Goal: Task Accomplishment & Management: Manage account settings

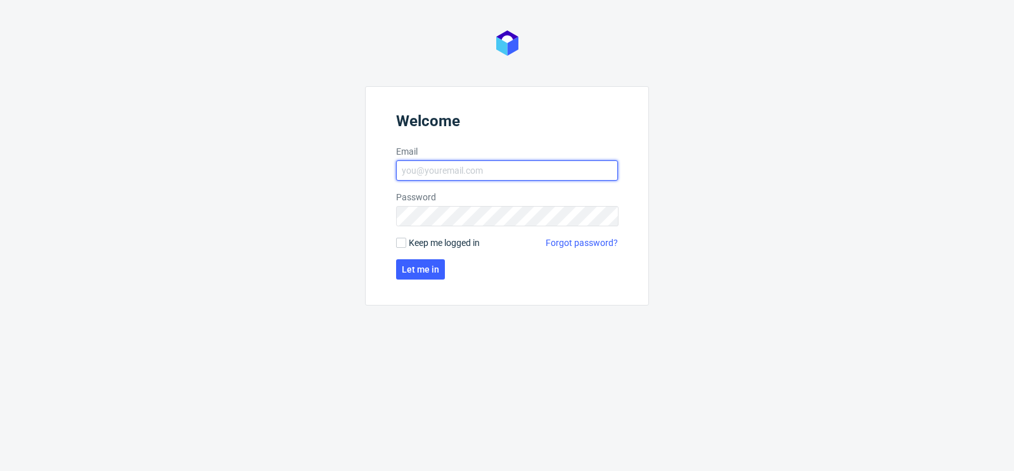
type input "[PERSON_NAME][EMAIL_ADDRESS][DOMAIN_NAME]"
click at [435, 240] on span "Keep me logged in" at bounding box center [444, 242] width 71 height 13
click at [406, 240] on input "Keep me logged in" at bounding box center [401, 243] width 10 height 10
checkbox input "true"
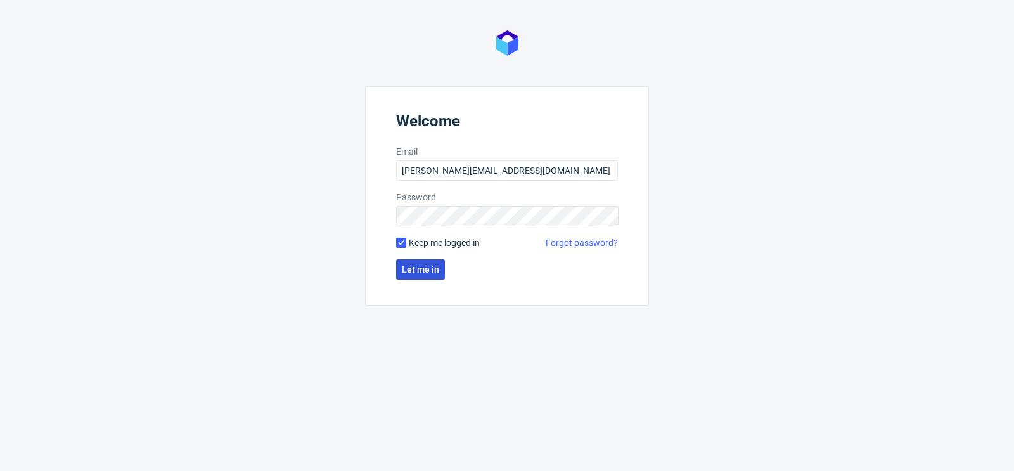
click at [423, 278] on button "Let me in" at bounding box center [420, 269] width 49 height 20
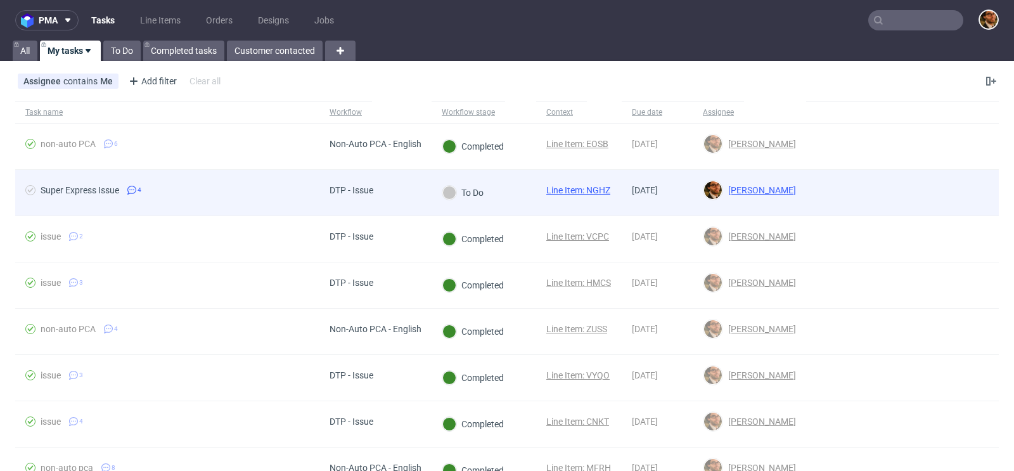
click at [944, 192] on div at bounding box center [902, 193] width 193 height 46
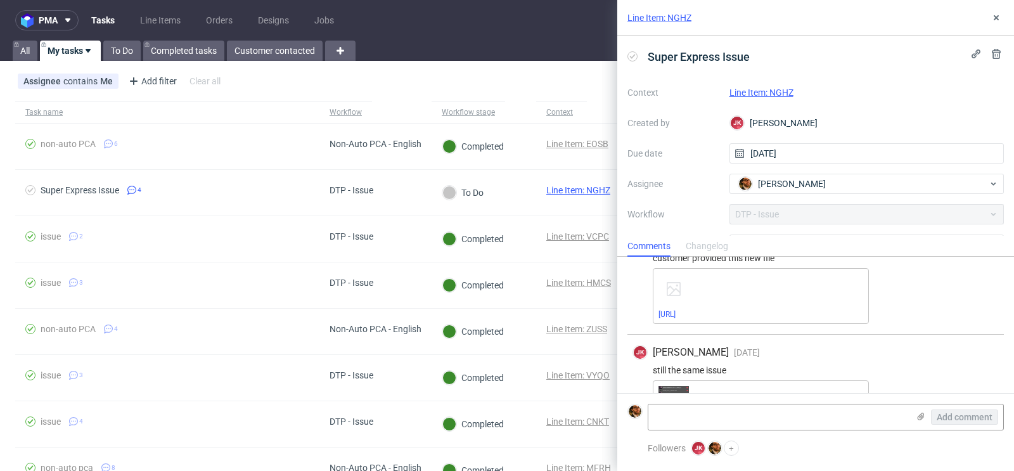
scroll to position [264, 0]
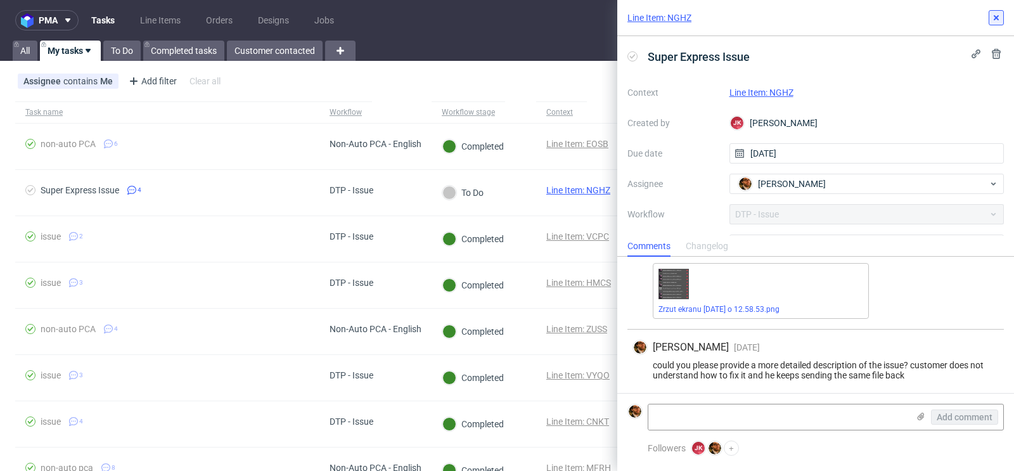
click at [998, 18] on icon at bounding box center [996, 18] width 10 height 10
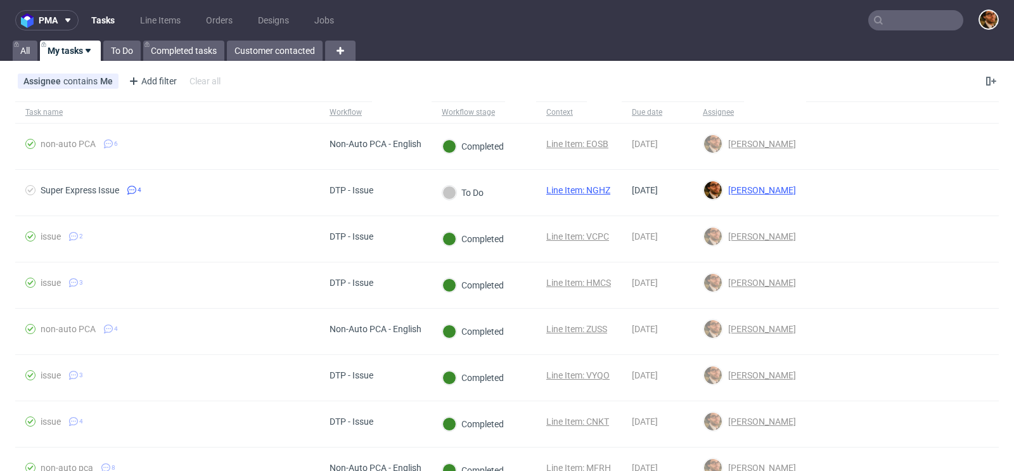
click at [882, 30] on input "text" at bounding box center [915, 20] width 95 height 20
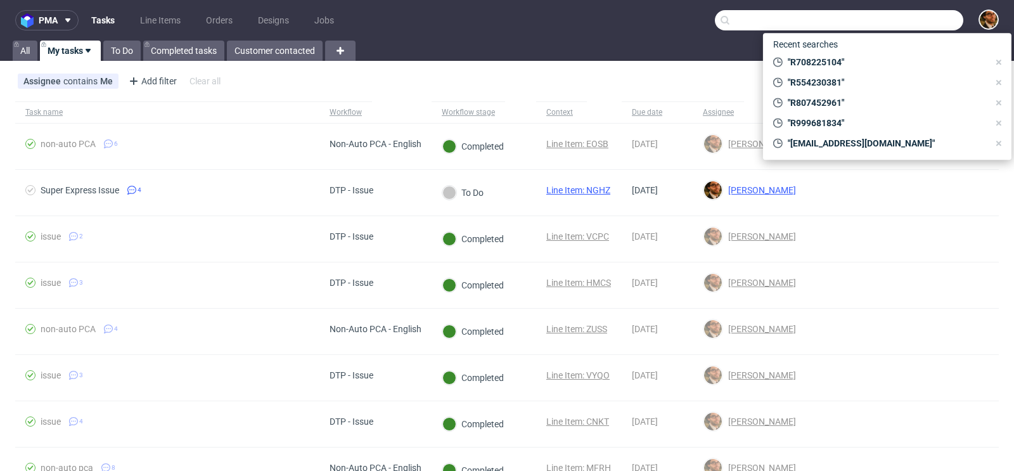
paste input "R167113500"
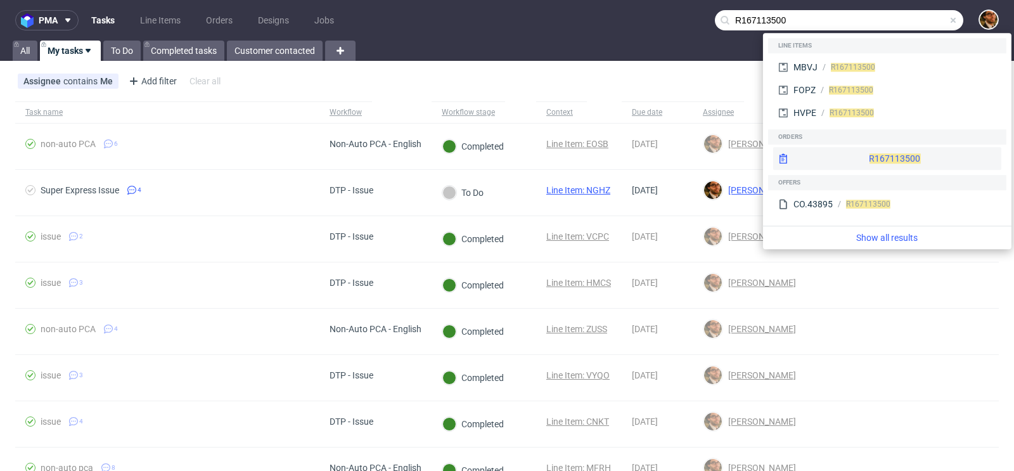
type input "R167113500"
click at [854, 158] on div "R167113500" at bounding box center [887, 158] width 228 height 23
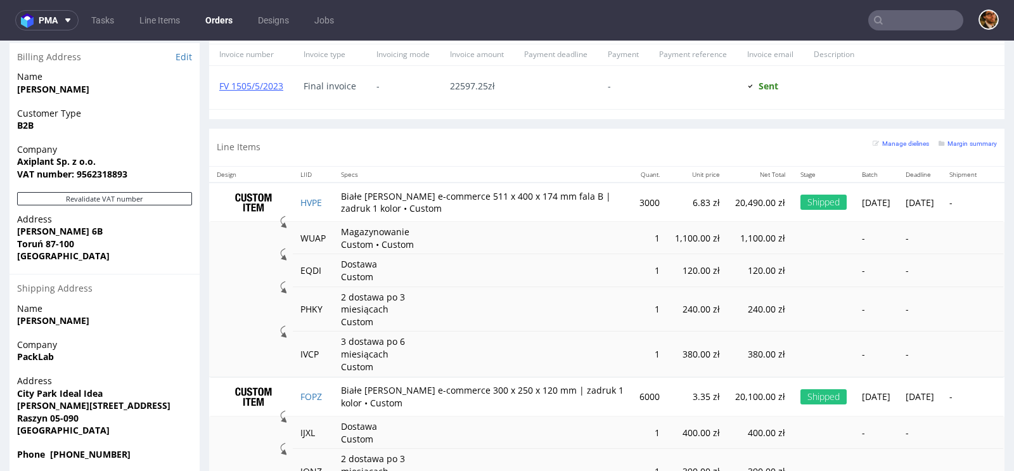
scroll to position [1044, 0]
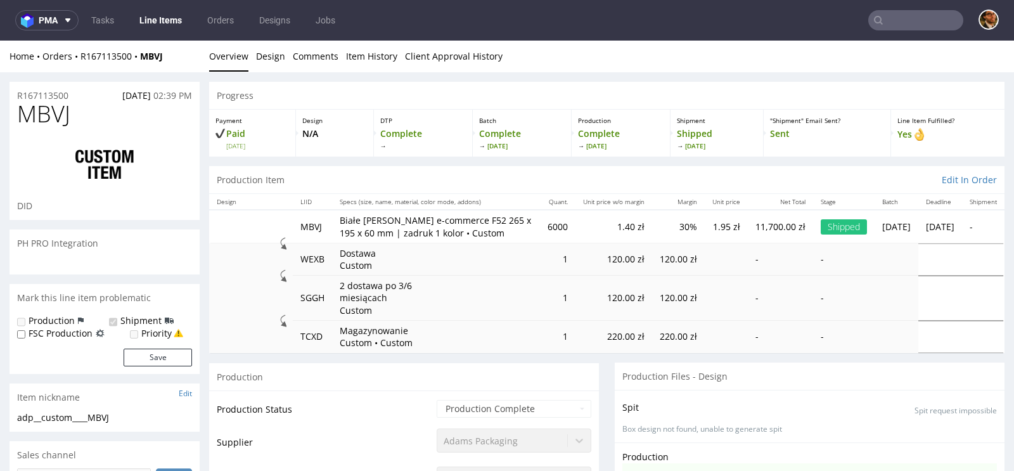
scroll to position [746, 0]
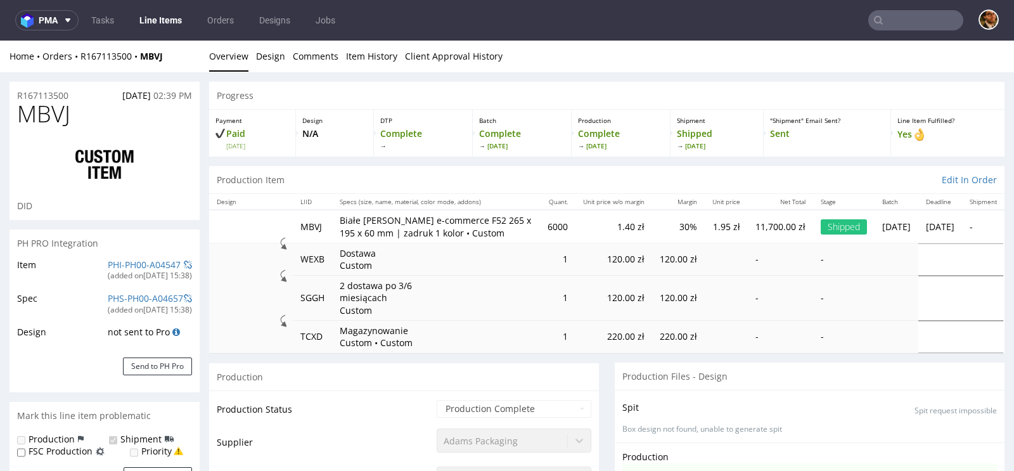
type input "6180"
click at [882, 20] on input "text" at bounding box center [915, 20] width 95 height 20
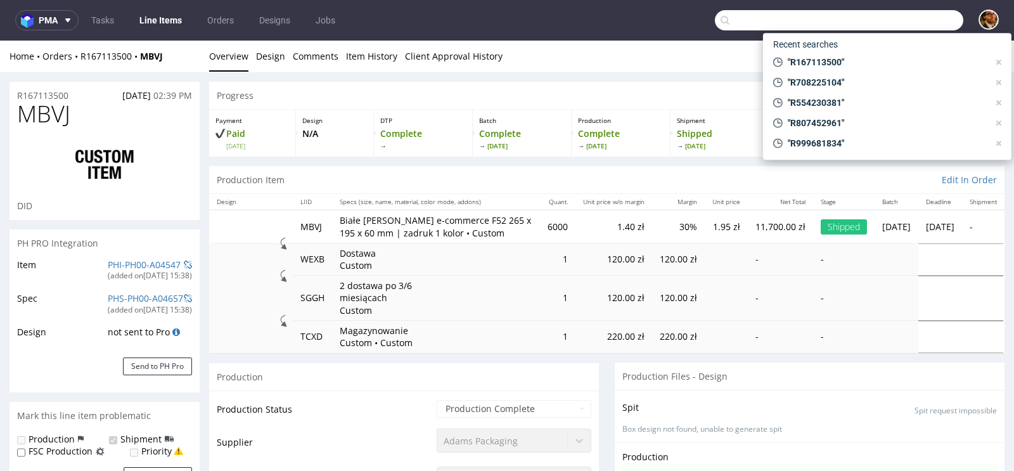
paste input "R550275849"
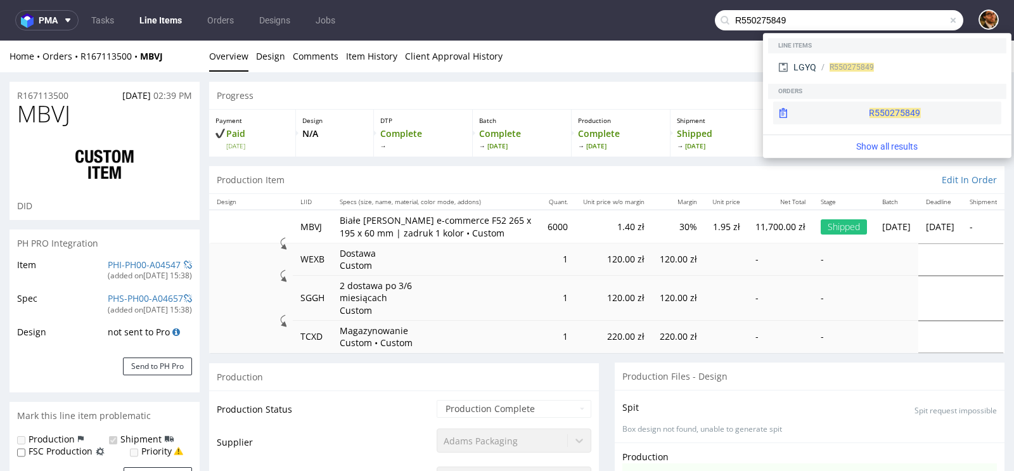
type input "R550275849"
click at [861, 109] on div "R550275849" at bounding box center [887, 112] width 228 height 23
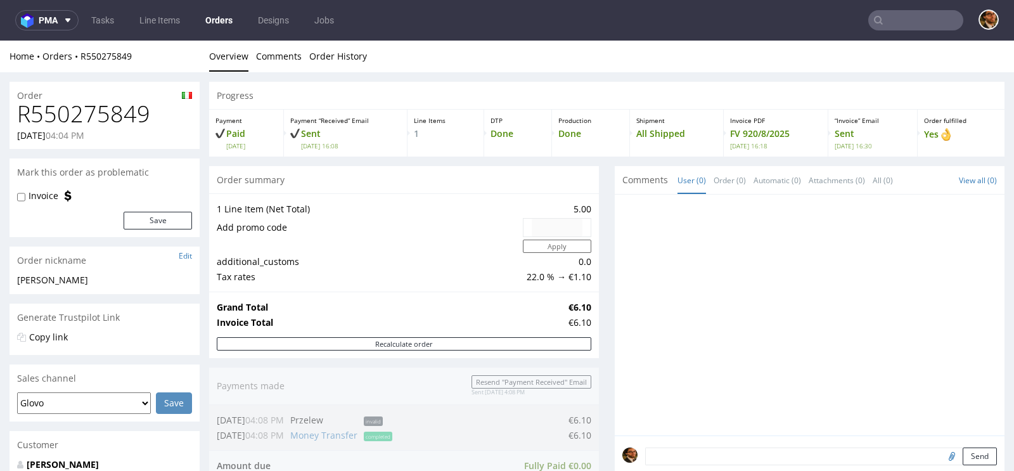
click at [889, 22] on input "text" at bounding box center [915, 20] width 95 height 20
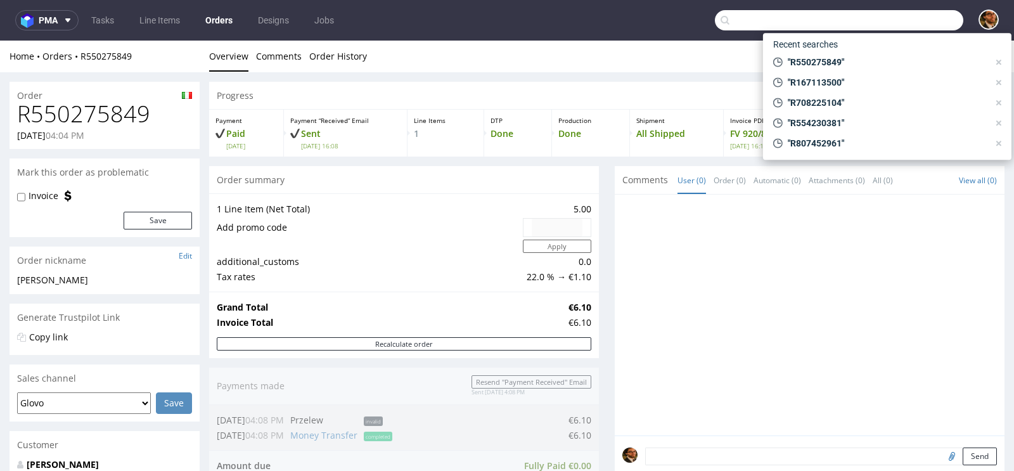
paste input "R487936241"
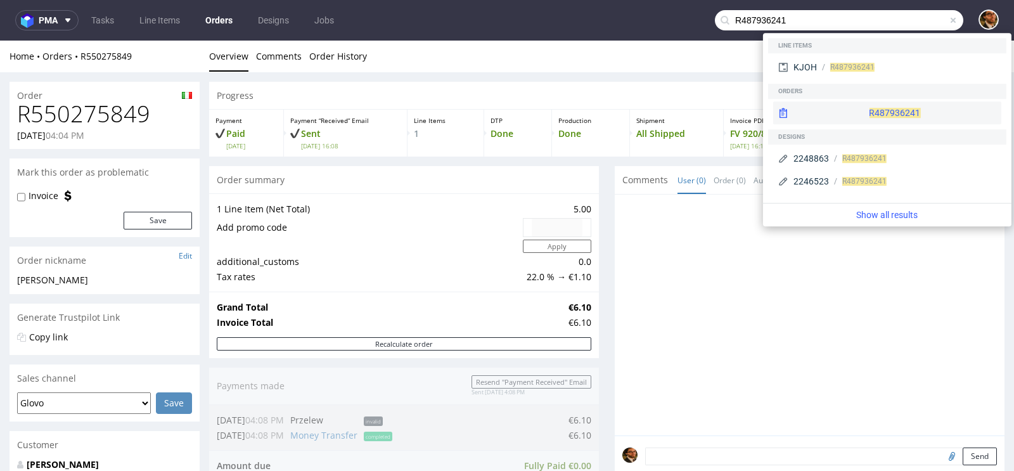
type input "R487936241"
click at [854, 117] on div "R487936241" at bounding box center [887, 112] width 228 height 23
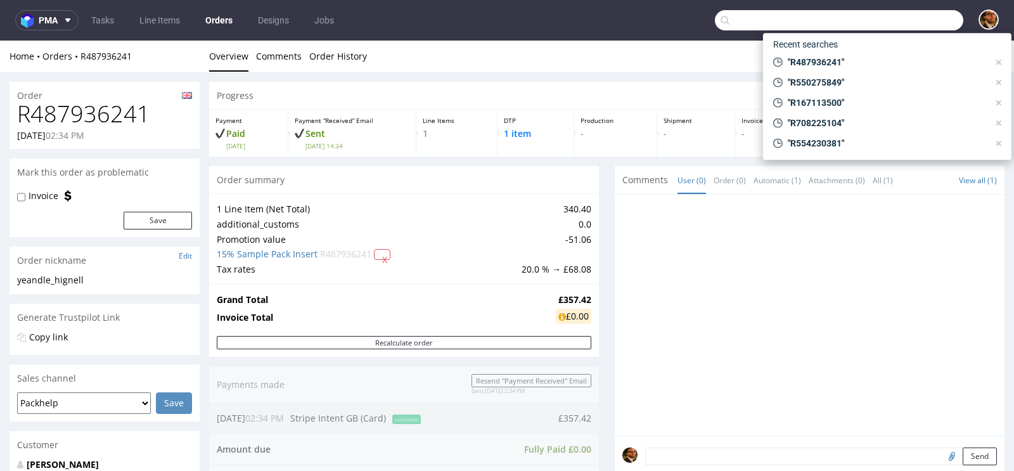
click at [885, 25] on input "text" at bounding box center [839, 20] width 248 height 20
paste input "R938868999"
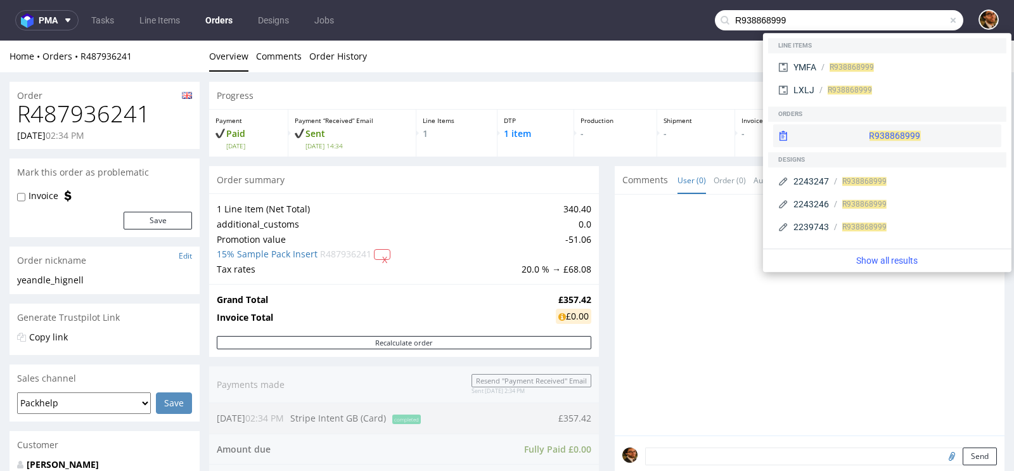
type input "R938868999"
click at [860, 134] on div "R938868999" at bounding box center [887, 135] width 228 height 23
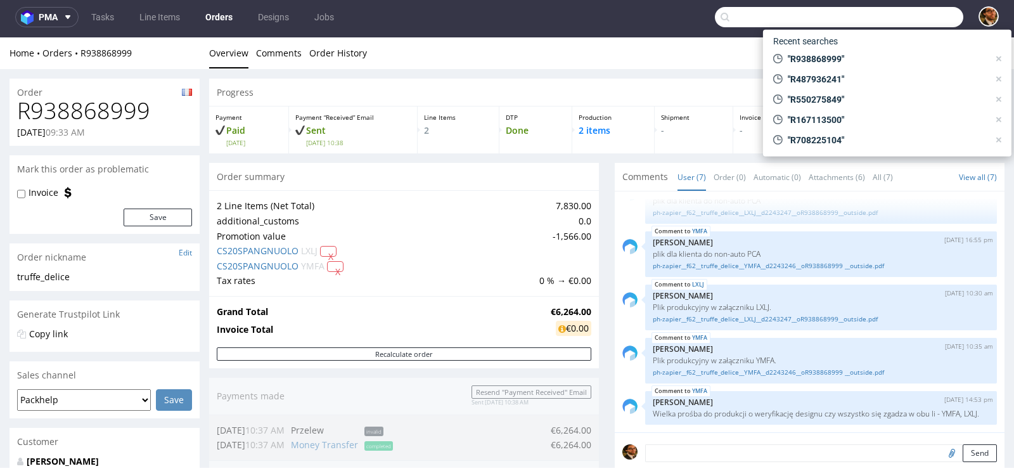
click at [901, 15] on input "text" at bounding box center [839, 17] width 248 height 20
paste input "R938868999"
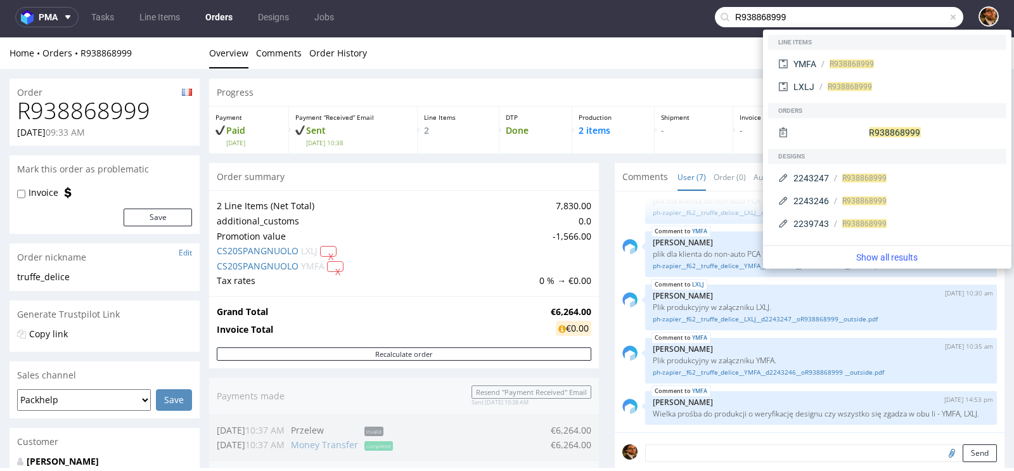
type input "R938868999"
click at [602, 176] on div "Progress Payment Paid Wed 30 Jul Payment “Received” Email Sent Wed 30 Jul 10:38…" at bounding box center [606, 456] width 795 height 755
click at [607, 329] on div "Progress Payment Paid Wed 30 Jul Payment “Received” Email Sent Wed 30 Jul 10:38…" at bounding box center [606, 456] width 795 height 755
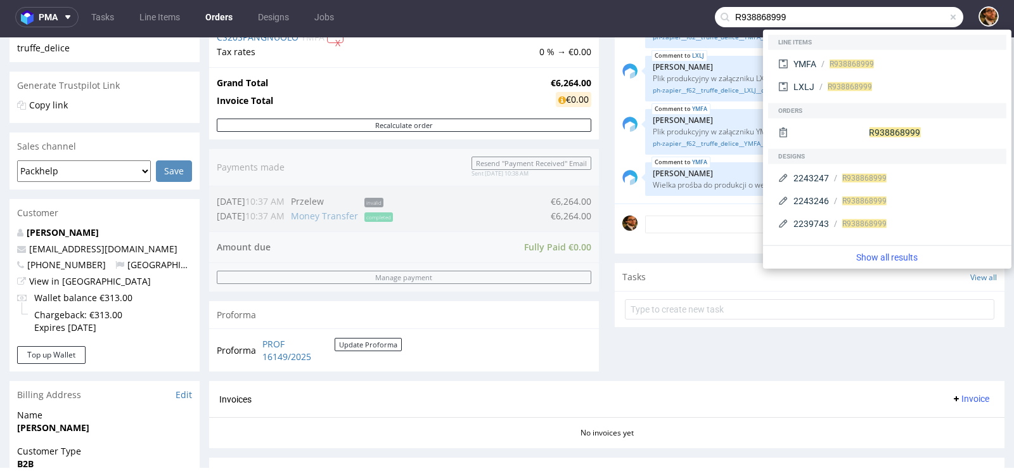
scroll to position [340, 0]
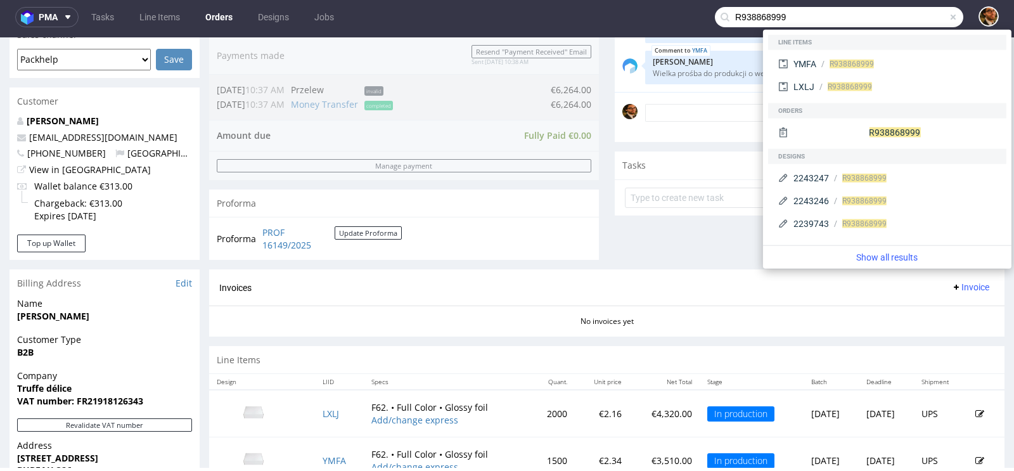
click at [598, 248] on div "Progress Payment Paid Wed 30 Jul Payment “Received” Email Sent Wed 30 Jul 10:38…" at bounding box center [606, 115] width 795 height 755
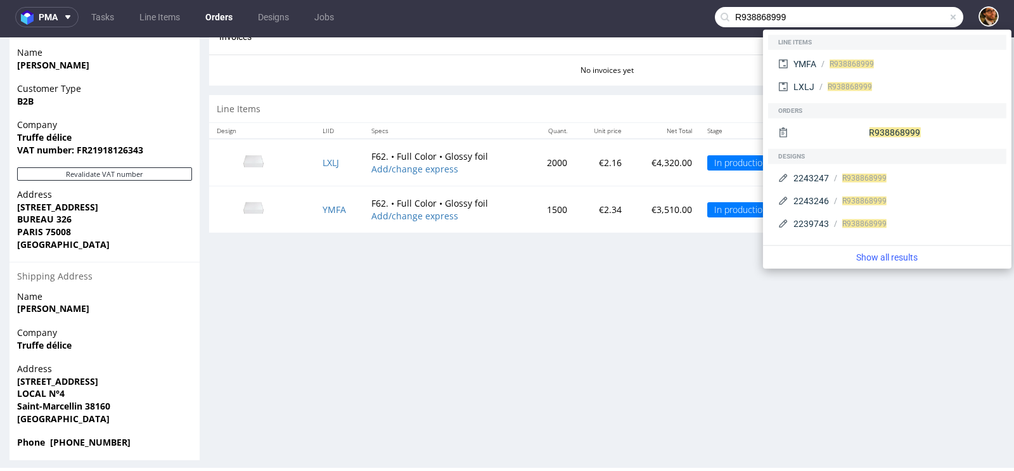
scroll to position [598, 0]
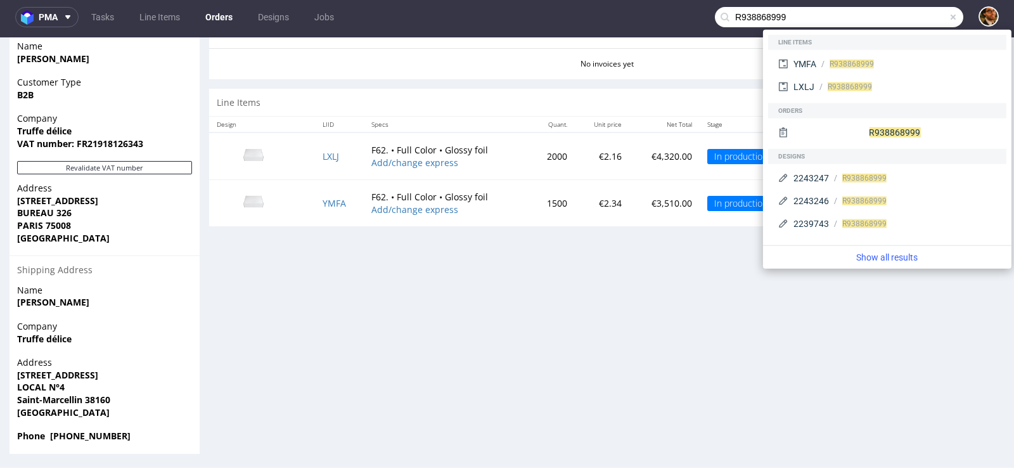
click at [948, 18] on span at bounding box center [953, 17] width 10 height 10
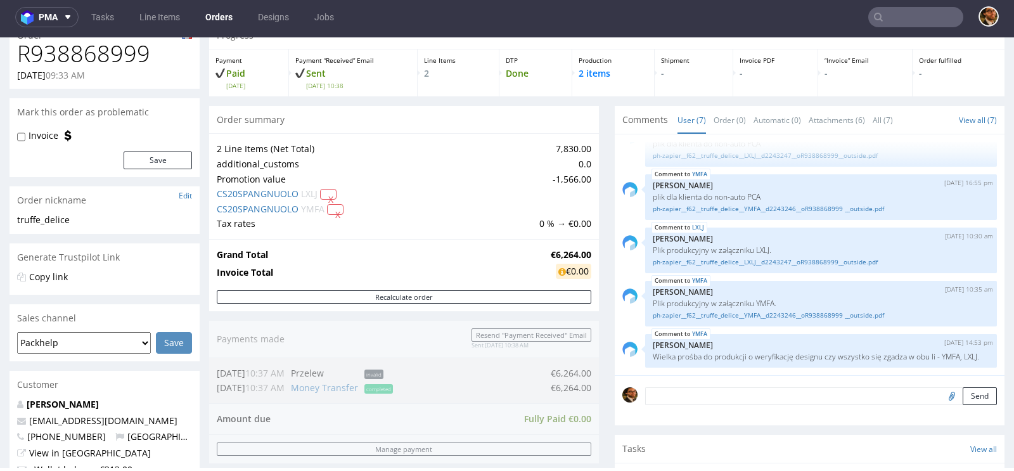
scroll to position [0, 0]
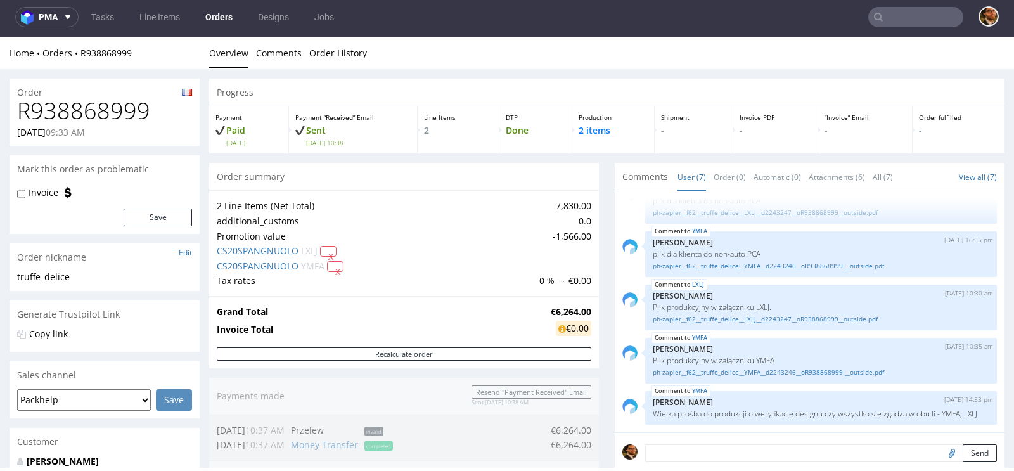
click at [893, 10] on input "text" at bounding box center [915, 17] width 95 height 20
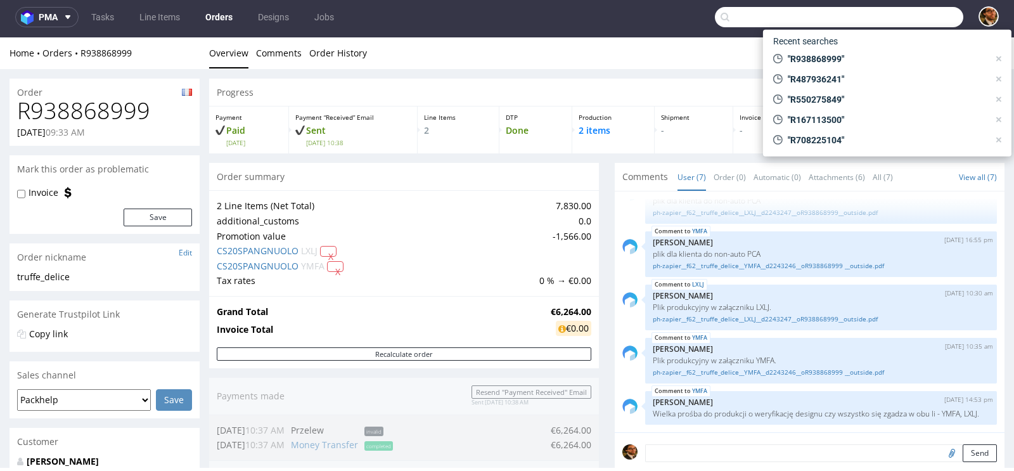
paste input "R799398095"
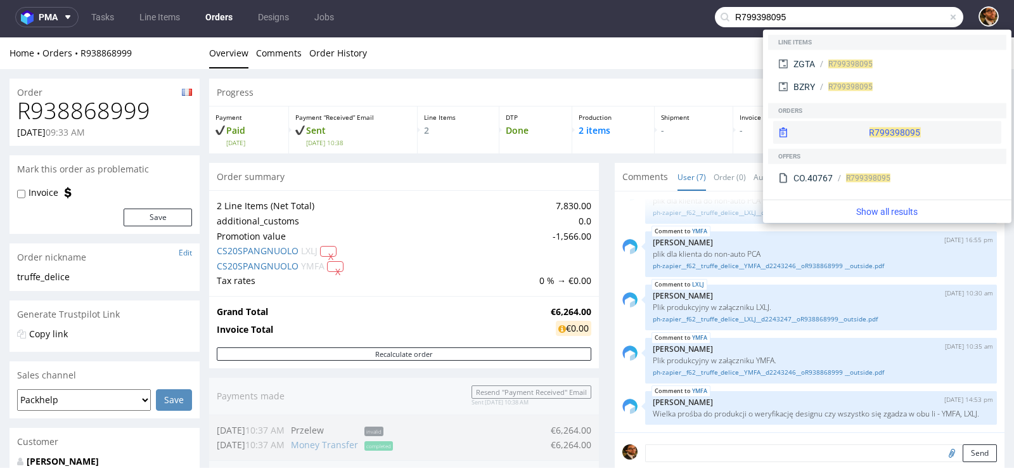
type input "R799398095"
click at [861, 136] on div "R799398095" at bounding box center [887, 132] width 228 height 23
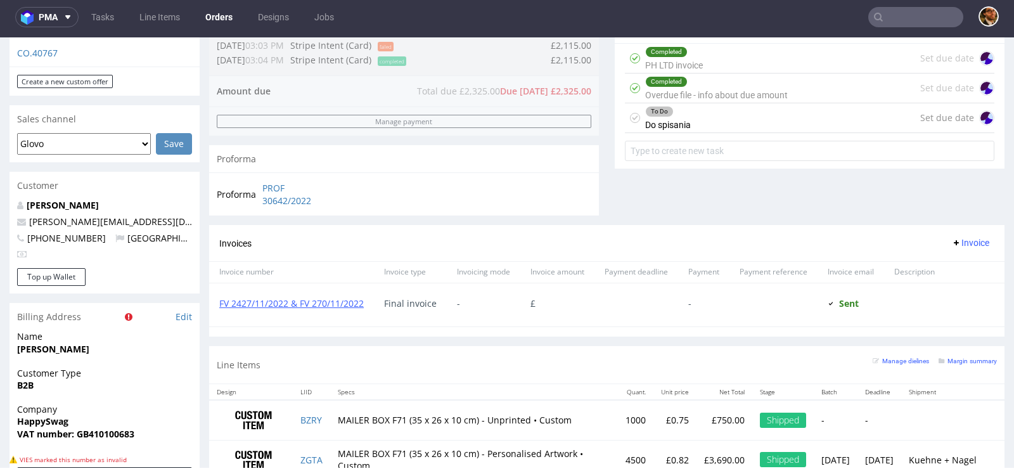
scroll to position [598, 0]
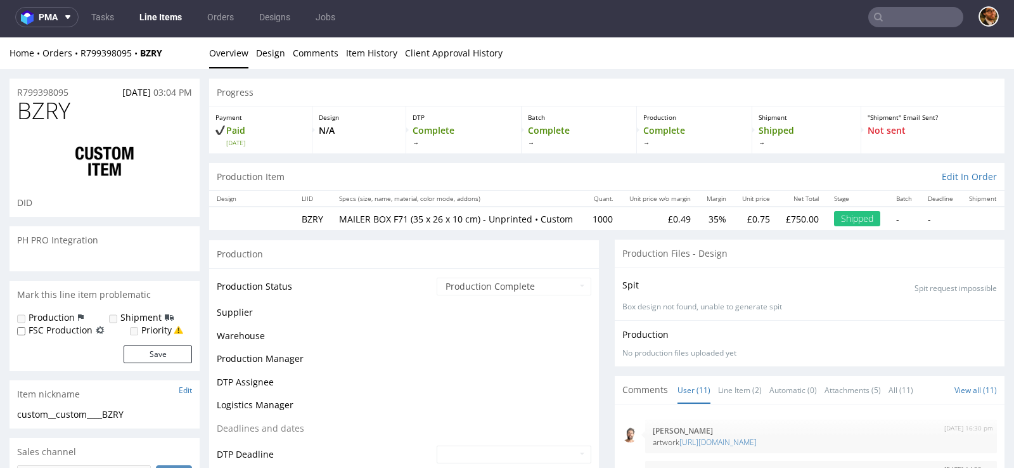
scroll to position [302, 0]
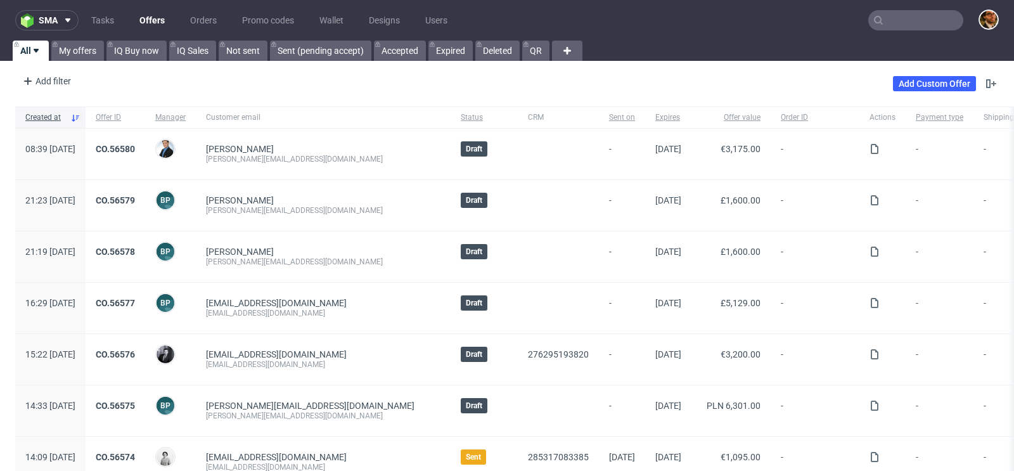
click at [882, 25] on input "text" at bounding box center [915, 20] width 95 height 20
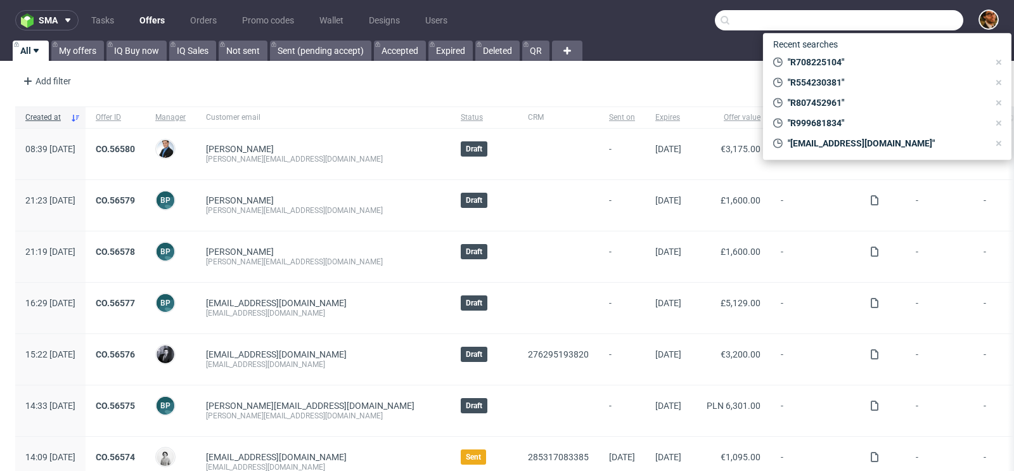
paste input "R167113500"
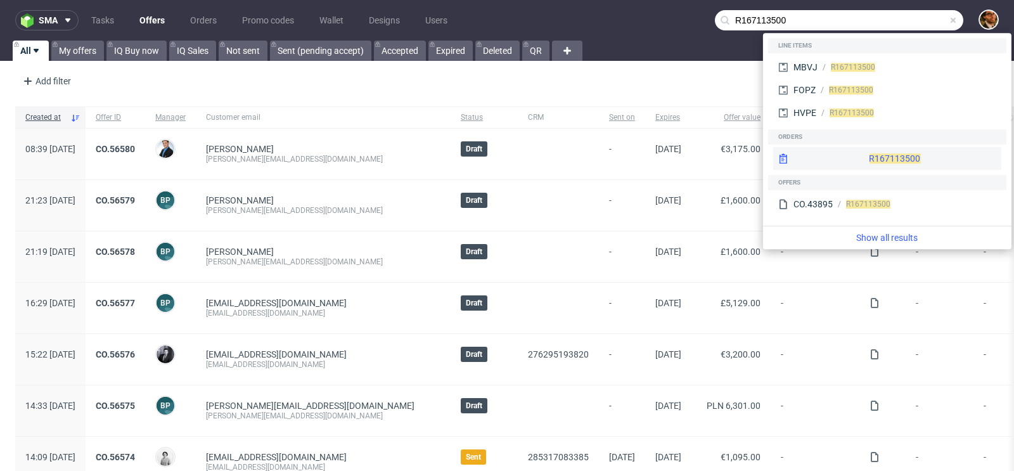
type input "R167113500"
click at [868, 151] on div "R167113500" at bounding box center [887, 158] width 228 height 23
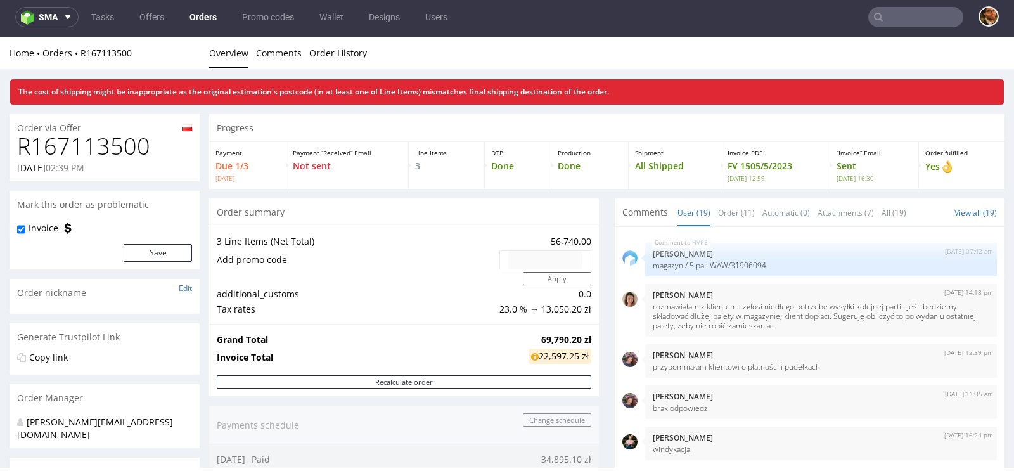
click at [884, 21] on input "text" at bounding box center [915, 17] width 95 height 20
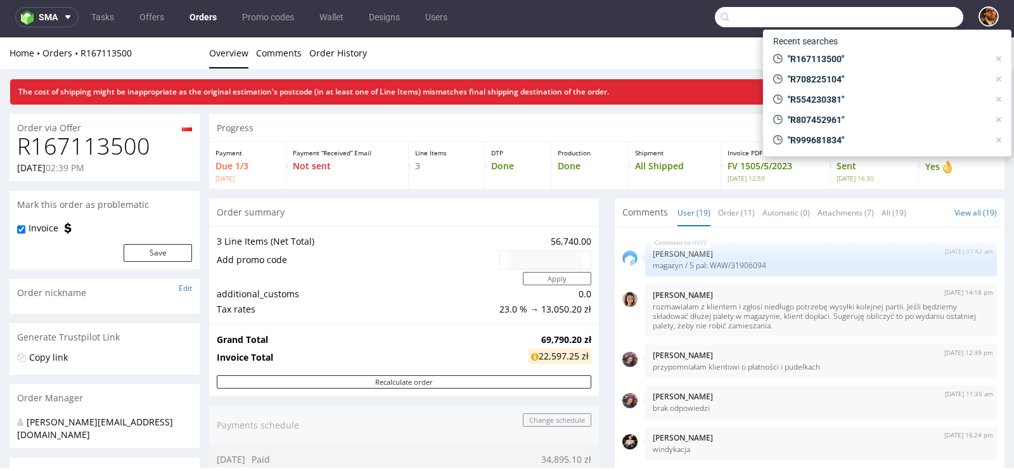
paste input "R885020945"
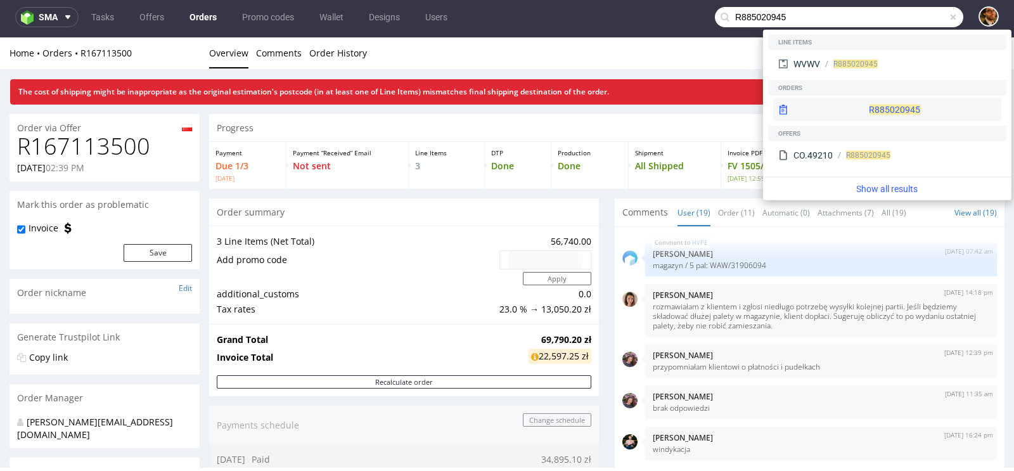
type input "R885020945"
click at [873, 117] on div "R 885020945" at bounding box center [887, 109] width 228 height 23
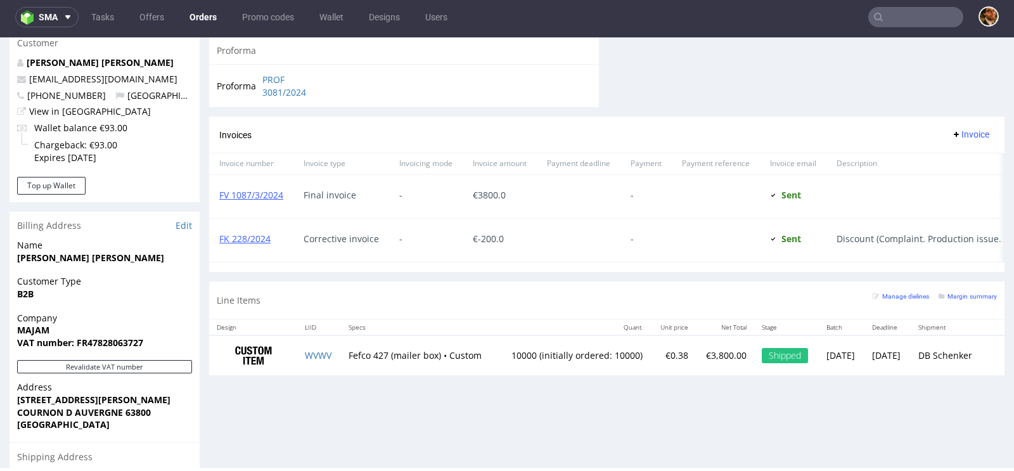
scroll to position [685, 0]
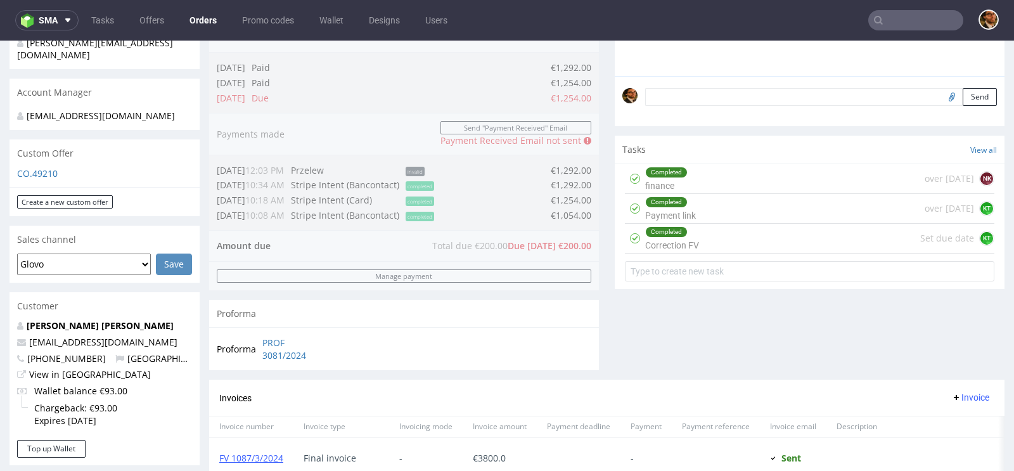
scroll to position [345, 0]
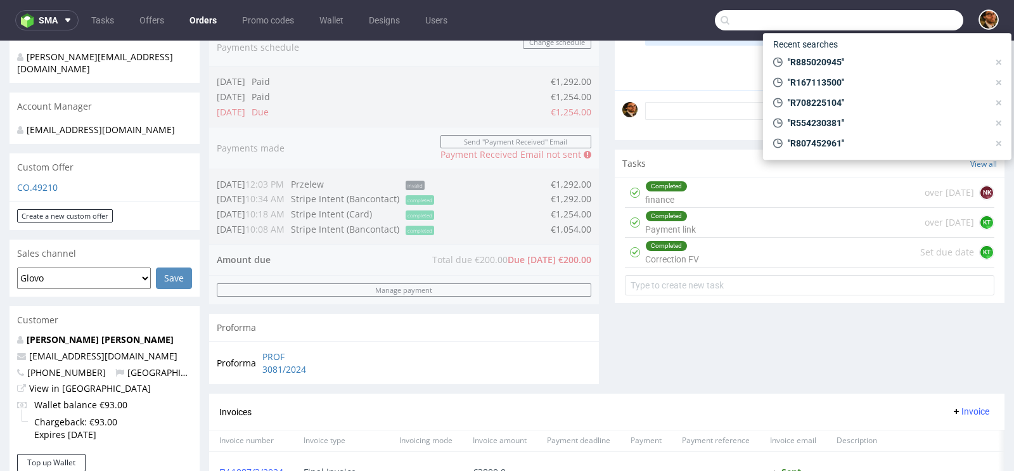
click at [890, 24] on input "text" at bounding box center [839, 20] width 248 height 20
paste input "R635830007"
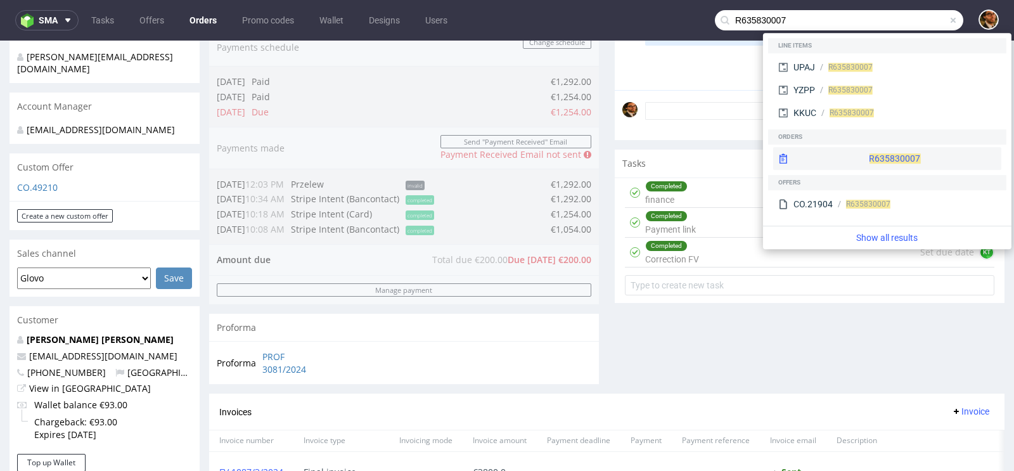
type input "R635830007"
click at [865, 161] on div "R635830007" at bounding box center [887, 158] width 228 height 23
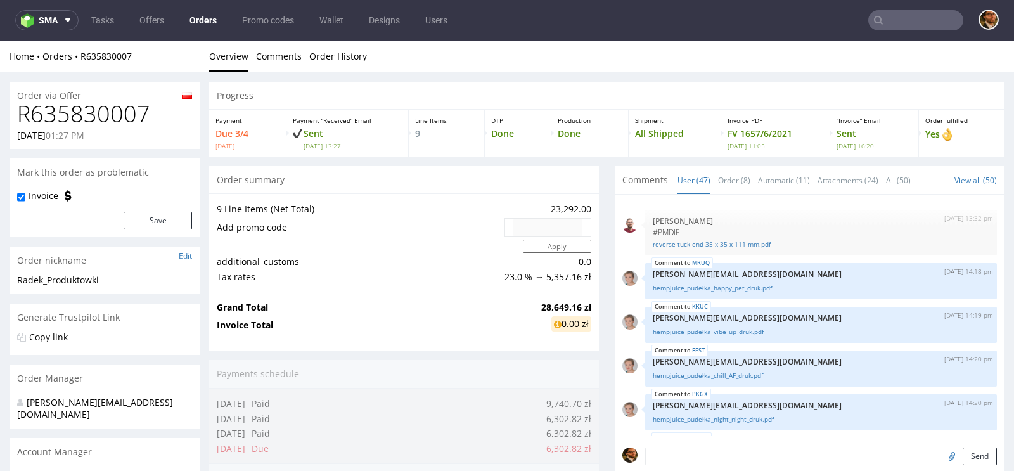
scroll to position [1999, 0]
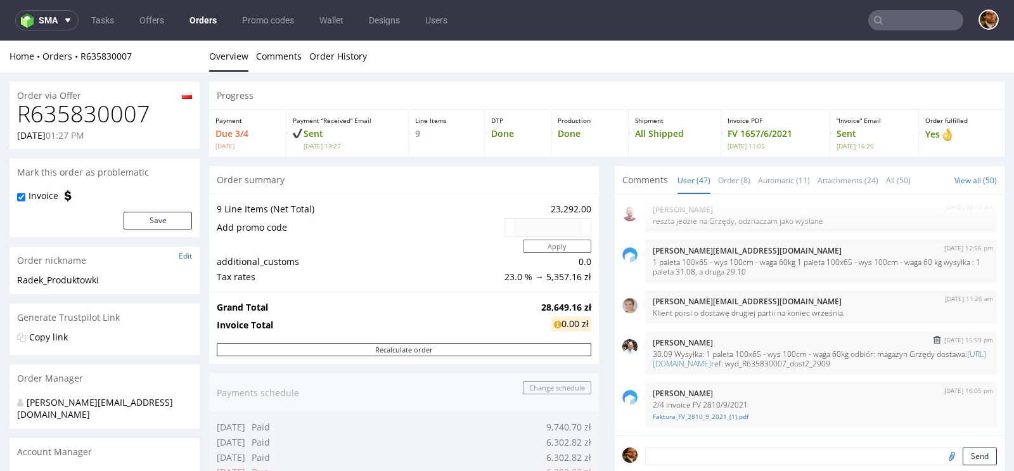
click at [626, 339] on img at bounding box center [629, 346] width 15 height 15
drag, startPoint x: 707, startPoint y: 333, endPoint x: 648, endPoint y: 330, distance: 59.7
click at [653, 338] on p "Adam Flasiński" at bounding box center [821, 343] width 337 height 10
copy p "Adam Flasiński"
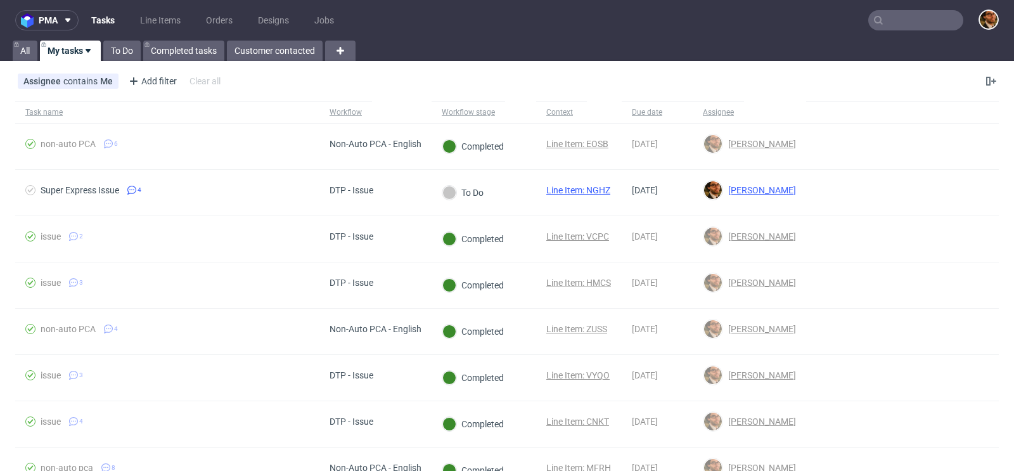
click at [897, 20] on input "text" at bounding box center [915, 20] width 95 height 20
paste input "R799398095"
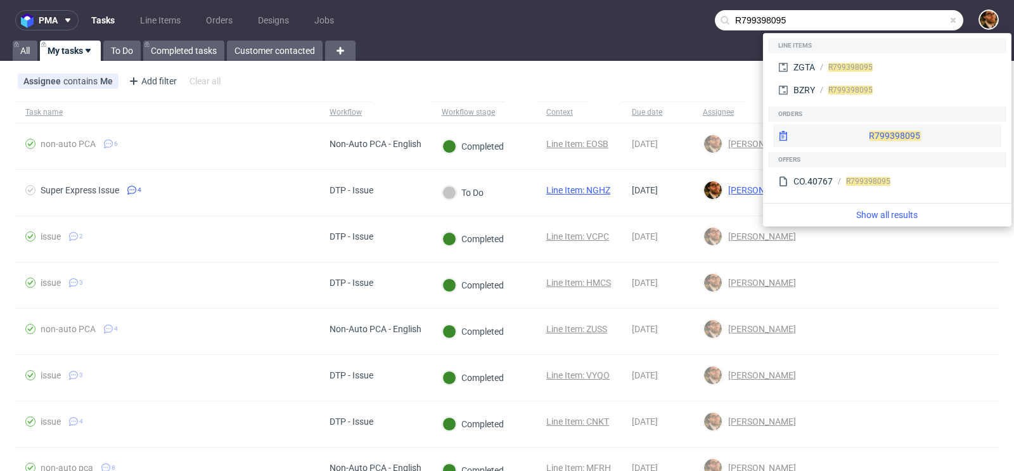
type input "R799398095"
click at [860, 132] on div "R799398095" at bounding box center [887, 135] width 228 height 23
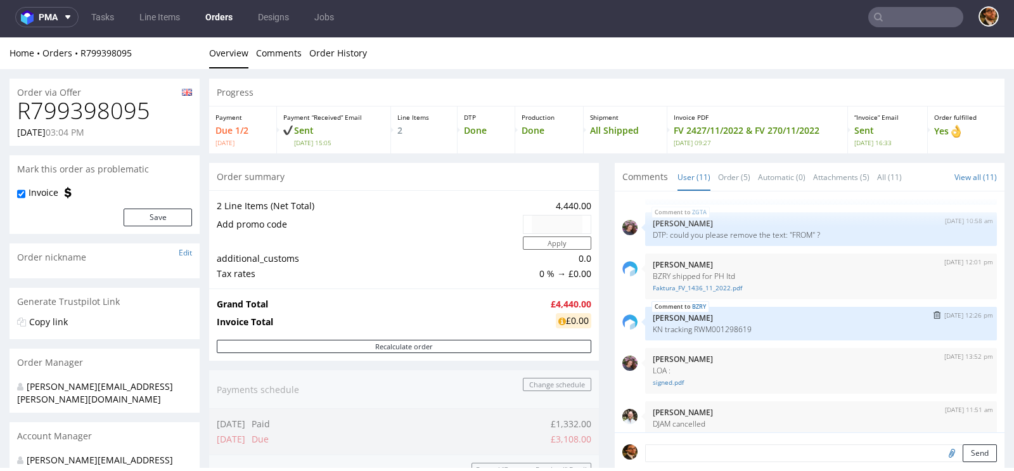
scroll to position [302, 0]
click at [912, 27] on nav "pma Tasks Line Items Orders Designs Jobs" at bounding box center [507, 17] width 1014 height 41
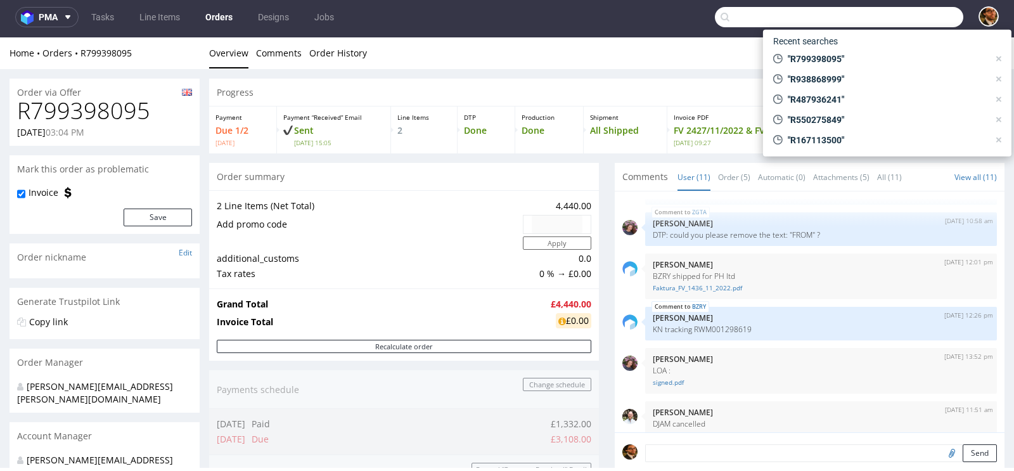
click at [905, 22] on input "text" at bounding box center [839, 17] width 248 height 20
paste input "R692724022"
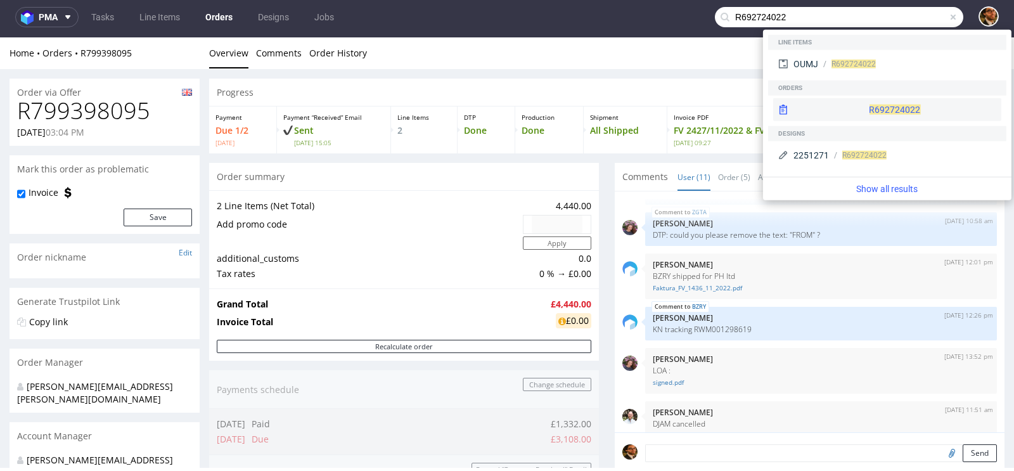
type input "R692724022"
click at [856, 107] on div "R692724022" at bounding box center [887, 109] width 228 height 23
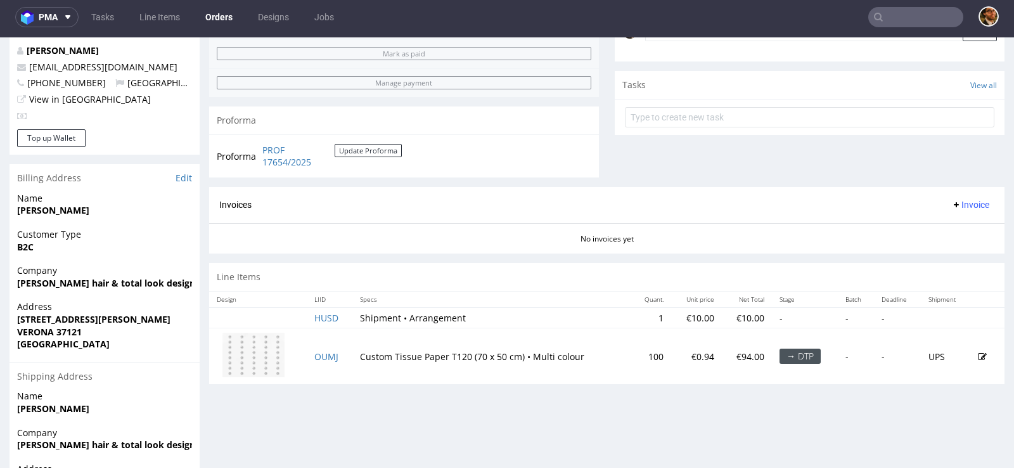
scroll to position [505, 0]
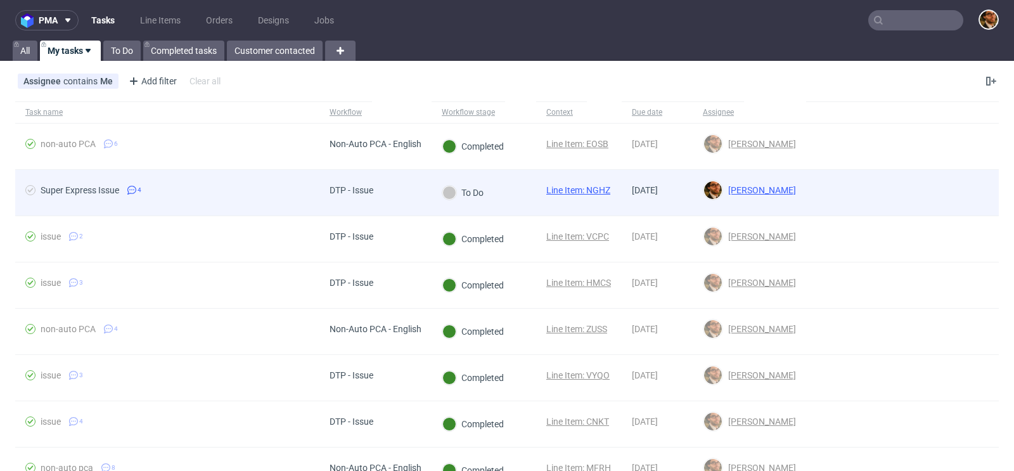
click at [933, 195] on div at bounding box center [902, 193] width 193 height 46
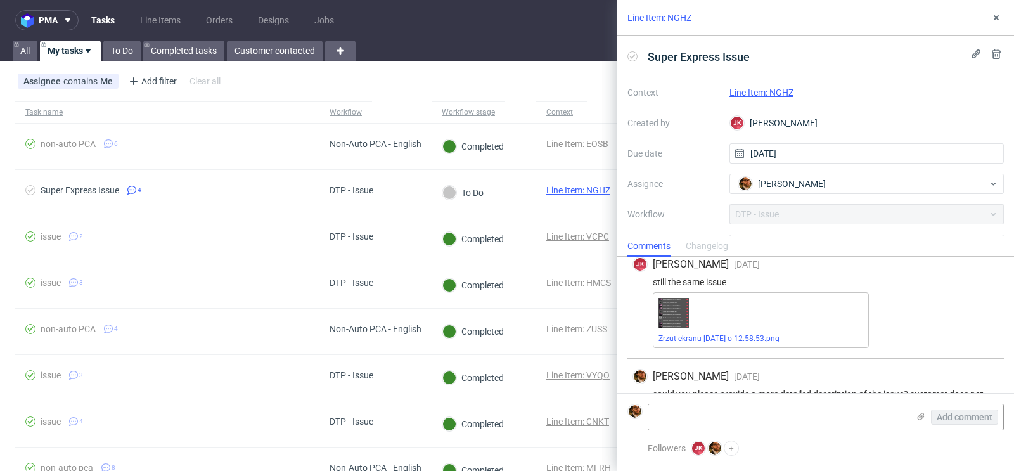
scroll to position [264, 0]
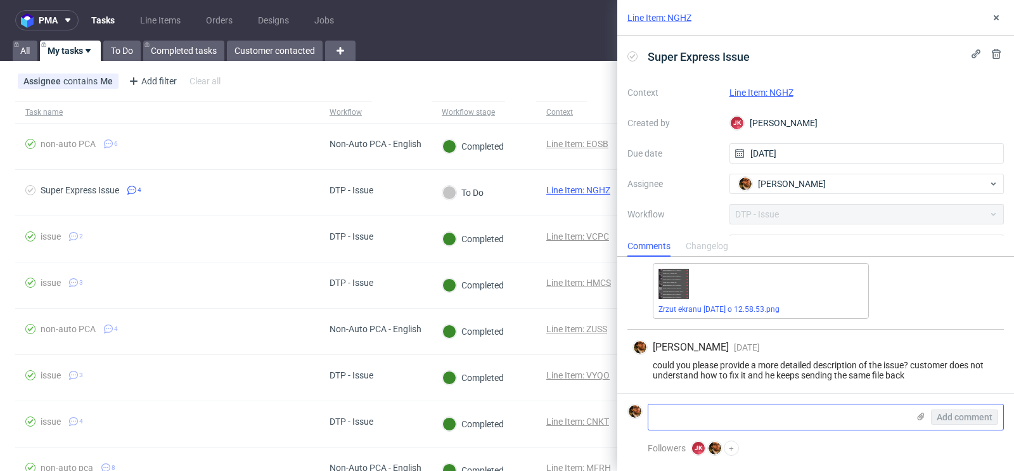
click at [754, 409] on textarea at bounding box center [778, 416] width 260 height 25
drag, startPoint x: 673, startPoint y: 417, endPoint x: 634, endPoint y: 416, distance: 38.7
click at [634, 416] on div "it's a super express issue Add comment" at bounding box center [815, 417] width 376 height 27
type textarea "super express issue"
drag, startPoint x: 738, startPoint y: 421, endPoint x: 642, endPoint y: 411, distance: 96.3
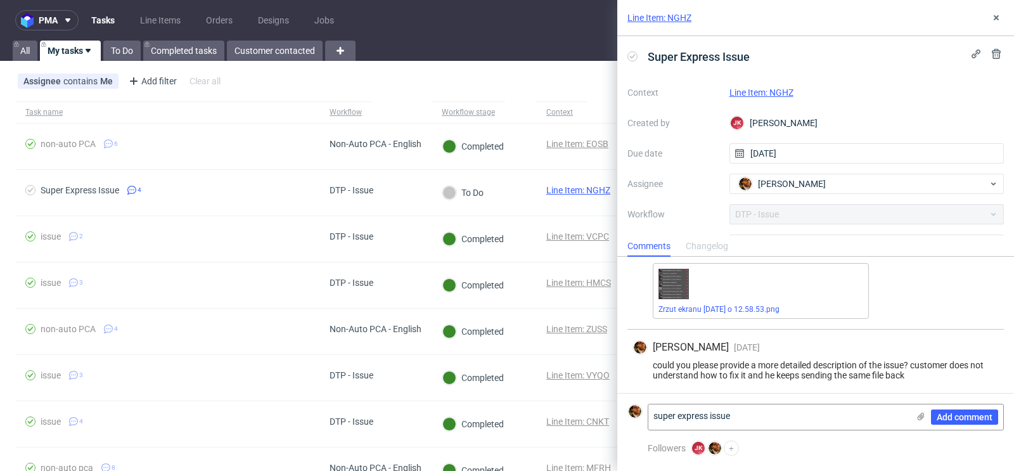
click at [642, 411] on div "super express issue Add comment" at bounding box center [815, 417] width 376 height 27
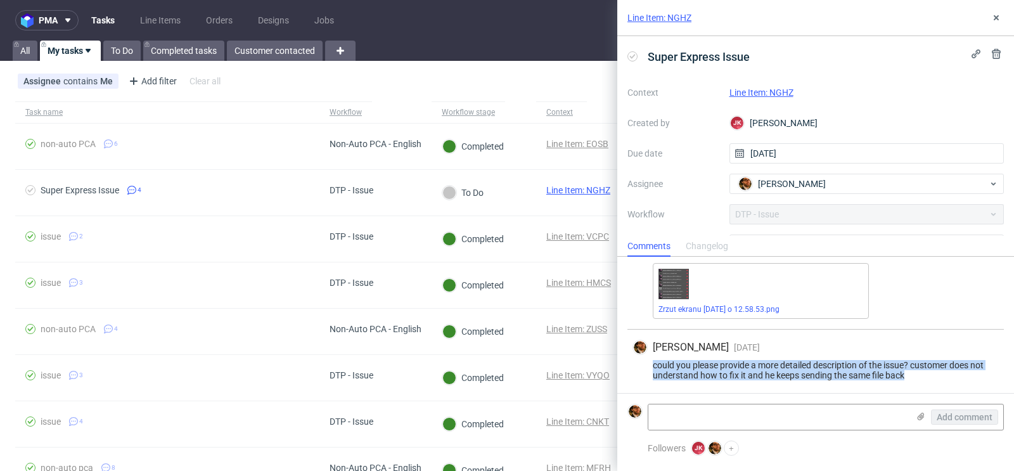
drag, startPoint x: 917, startPoint y: 371, endPoint x: 652, endPoint y: 366, distance: 265.6
click at [652, 366] on div "could you please provide a more detailed description of the issue? customer doe…" at bounding box center [815, 370] width 366 height 20
copy div "could you please provide a more detailed description of the issue? customer doe…"
click at [658, 22] on link "Line Item: NGHZ" at bounding box center [659, 17] width 64 height 13
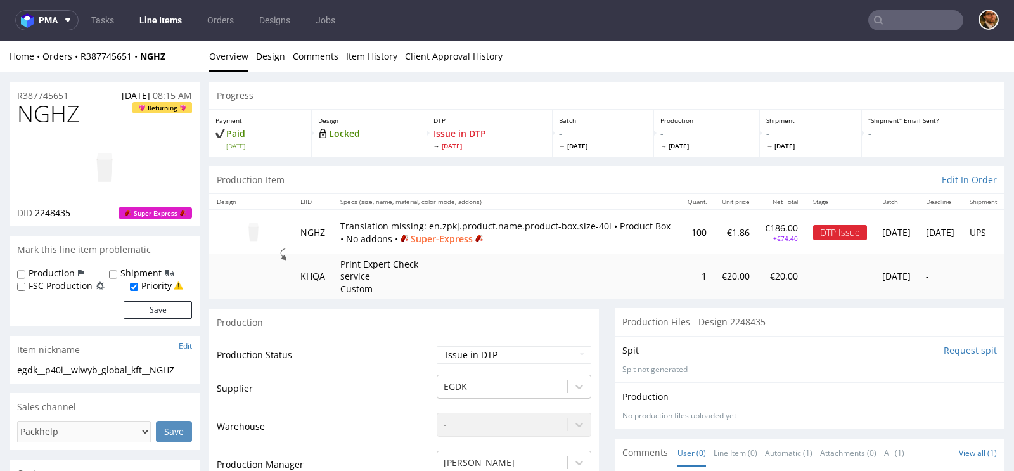
click at [901, 23] on input "text" at bounding box center [915, 20] width 95 height 20
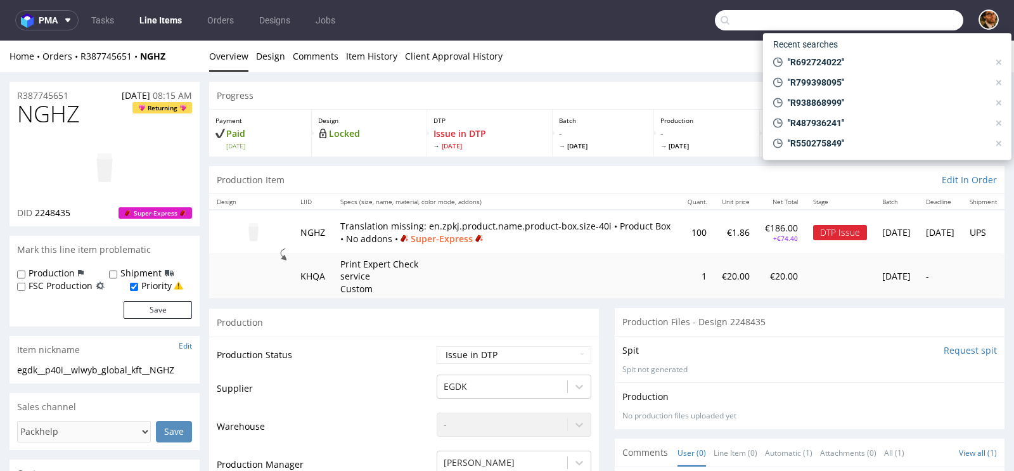
paste input "R093758834"
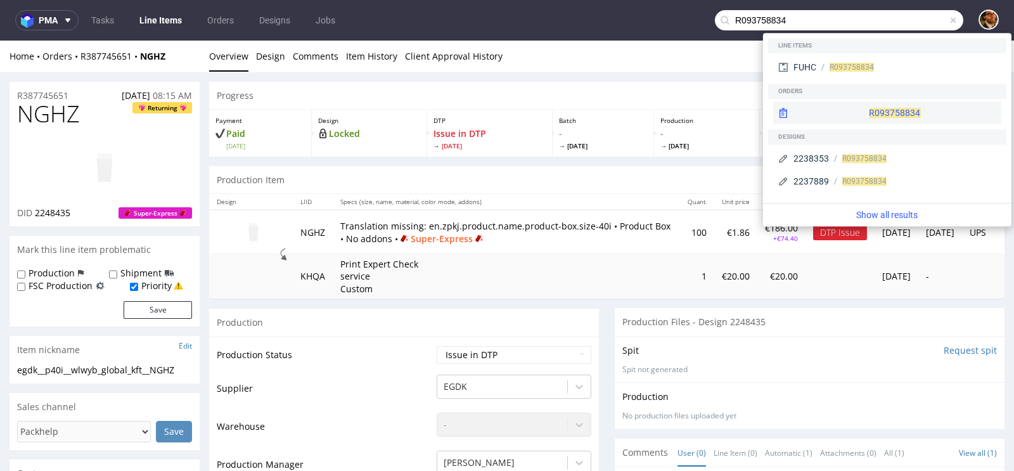
type input "R093758834"
click at [857, 115] on div "R093758834" at bounding box center [887, 112] width 228 height 23
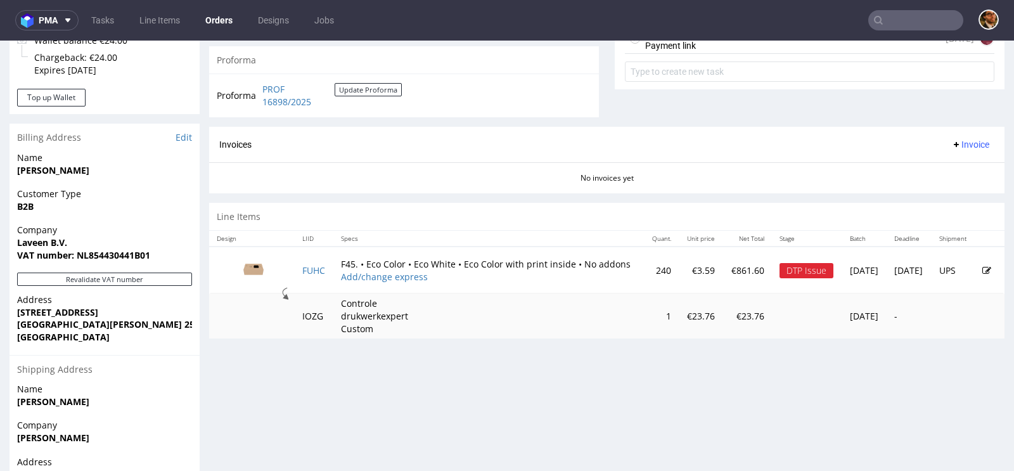
scroll to position [510, 0]
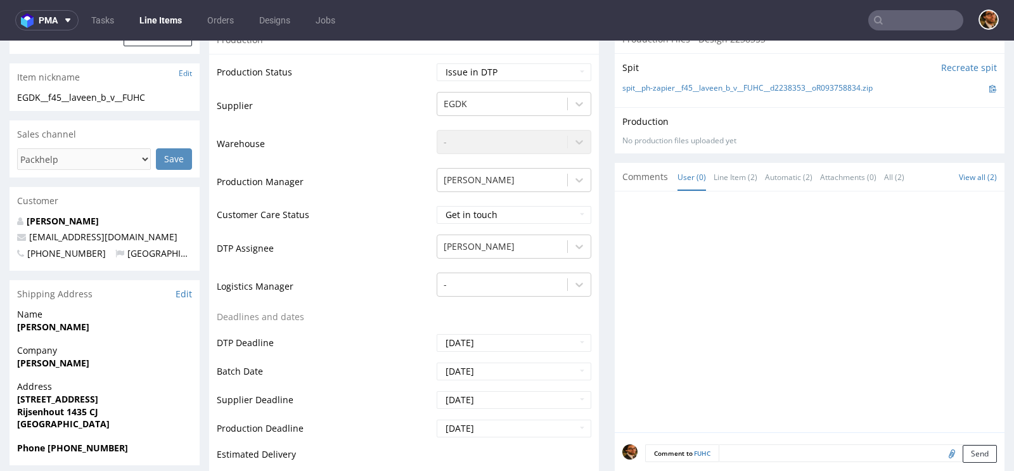
scroll to position [635, 0]
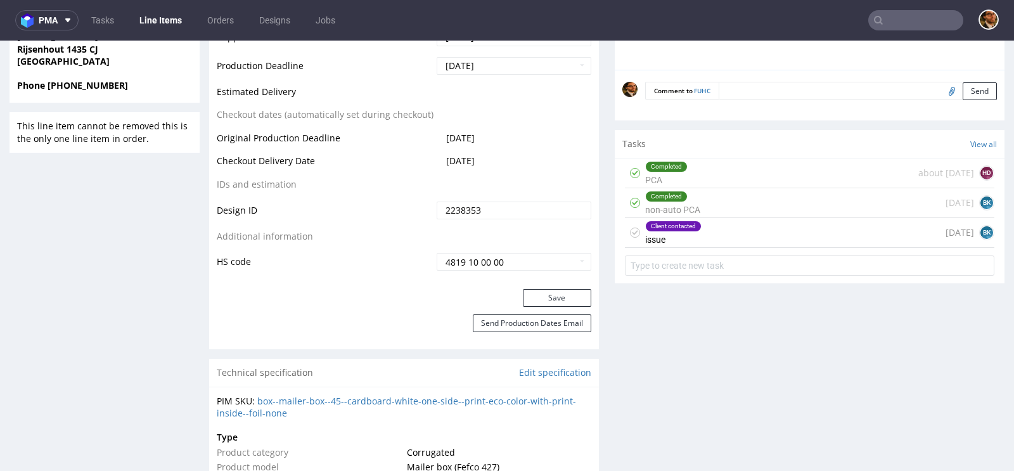
click at [750, 229] on div "Client contacted issue 14 days ago BK" at bounding box center [809, 233] width 369 height 30
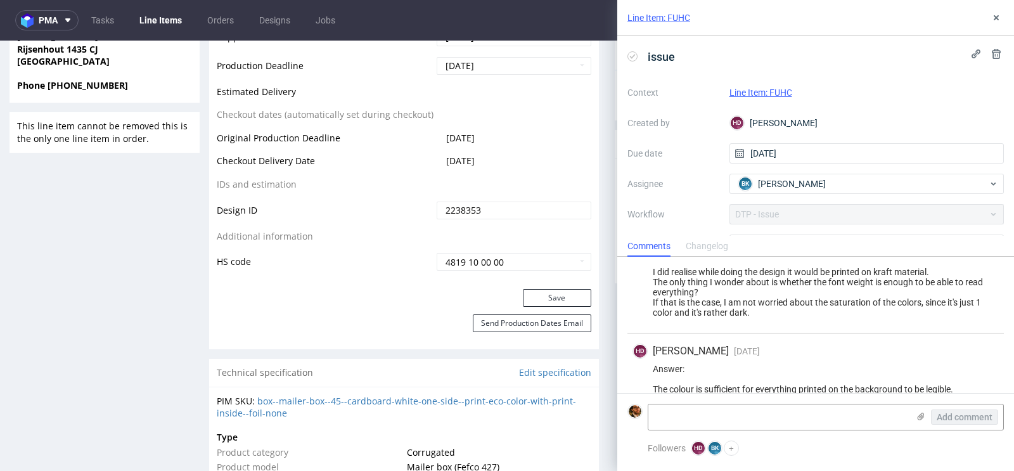
scroll to position [294, 0]
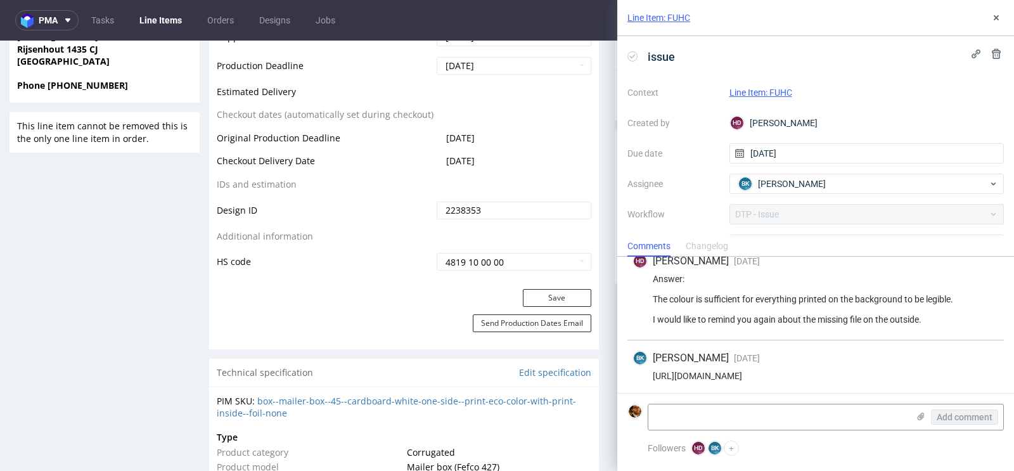
drag, startPoint x: 963, startPoint y: 374, endPoint x: 653, endPoint y: 373, distance: 309.9
click at [653, 373] on div "https://app-eu1.hubspot.com/contacts/25600958/record/0-5/207984869564/" at bounding box center [815, 376] width 366 height 10
copy div "https://app-eu1.hubspot.com/contacts/25600958/record/0-5/207984869564/"
click at [999, 16] on icon at bounding box center [996, 18] width 10 height 10
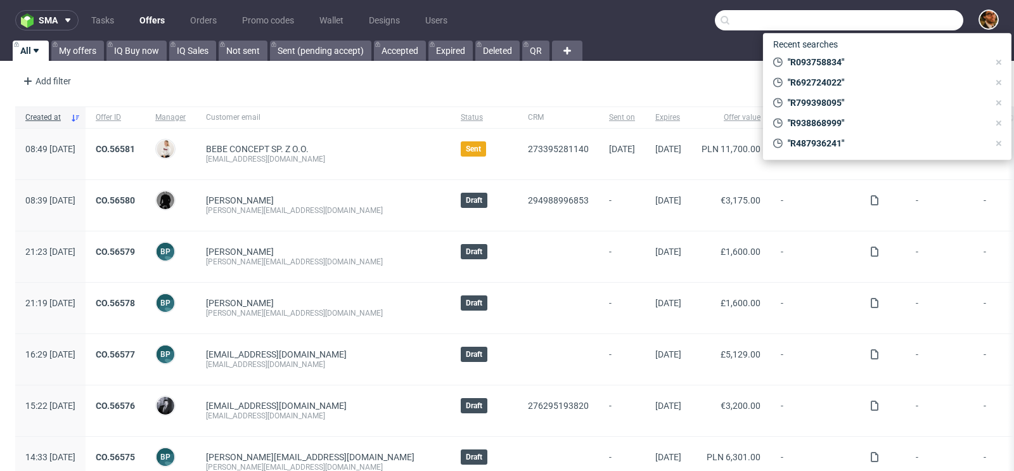
click at [889, 23] on input "text" at bounding box center [839, 20] width 248 height 20
paste input "R387745651"
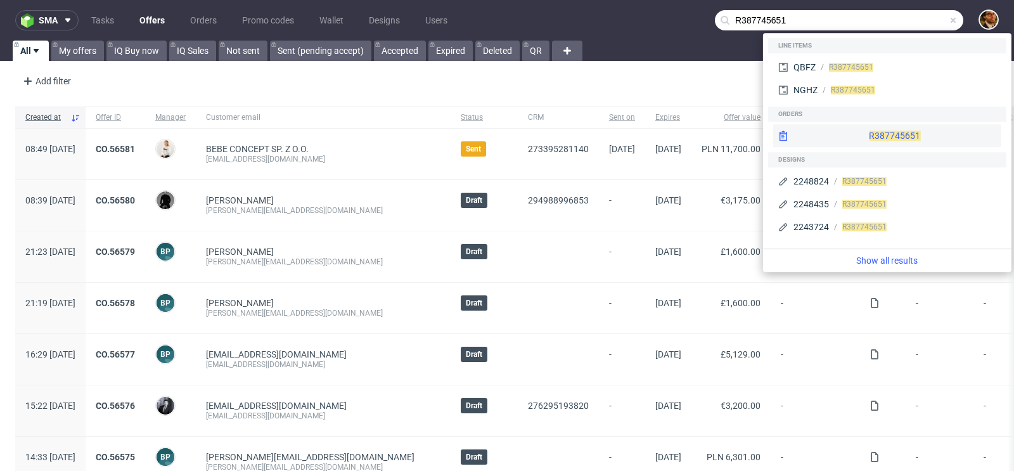
type input "R387745651"
click at [864, 142] on div "R387745651" at bounding box center [887, 135] width 228 height 23
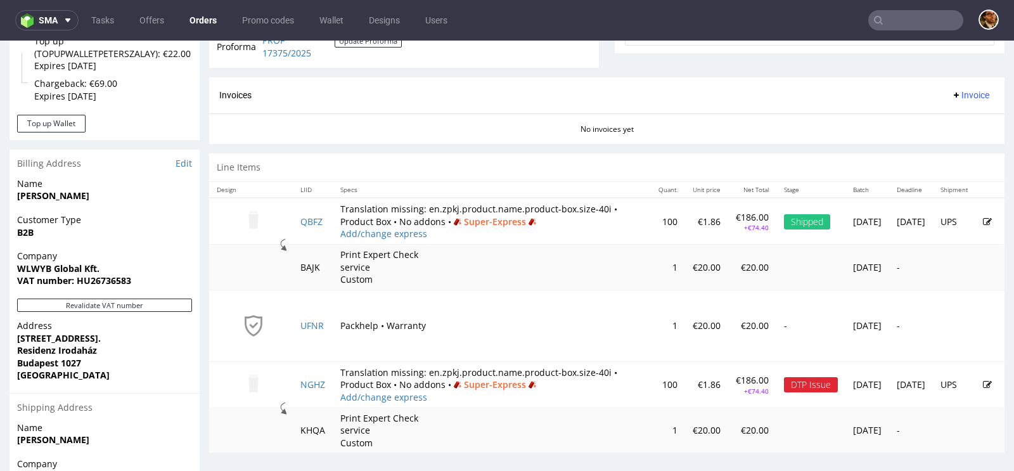
scroll to position [653, 0]
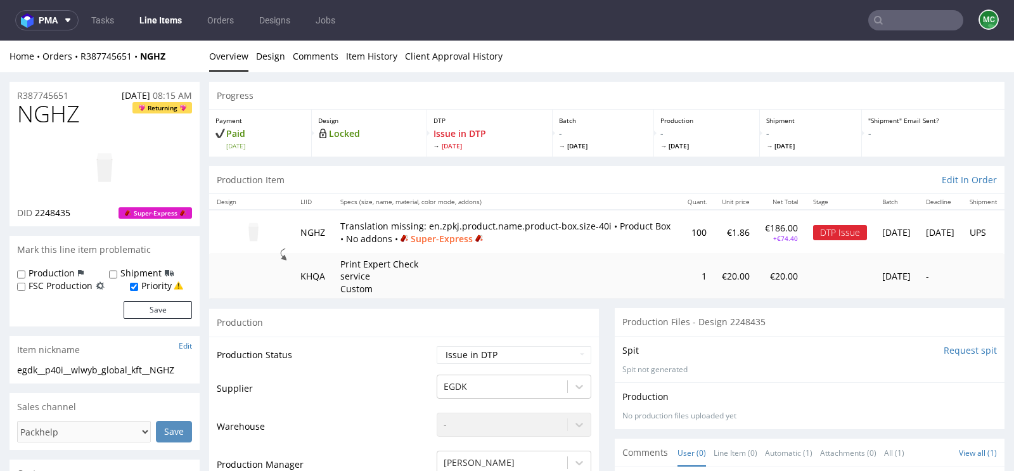
scroll to position [441, 0]
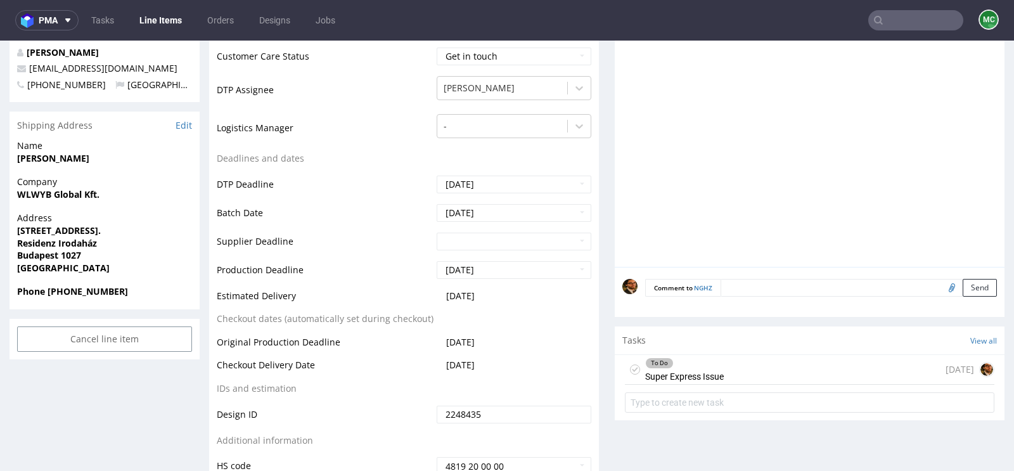
click at [735, 366] on div "To Do Super Express Issue [DATE]" at bounding box center [809, 370] width 369 height 30
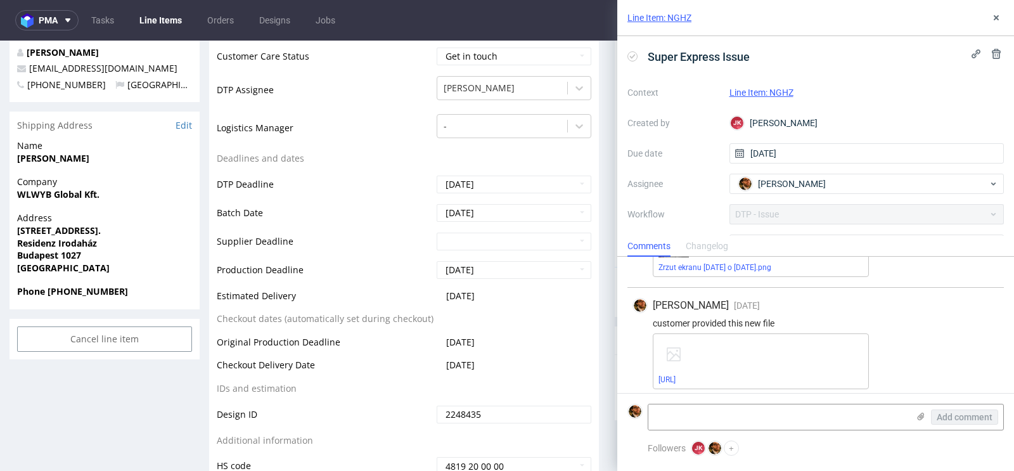
scroll to position [264, 0]
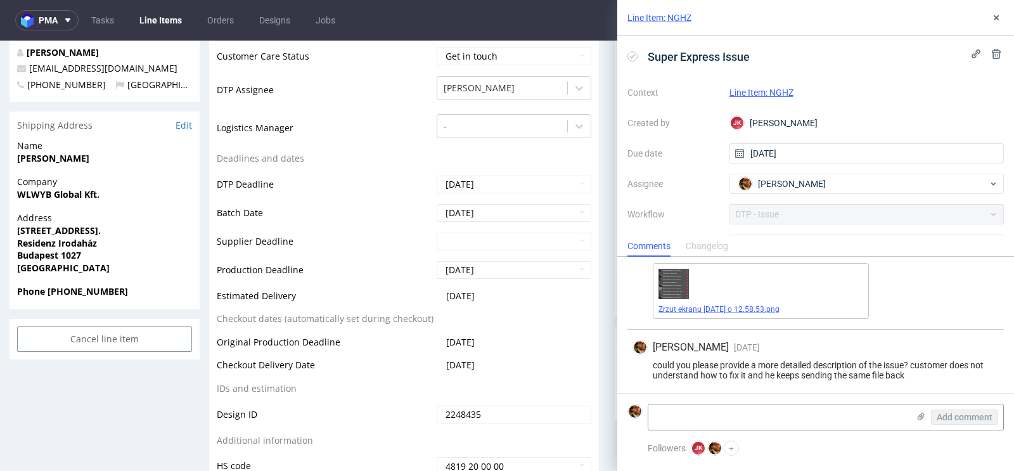
click at [684, 309] on link "Zrzut ekranu 2025-08-20 o 12.58.53.png" at bounding box center [718, 309] width 121 height 9
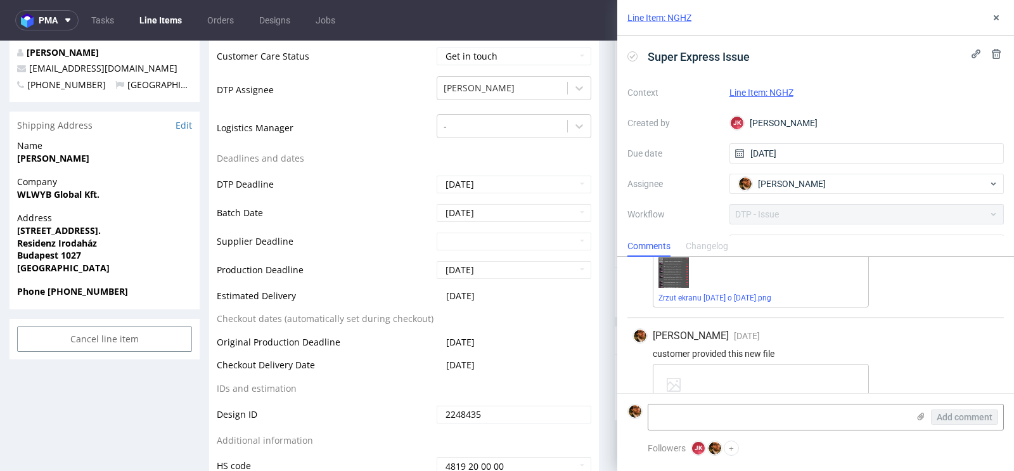
scroll to position [0, 0]
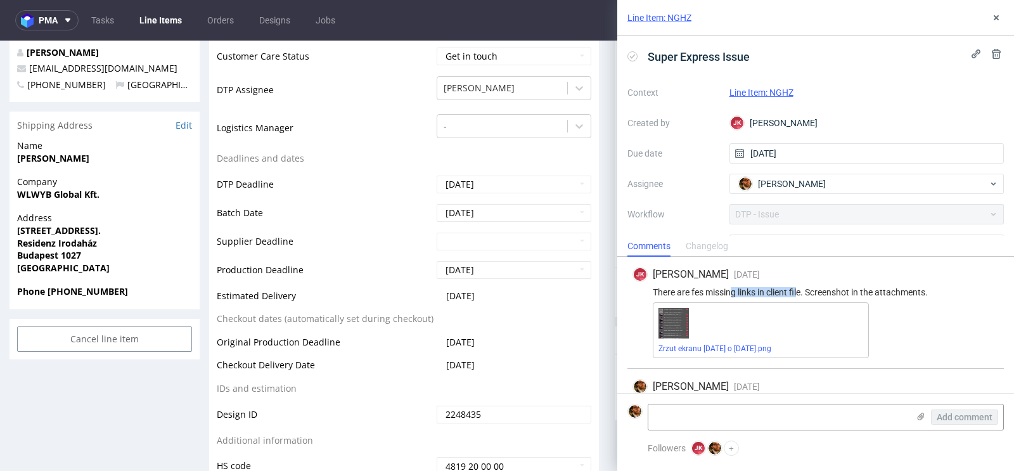
drag, startPoint x: 802, startPoint y: 286, endPoint x: 732, endPoint y: 286, distance: 69.7
click at [732, 287] on div "There are fes missing links in client file. Screenshot in the attachments." at bounding box center [815, 292] width 366 height 10
click at [778, 292] on div "There are fes missing links in client file. Screenshot in the attachments." at bounding box center [815, 292] width 366 height 10
drag, startPoint x: 809, startPoint y: 290, endPoint x: 650, endPoint y: 290, distance: 159.1
click at [650, 290] on div "There are fes missing links in client file. Screenshot in the attachments." at bounding box center [815, 292] width 366 height 10
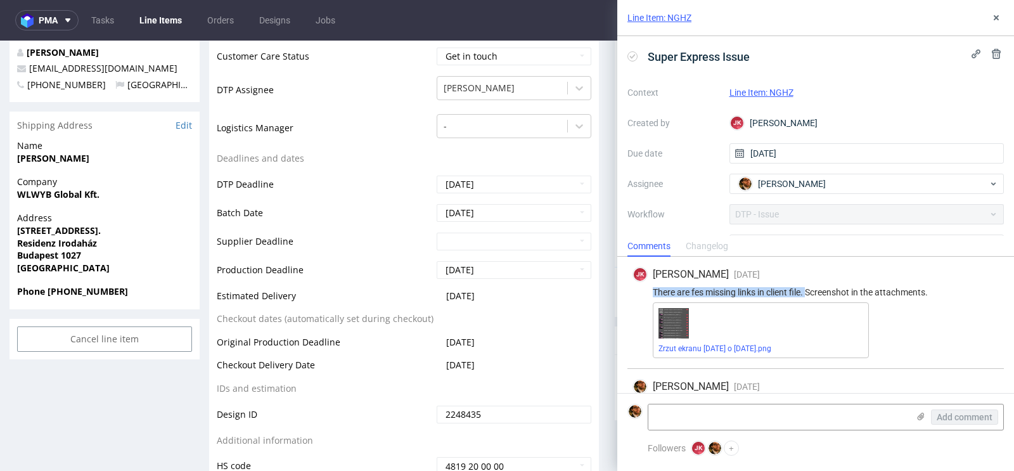
copy div "There are fes missing links in client file."
click at [872, 313] on div "Zrzut ekranu 2025-08-18 o 12.23.28.png" at bounding box center [826, 330] width 346 height 56
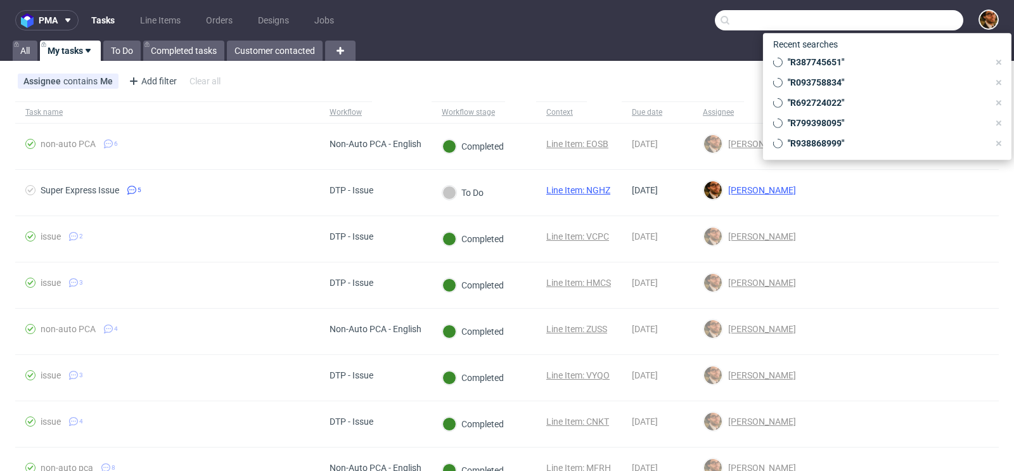
click at [885, 25] on input "text" at bounding box center [839, 20] width 248 height 20
paste input "R935980439"
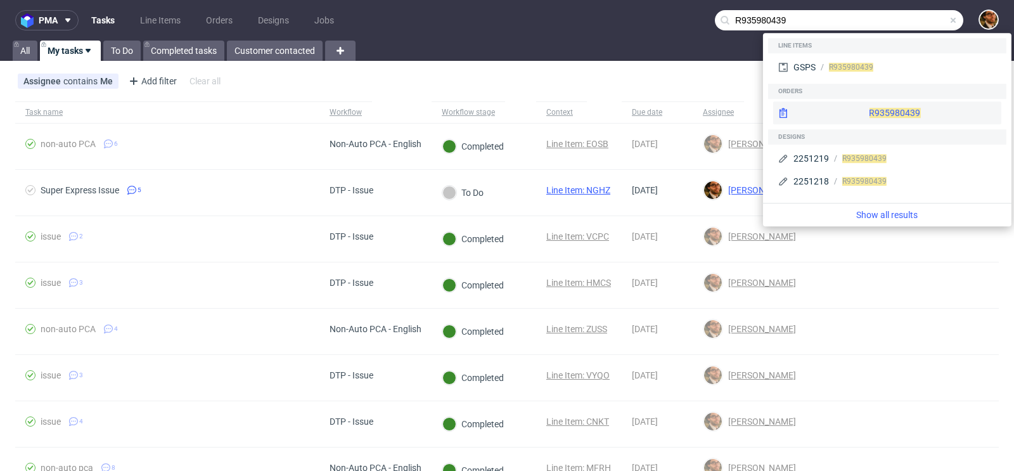
type input "R935980439"
click at [844, 118] on div "R935980439" at bounding box center [887, 112] width 228 height 23
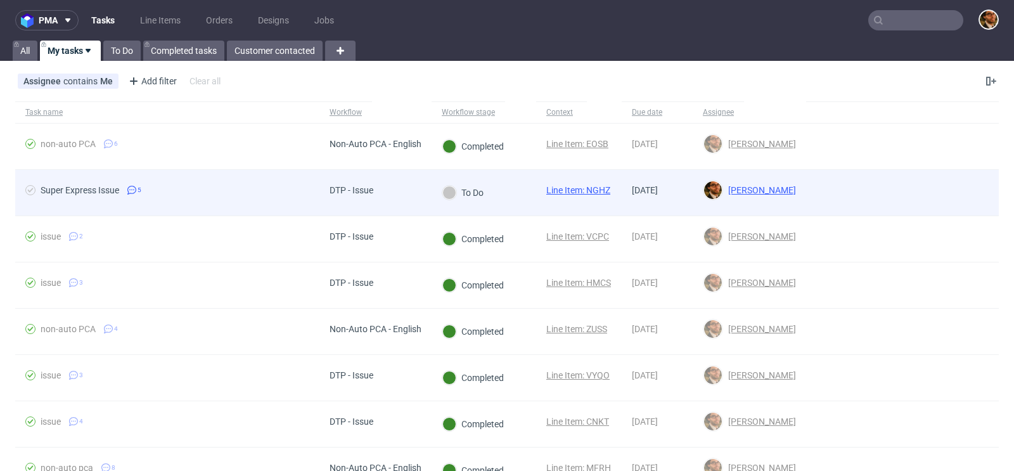
click at [920, 198] on div at bounding box center [902, 193] width 193 height 46
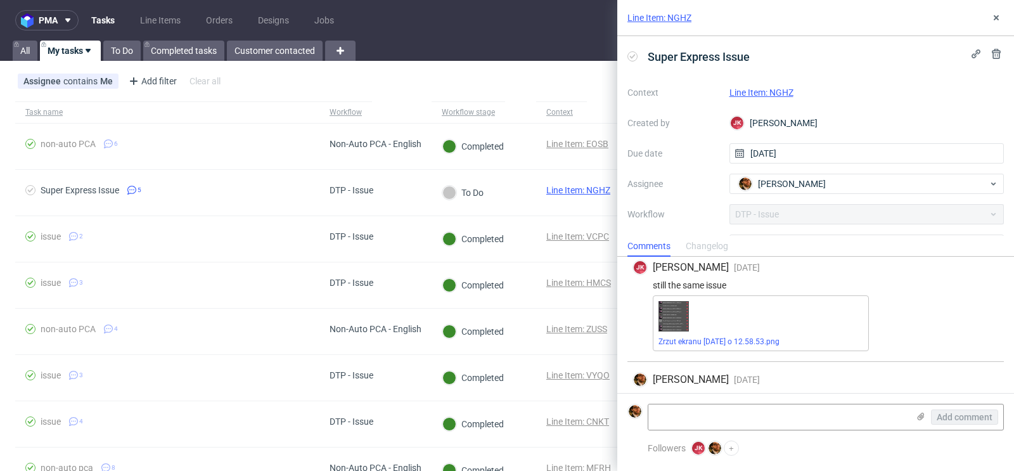
scroll to position [330, 0]
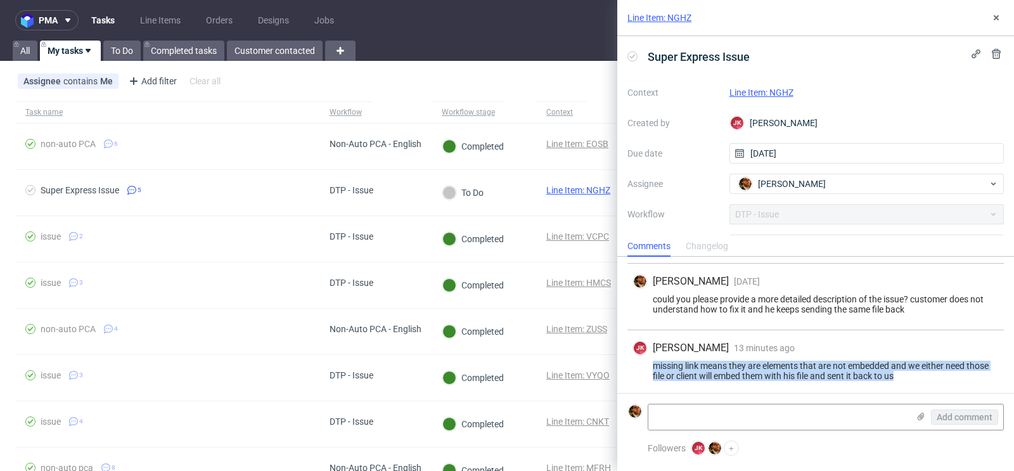
drag, startPoint x: 908, startPoint y: 375, endPoint x: 645, endPoint y: 361, distance: 263.4
click at [645, 361] on div "missing link means they are elements that are not embedded and we either need t…" at bounding box center [815, 371] width 366 height 20
copy div "missing link means they are elements that are not embedded and we either need t…"
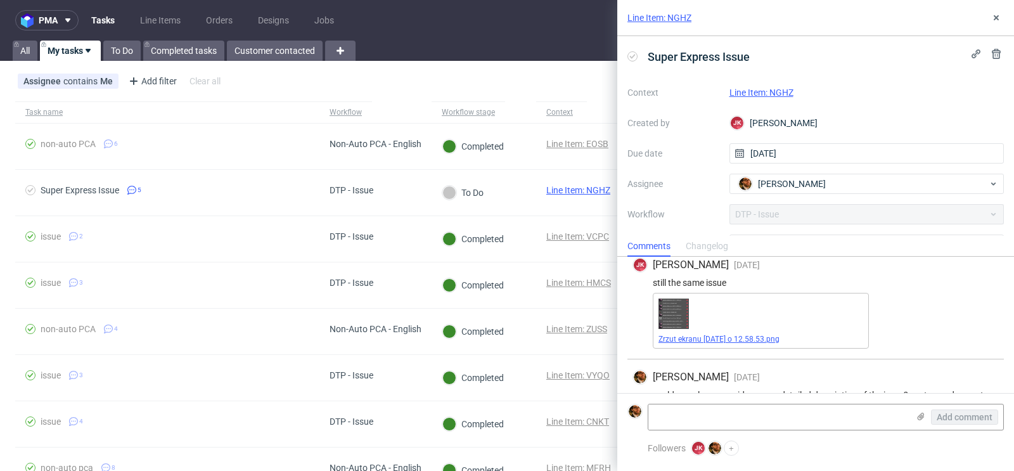
click at [682, 335] on link "Zrzut ekranu 2025-08-20 o 12.58.53.png" at bounding box center [718, 339] width 121 height 9
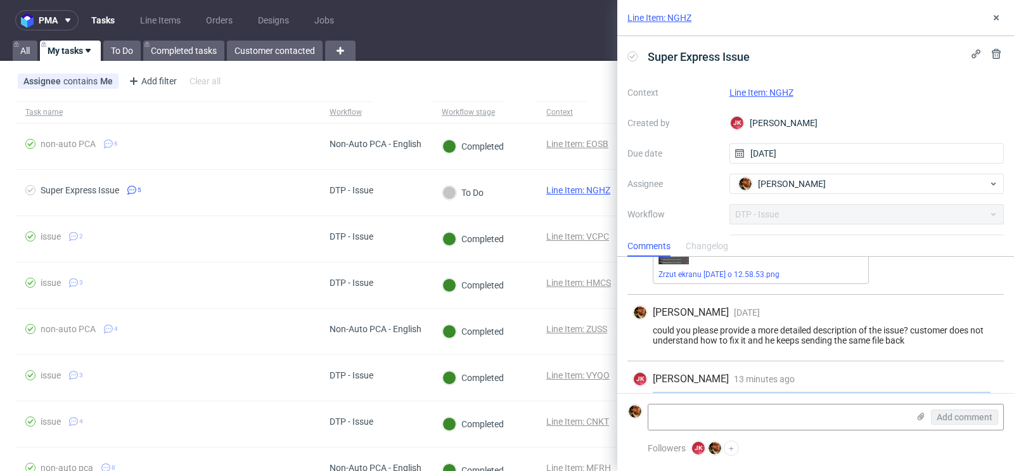
scroll to position [330, 0]
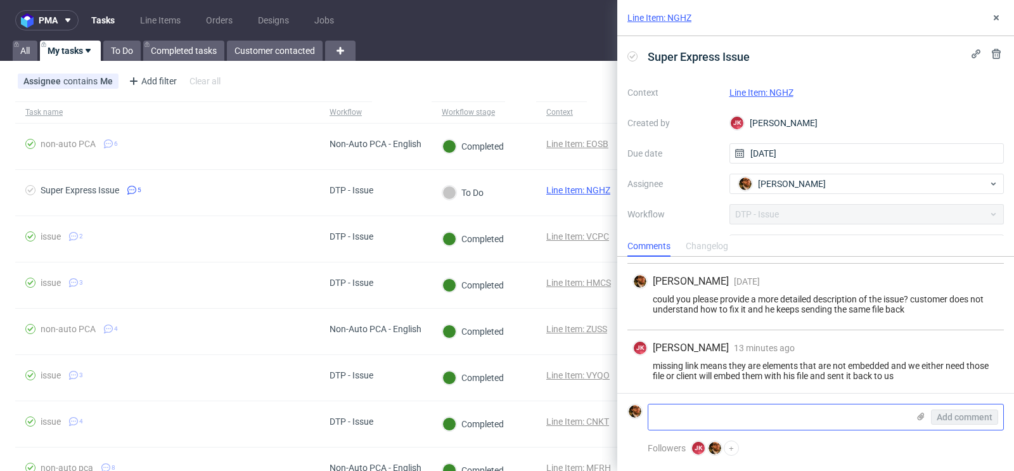
click at [786, 409] on textarea at bounding box center [778, 416] width 260 height 25
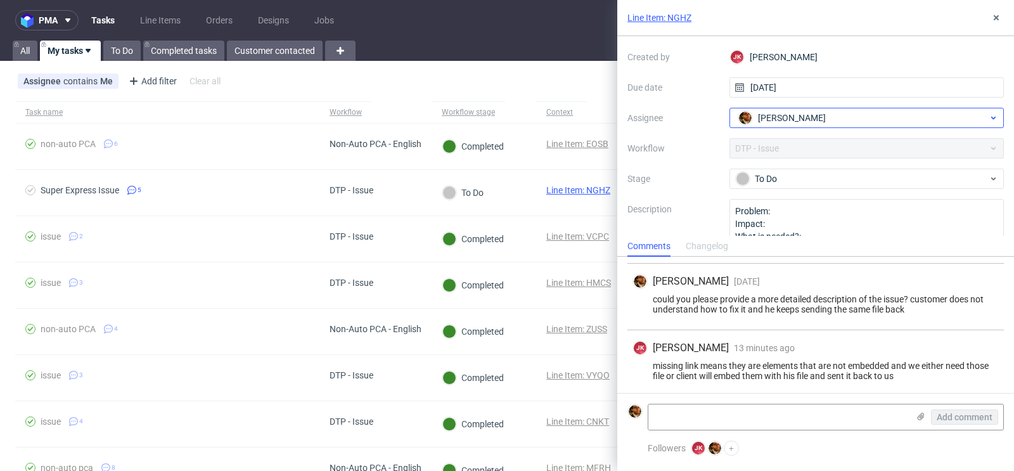
scroll to position [99, 0]
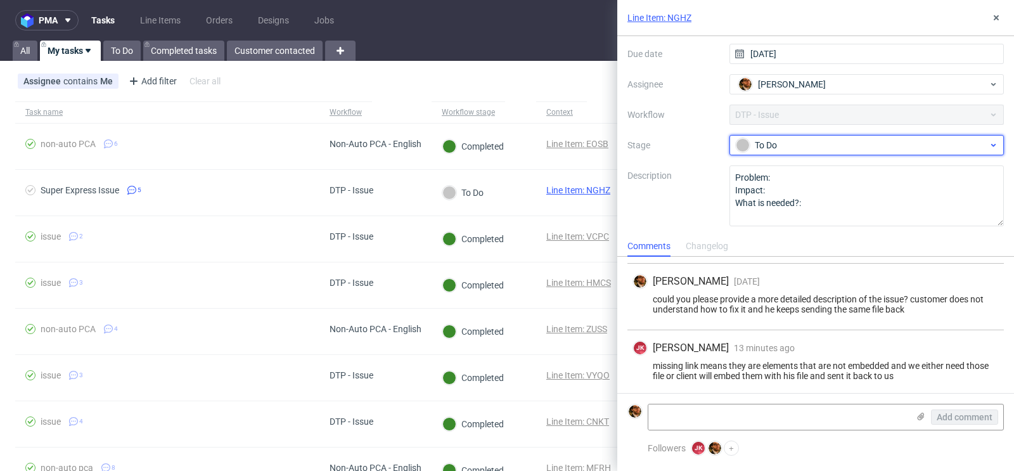
click at [886, 150] on div "To Do" at bounding box center [862, 145] width 252 height 14
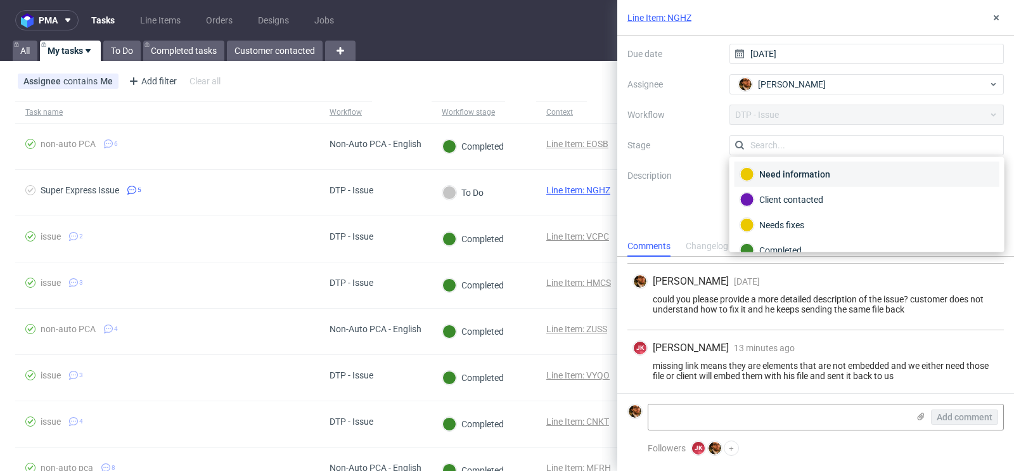
scroll to position [50, 0]
click at [848, 200] on div "Client contacted" at bounding box center [867, 201] width 254 height 14
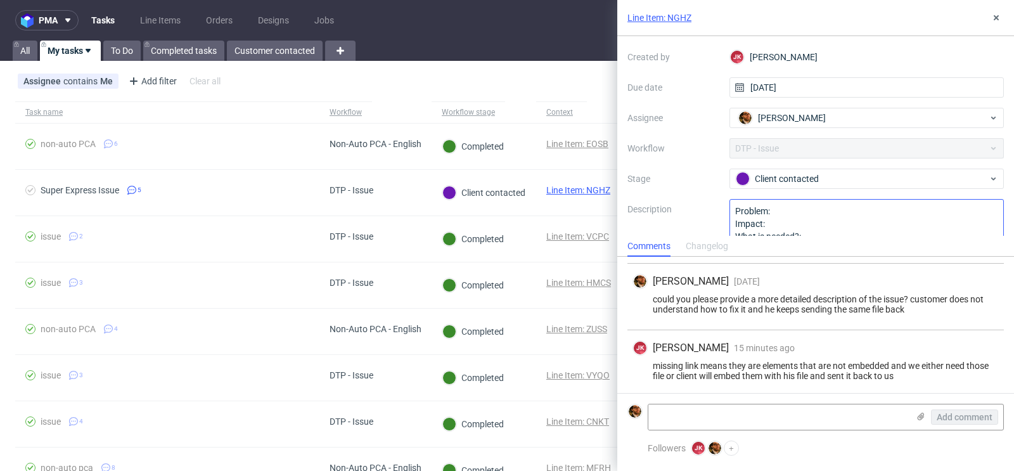
scroll to position [99, 0]
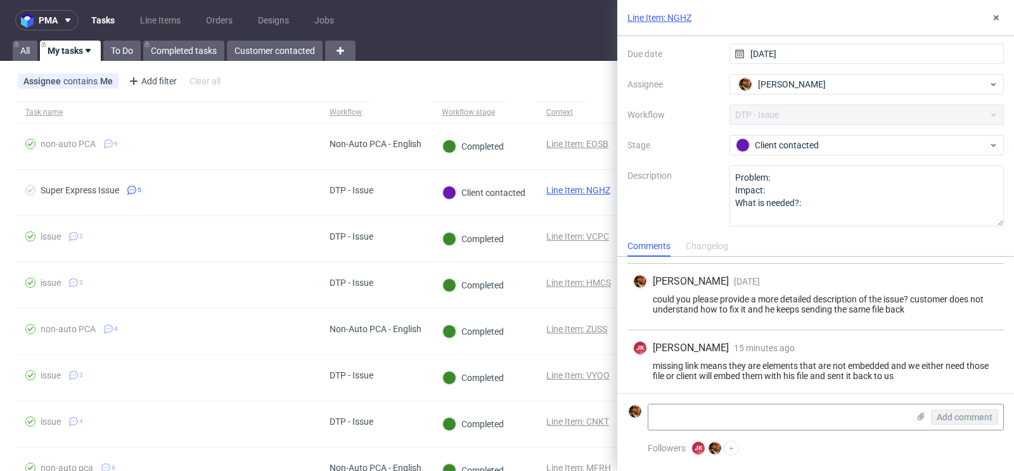
click at [589, 93] on div "Assignee contains Me Add filter Hide filters Clear all" at bounding box center [507, 81] width 1014 height 30
click at [835, 231] on div "Super Express Issue Context Line Item: NGHZ Created by JK Jan Kocik Due date 18…" at bounding box center [815, 136] width 397 height 200
click at [582, 91] on div "Assignee contains Me Add filter Hide filters Clear all" at bounding box center [507, 81] width 1014 height 30
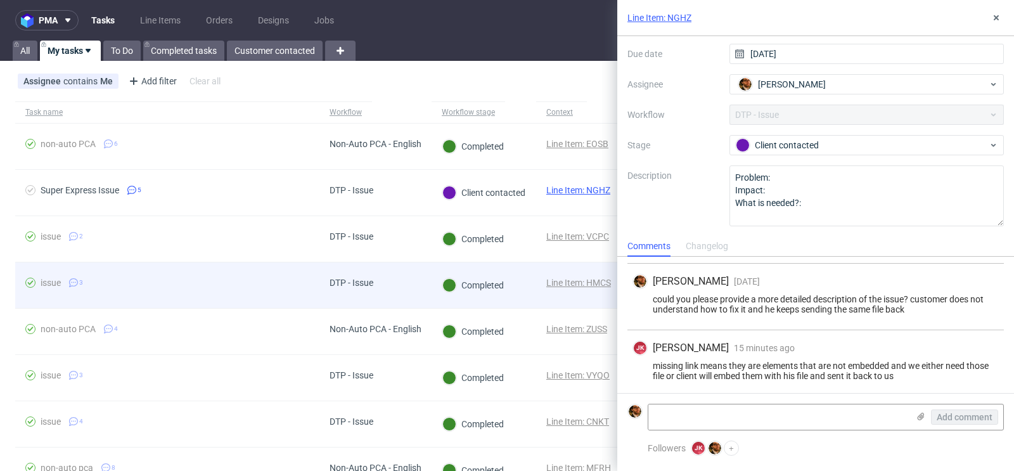
scroll to position [152, 0]
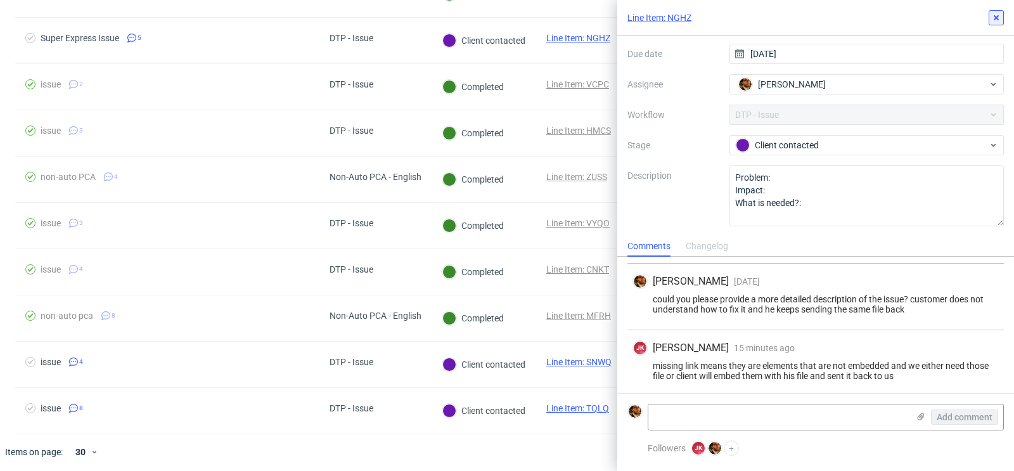
click at [994, 17] on icon at bounding box center [996, 18] width 10 height 10
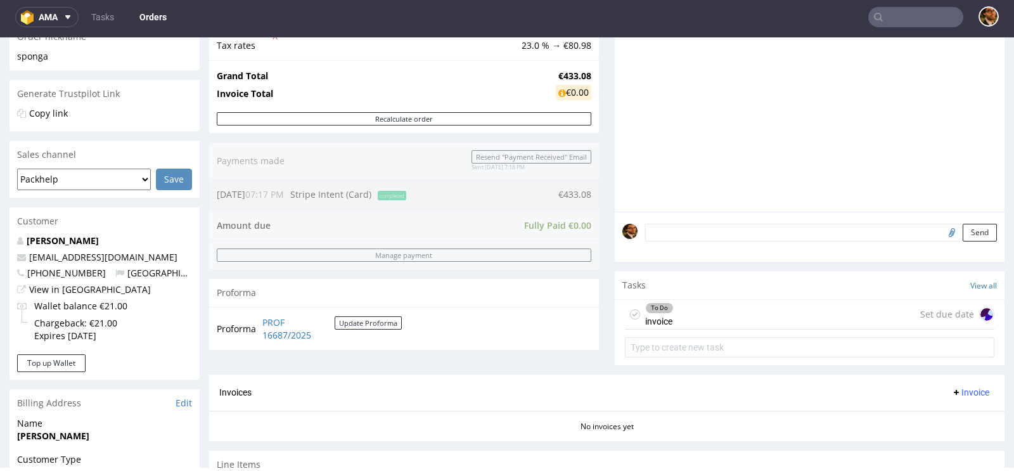
scroll to position [140, 0]
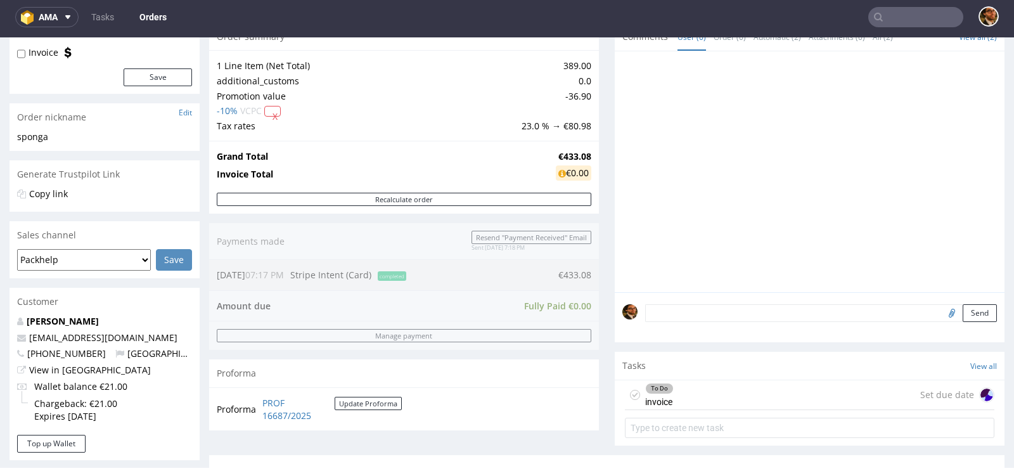
drag, startPoint x: 177, startPoint y: 337, endPoint x: 207, endPoint y: 314, distance: 37.5
click at [207, 314] on div "Order R078465383 06.08.2025 07:17 PM Mark this order as problematic Invoice Sav…" at bounding box center [507, 412] width 1014 height 967
click at [199, 323] on div "alessandro sponga alessandro.sponga.94@gmail.com +393392523822 Italy View in Hu…" at bounding box center [105, 375] width 190 height 120
click at [710, 393] on div "To Do invoice Set due date" at bounding box center [809, 395] width 369 height 30
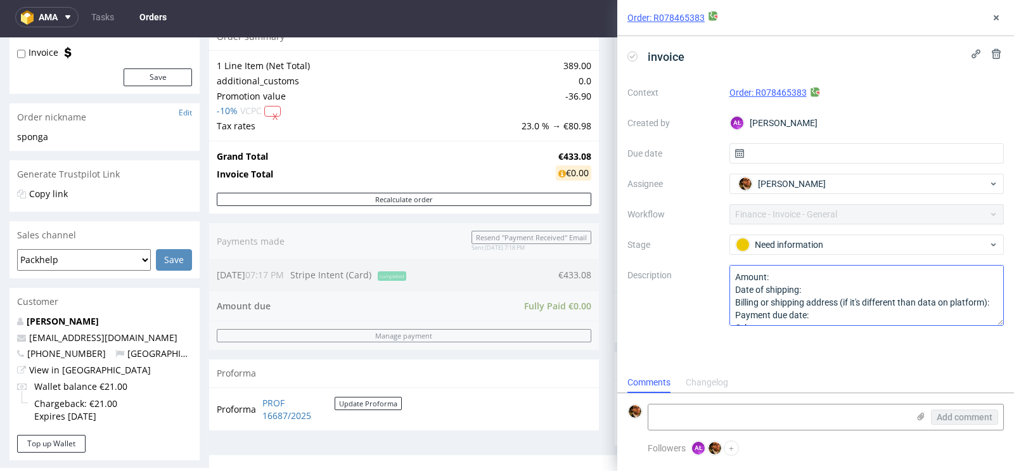
scroll to position [13, 0]
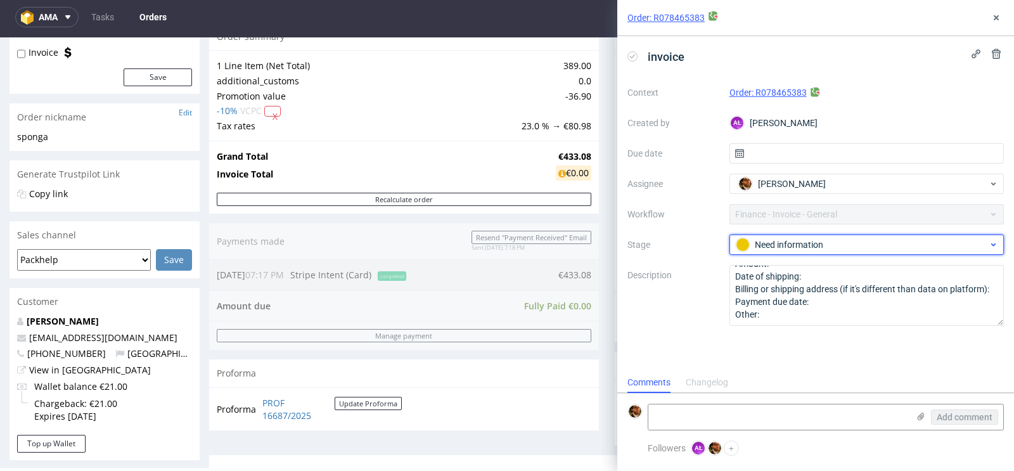
click at [958, 241] on div "Need information" at bounding box center [862, 245] width 252 height 14
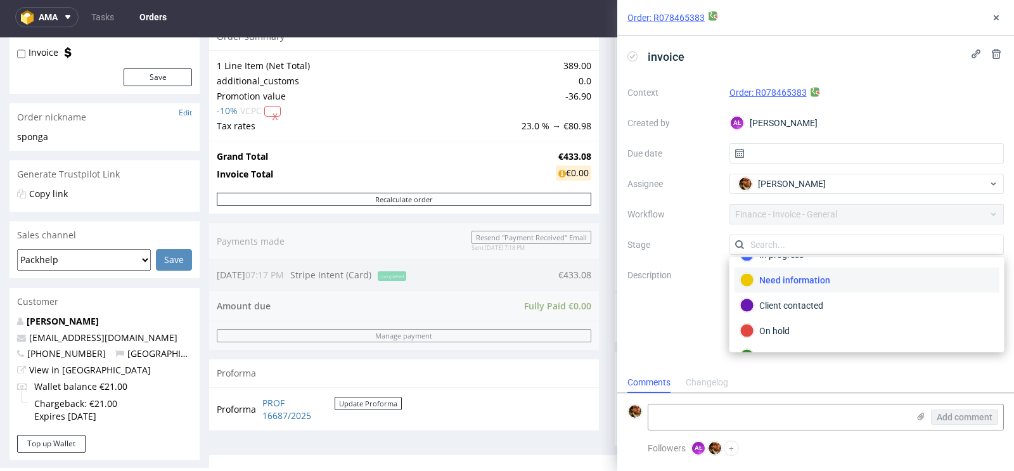
scroll to position [39, 0]
click at [205, 238] on div "Order R078465383 06.08.2025 07:17 PM Mark this order as problematic Invoice Sav…" at bounding box center [507, 412] width 1014 height 967
click at [604, 145] on div "Order: R078465383 invoice Context Order: R078465383 Created by AŁ Aleksandra Łę…" at bounding box center [808, 235] width 412 height 471
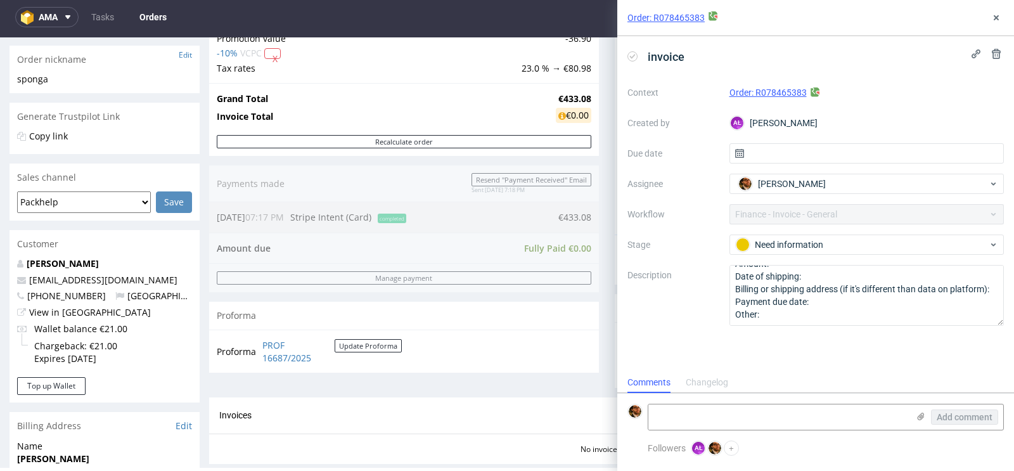
scroll to position [200, 0]
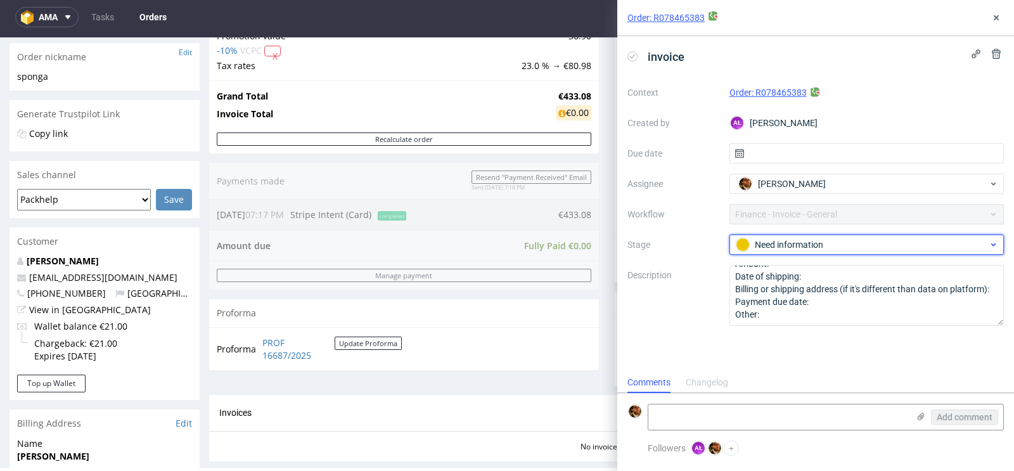
click at [873, 250] on div "Need information" at bounding box center [862, 245] width 252 height 14
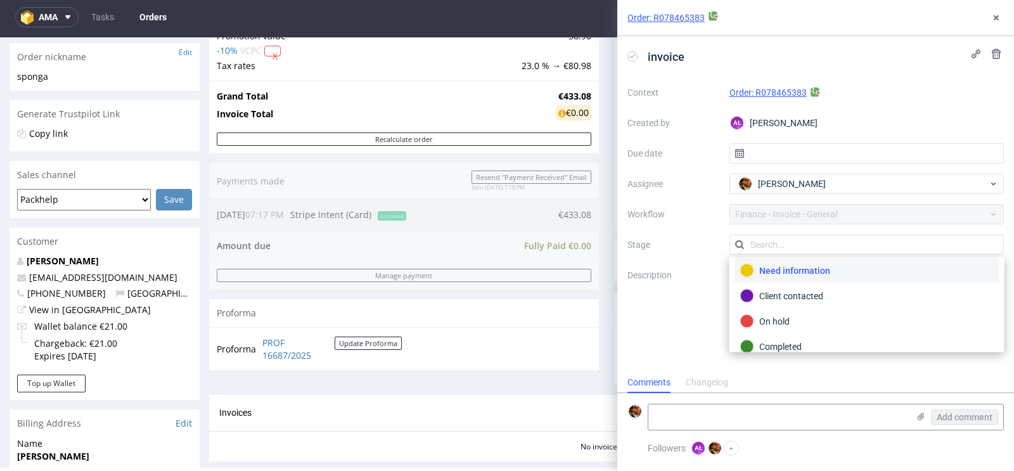
scroll to position [58, 0]
click at [681, 299] on label "Description" at bounding box center [673, 295] width 92 height 56
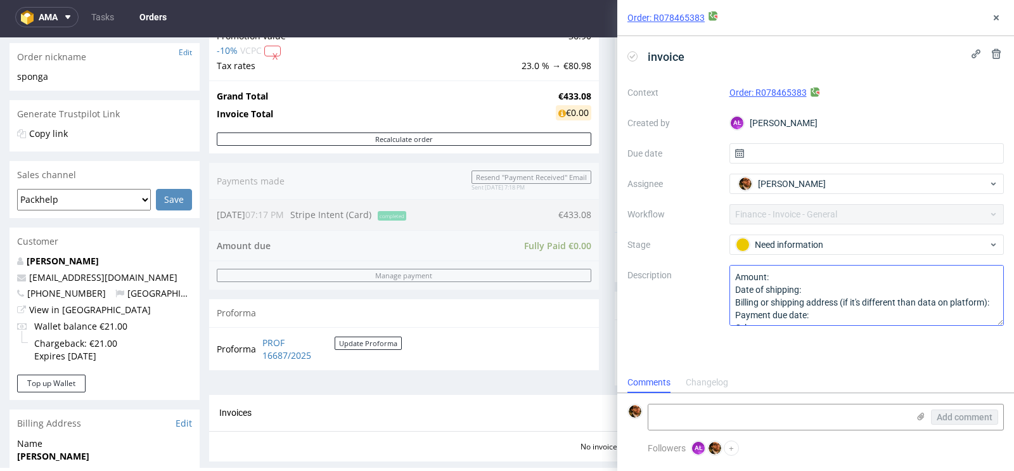
scroll to position [13, 0]
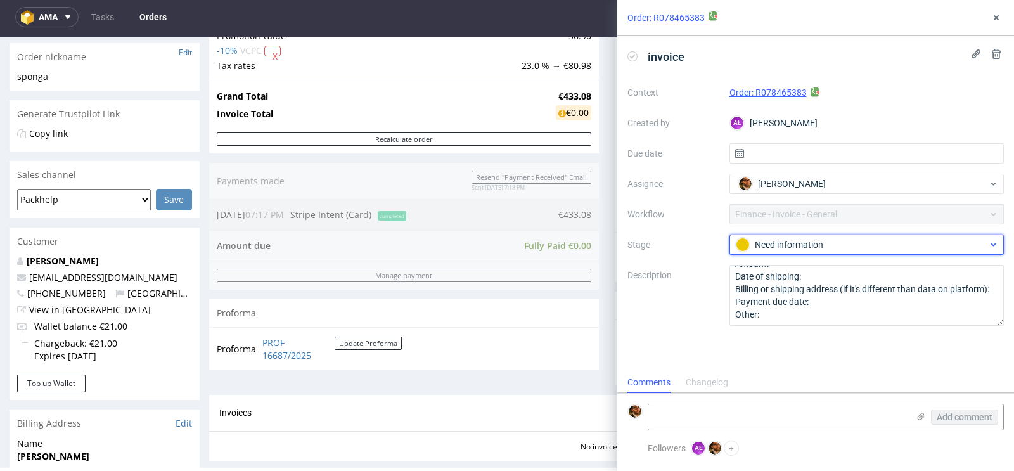
click at [849, 247] on div "Need information" at bounding box center [862, 245] width 252 height 14
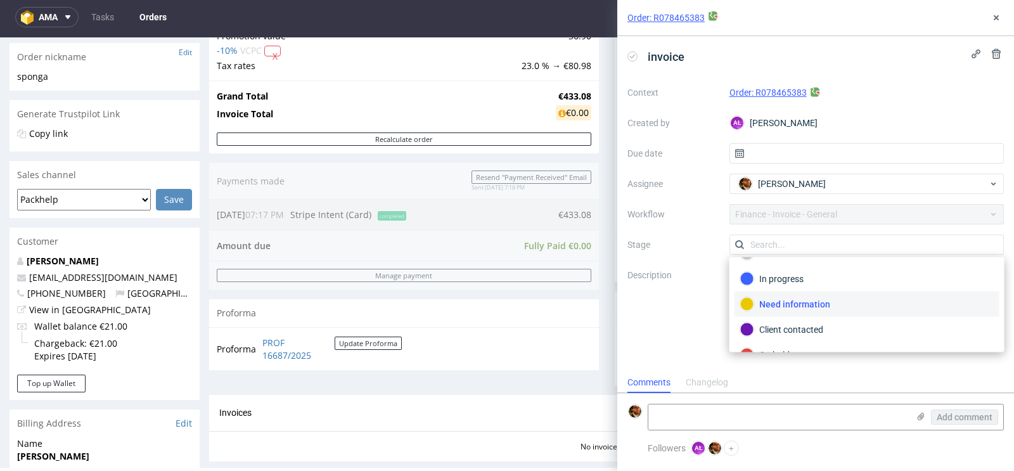
scroll to position [22, 0]
click at [829, 323] on div "Client contacted" at bounding box center [867, 329] width 254 height 14
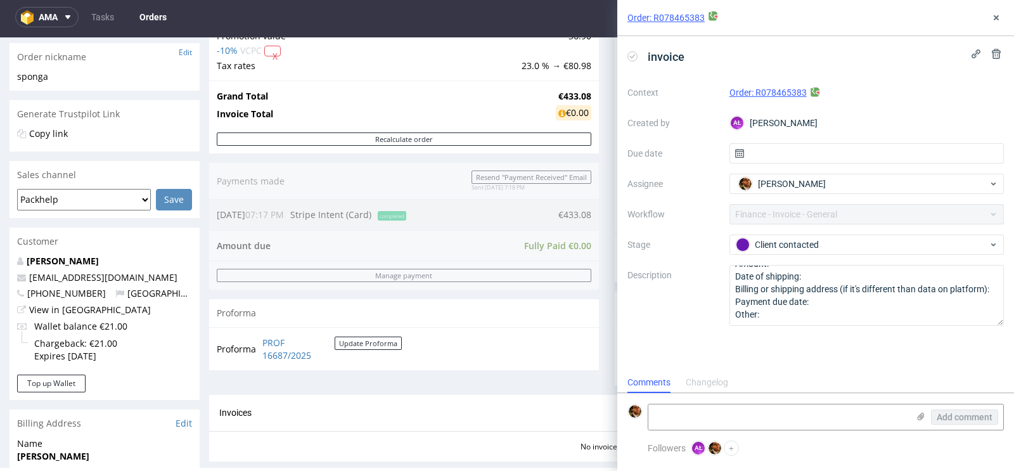
click at [600, 314] on div "Progress Payment Paid Wed 06 Aug Payment “Received” Email Sent Wed 6 Aug 19:18 …" at bounding box center [606, 240] width 795 height 724
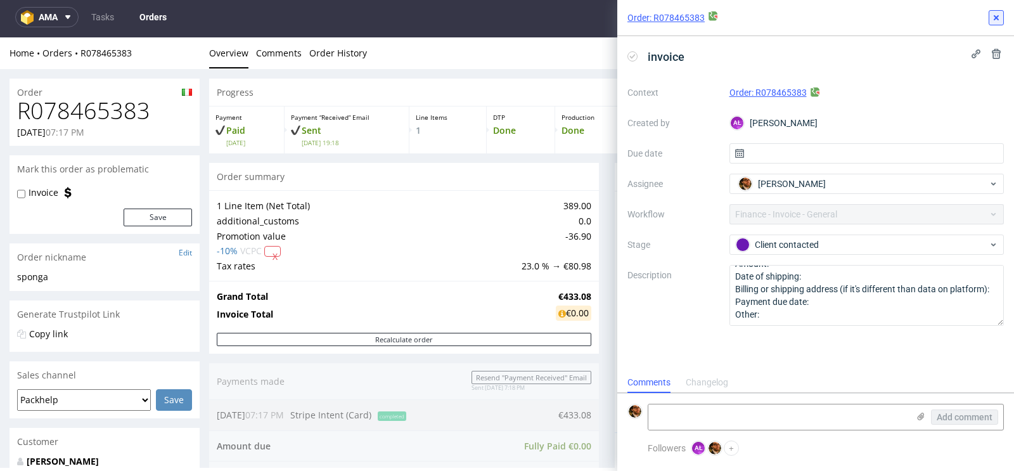
click at [994, 17] on icon at bounding box center [996, 18] width 10 height 10
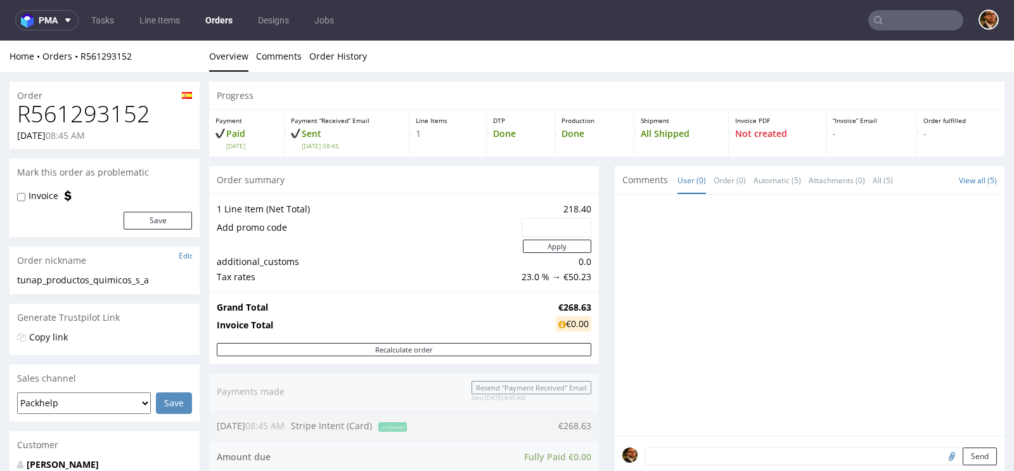
scroll to position [251, 0]
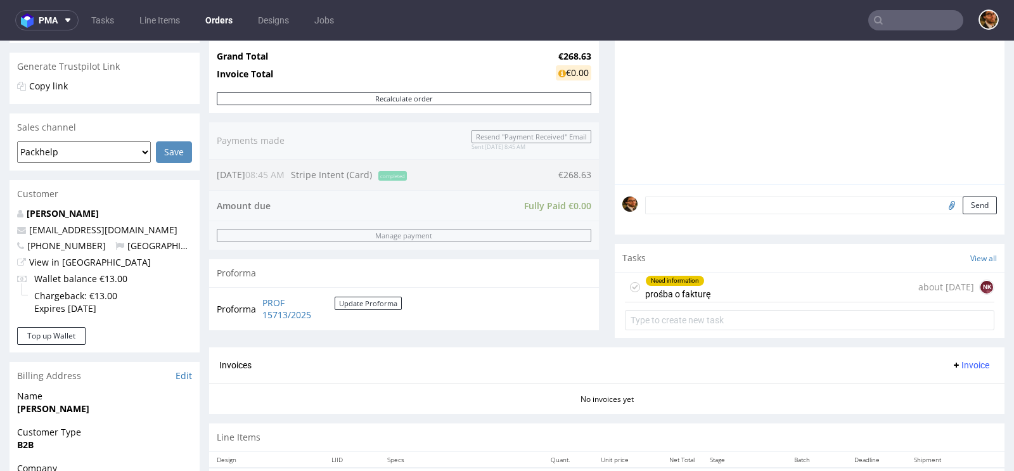
click at [741, 288] on div "Need information prośba o fakturę about [DATE] NK" at bounding box center [809, 288] width 369 height 30
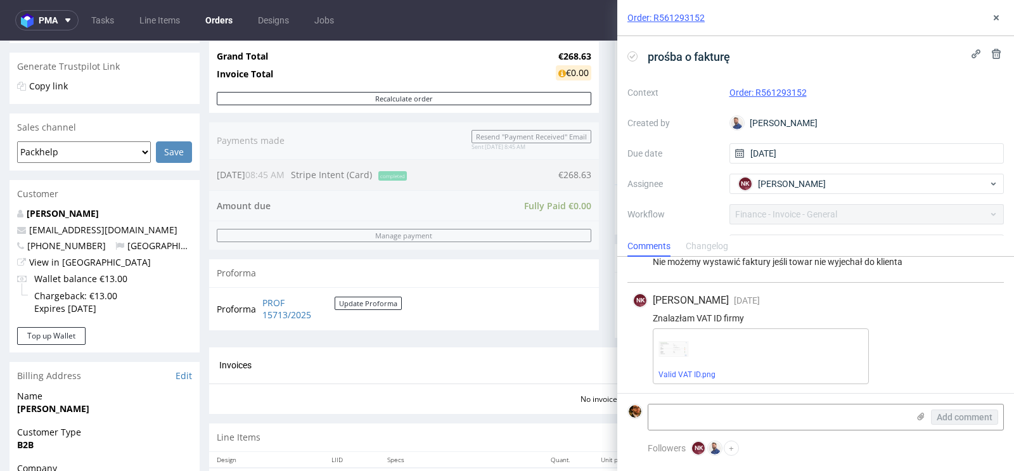
scroll to position [86, 0]
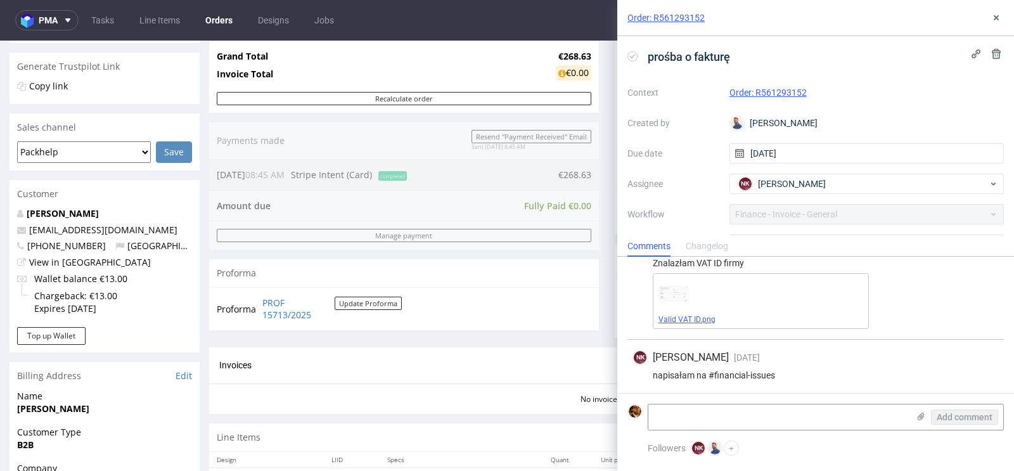
click at [683, 315] on link "Valid VAT ID.png" at bounding box center [686, 319] width 57 height 9
click at [702, 423] on textarea at bounding box center [778, 416] width 260 height 25
paste textarea "A62846217 confirmed"
type textarea "A62846217 confirmed"
click at [956, 413] on span "Add comment" at bounding box center [965, 417] width 56 height 9
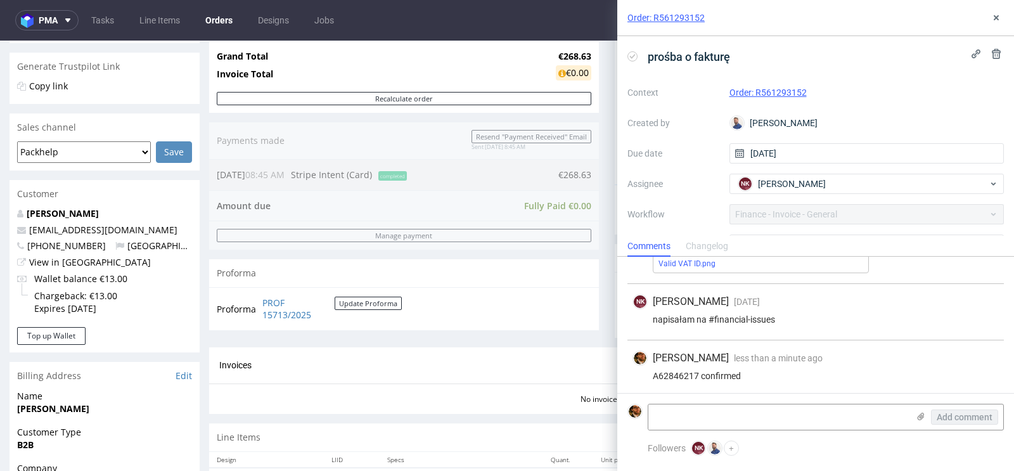
scroll to position [0, 0]
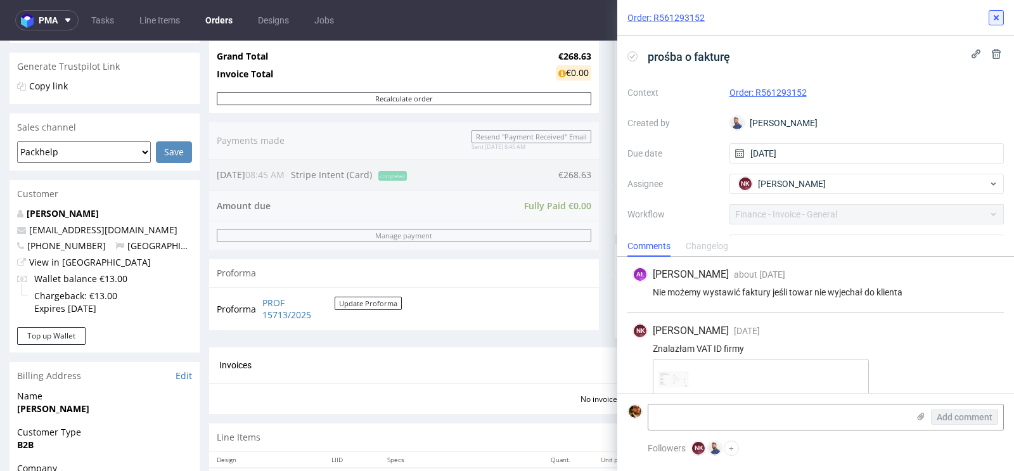
click at [994, 18] on icon at bounding box center [996, 18] width 10 height 10
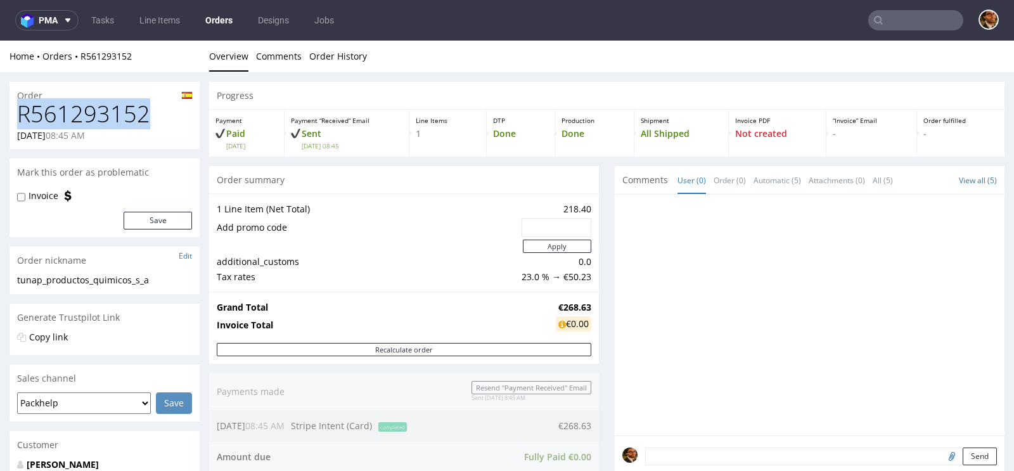
drag, startPoint x: 141, startPoint y: 108, endPoint x: 21, endPoint y: 110, distance: 119.8
click at [21, 110] on h1 "R561293152" at bounding box center [104, 113] width 175 height 25
copy h1 "R561293152"
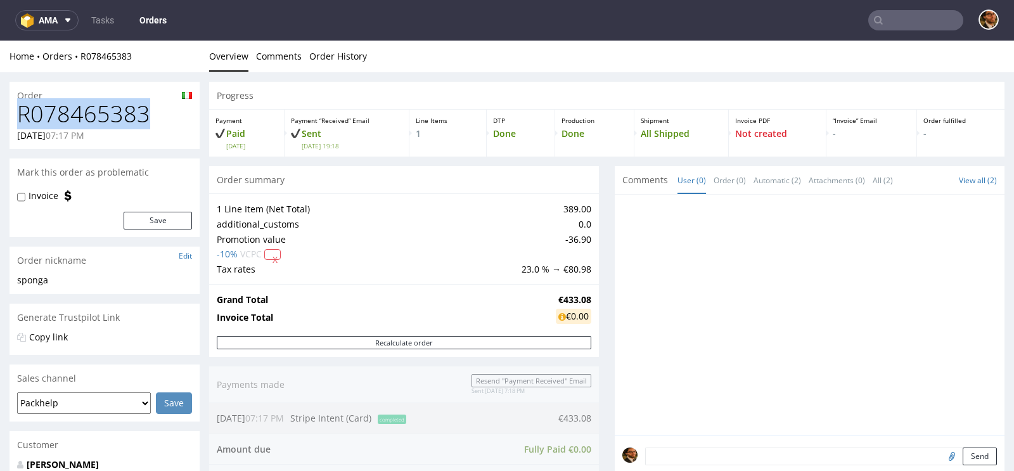
drag, startPoint x: 152, startPoint y: 117, endPoint x: 20, endPoint y: 115, distance: 131.8
click at [20, 115] on h1 "R078465383" at bounding box center [104, 113] width 175 height 25
copy h1 "R078465383"
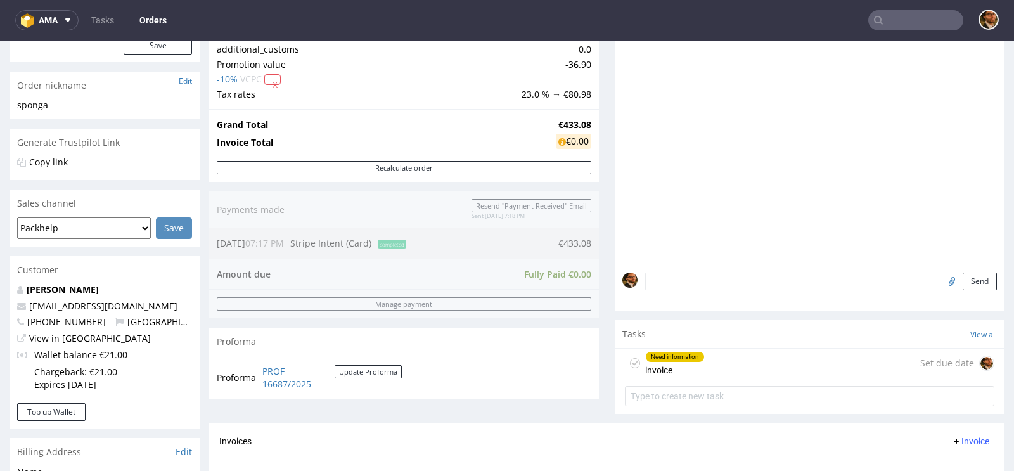
scroll to position [362, 0]
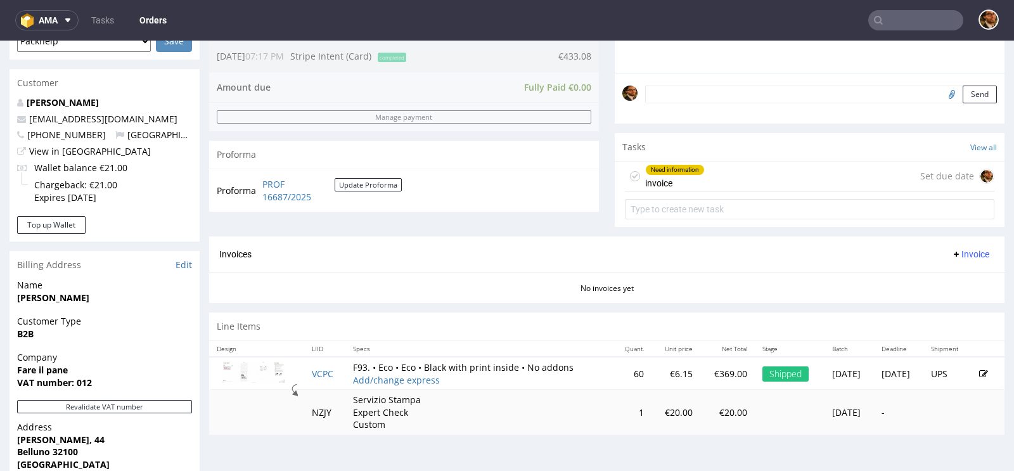
click at [740, 174] on div "Need information invoice Set due date" at bounding box center [809, 177] width 369 height 30
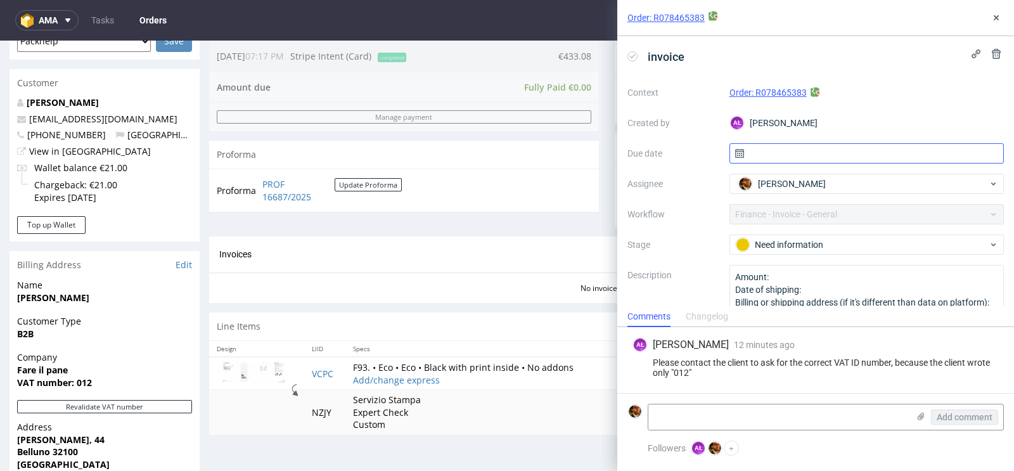
click at [788, 151] on input "text" at bounding box center [866, 153] width 275 height 20
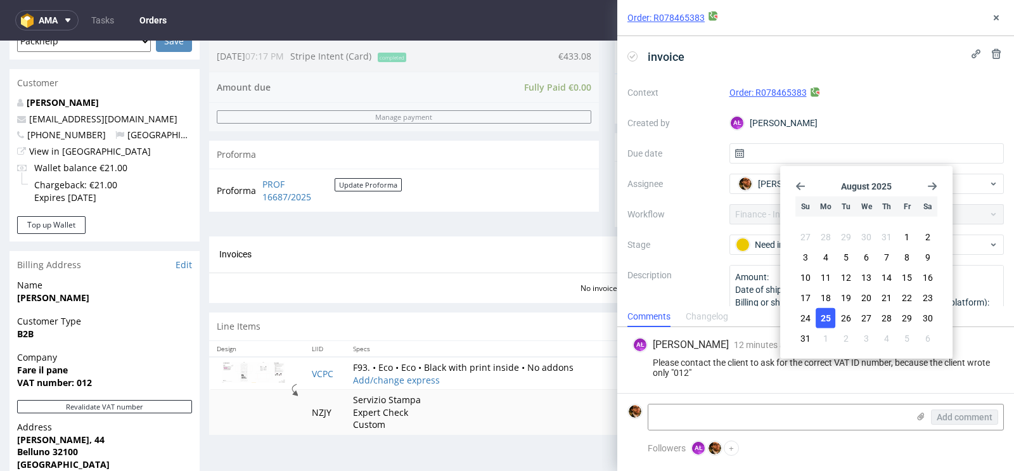
click at [826, 317] on span "25" at bounding box center [826, 318] width 10 height 13
type input "[DATE]"
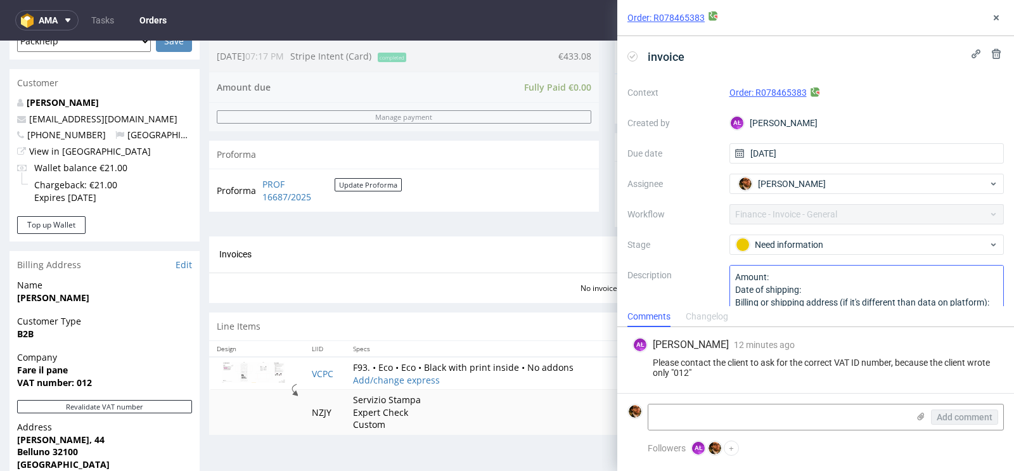
scroll to position [13, 0]
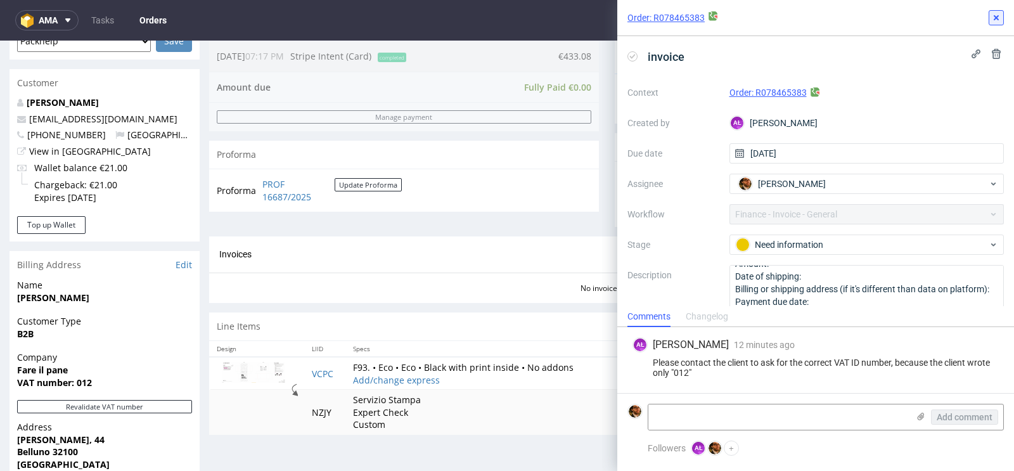
click at [1002, 19] on button at bounding box center [996, 17] width 15 height 15
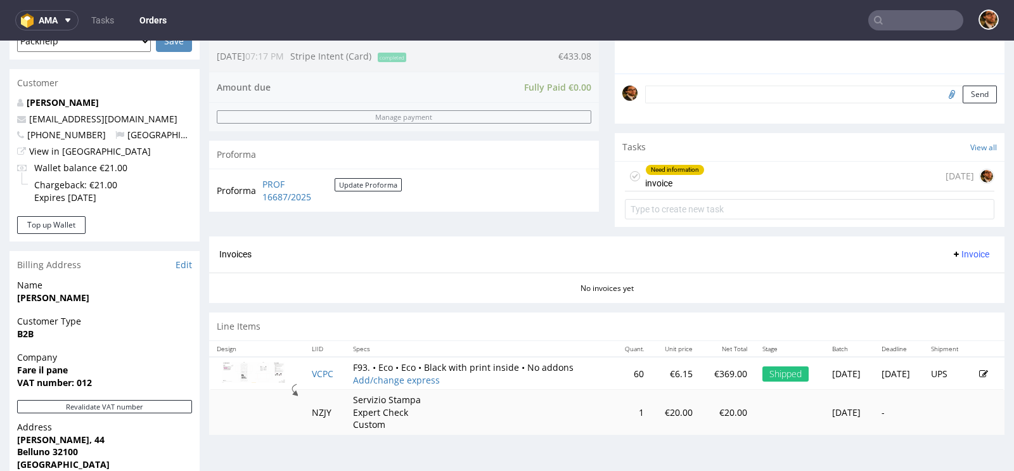
click at [742, 179] on div "Need information invoice today" at bounding box center [809, 177] width 369 height 30
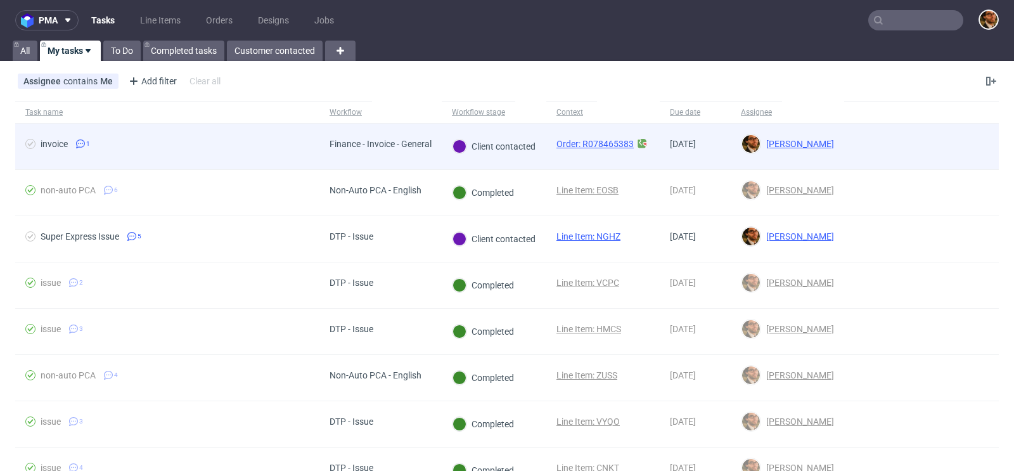
click at [80, 146] on use at bounding box center [80, 143] width 9 height 9
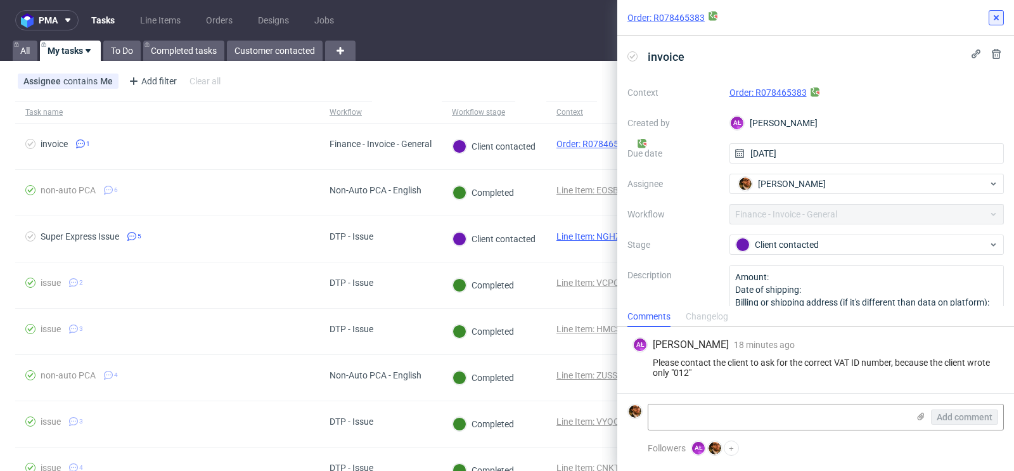
click at [992, 20] on icon at bounding box center [996, 18] width 10 height 10
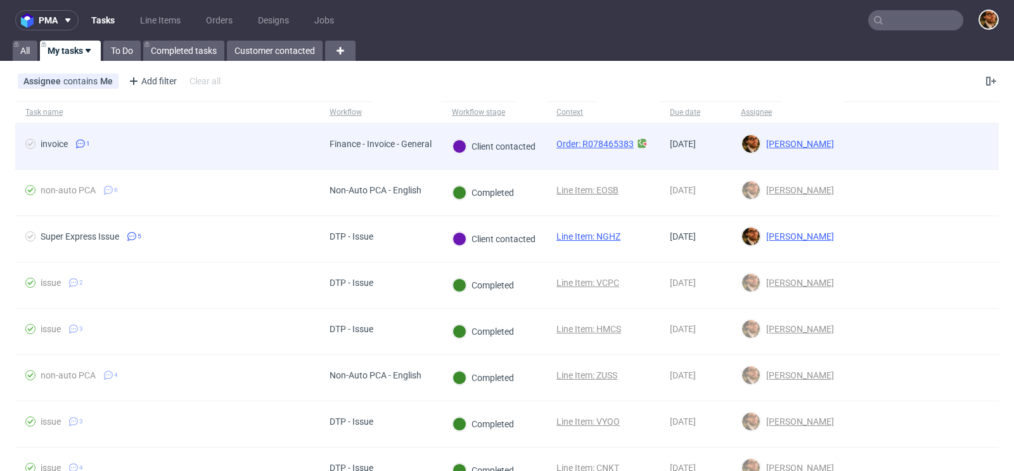
click at [938, 151] on div at bounding box center [921, 147] width 155 height 46
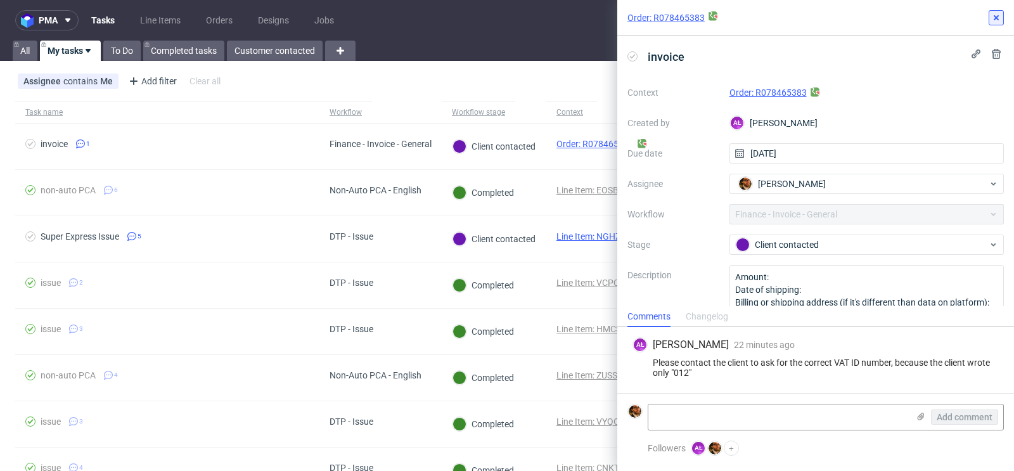
click at [994, 22] on icon at bounding box center [996, 18] width 10 height 10
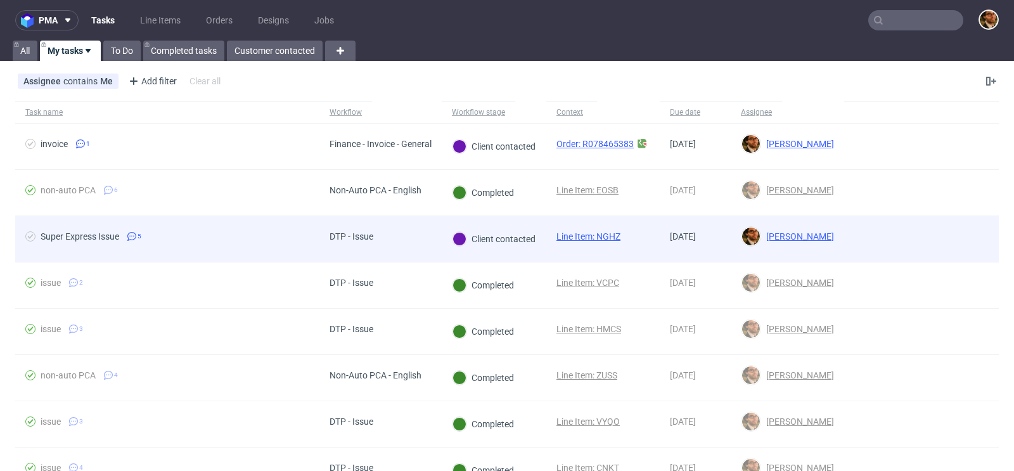
click at [958, 226] on div at bounding box center [921, 239] width 155 height 46
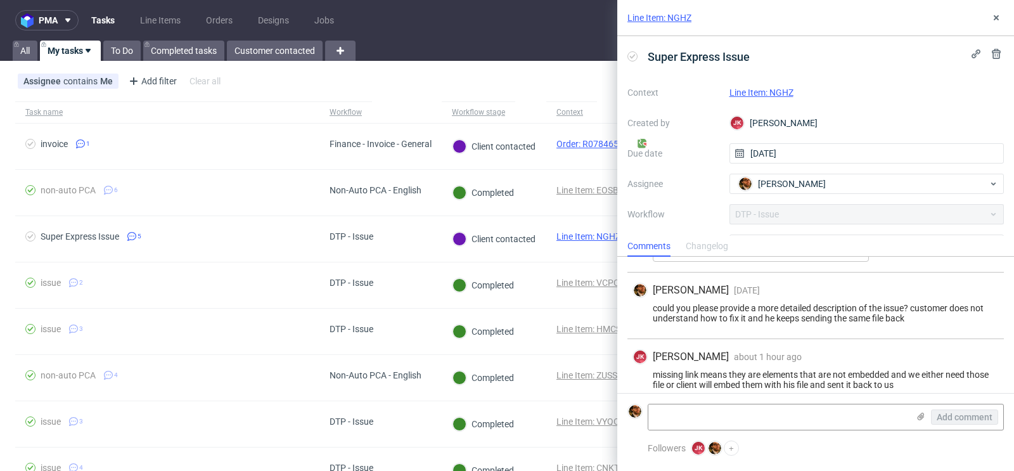
scroll to position [330, 0]
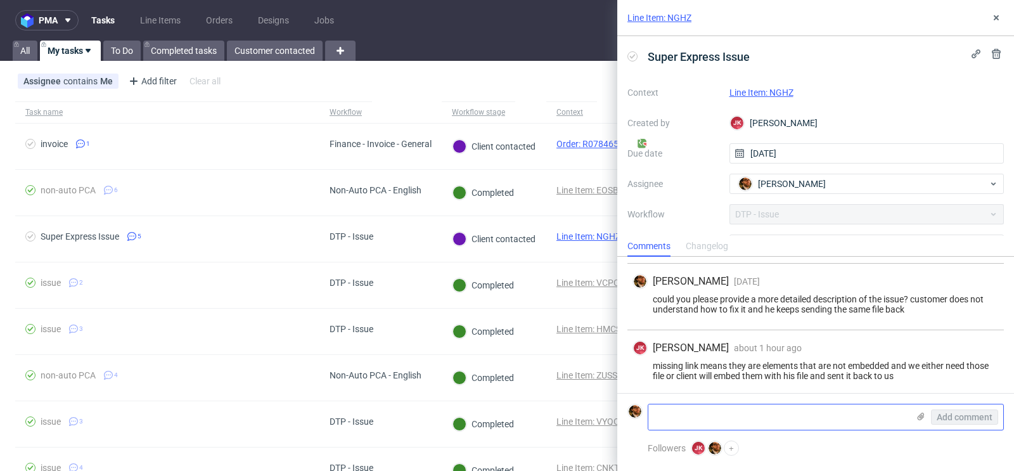
click at [920, 421] on icon at bounding box center [921, 416] width 10 height 10
click at [0, 0] on input "file" at bounding box center [0, 0] width 0 height 0
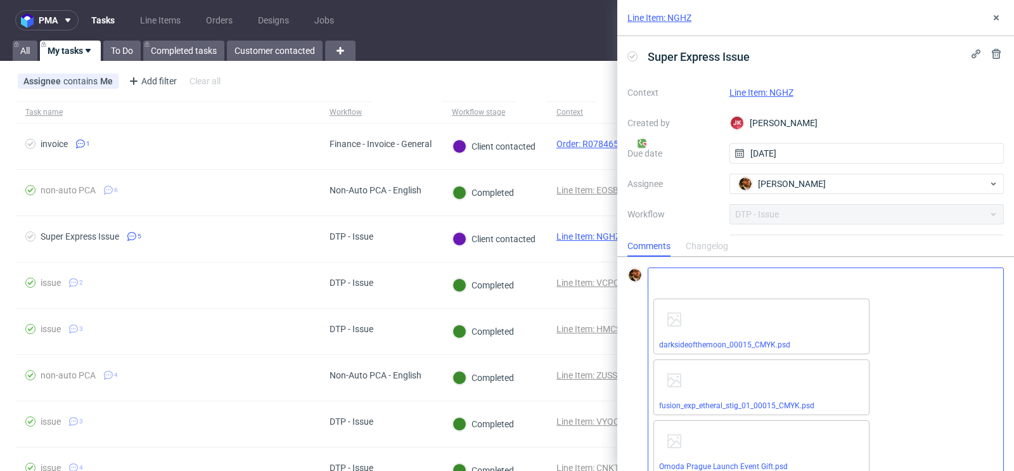
click at [667, 280] on textarea at bounding box center [778, 280] width 260 height 25
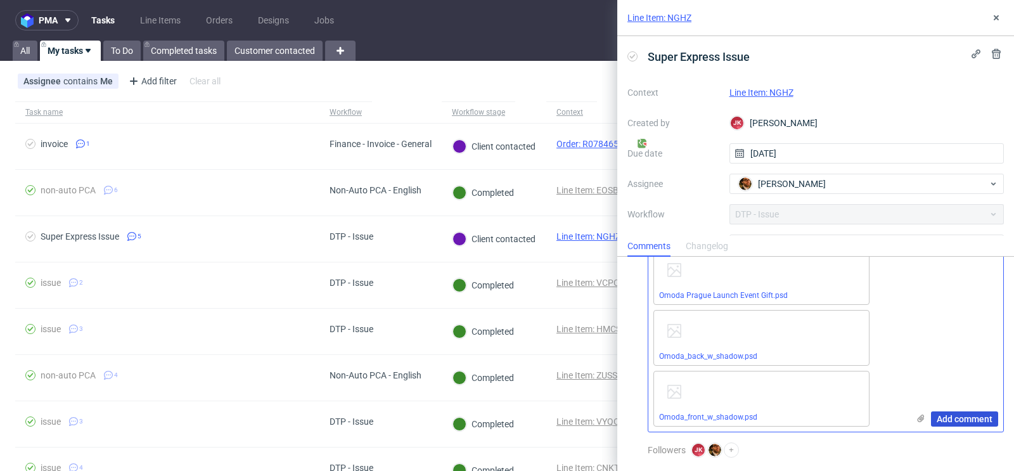
type textarea "Customer provided missing files"
click at [942, 414] on span "Add comment" at bounding box center [965, 418] width 56 height 9
click at [944, 419] on span "Add comment" at bounding box center [965, 418] width 56 height 9
click at [956, 414] on span "Add comment" at bounding box center [965, 418] width 56 height 9
click at [966, 421] on span "Add comment" at bounding box center [965, 418] width 56 height 9
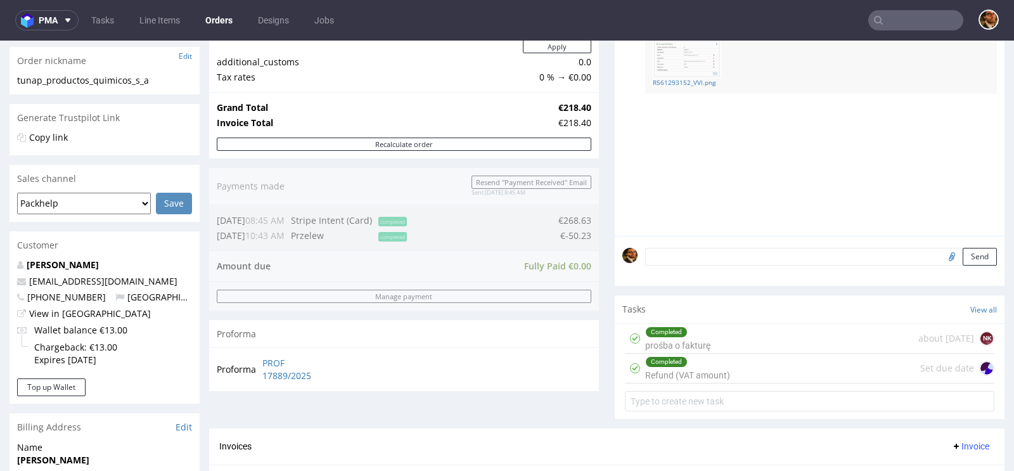
scroll to position [357, 0]
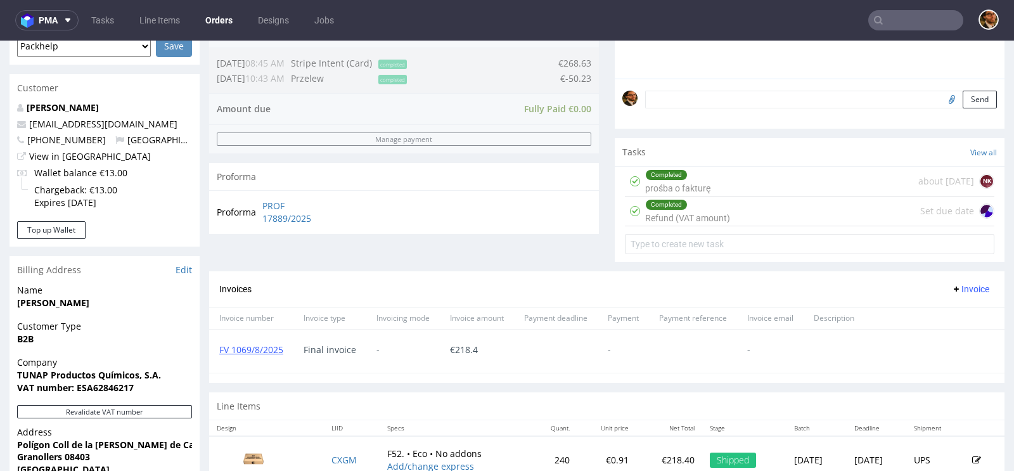
click at [736, 214] on div "Completed Refund (VAT amount) Set due date" at bounding box center [809, 211] width 369 height 30
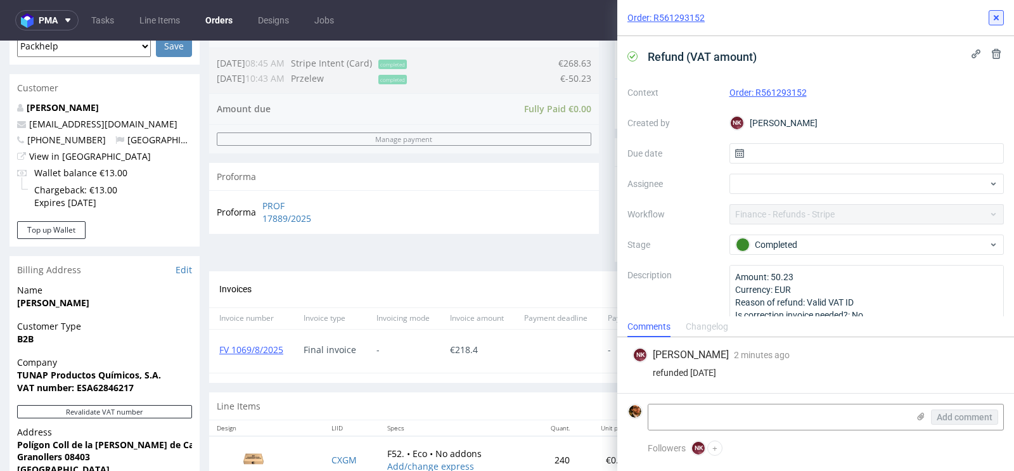
click at [992, 23] on button at bounding box center [996, 17] width 15 height 15
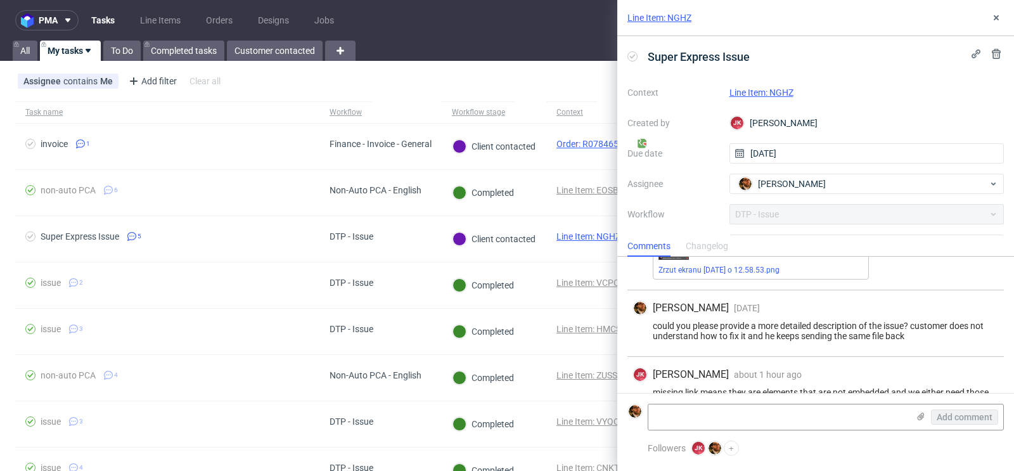
scroll to position [330, 0]
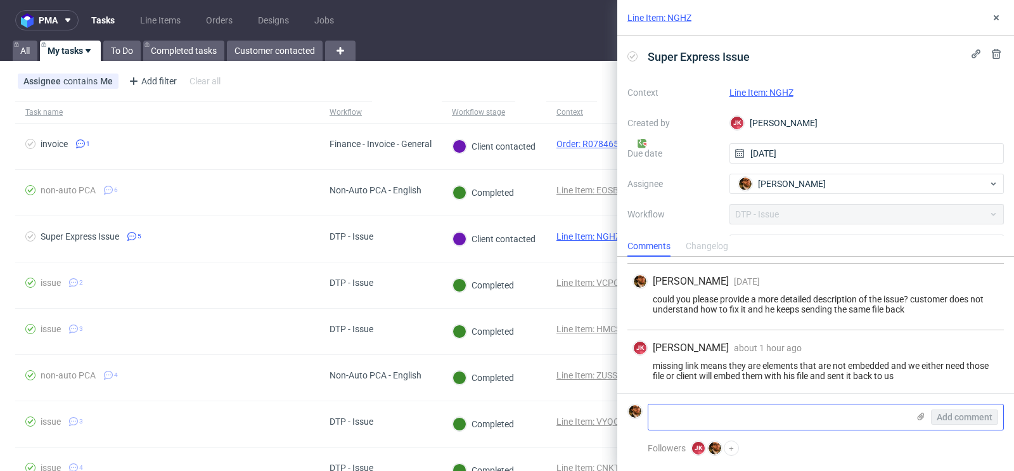
click at [923, 420] on icon at bounding box center [921, 416] width 10 height 10
click at [0, 0] on input "file" at bounding box center [0, 0] width 0 height 0
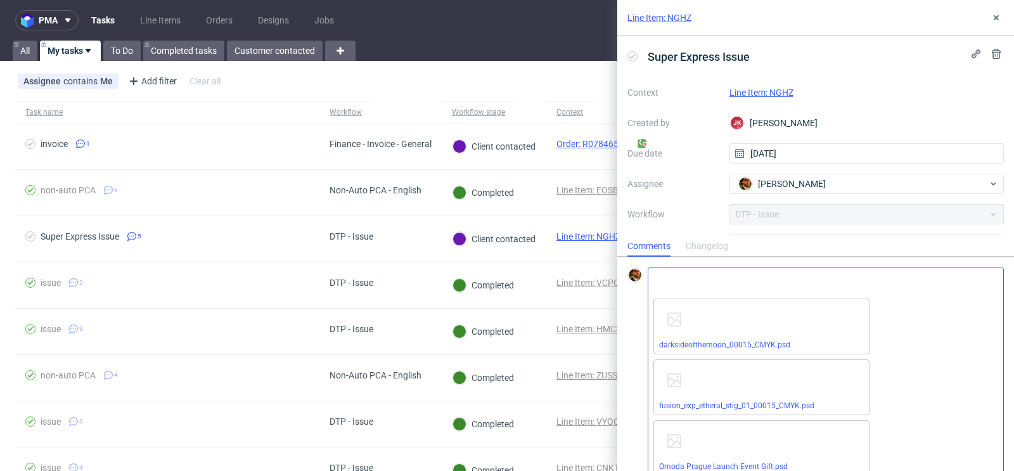
scroll to position [171, 0]
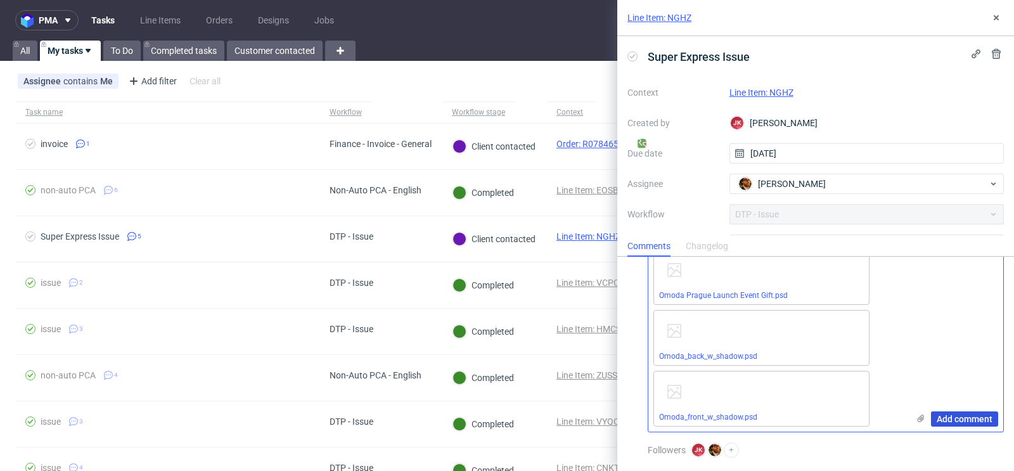
click at [961, 414] on span "Add comment" at bounding box center [965, 418] width 56 height 9
click at [947, 414] on span "Add comment" at bounding box center [965, 418] width 56 height 9
click at [997, 13] on icon at bounding box center [996, 18] width 10 height 10
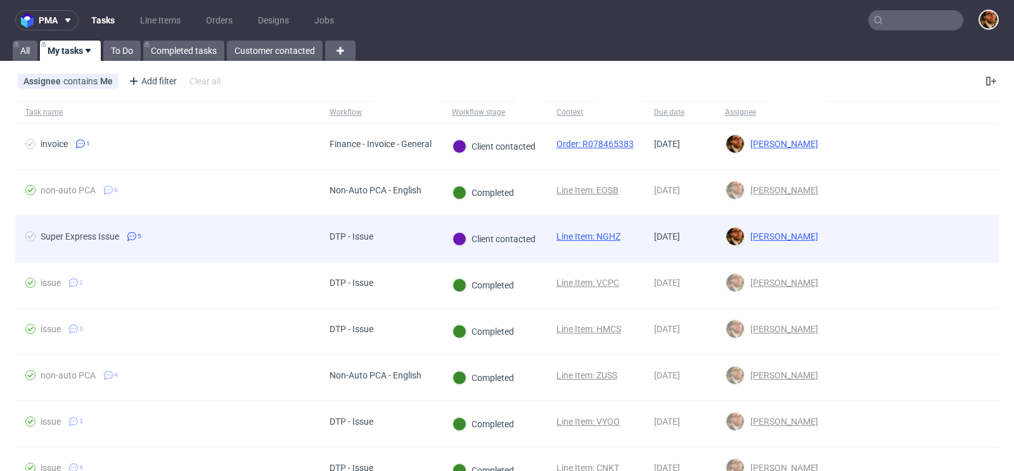
click at [971, 219] on div at bounding box center [913, 239] width 170 height 46
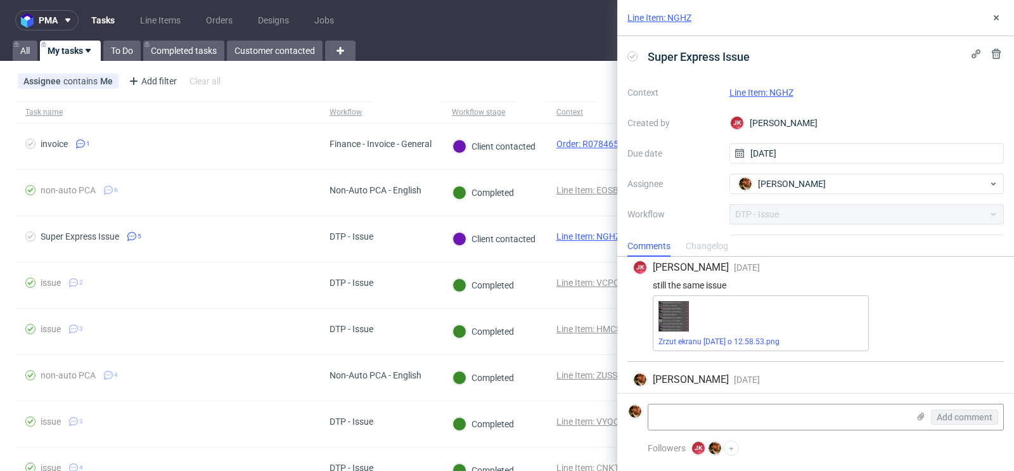
scroll to position [330, 0]
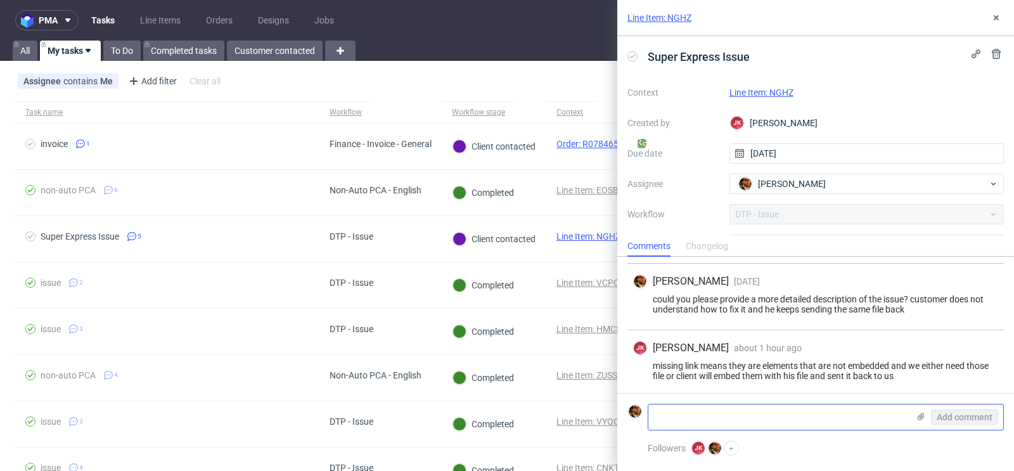
click at [920, 420] on use at bounding box center [921, 417] width 7 height 8
click at [0, 0] on input "file" at bounding box center [0, 0] width 0 height 0
click at [747, 97] on div "Line Item: NGHZ" at bounding box center [866, 92] width 275 height 15
click at [743, 93] on link "Line Item: NGHZ" at bounding box center [761, 92] width 64 height 10
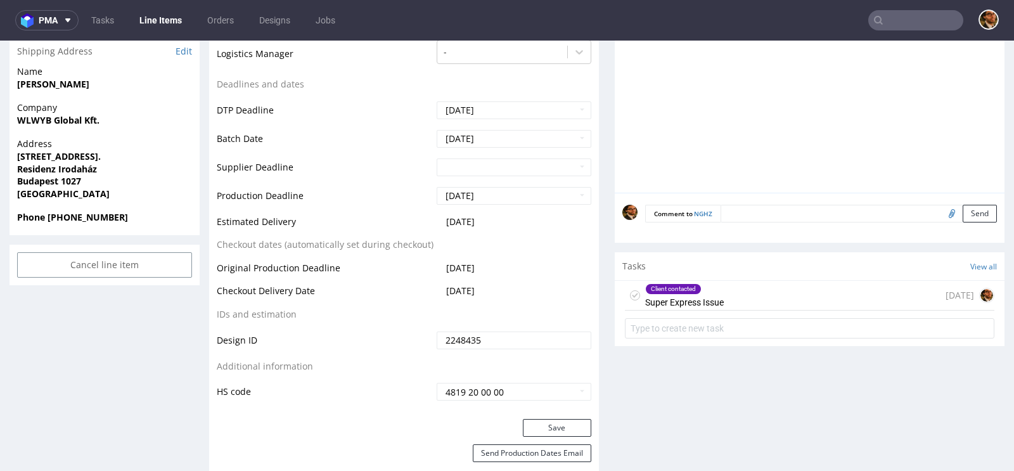
scroll to position [428, 0]
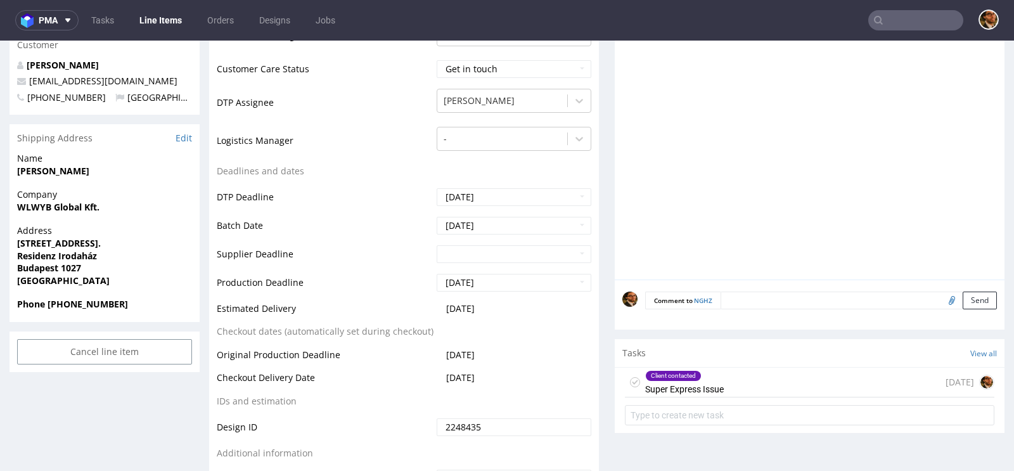
click at [941, 300] on input "file" at bounding box center [950, 300] width 18 height 16
type input "C:\fakepath\darksideofthemoon_00015_CMYK.psd"
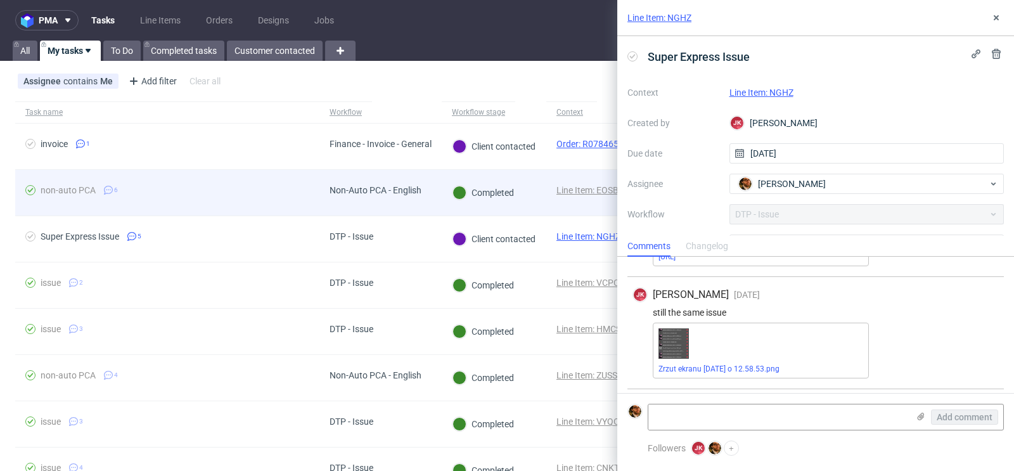
scroll to position [330, 0]
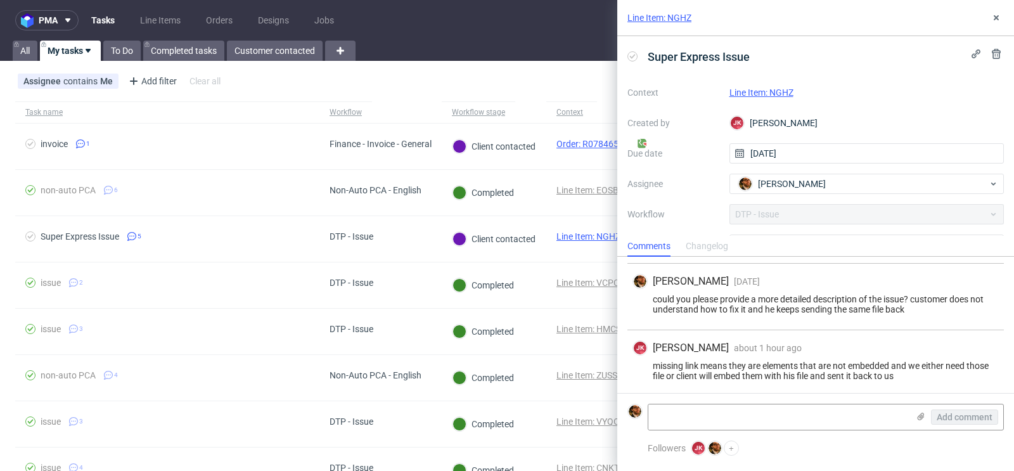
click at [744, 91] on link "Line Item: NGHZ" at bounding box center [761, 92] width 64 height 10
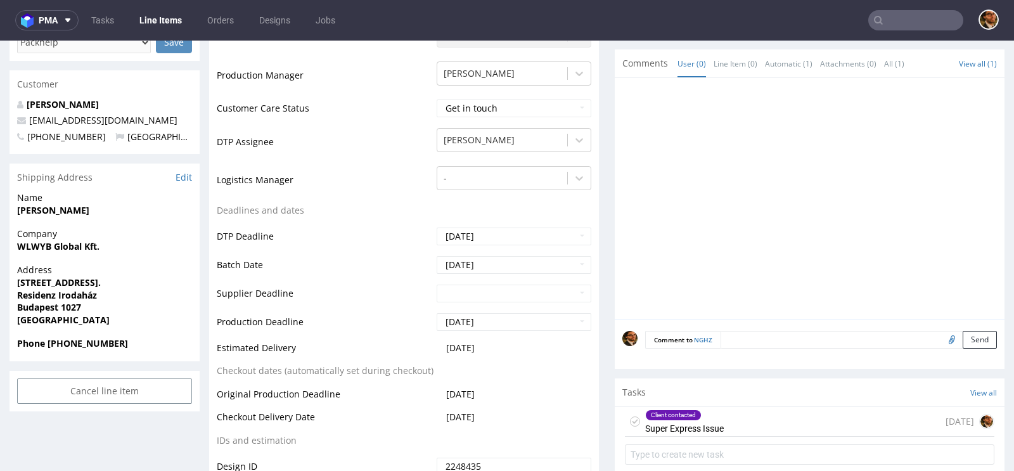
scroll to position [392, 0]
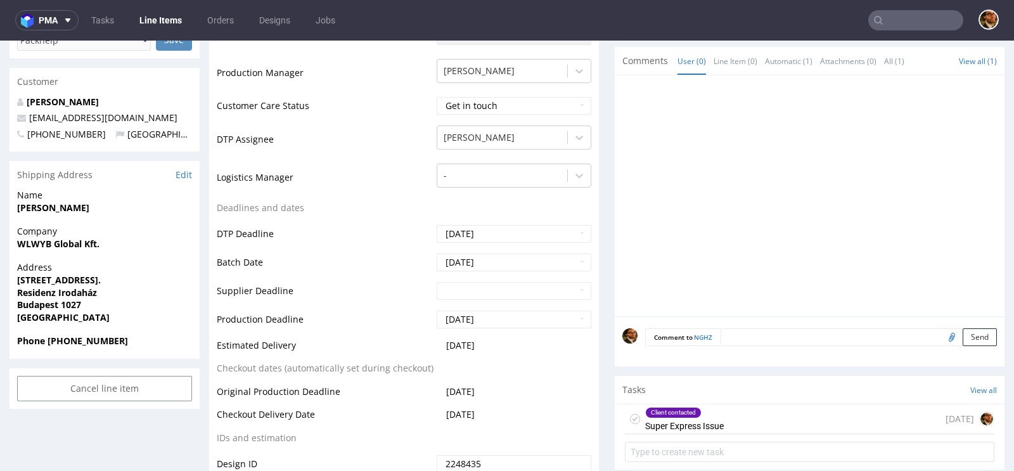
click at [721, 408] on div "Client contacted Super Express Issue 7 days ago" at bounding box center [809, 419] width 369 height 30
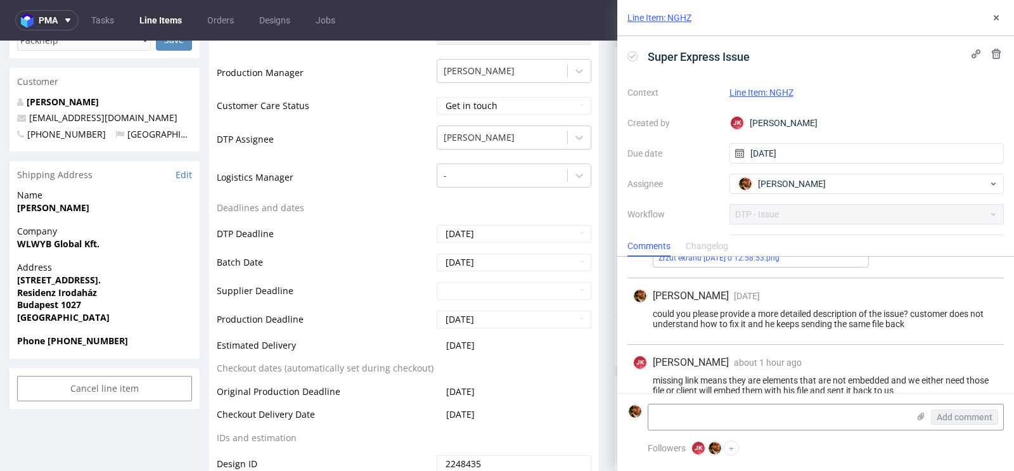
scroll to position [330, 0]
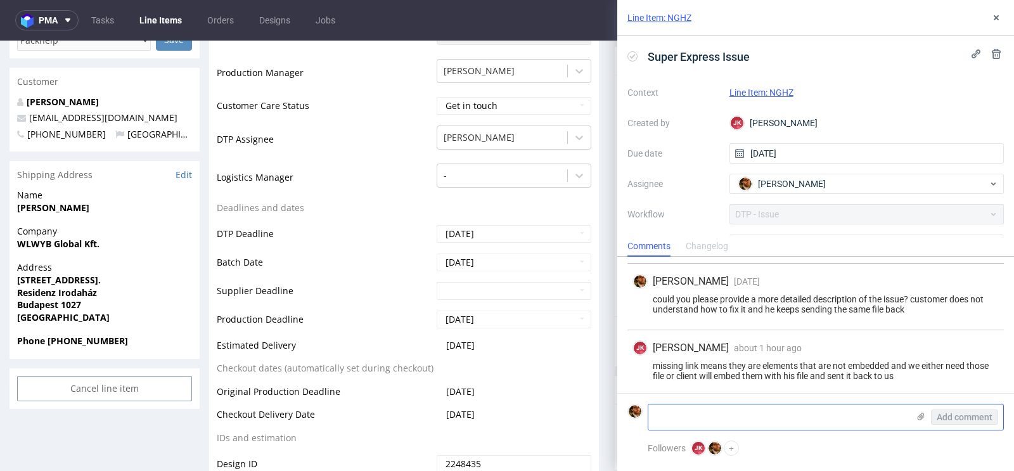
click at [923, 418] on use at bounding box center [921, 417] width 7 height 8
click at [0, 0] on input "file" at bounding box center [0, 0] width 0 height 0
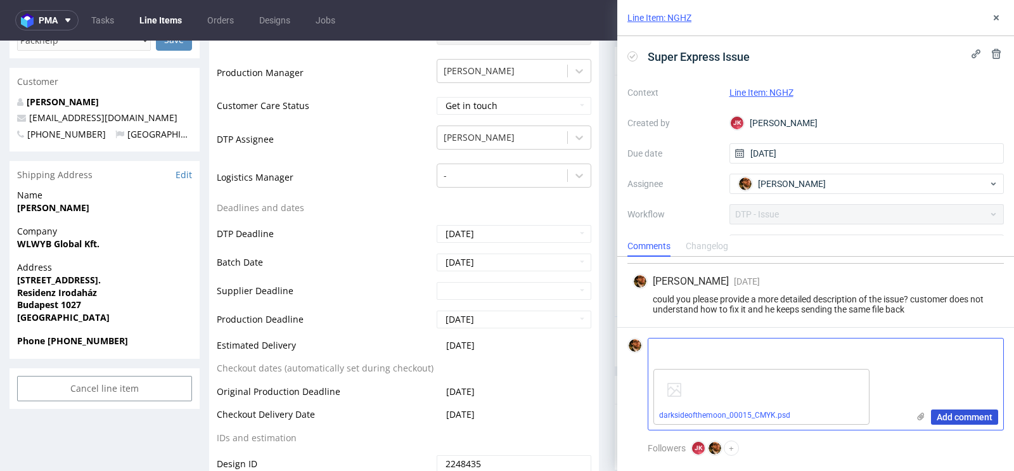
click at [954, 419] on span "Add comment" at bounding box center [965, 417] width 56 height 9
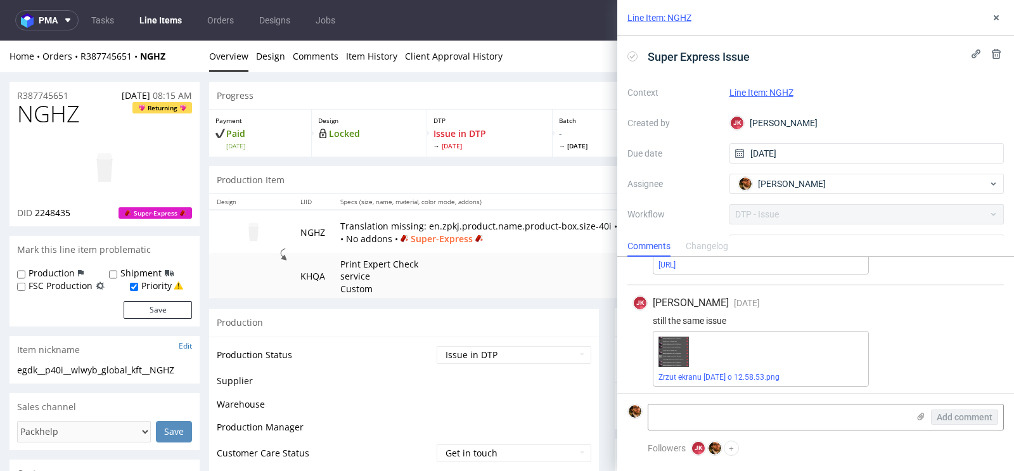
scroll to position [330, 0]
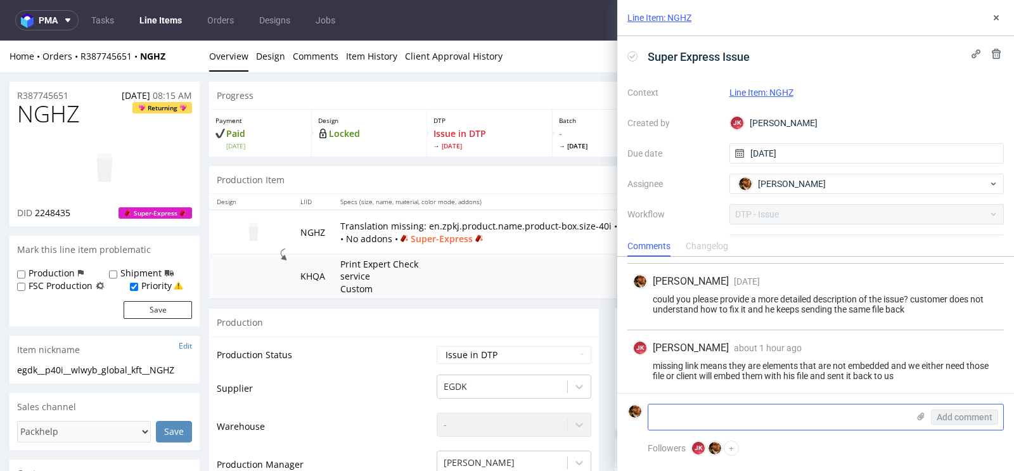
click at [918, 418] on use at bounding box center [921, 417] width 7 height 8
click at [0, 0] on input "file" at bounding box center [0, 0] width 0 height 0
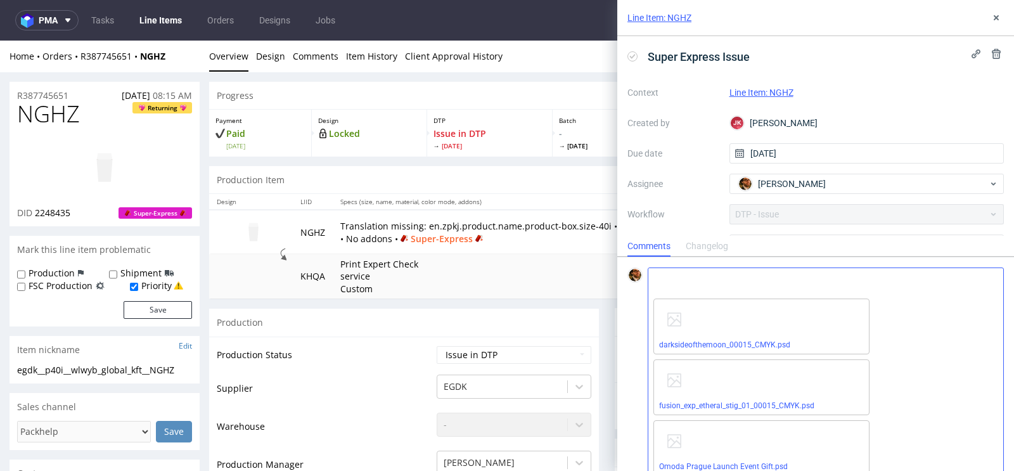
scroll to position [171, 0]
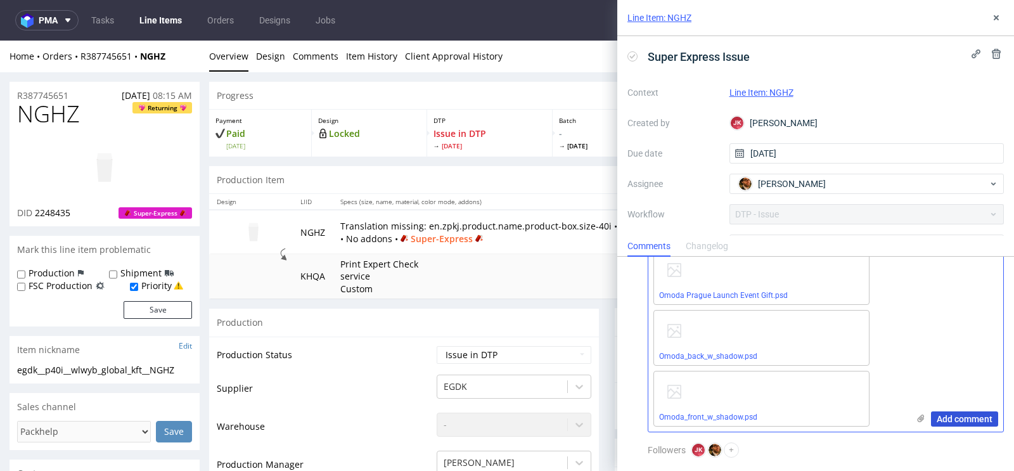
click at [959, 414] on span "Add comment" at bounding box center [965, 418] width 56 height 9
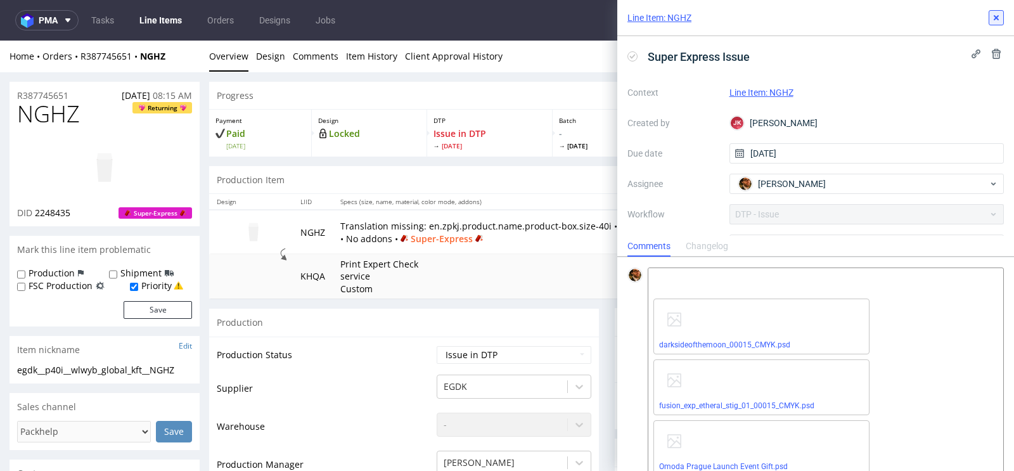
click at [992, 15] on icon at bounding box center [996, 18] width 10 height 10
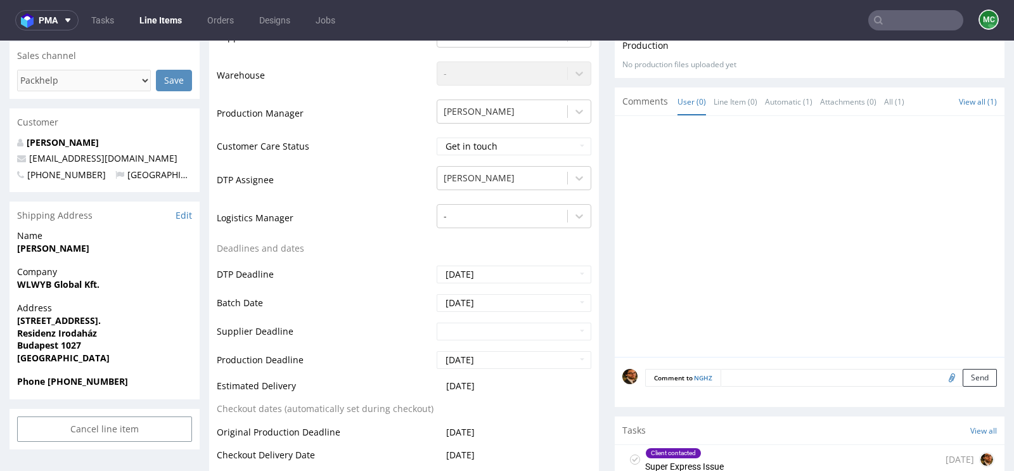
scroll to position [360, 0]
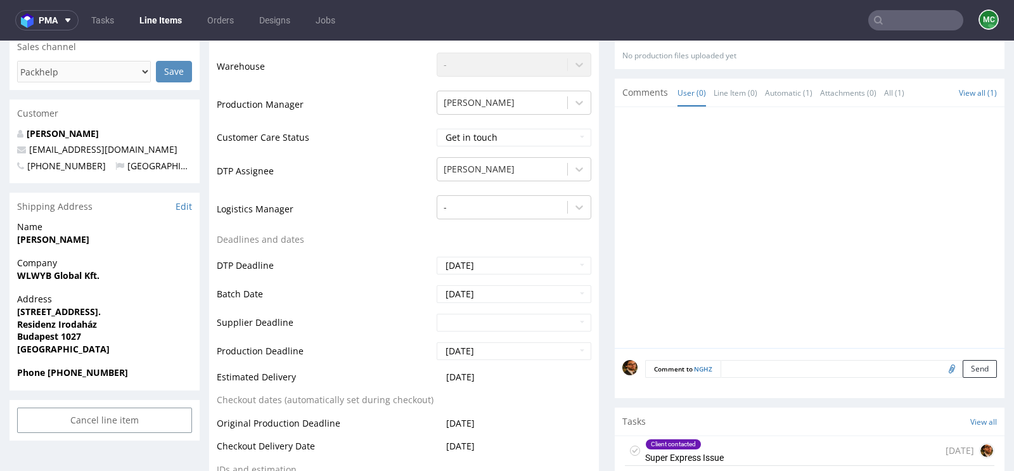
click at [941, 364] on input "file" at bounding box center [950, 368] width 18 height 16
type input "C:\fakepath\darksideofthemoon_00015_CMYK.psd"
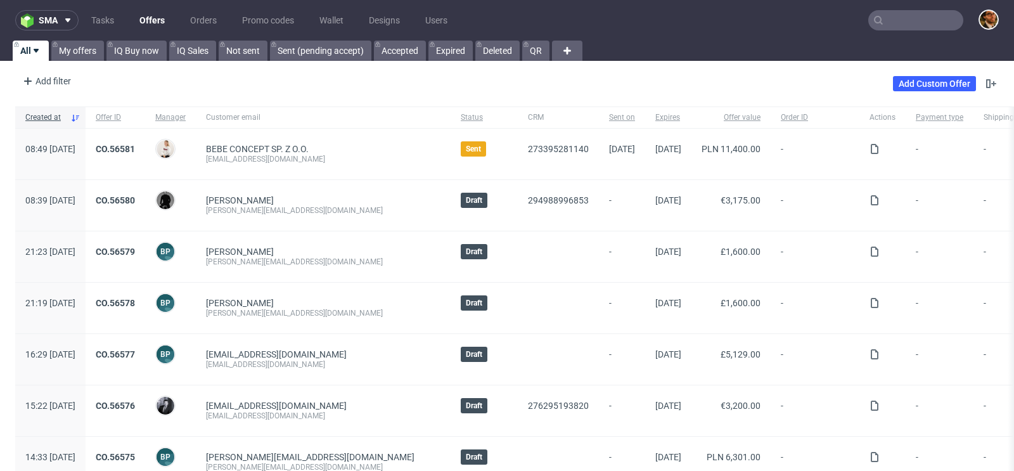
click at [881, 23] on input "text" at bounding box center [915, 20] width 95 height 20
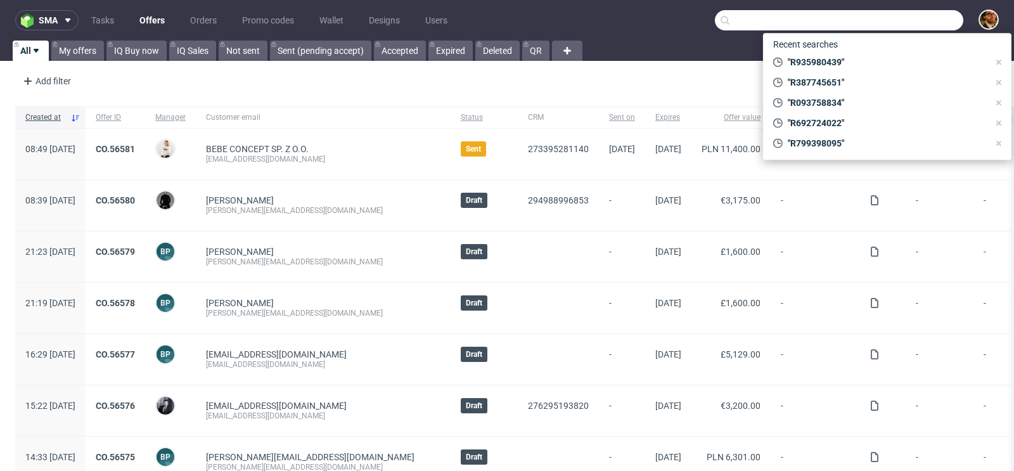
paste input "R309906246"
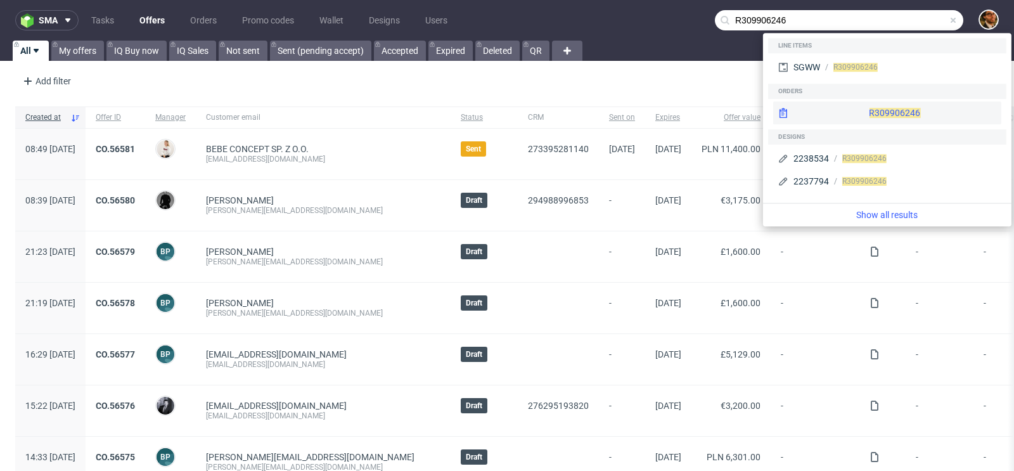
type input "R309906246"
click at [861, 117] on div "R309906246" at bounding box center [887, 112] width 228 height 23
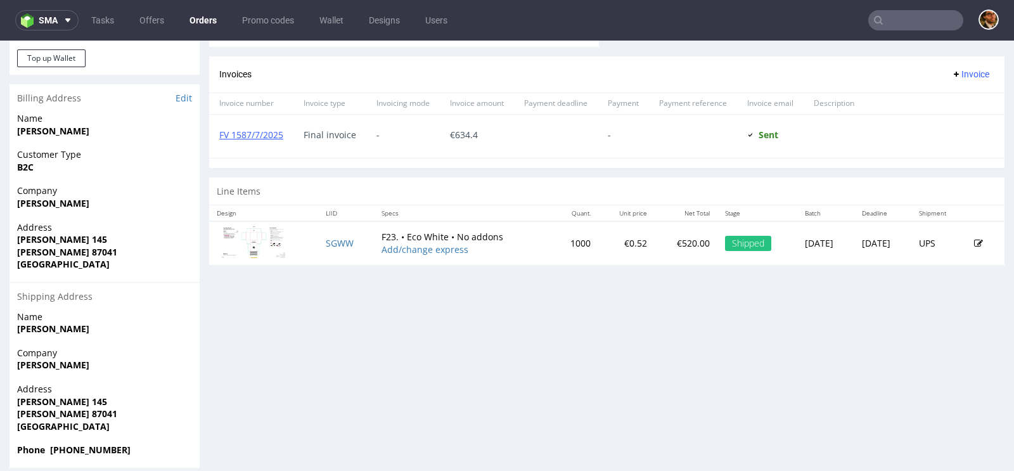
scroll to position [540, 0]
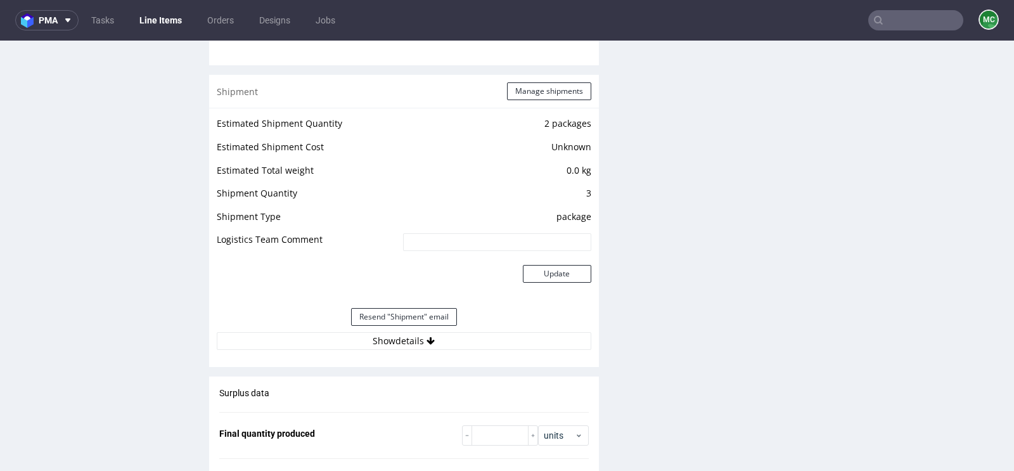
scroll to position [1274, 0]
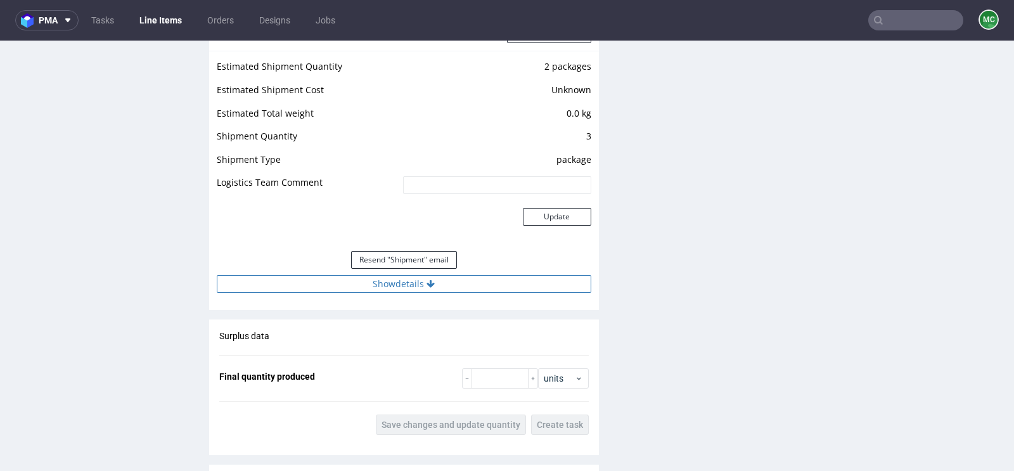
click at [402, 280] on button "Show details" at bounding box center [404, 284] width 375 height 18
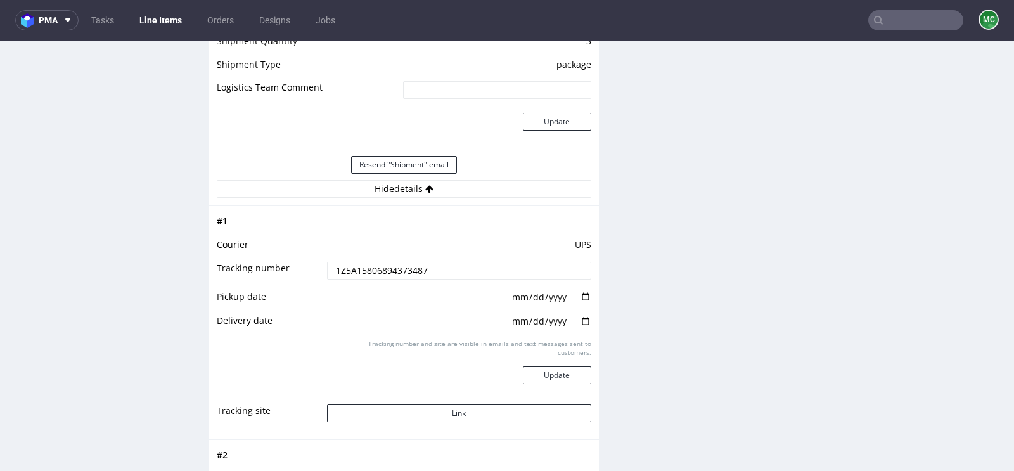
scroll to position [1379, 0]
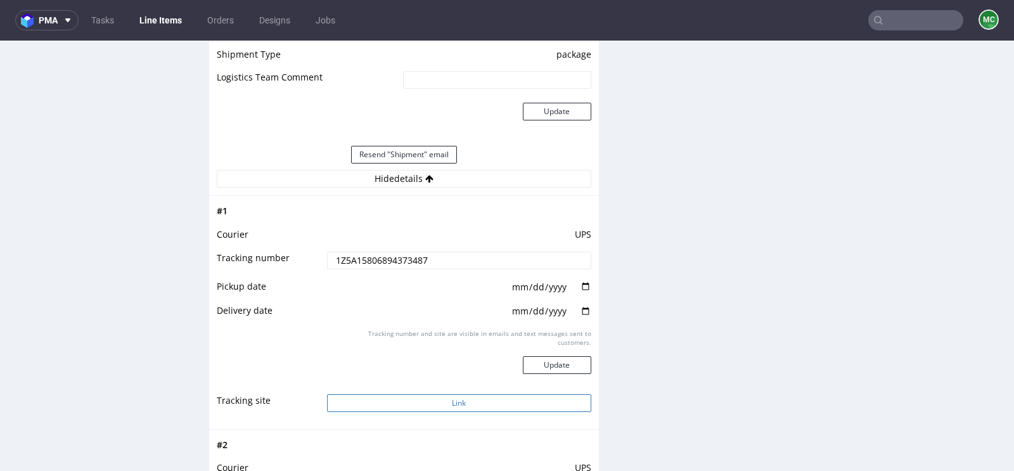
click at [459, 402] on button "Link" at bounding box center [459, 403] width 264 height 18
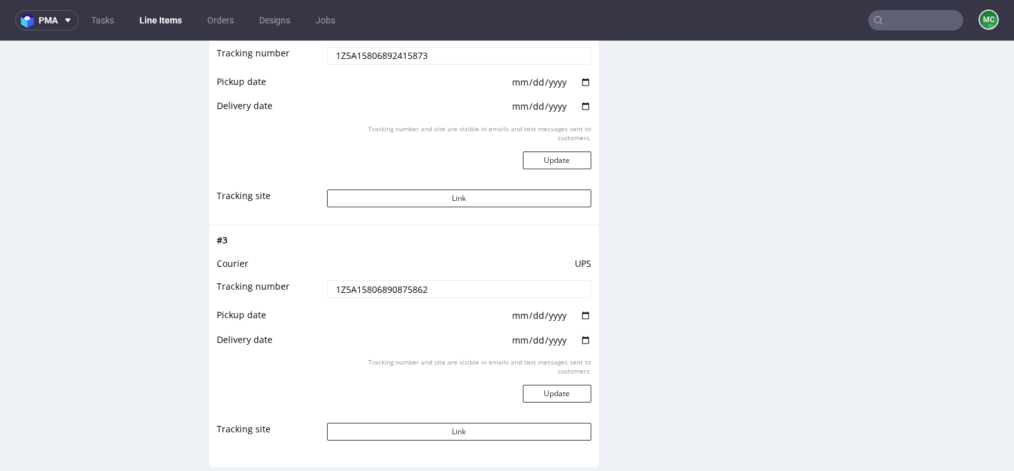
scroll to position [1937, 0]
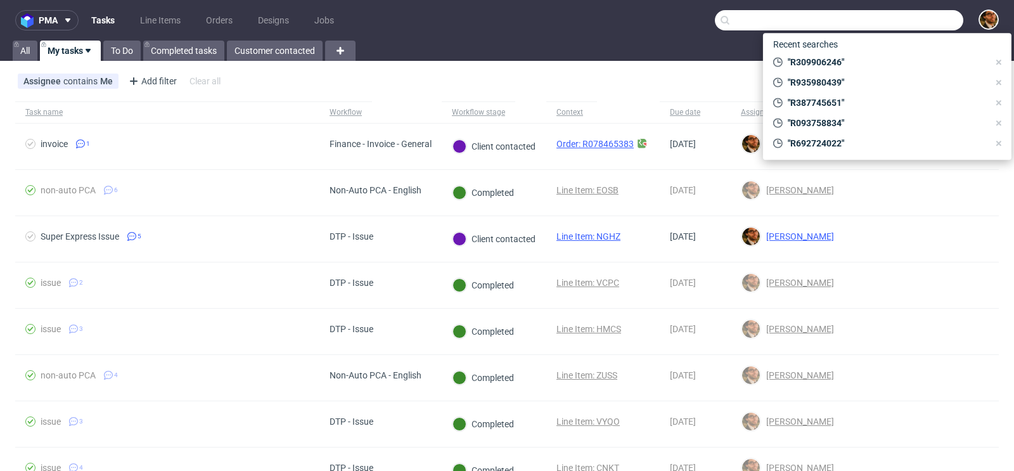
click at [896, 25] on input "text" at bounding box center [839, 20] width 248 height 20
paste input "R724514028"
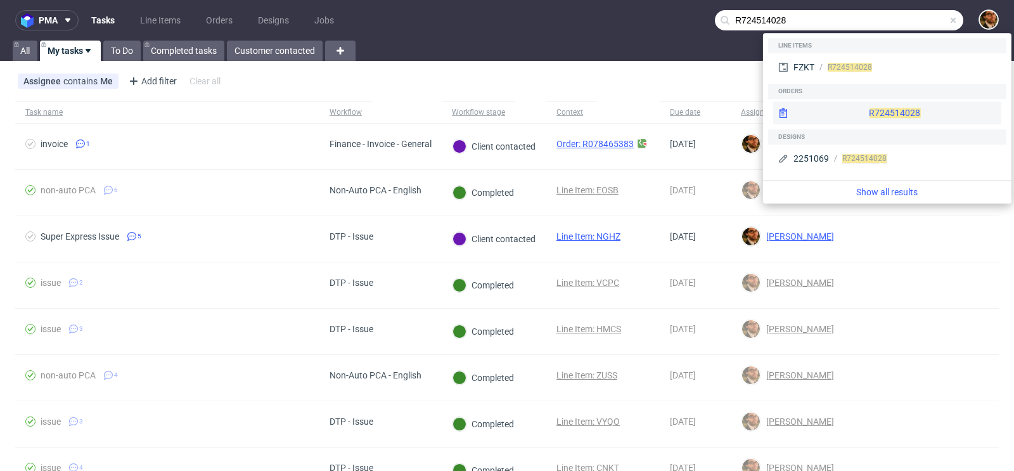
type input "R724514028"
click at [867, 112] on div "R724514028" at bounding box center [887, 112] width 228 height 23
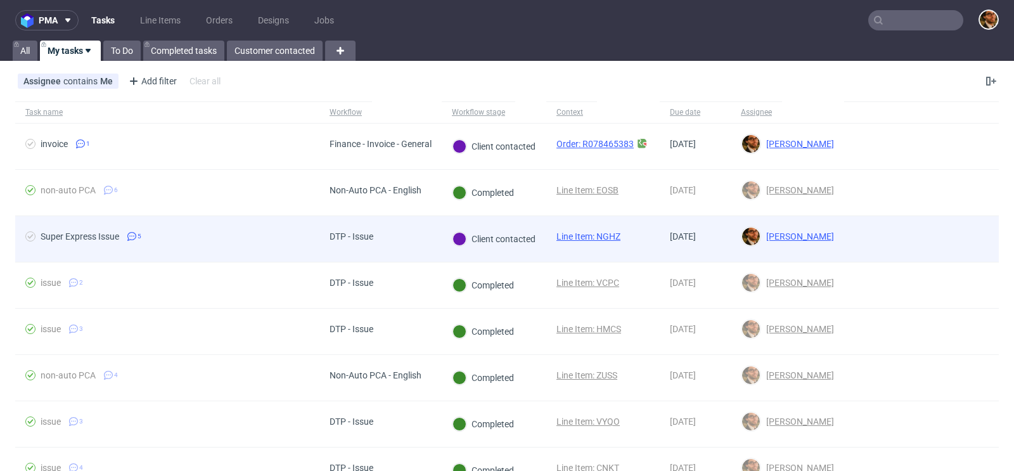
click at [947, 228] on div at bounding box center [921, 239] width 155 height 46
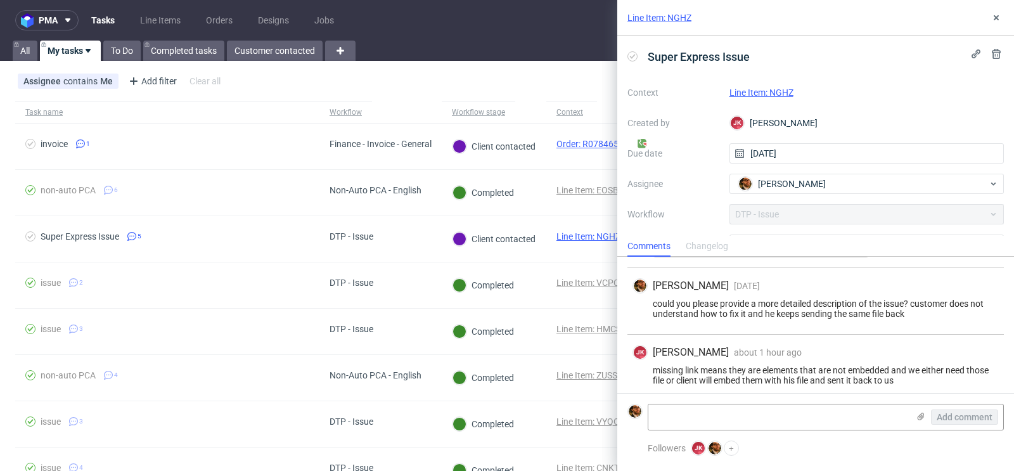
scroll to position [330, 0]
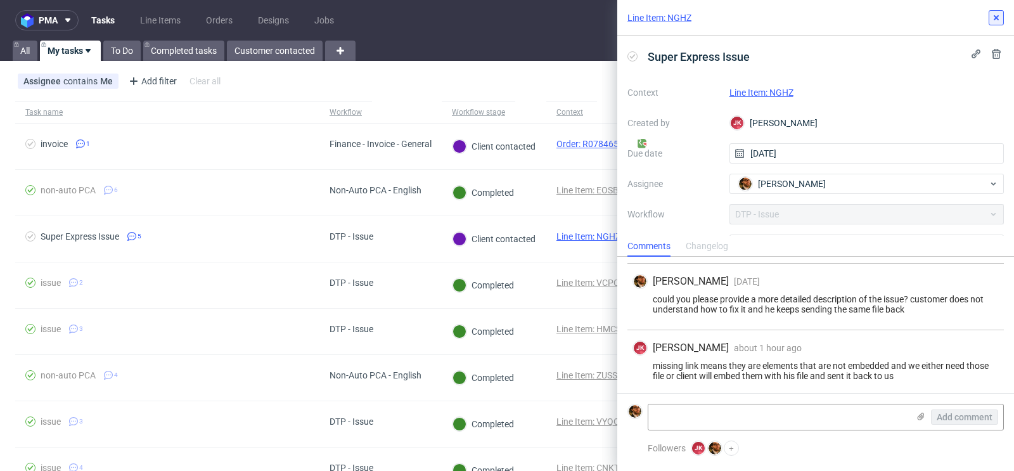
click at [998, 11] on button at bounding box center [996, 17] width 15 height 15
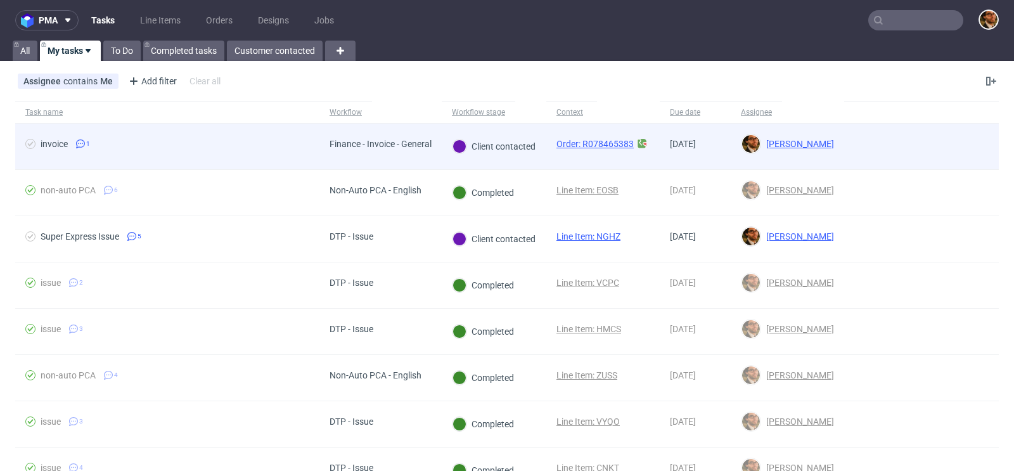
click at [967, 139] on div at bounding box center [921, 147] width 155 height 46
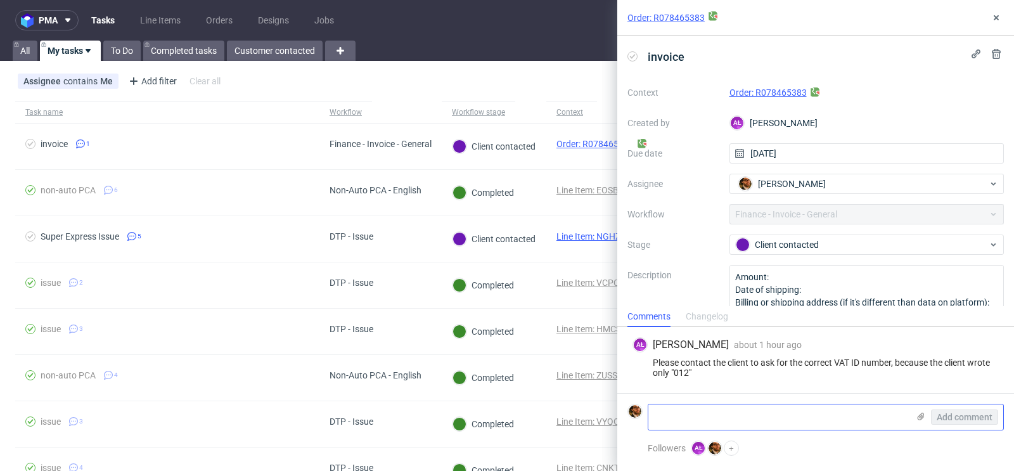
click at [776, 412] on textarea at bounding box center [778, 416] width 260 height 25
paste textarea "Fare il pane Ragione sociale: [PERSON_NAME] Partita IVA: 01277300255. Codice fi…"
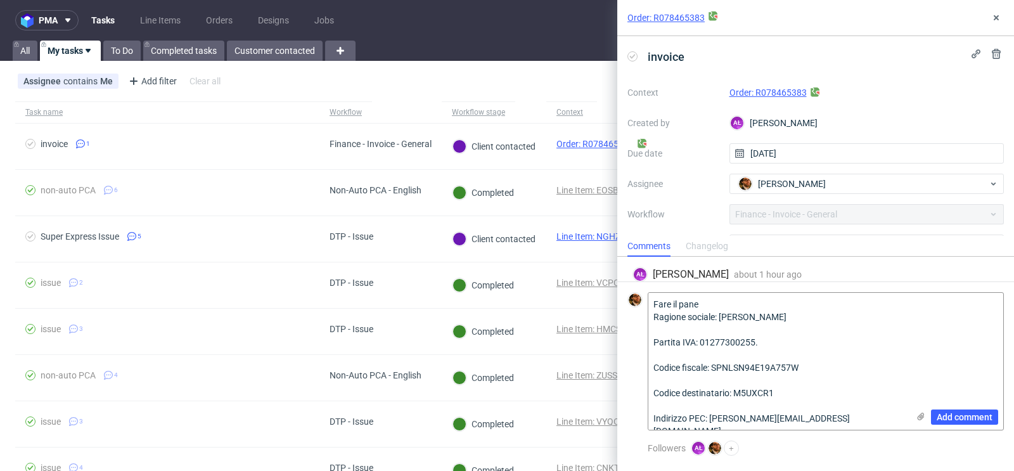
drag, startPoint x: 708, startPoint y: 304, endPoint x: 641, endPoint y: 303, distance: 67.2
click at [641, 303] on div "Fare il pane Ragione sociale: [PERSON_NAME] Partita IVA: 01277300255. Codice fi…" at bounding box center [815, 361] width 376 height 138
drag, startPoint x: 754, startPoint y: 344, endPoint x: 701, endPoint y: 343, distance: 53.3
click at [701, 343] on textarea "Fare il pane Ragione sociale: [PERSON_NAME] Partita IVA: 01277300255. Codice fi…" at bounding box center [778, 361] width 260 height 137
click at [656, 302] on textarea "Fare il pane Ragione sociale: Sponga Alessandro Partita IVA: 01277300255. Codic…" at bounding box center [778, 361] width 260 height 137
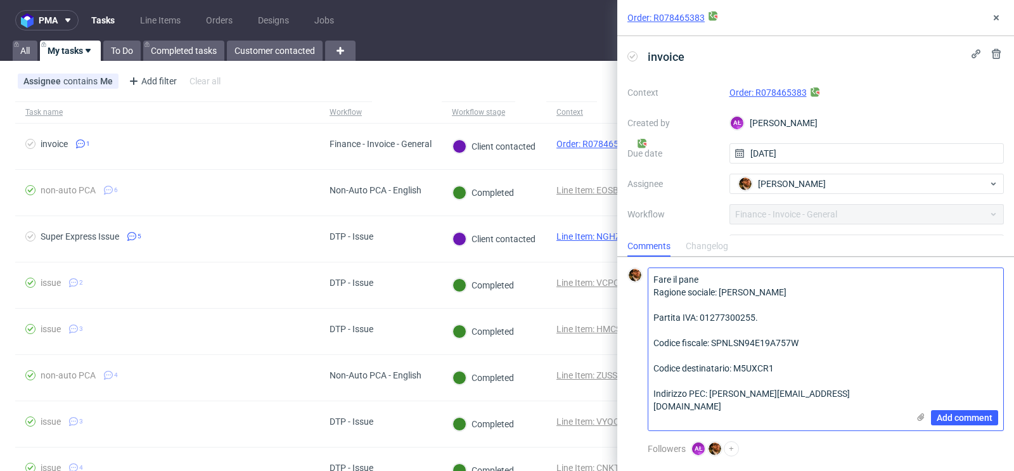
paste textarea "01277300255"
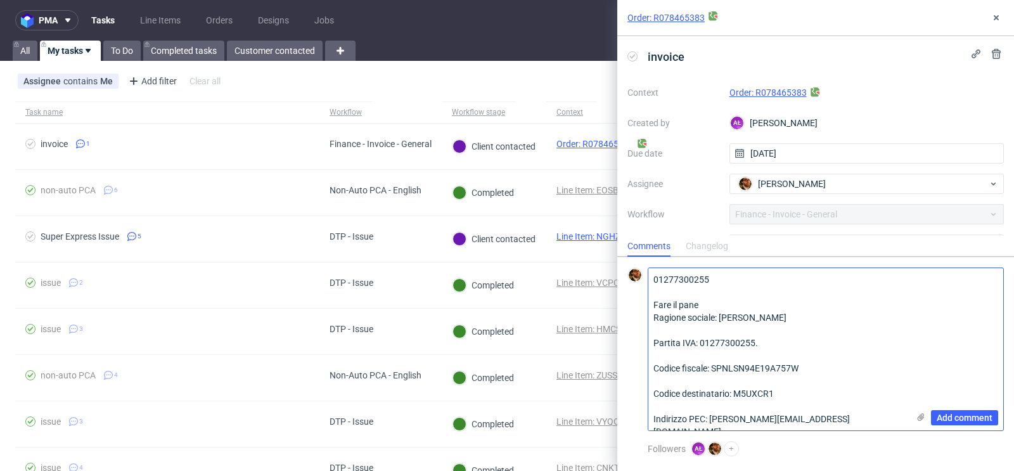
click at [655, 282] on textarea "01277300255 Fare il pane Ragione sociale: Sponga Alessandro Partita IVA: 012773…" at bounding box center [778, 349] width 260 height 162
drag, startPoint x: 768, startPoint y: 340, endPoint x: 641, endPoint y: 340, distance: 127.4
click at [641, 340] on div "VAT: 01277300255 Fare il pane Ragione sociale: Sponga Alessandro Partita IVA: 0…" at bounding box center [815, 349] width 376 height 164
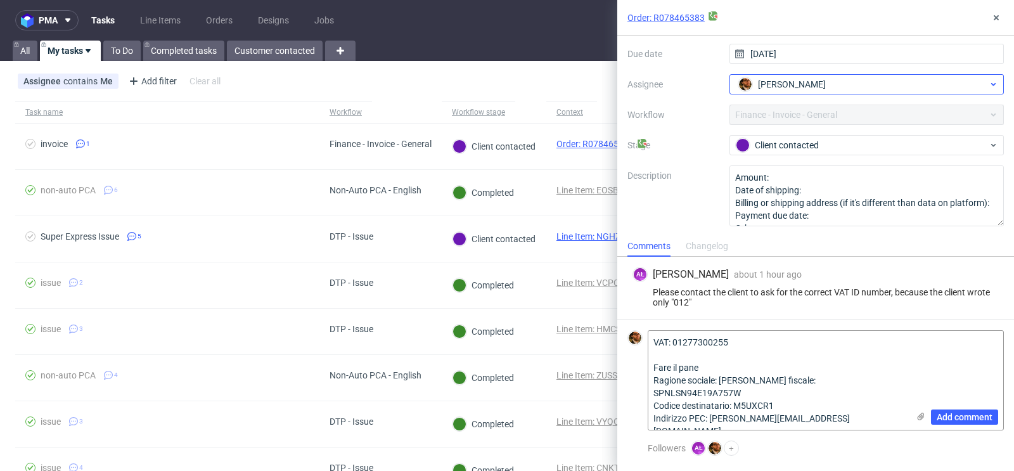
scroll to position [13, 0]
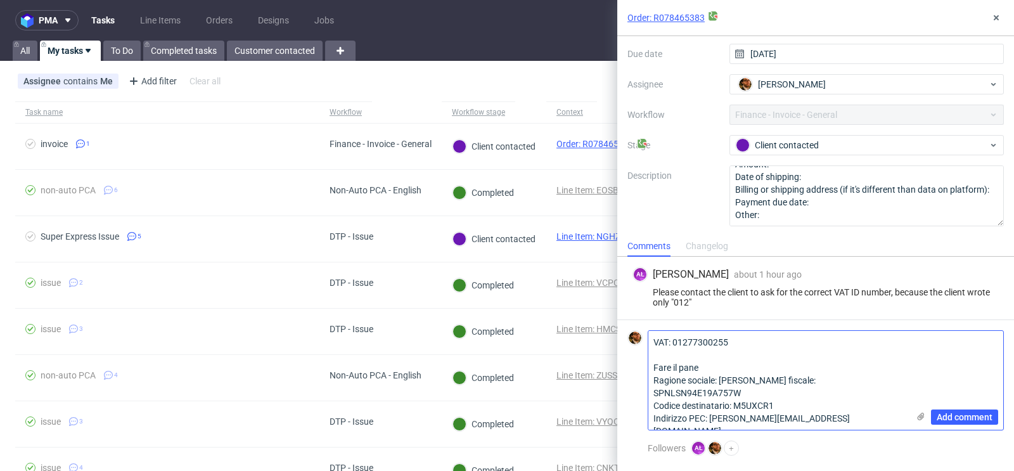
click at [860, 416] on textarea "VAT: 01277300255 Fare il pane Ragione sociale: Sponga Alessandro Codice fiscale…" at bounding box center [778, 380] width 260 height 99
type textarea "VAT: 01277300255 Fare il pane Ragione sociale: Sponga Alessandro Codice fiscale…"
click at [948, 415] on span "Add comment" at bounding box center [965, 417] width 56 height 9
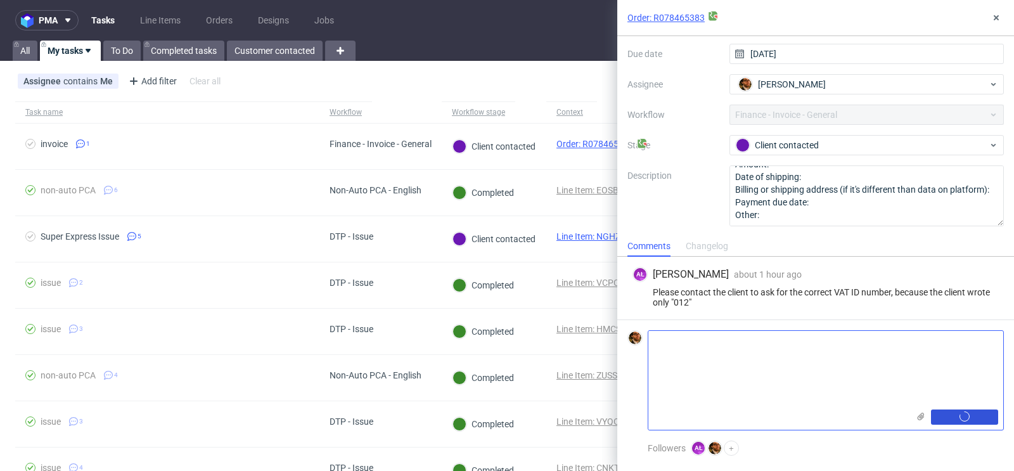
scroll to position [45, 0]
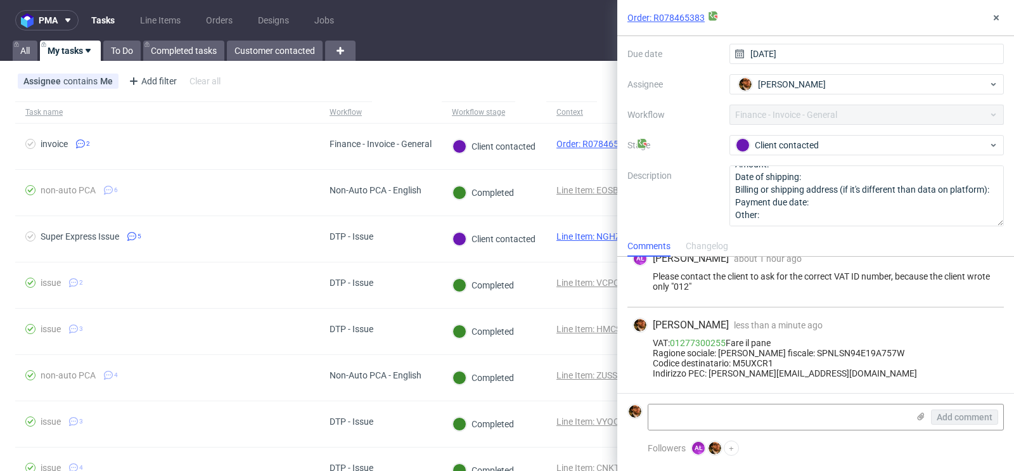
click at [972, 155] on div "Context Order: R078465383 Created by AŁ Aleksandra Łętowska Due date 25/08/2025…" at bounding box center [815, 104] width 376 height 243
click at [977, 146] on div "Client contacted" at bounding box center [862, 145] width 252 height 14
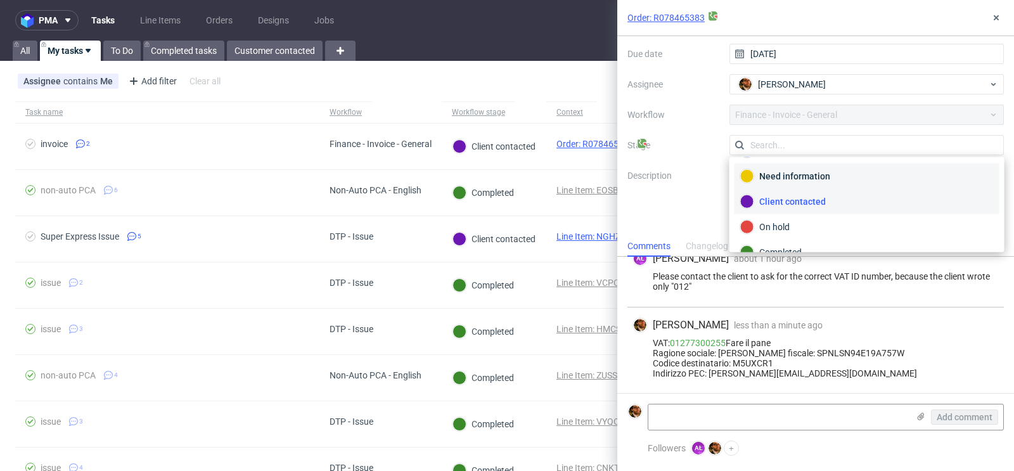
scroll to position [88, 0]
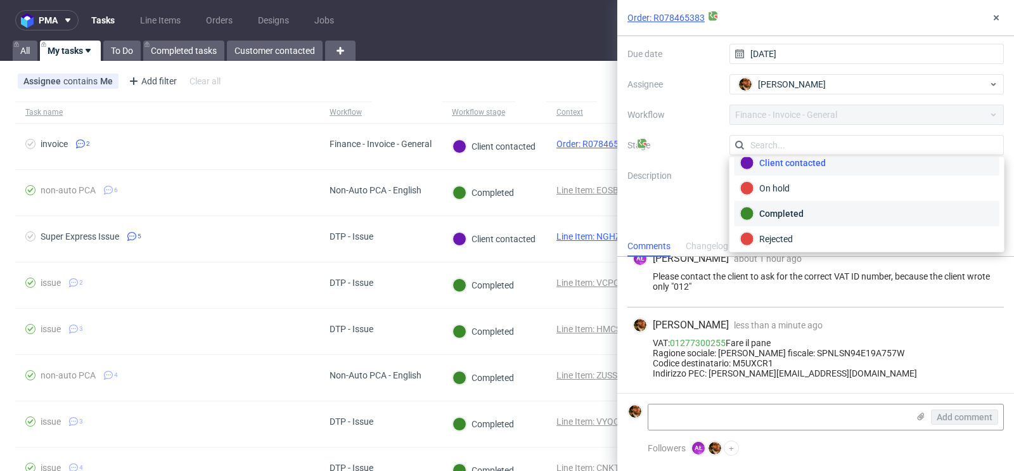
click at [819, 212] on div "Completed" at bounding box center [867, 214] width 254 height 14
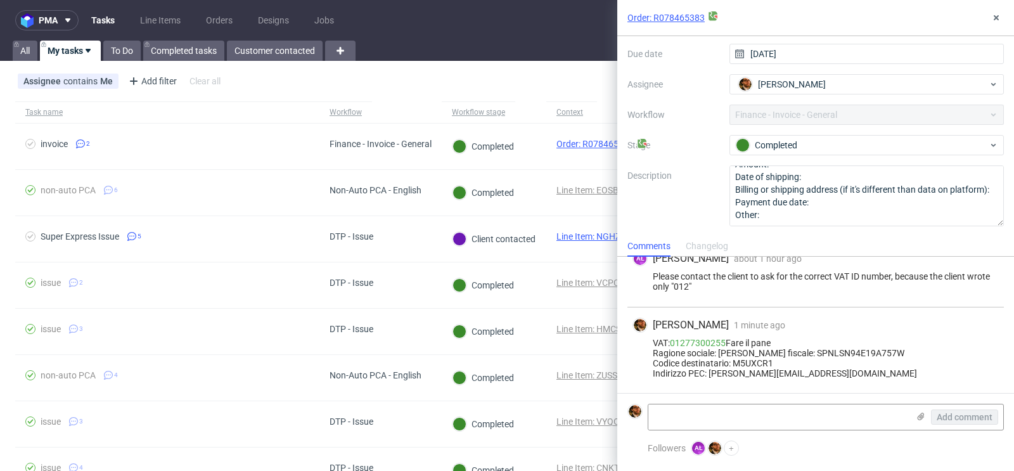
scroll to position [0, 0]
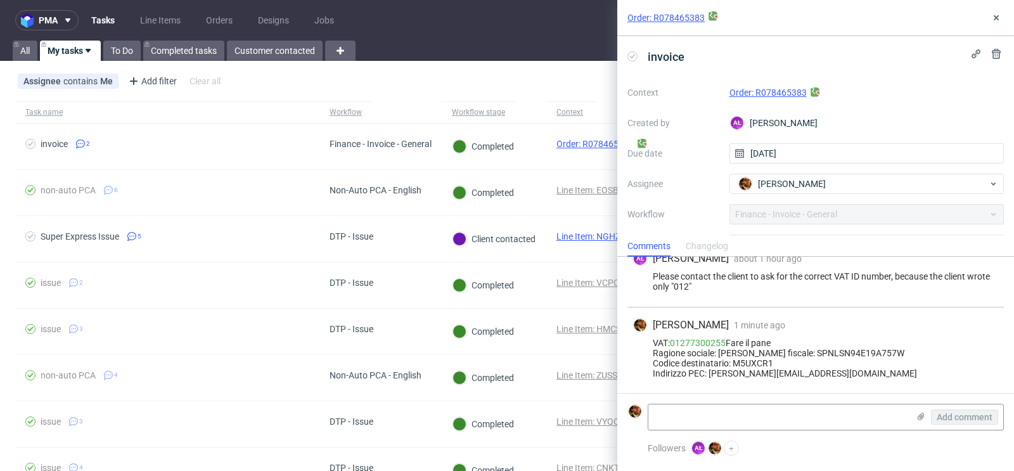
click at [761, 89] on link "Order: R078465383" at bounding box center [767, 92] width 77 height 10
drag, startPoint x: 729, startPoint y: 309, endPoint x: 673, endPoint y: 309, distance: 56.4
click at [673, 338] on div "VAT: 01277300255 Fare il pane Ragione sociale: Sponga Alessandro Codice fiscale…" at bounding box center [815, 358] width 366 height 41
copy link "01277300255"
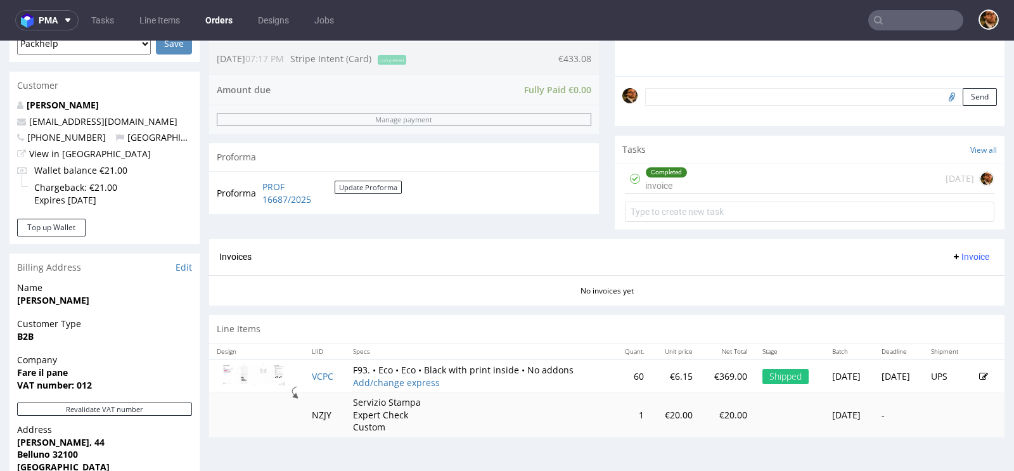
scroll to position [532, 0]
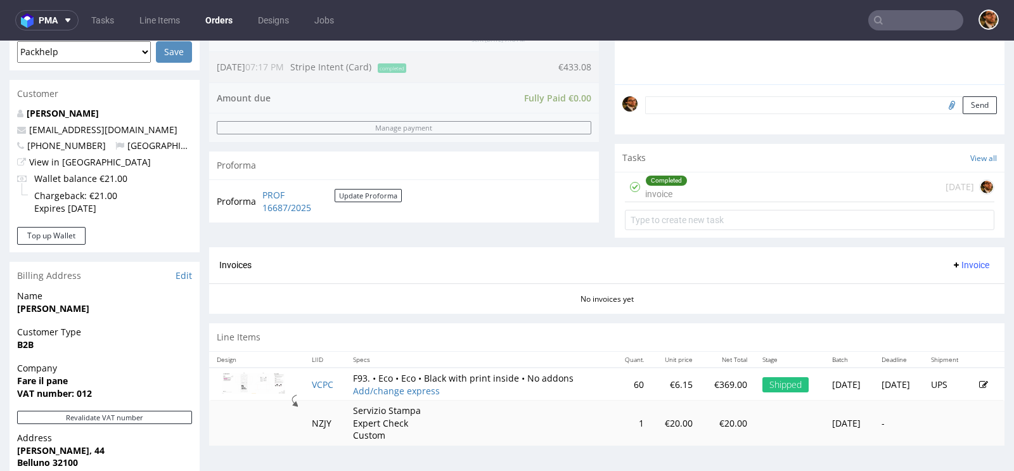
scroll to position [361, 0]
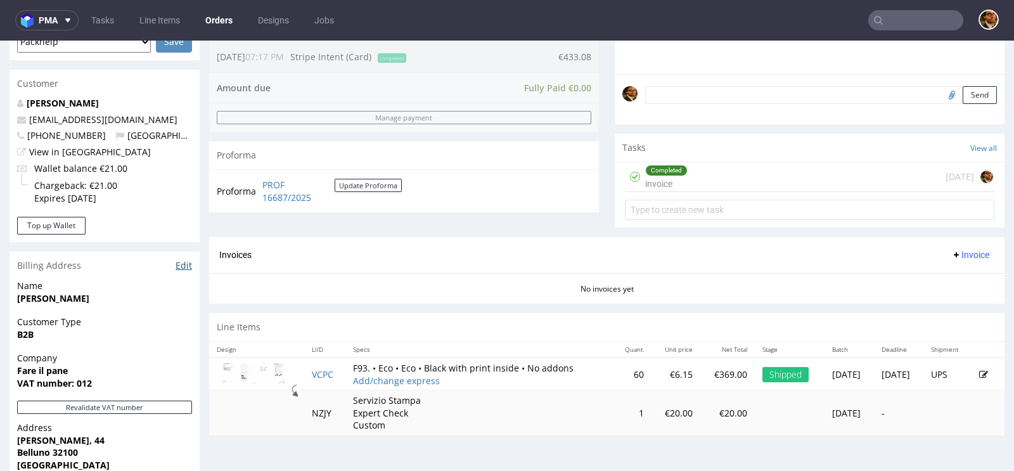
click at [183, 264] on link "Edit" at bounding box center [184, 265] width 16 height 13
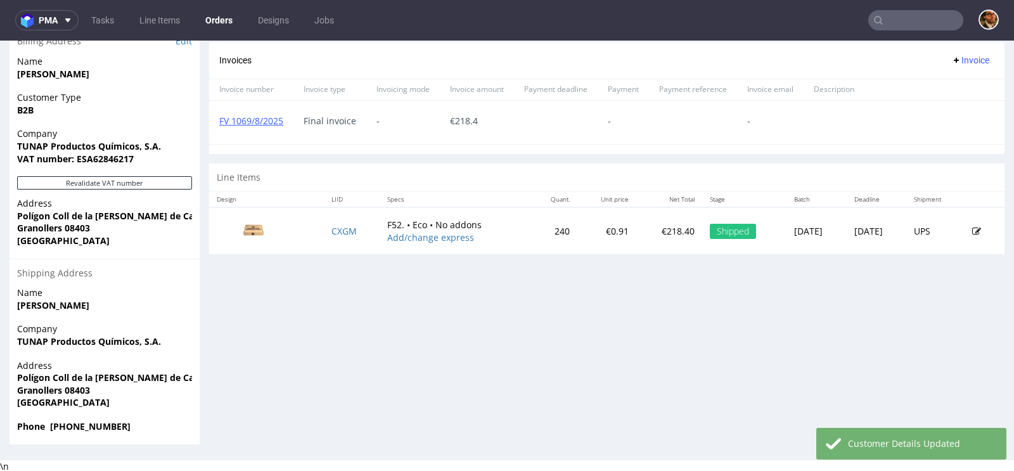
scroll to position [475, 0]
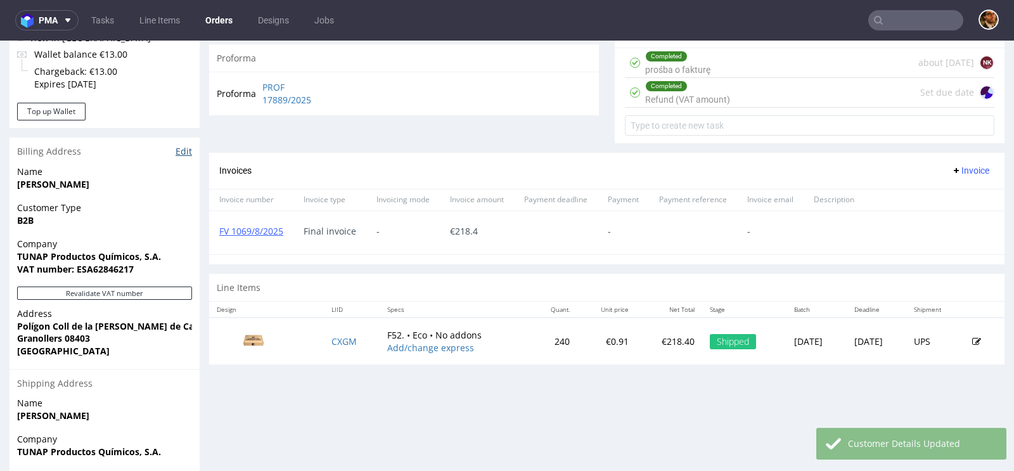
click at [182, 150] on link "Edit" at bounding box center [184, 151] width 16 height 13
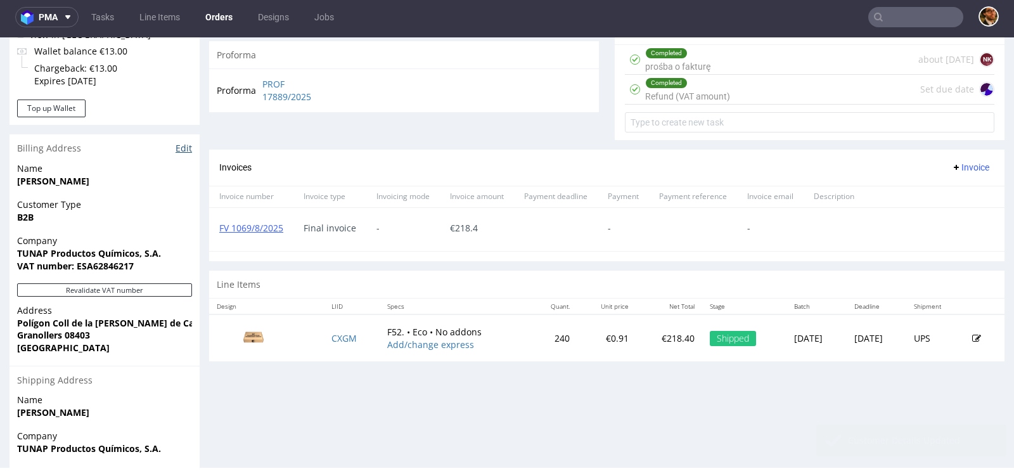
scroll to position [0, 0]
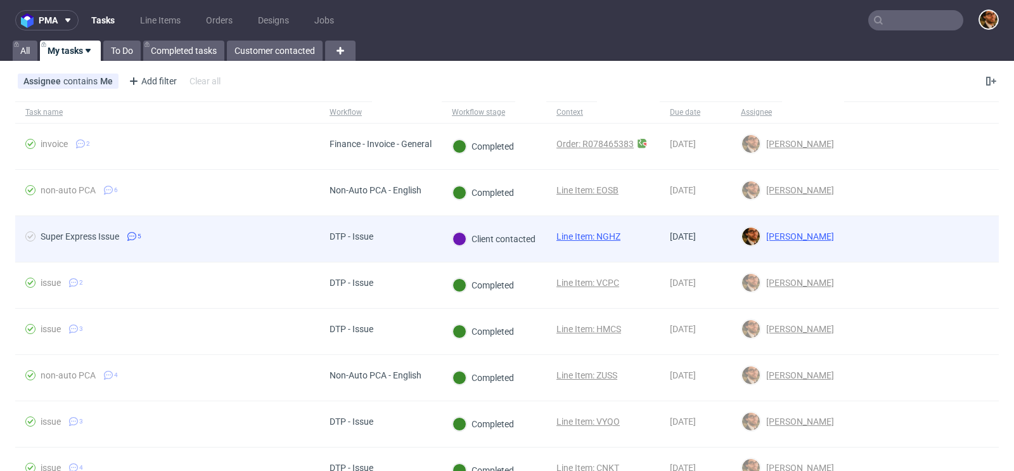
click at [890, 226] on div at bounding box center [921, 239] width 155 height 46
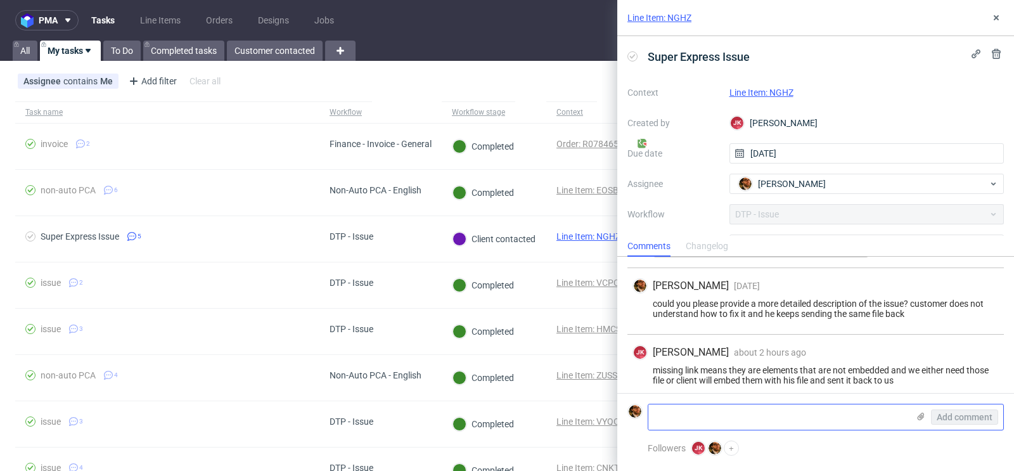
scroll to position [330, 0]
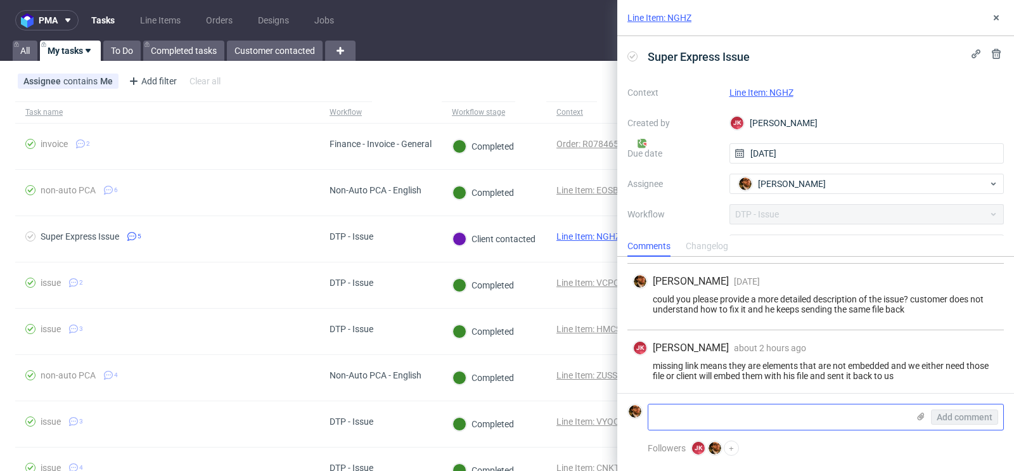
click at [761, 414] on textarea at bounding box center [778, 416] width 260 height 25
paste textarea "https://we.tl/t-54TmLMoXhR"
type textarea "https://we.tl/t-54TmLMoXhR"
click at [942, 414] on span "Add comment" at bounding box center [965, 417] width 56 height 9
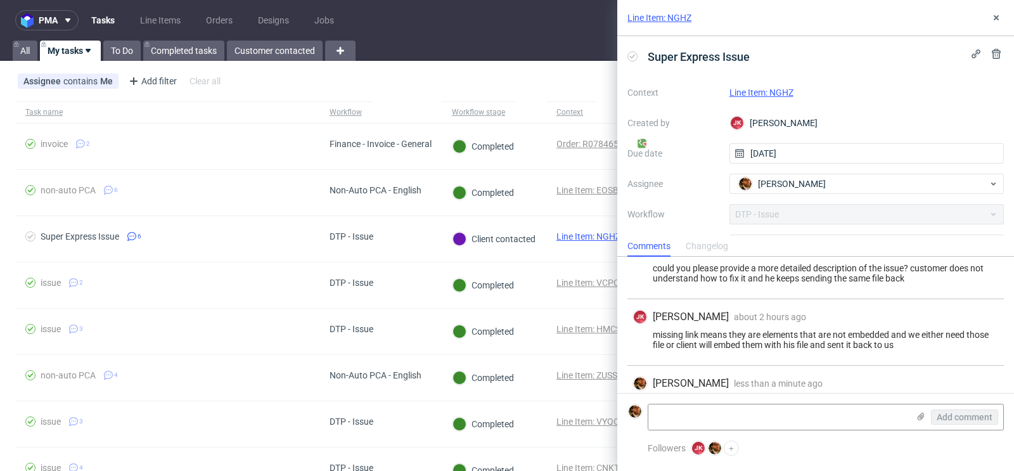
scroll to position [386, 0]
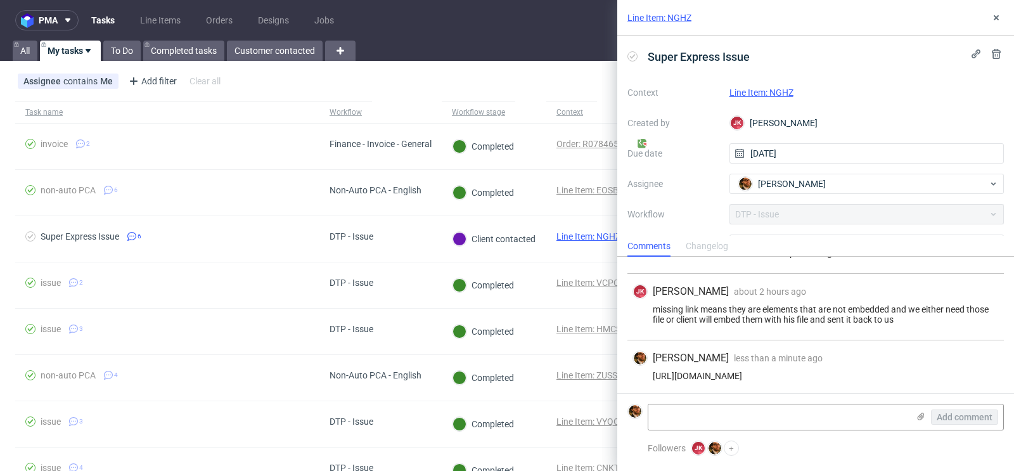
drag, startPoint x: 771, startPoint y: 373, endPoint x: 647, endPoint y: 373, distance: 123.6
click at [647, 373] on div "https://we.tl/t-54TmLMoXhR" at bounding box center [815, 376] width 366 height 10
copy div "https://we.tl/t-54TmLMoXhR"
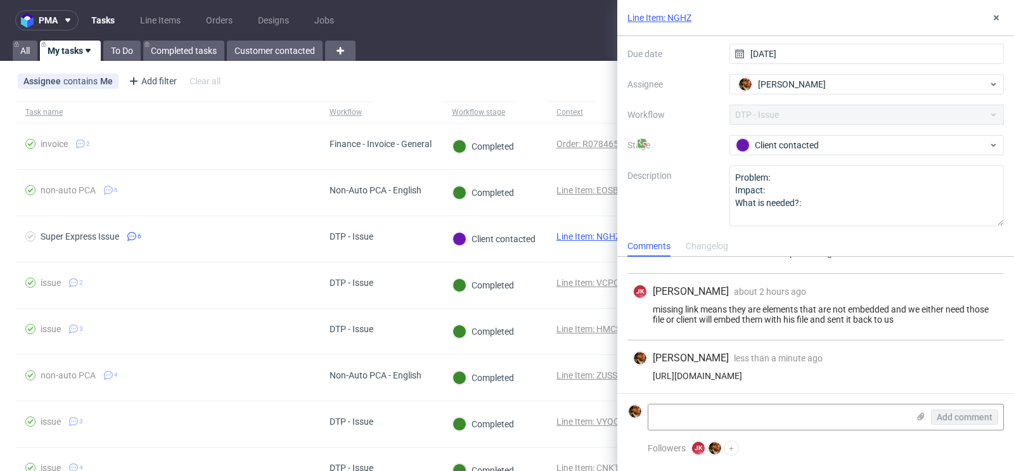
scroll to position [0, 0]
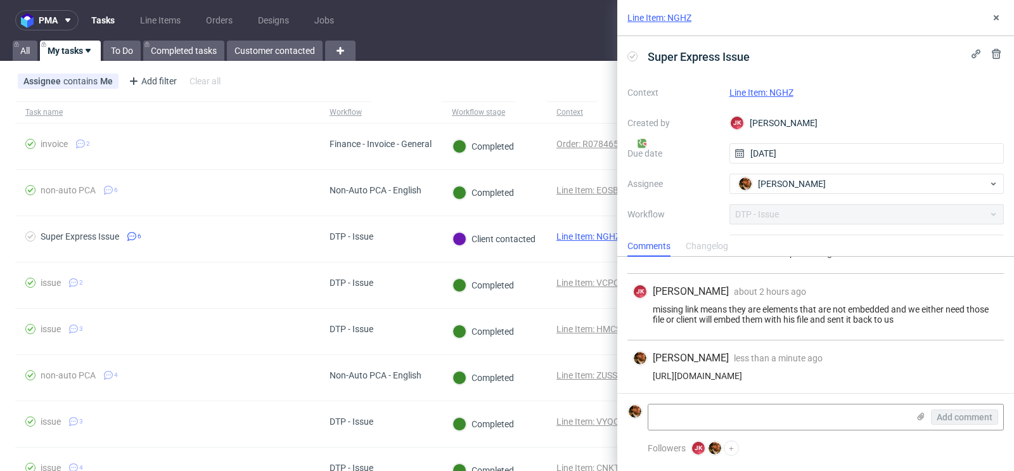
click at [778, 94] on link "Line Item: NGHZ" at bounding box center [761, 92] width 64 height 10
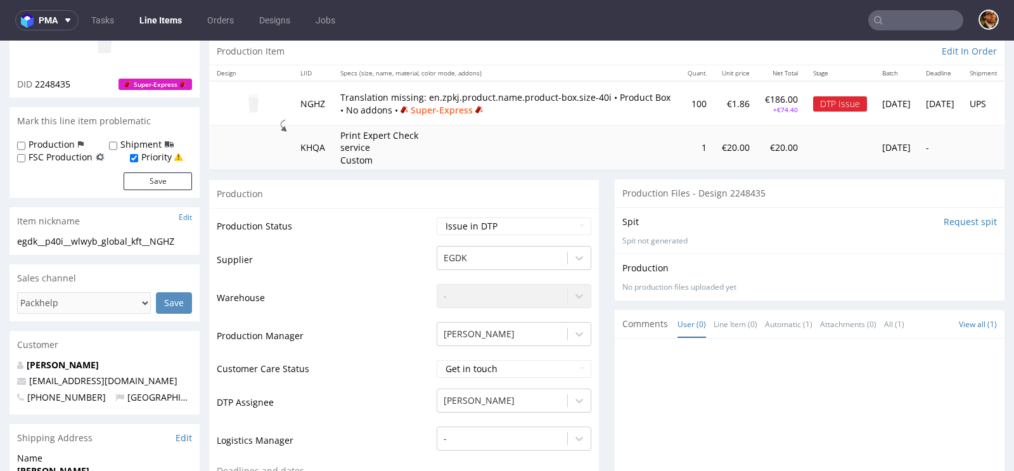
scroll to position [228, 0]
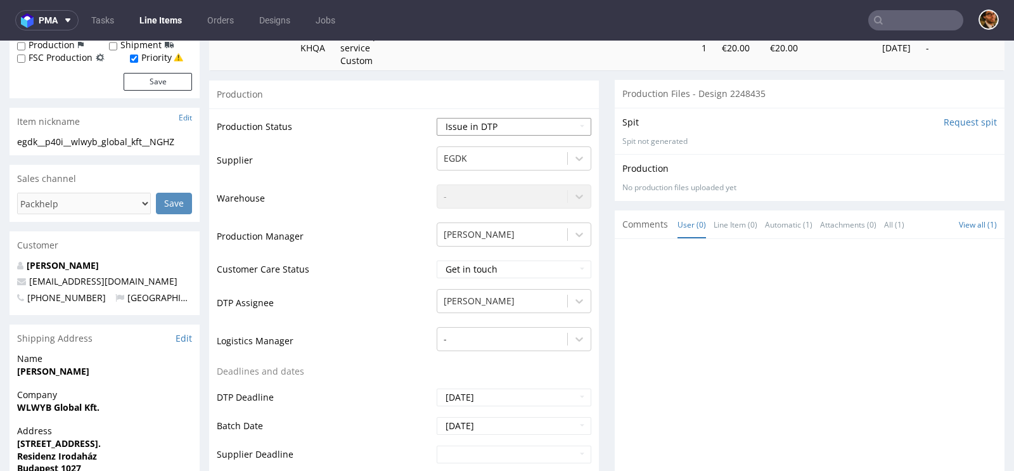
click at [577, 124] on select "Waiting for Artwork Waiting for Diecut Waiting for Mockup Waiting for DTP Waiti…" at bounding box center [514, 127] width 155 height 18
select select "back_for_dtp"
click at [437, 118] on select "Waiting for Artwork Waiting for Diecut Waiting for Mockup Waiting for DTP Waiti…" at bounding box center [514, 127] width 155 height 18
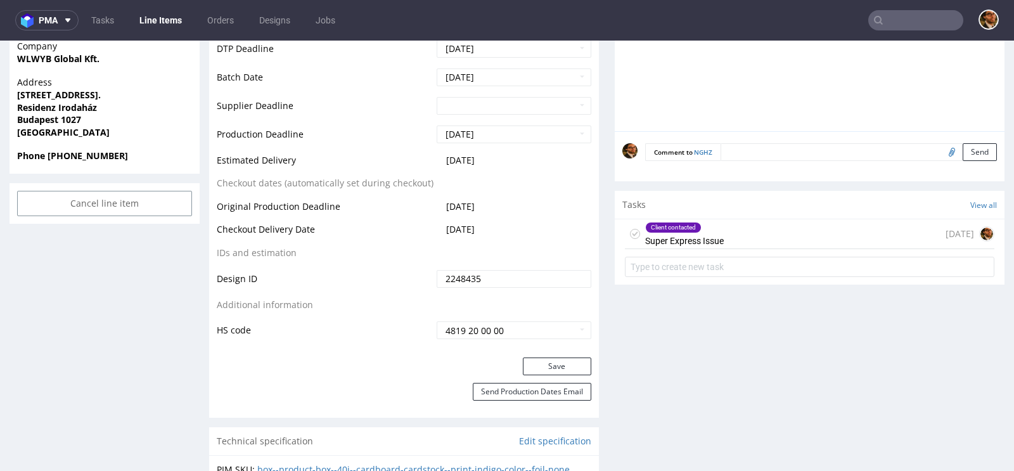
scroll to position [610, 0]
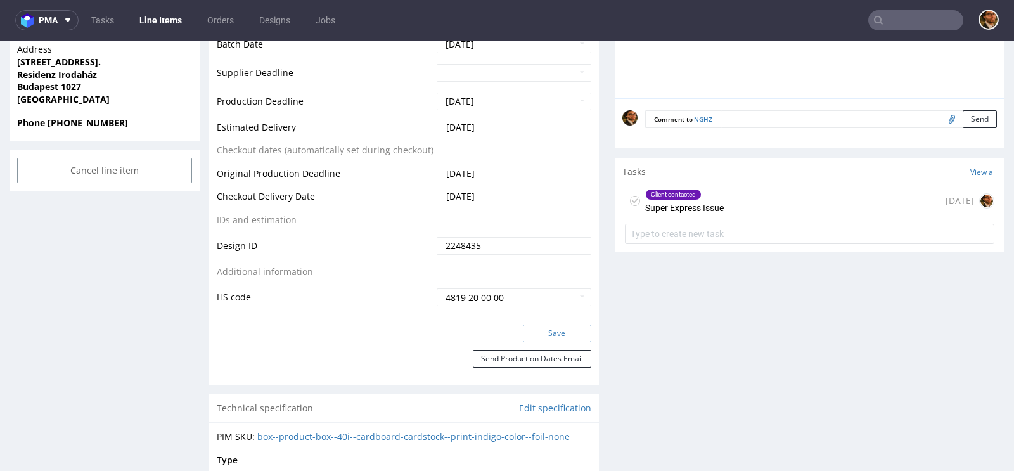
click at [536, 336] on button "Save" at bounding box center [557, 333] width 68 height 18
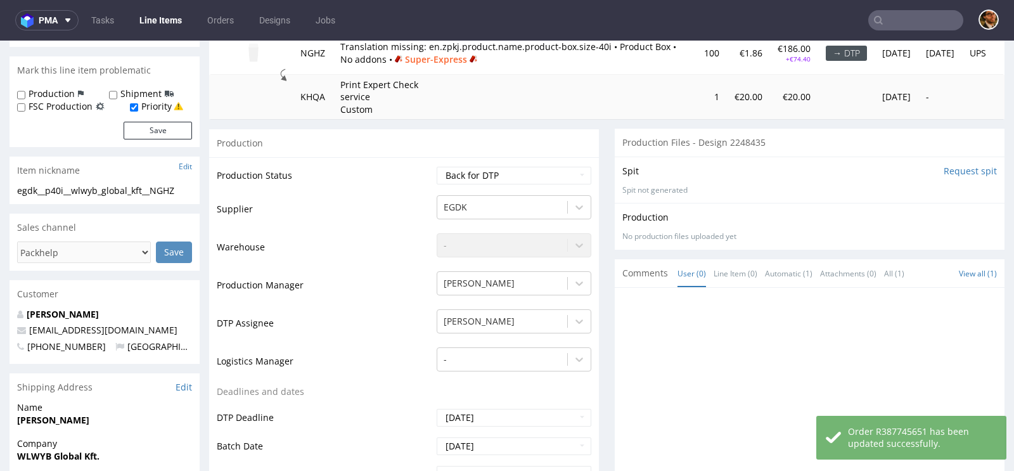
scroll to position [0, 0]
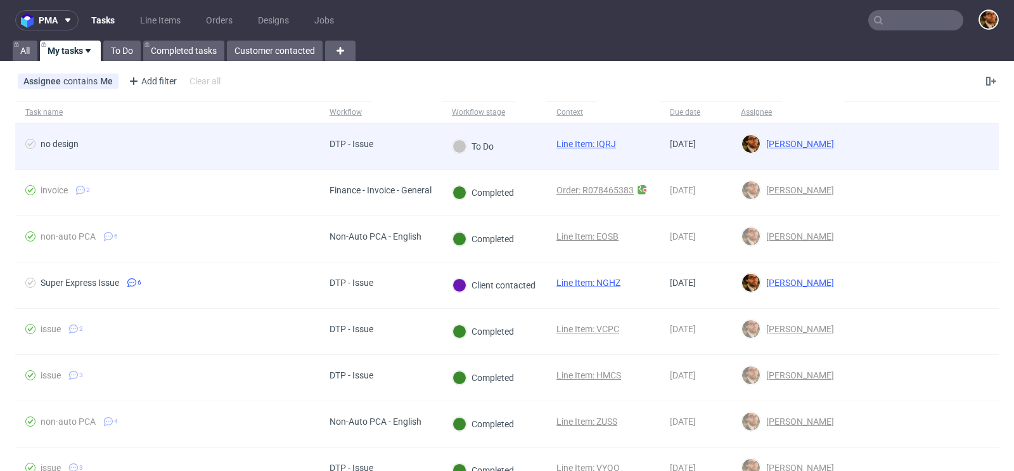
click at [866, 143] on div at bounding box center [921, 147] width 155 height 46
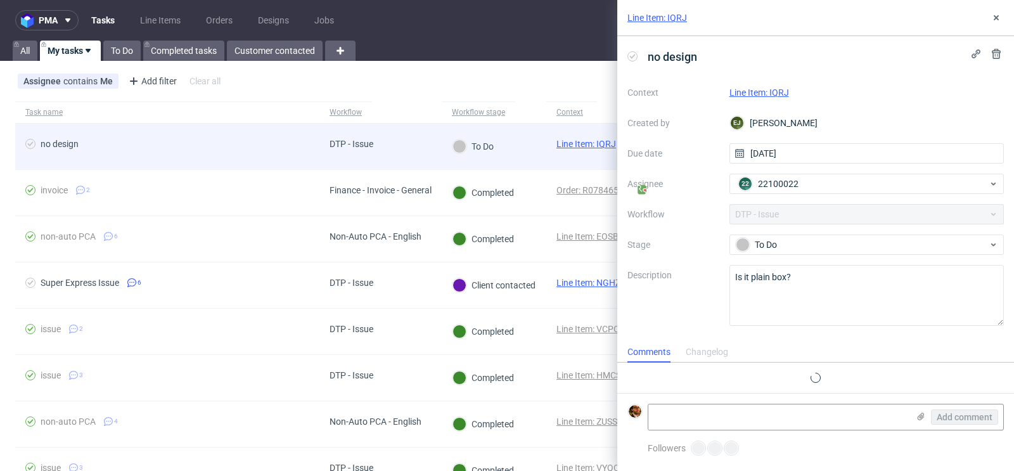
scroll to position [10, 0]
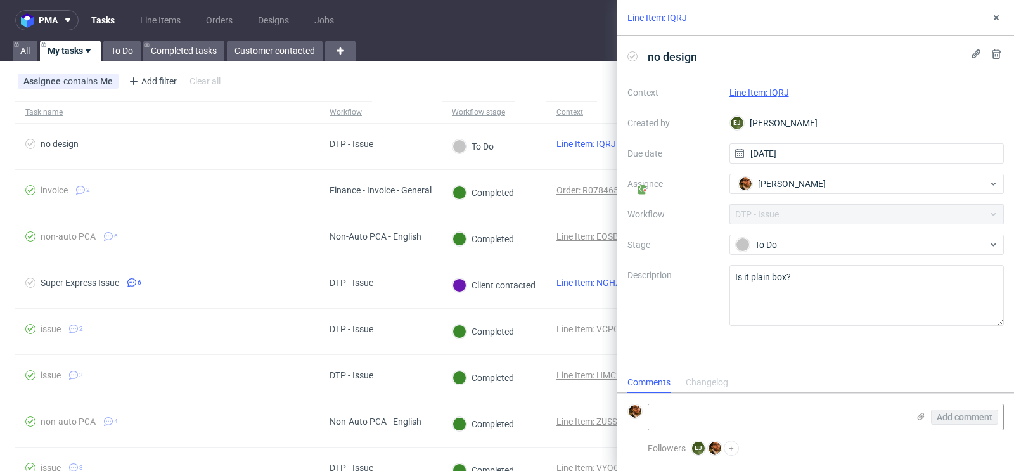
click at [752, 89] on link "Line Item: IQRJ" at bounding box center [759, 92] width 60 height 10
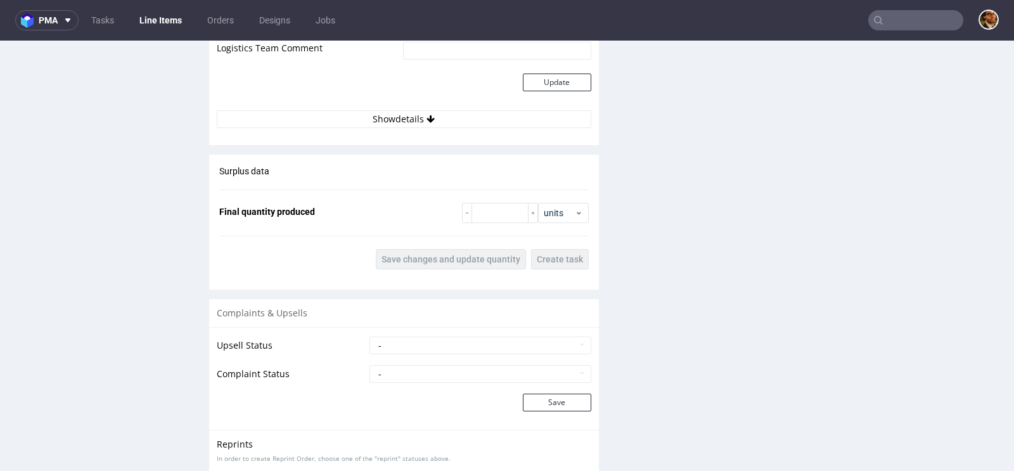
scroll to position [1508, 0]
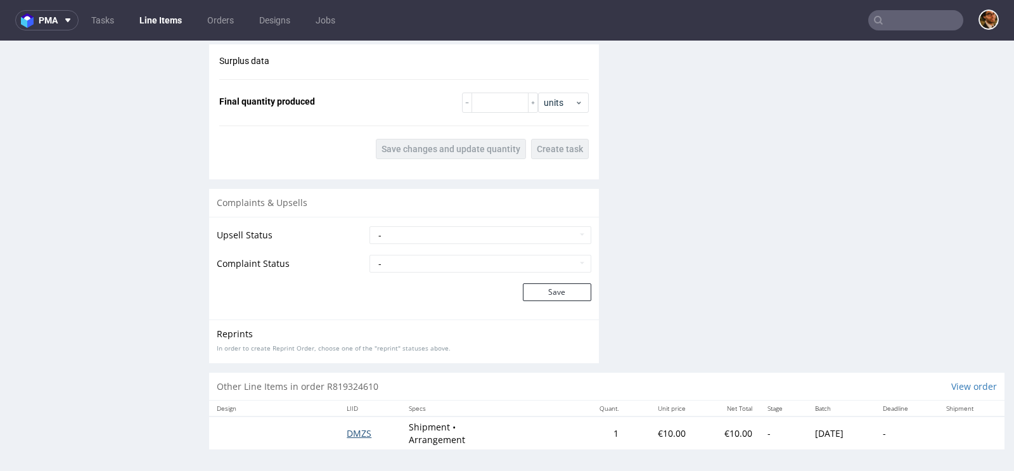
click at [352, 428] on span "DMZS" at bounding box center [359, 433] width 25 height 12
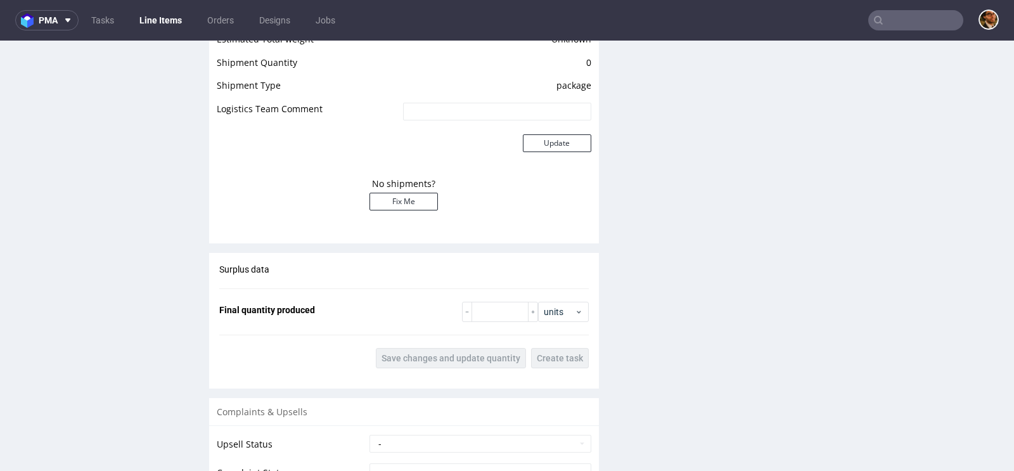
scroll to position [1183, 0]
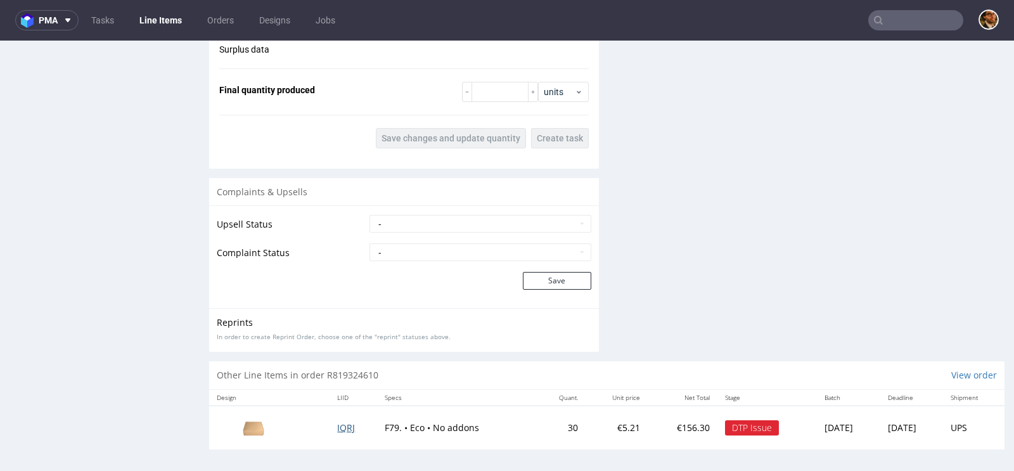
click at [337, 422] on span "IQRJ" at bounding box center [346, 427] width 18 height 12
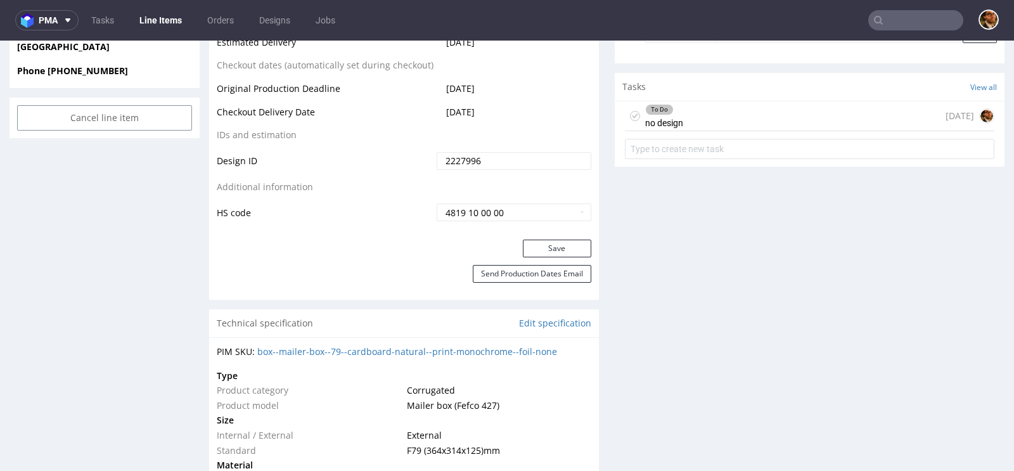
scroll to position [572, 0]
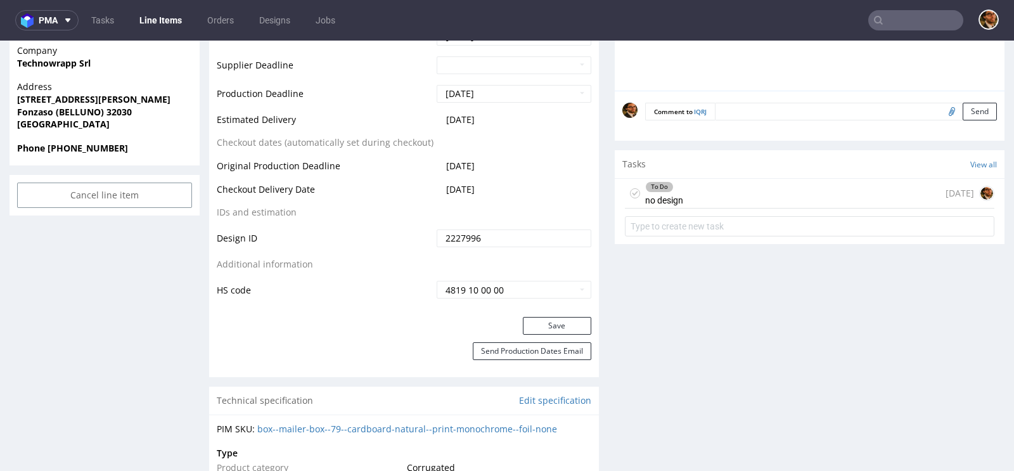
click at [706, 198] on div "To Do no design today" at bounding box center [809, 194] width 369 height 30
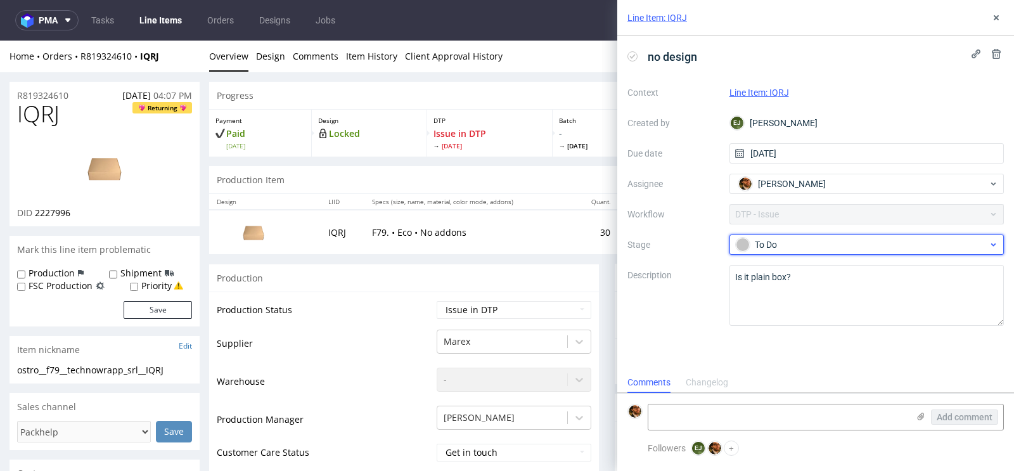
click at [977, 251] on span "To Do" at bounding box center [862, 244] width 254 height 15
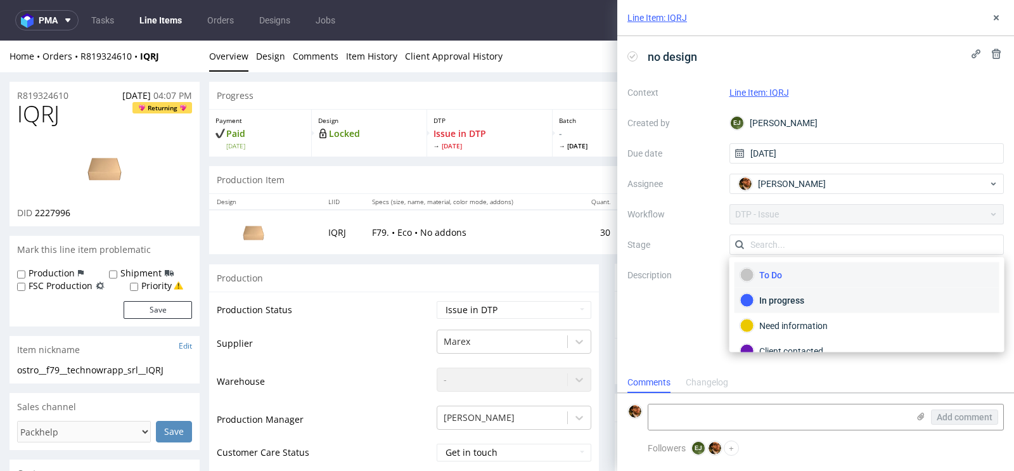
scroll to position [46, 0]
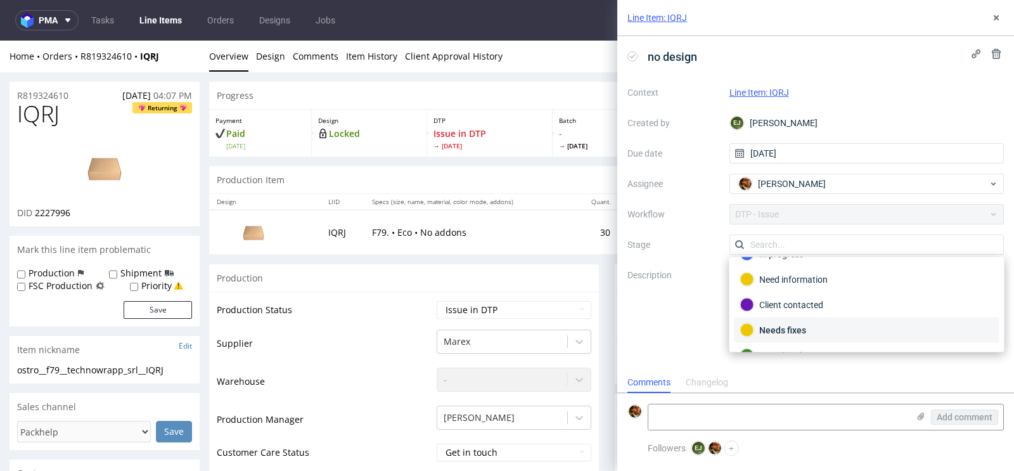
click at [904, 318] on div "Needs fixes" at bounding box center [867, 330] width 265 height 25
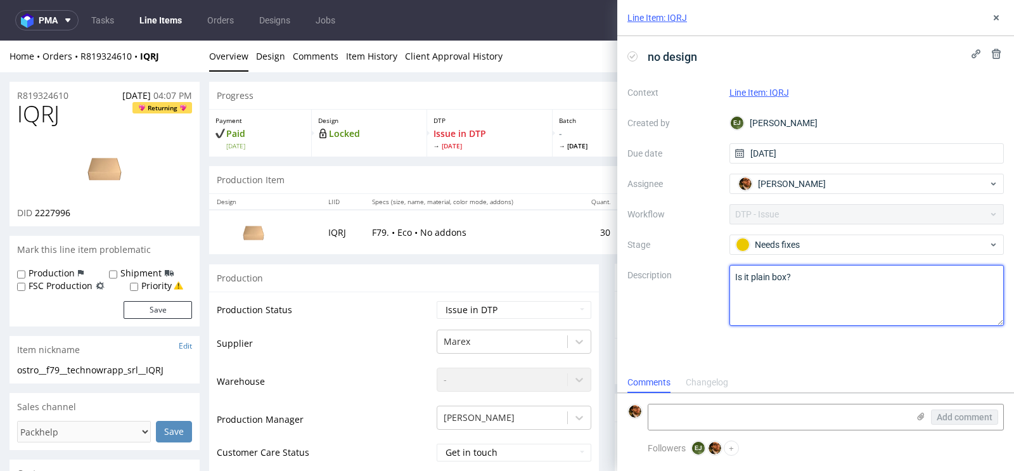
click at [904, 314] on textarea "Is it plain box?" at bounding box center [866, 295] width 275 height 61
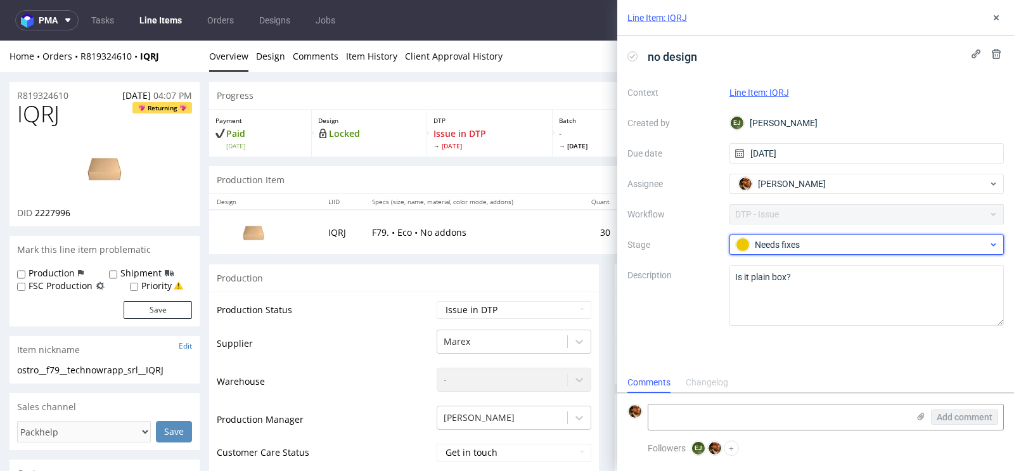
click at [928, 247] on div "Needs fixes" at bounding box center [862, 245] width 252 height 14
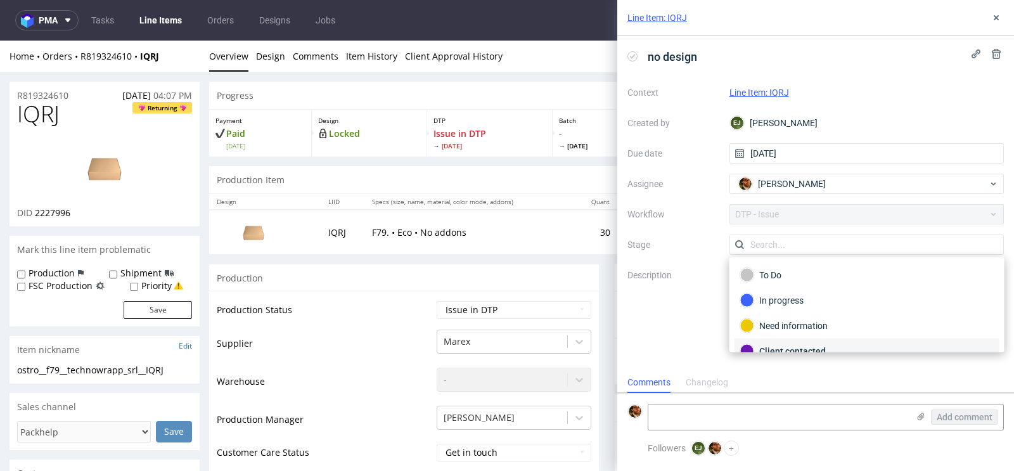
scroll to position [68, 0]
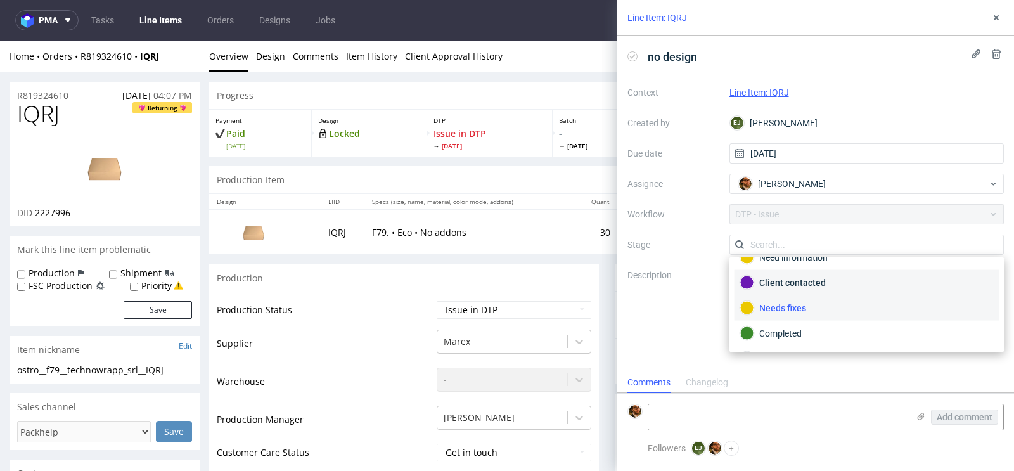
click at [866, 283] on div "Client contacted" at bounding box center [867, 283] width 254 height 14
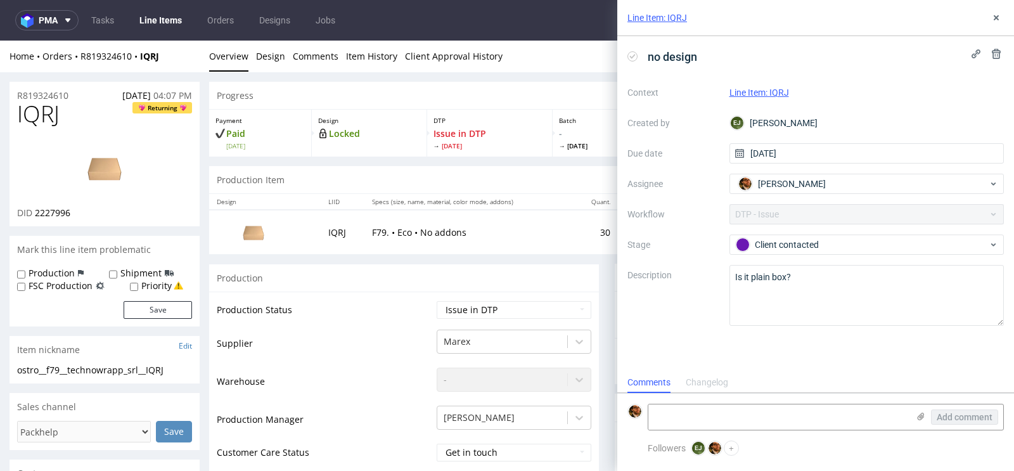
click at [908, 352] on div "no design Context Line Item: IQRJ Created by EJ Elżbieta Jelińska Due date 25/0…" at bounding box center [815, 204] width 397 height 336
click at [987, 20] on div "Line Item: IQRJ" at bounding box center [815, 18] width 397 height 36
click at [994, 20] on icon at bounding box center [996, 18] width 10 height 10
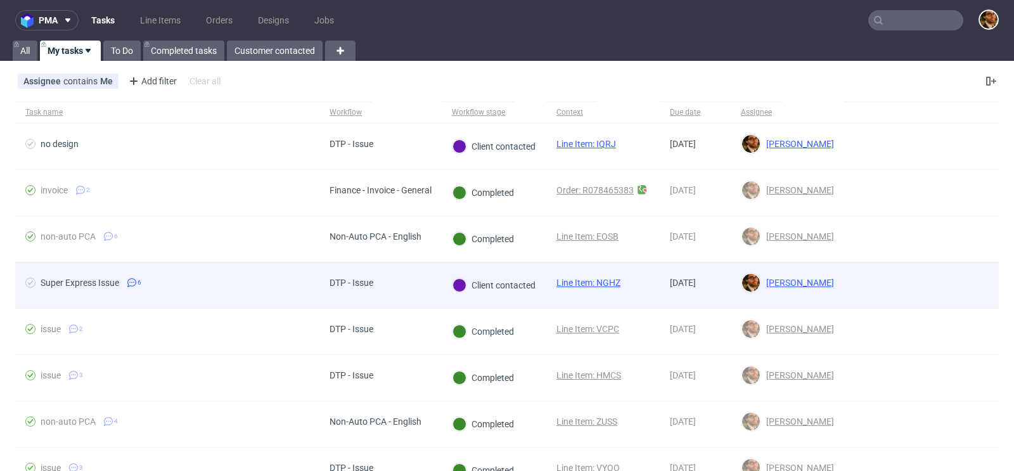
click at [939, 276] on div at bounding box center [921, 285] width 155 height 46
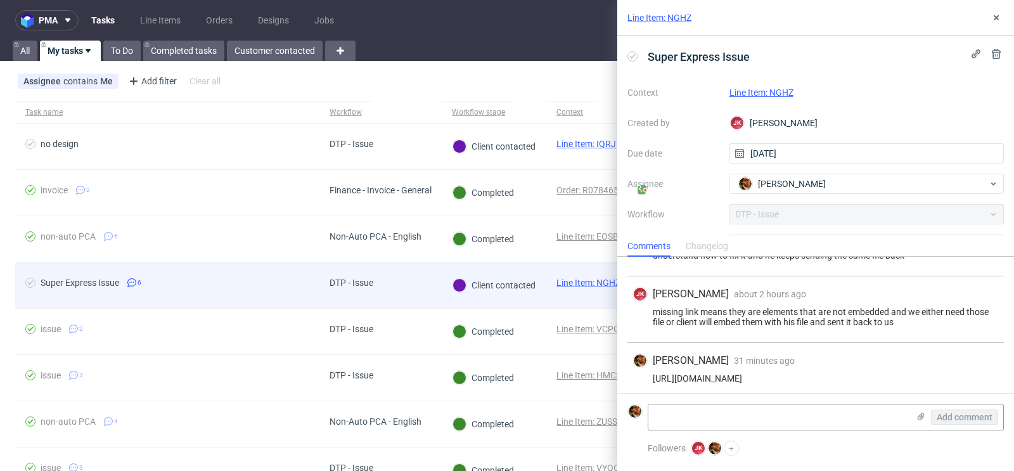
scroll to position [386, 0]
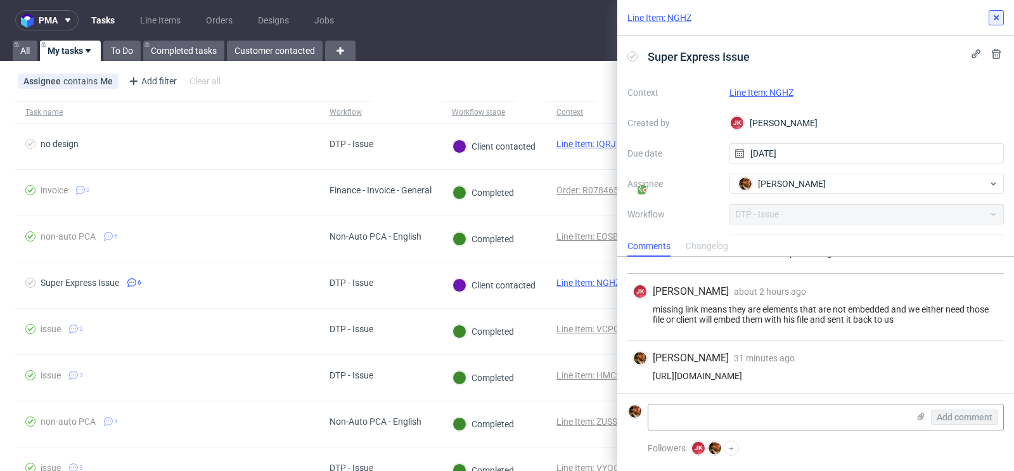
click at [996, 16] on use at bounding box center [996, 17] width 5 height 5
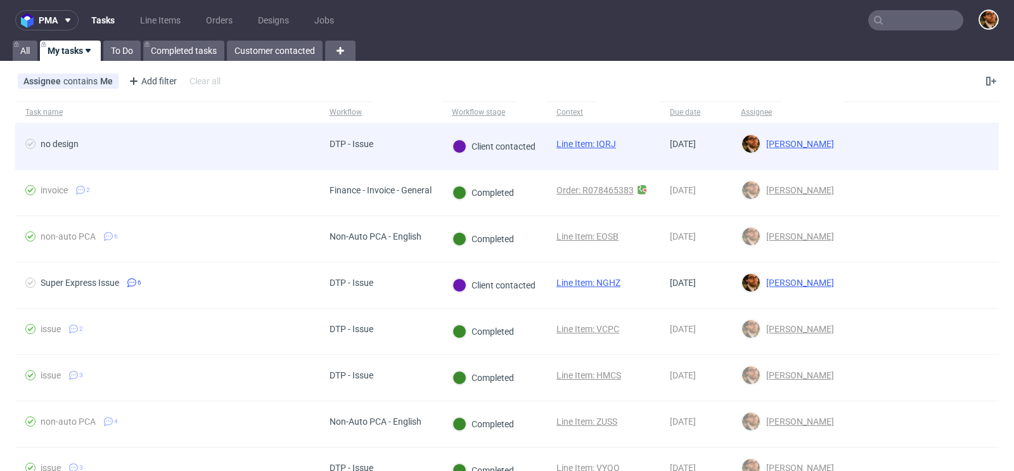
click at [944, 160] on div at bounding box center [921, 147] width 155 height 46
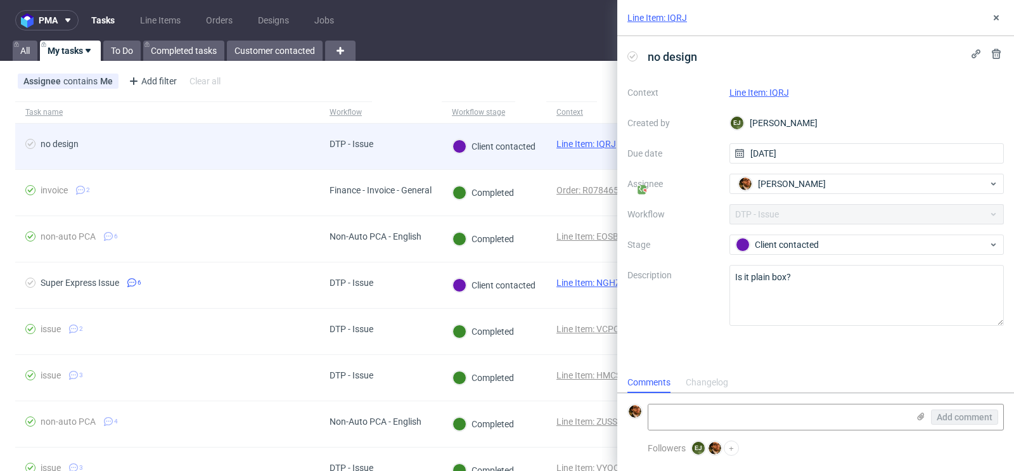
scroll to position [10, 0]
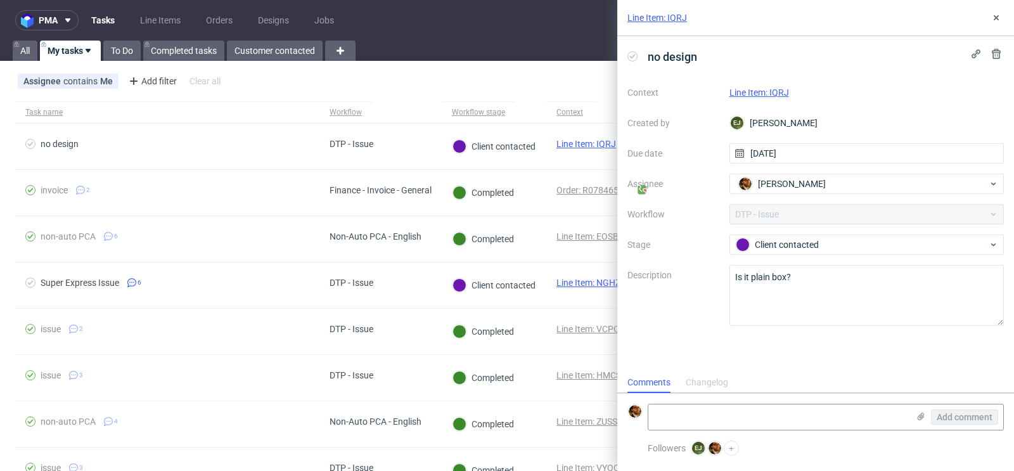
click at [1002, 26] on div "Line Item: IQRJ" at bounding box center [815, 18] width 397 height 36
click at [999, 22] on icon at bounding box center [996, 18] width 10 height 10
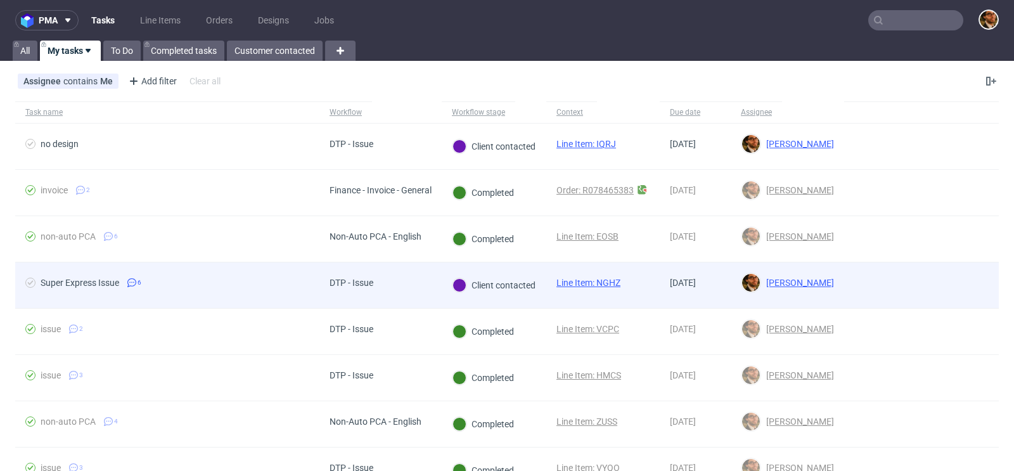
click at [924, 289] on div at bounding box center [921, 285] width 155 height 46
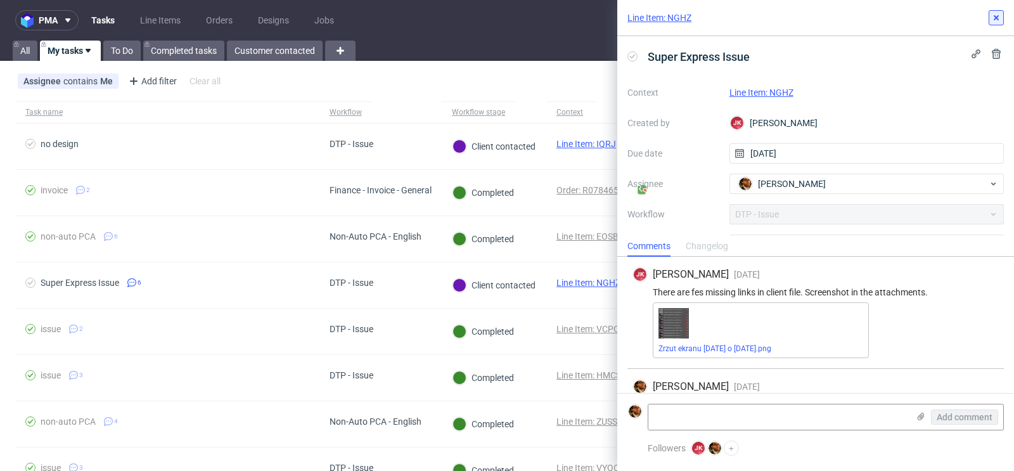
click at [998, 20] on use at bounding box center [996, 17] width 5 height 5
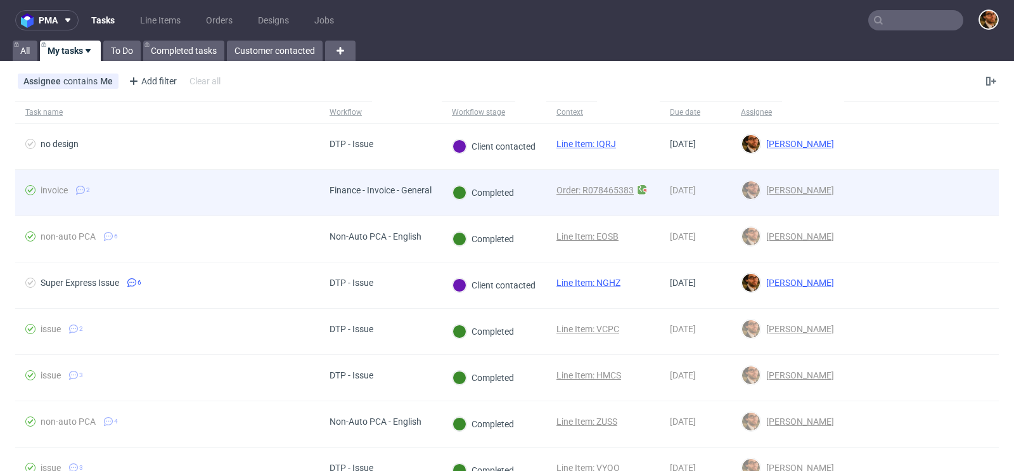
click at [934, 186] on div at bounding box center [921, 193] width 155 height 46
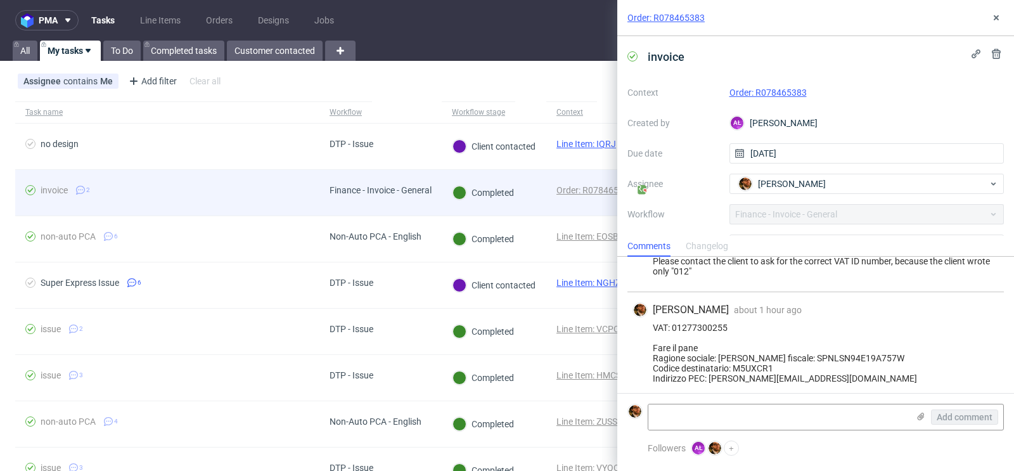
scroll to position [45, 0]
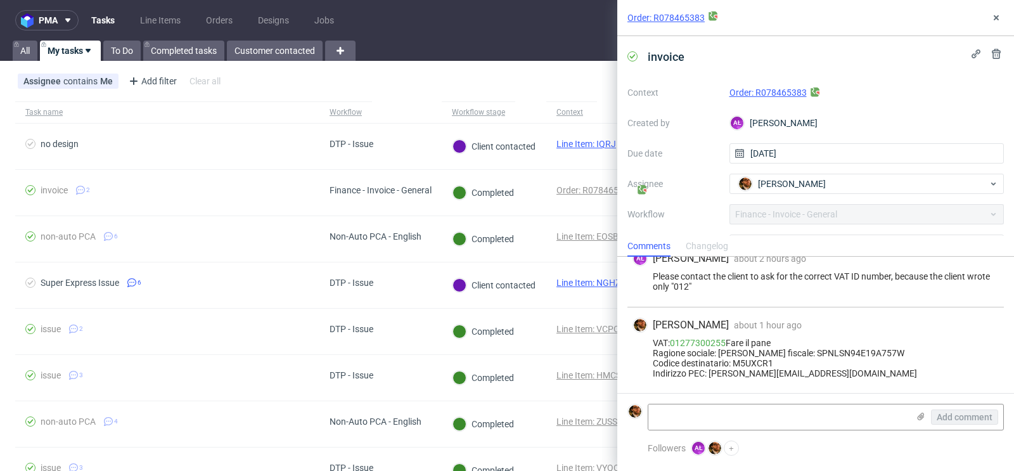
click at [776, 92] on link "Order: R078465383" at bounding box center [767, 92] width 77 height 10
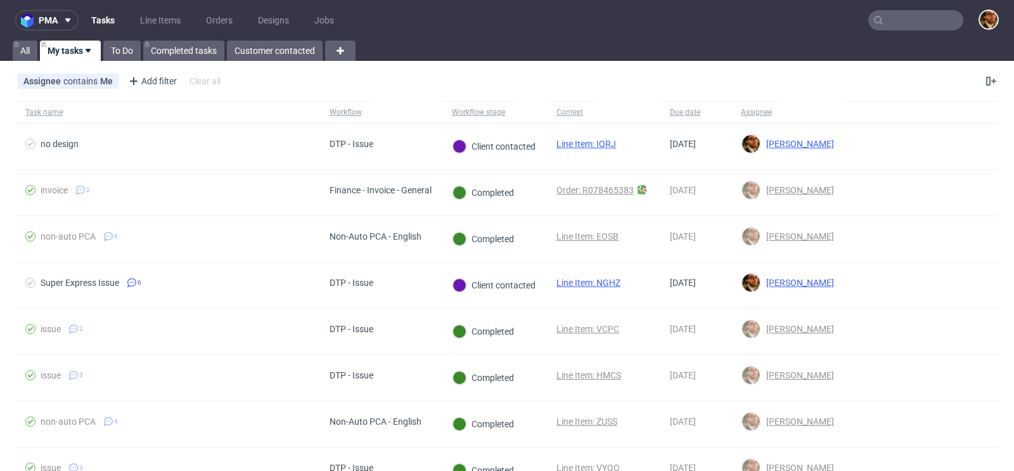
click at [888, 22] on input "text" at bounding box center [915, 20] width 95 height 20
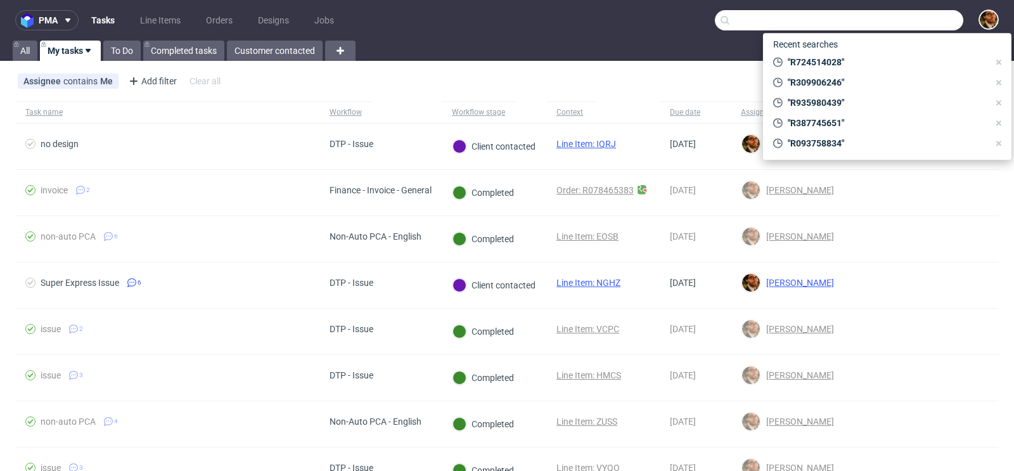
paste input "R387745651"
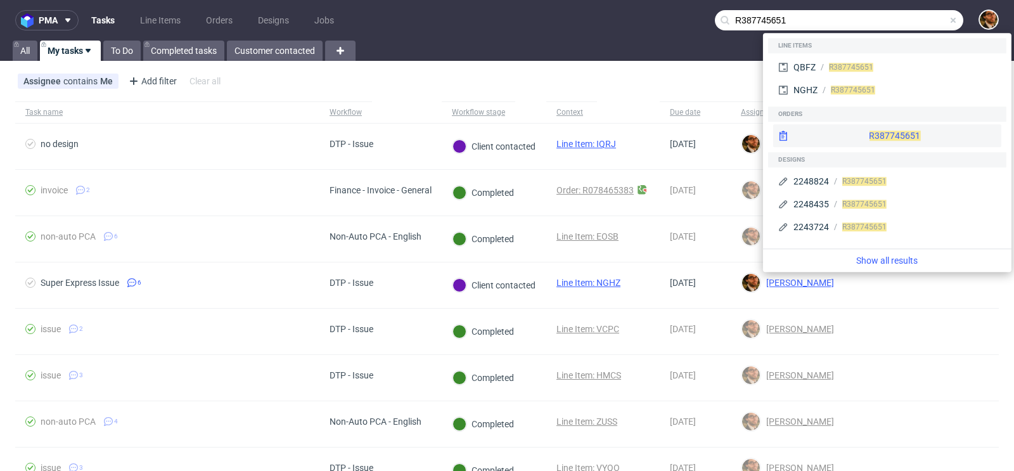
type input "R387745651"
click at [875, 136] on div "R387745651" at bounding box center [887, 135] width 228 height 23
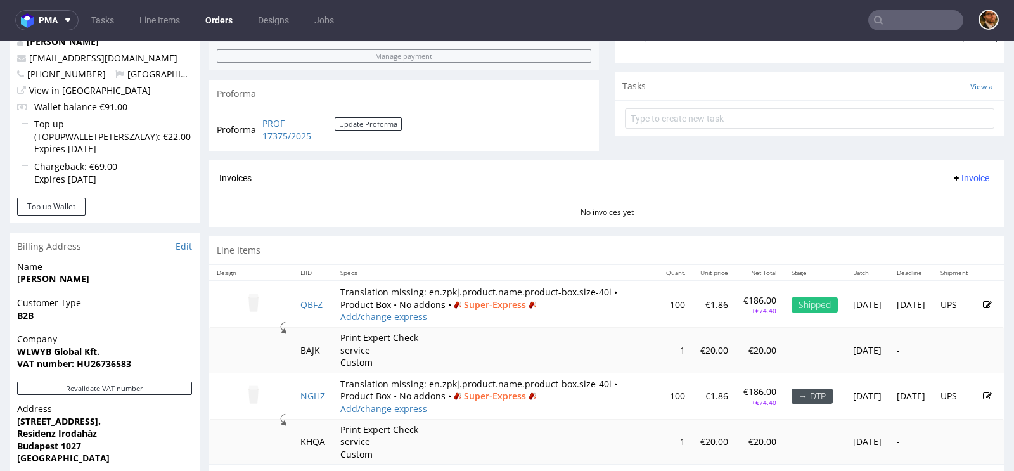
scroll to position [489, 0]
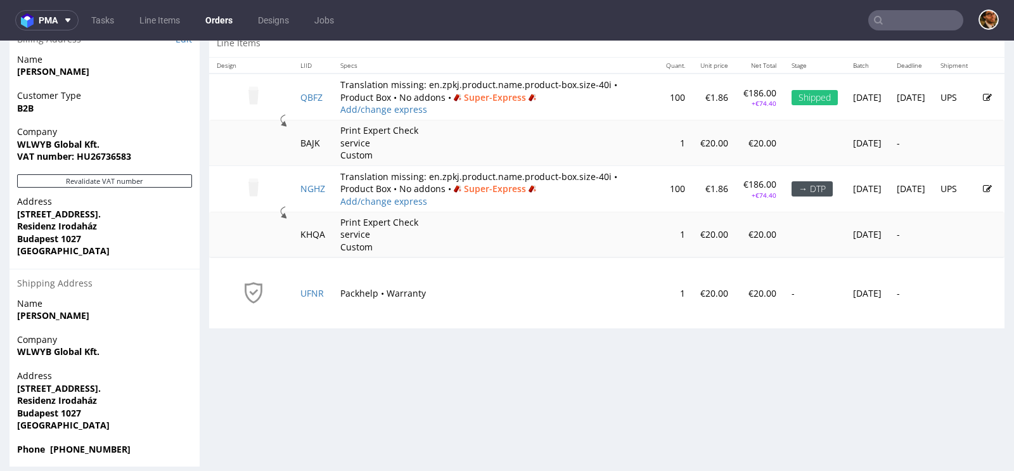
scroll to position [653, 0]
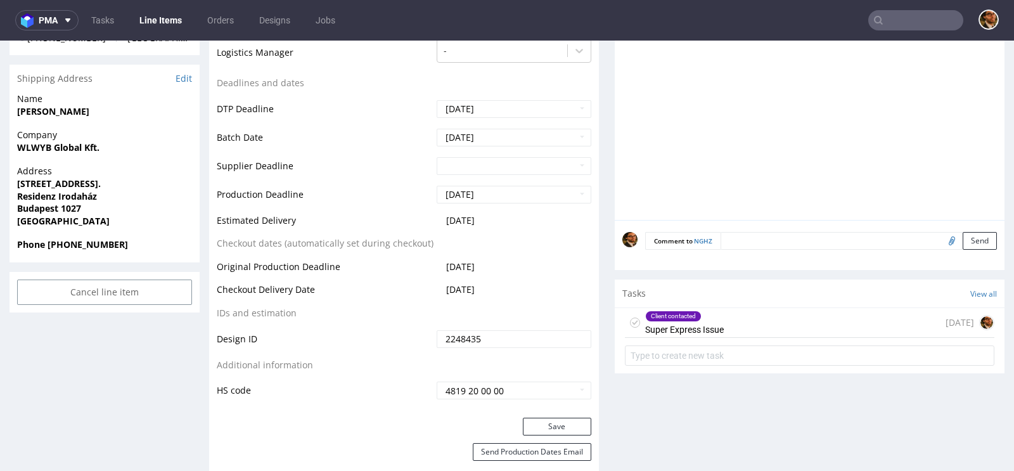
scroll to position [474, 0]
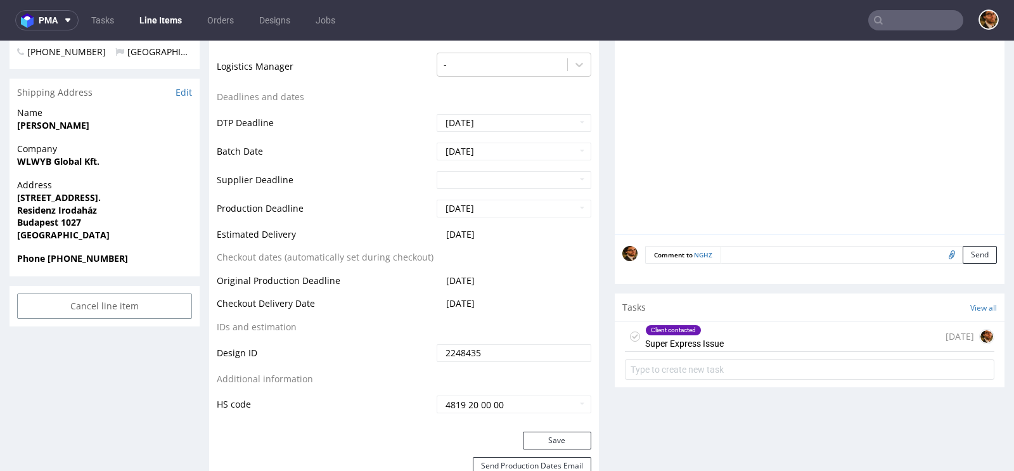
click at [707, 337] on div "Client contacted Super Express Issue" at bounding box center [684, 336] width 79 height 29
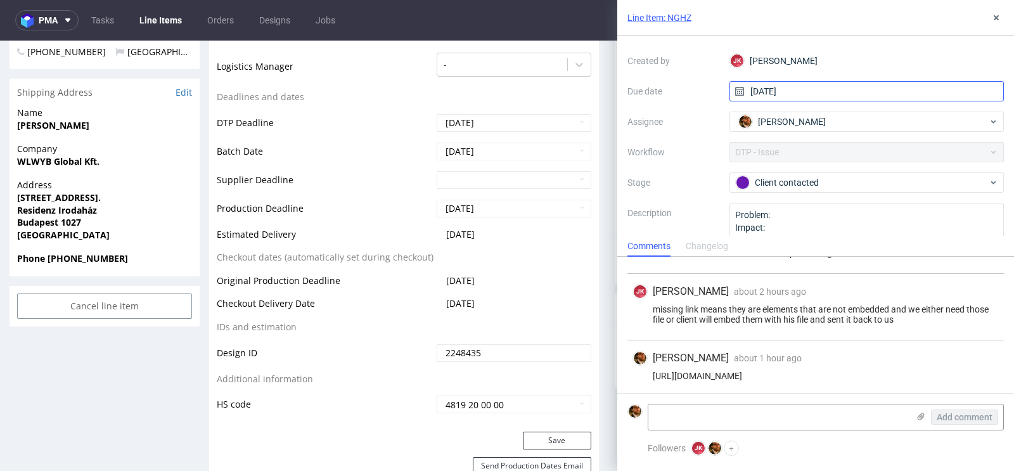
scroll to position [99, 0]
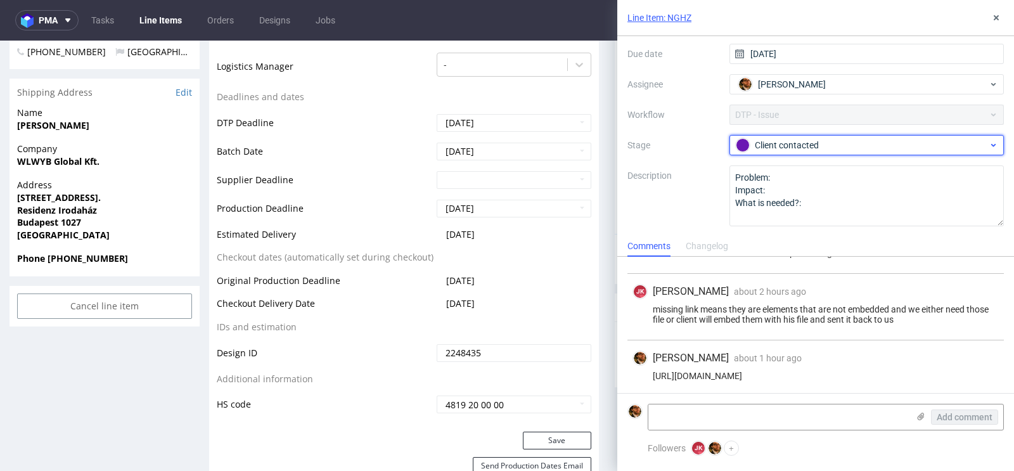
click at [934, 146] on div "Client contacted" at bounding box center [862, 145] width 252 height 14
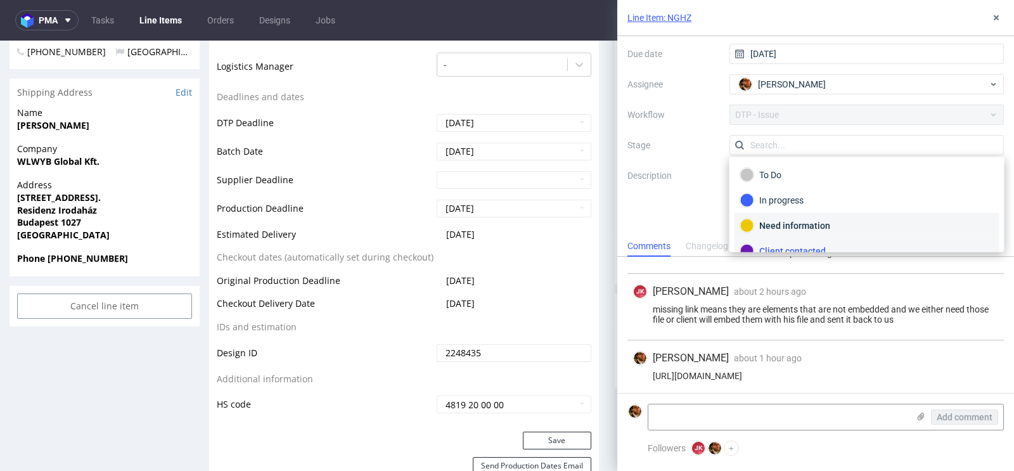
scroll to position [88, 0]
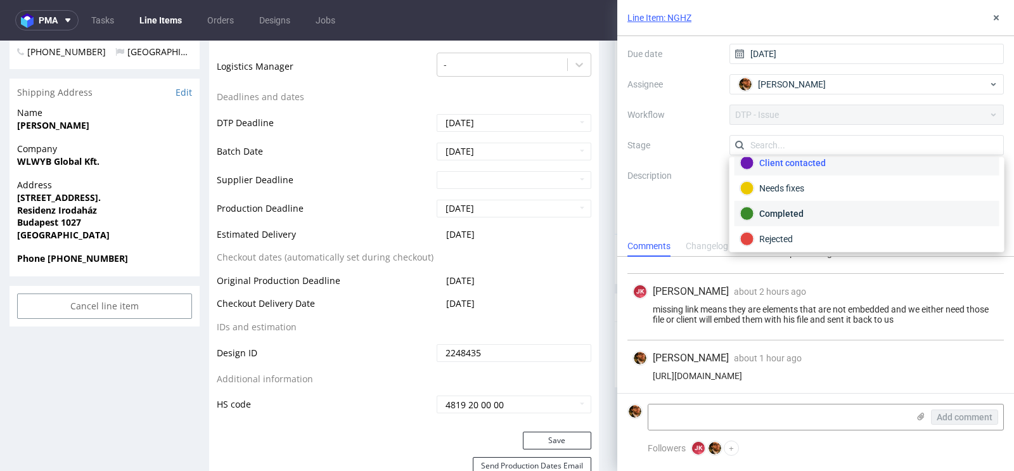
click at [843, 212] on div "Completed" at bounding box center [867, 214] width 254 height 14
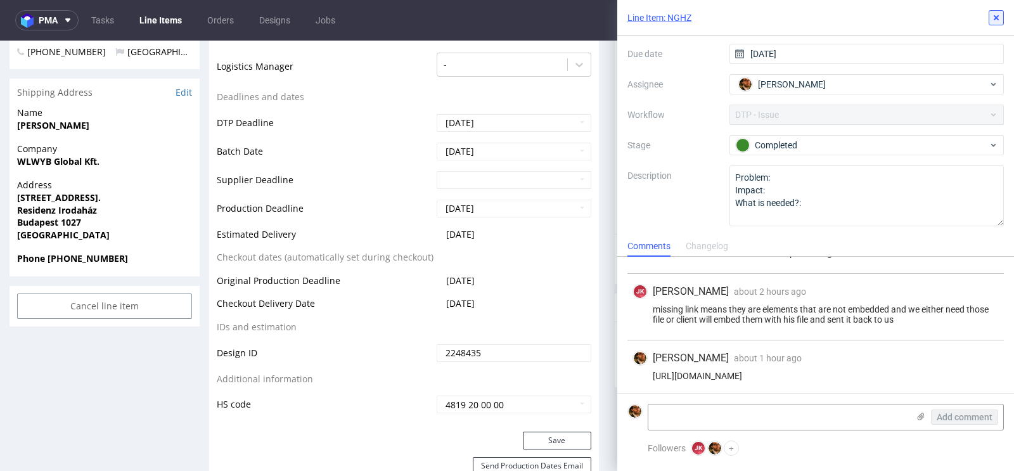
click at [995, 22] on icon at bounding box center [996, 18] width 10 height 10
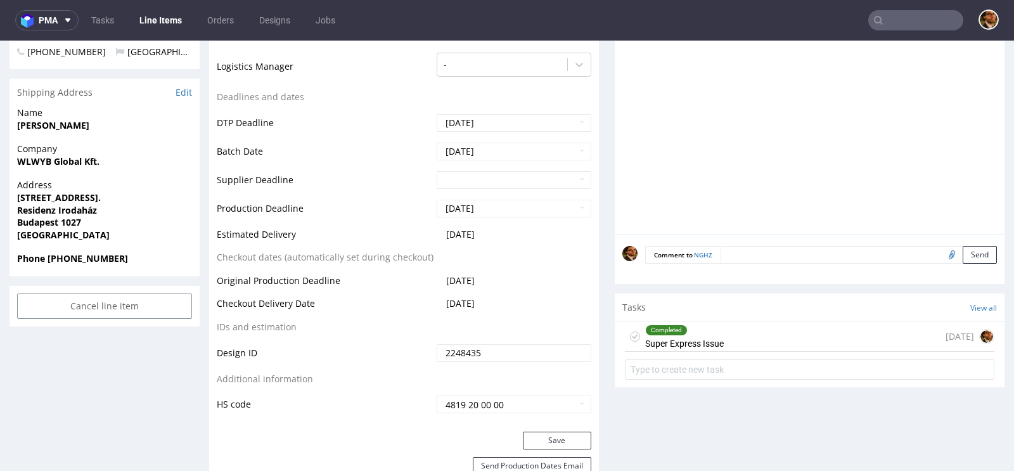
scroll to position [192, 0]
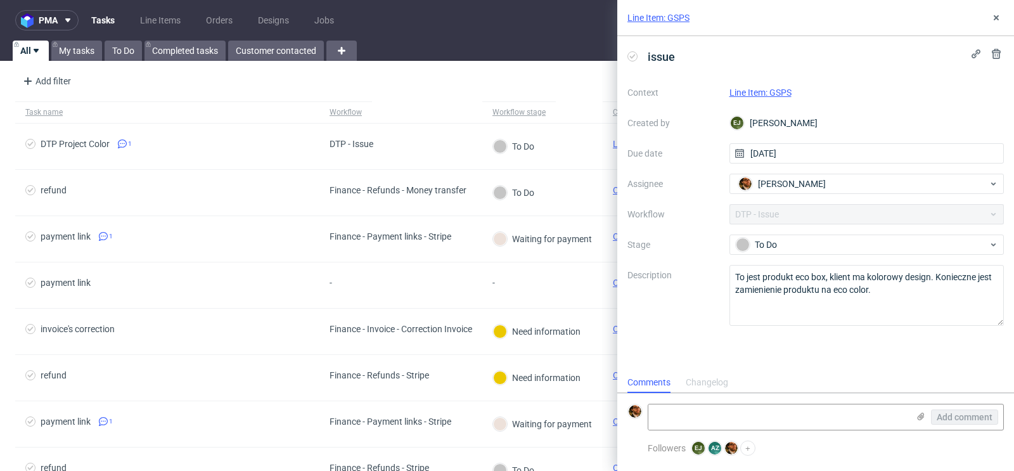
scroll to position [10, 0]
click at [995, 20] on icon at bounding box center [996, 18] width 10 height 10
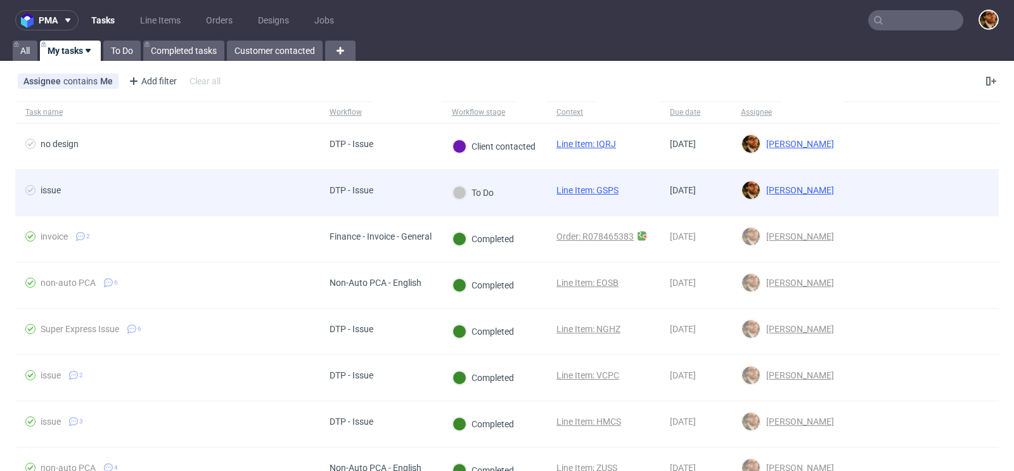
click at [894, 189] on div at bounding box center [921, 193] width 155 height 46
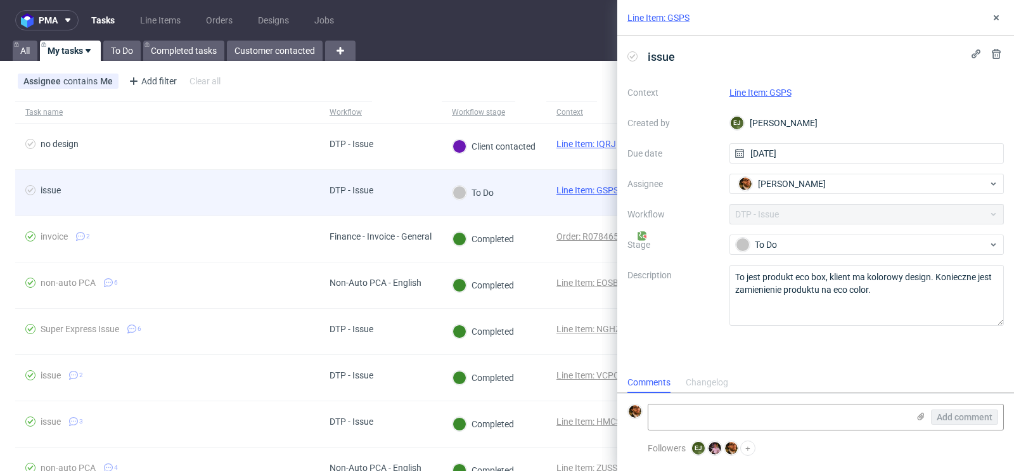
scroll to position [10, 0]
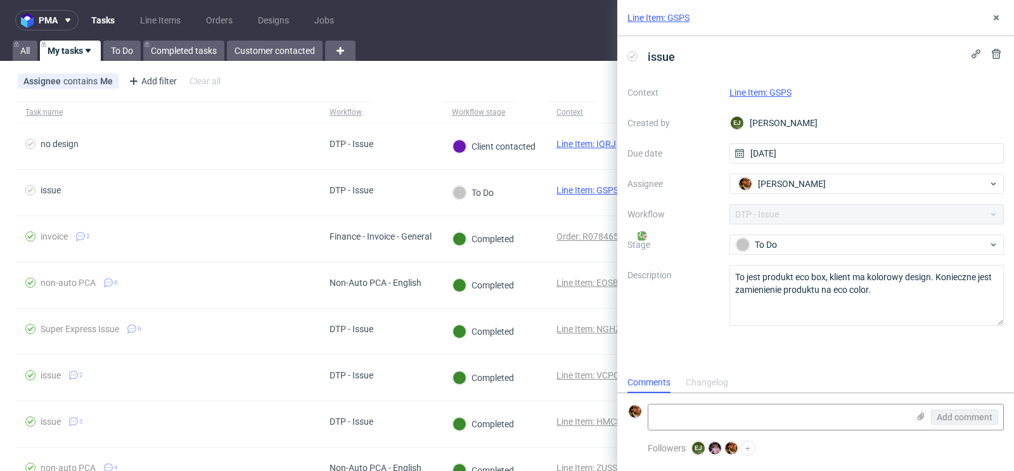
click at [778, 88] on link "Line Item: GSPS" at bounding box center [760, 92] width 62 height 10
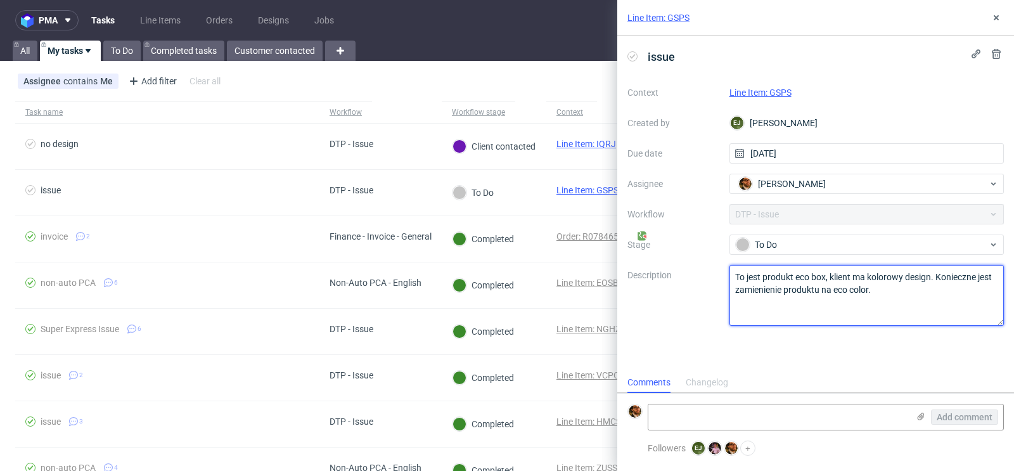
drag, startPoint x: 891, startPoint y: 291, endPoint x: 729, endPoint y: 274, distance: 162.5
click at [729, 274] on textarea "To jest produkt eco box, klient ma kolorowy design. Konieczne jest zamienienie …" at bounding box center [866, 295] width 275 height 61
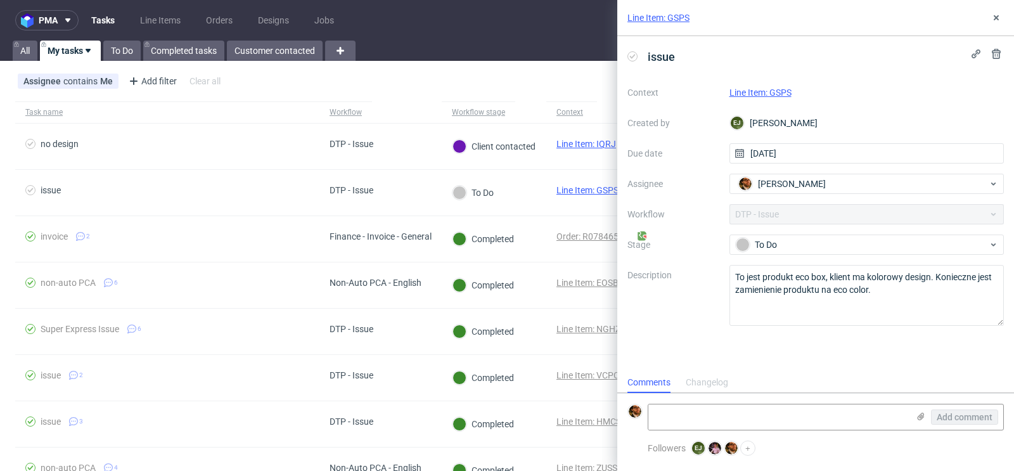
click at [766, 96] on link "Line Item: GSPS" at bounding box center [760, 92] width 62 height 10
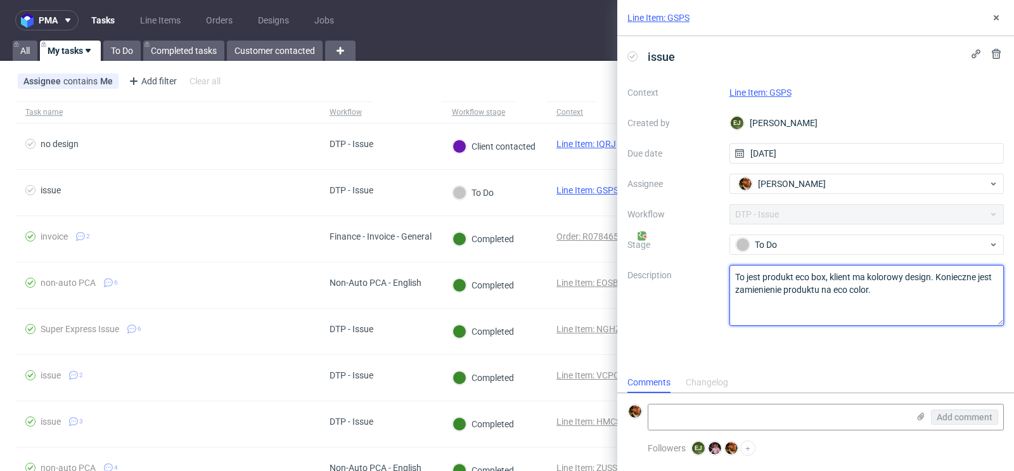
drag, startPoint x: 889, startPoint y: 288, endPoint x: 729, endPoint y: 272, distance: 160.6
click at [729, 272] on textarea "To jest produkt eco box, klient ma kolorowy design. Konieczne jest zamienienie …" at bounding box center [866, 295] width 275 height 61
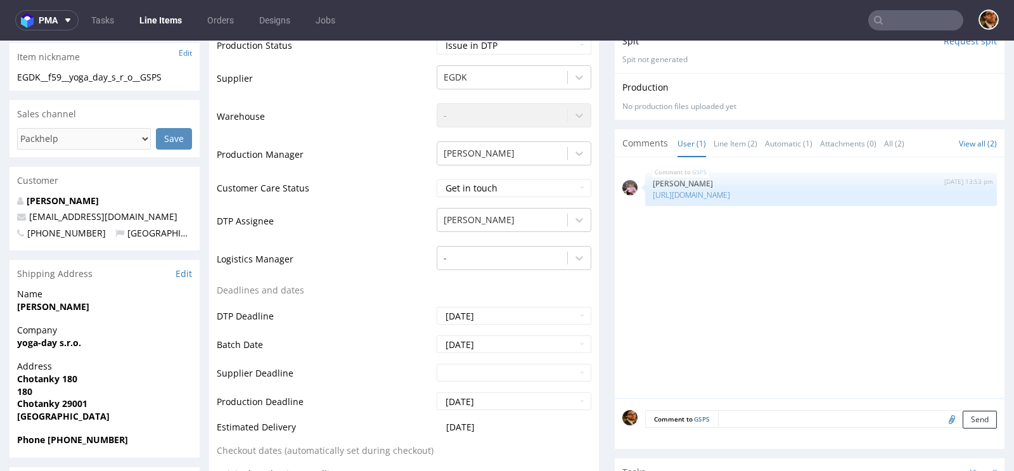
scroll to position [339, 0]
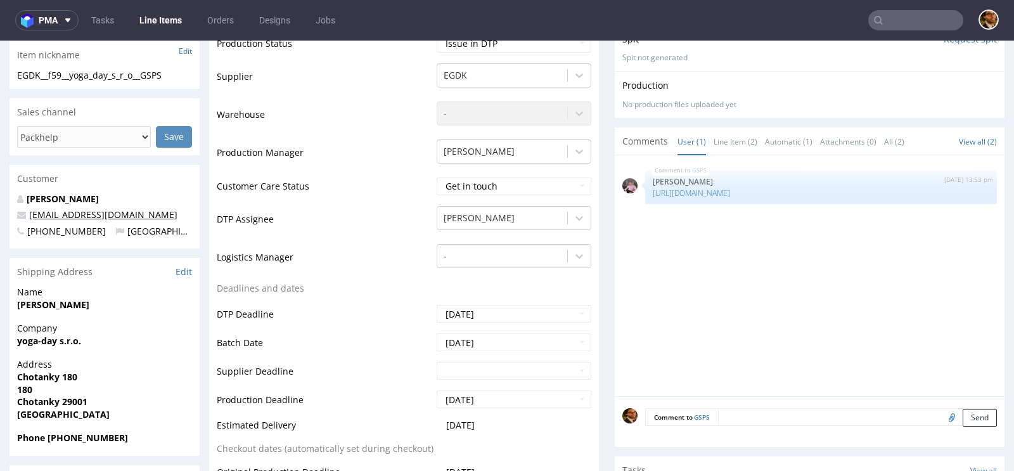
click at [84, 211] on link "[EMAIL_ADDRESS][DOMAIN_NAME]" at bounding box center [103, 215] width 148 height 12
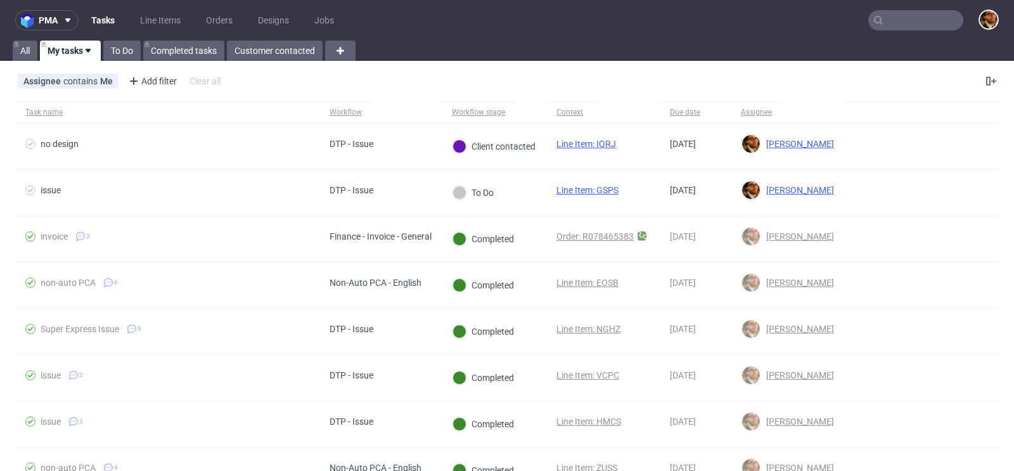
click at [876, 10] on input "text" at bounding box center [915, 20] width 95 height 20
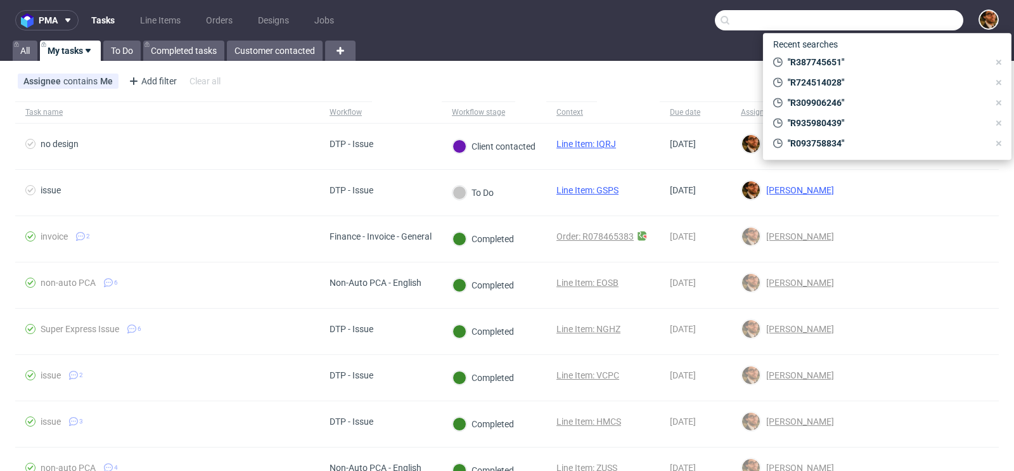
paste input "R935980439"
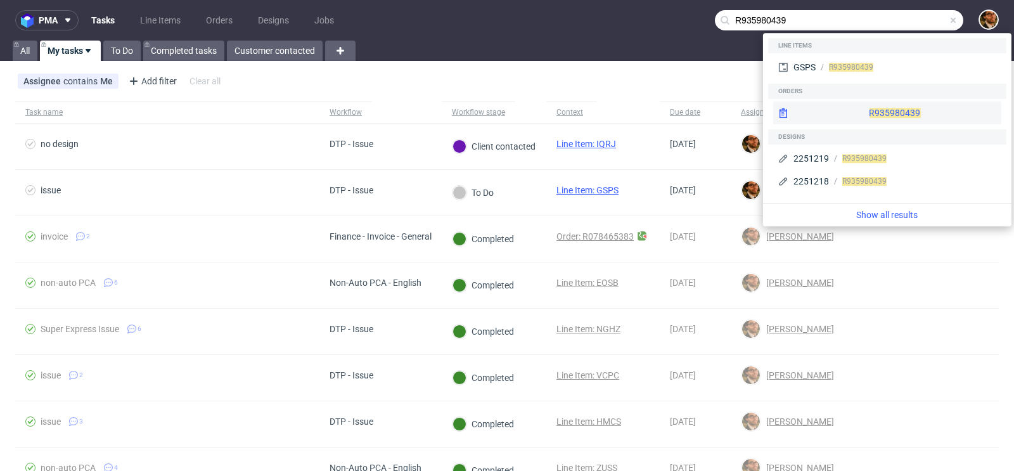
type input "R935980439"
click at [864, 110] on div "R935980439" at bounding box center [887, 112] width 228 height 23
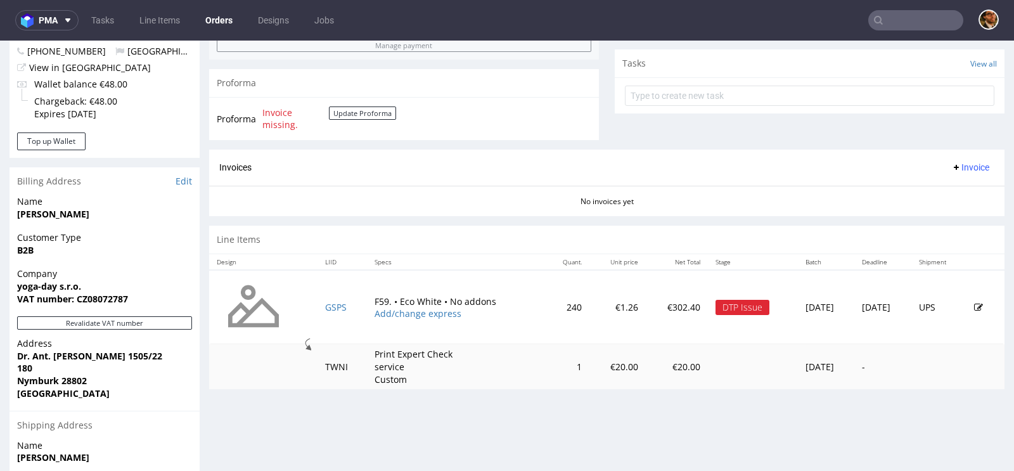
scroll to position [448, 0]
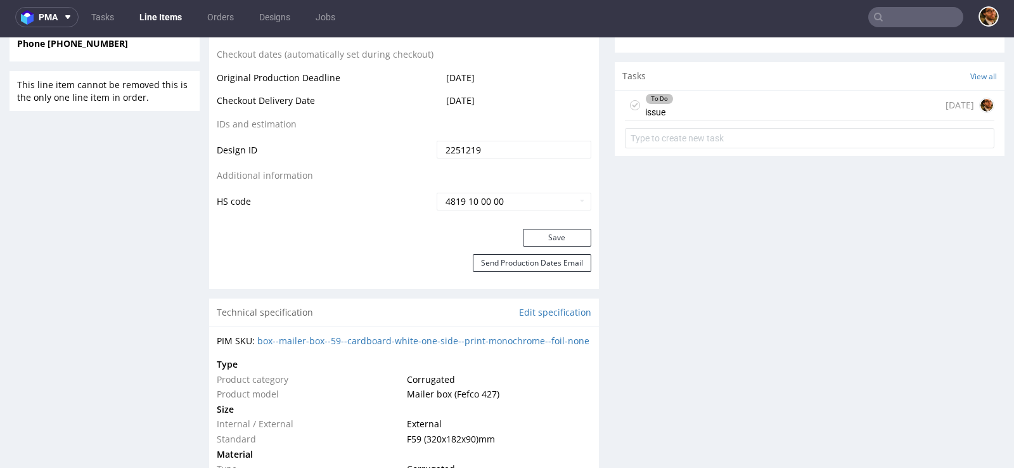
scroll to position [866, 0]
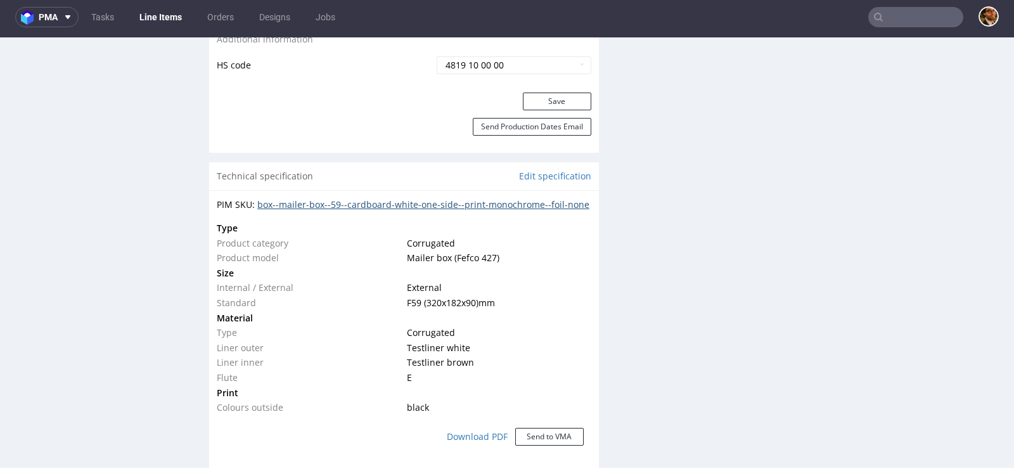
click at [483, 202] on link "box--mailer-box--59--cardboard-white-one-side--print-monochrome--foil-none" at bounding box center [423, 204] width 332 height 12
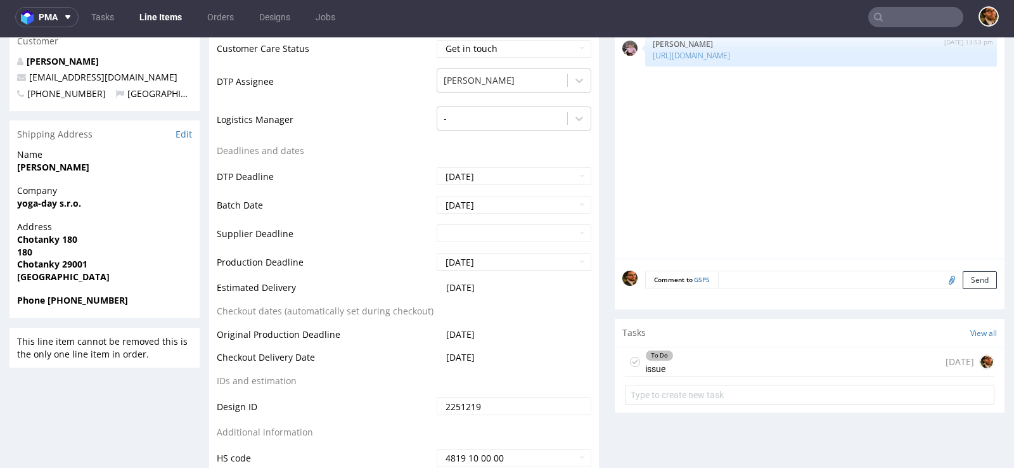
scroll to position [447, 0]
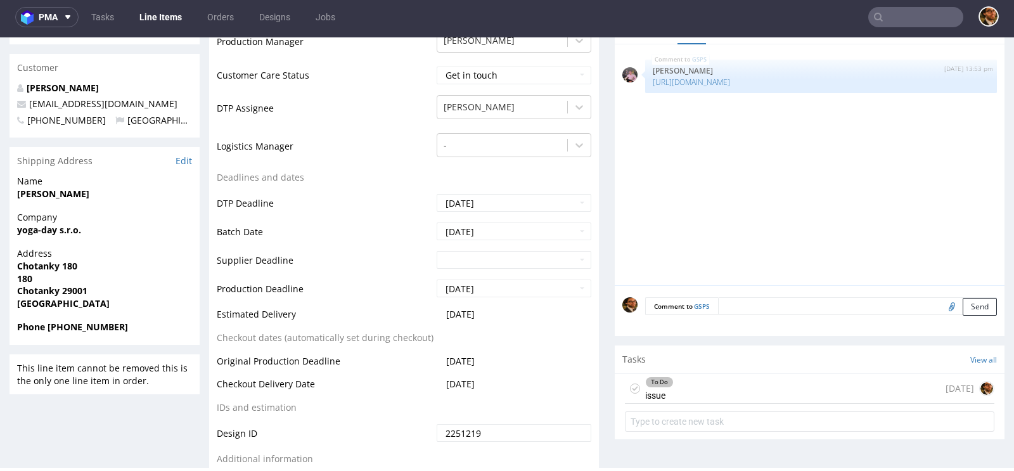
click at [683, 393] on div "To Do issue today" at bounding box center [809, 389] width 369 height 30
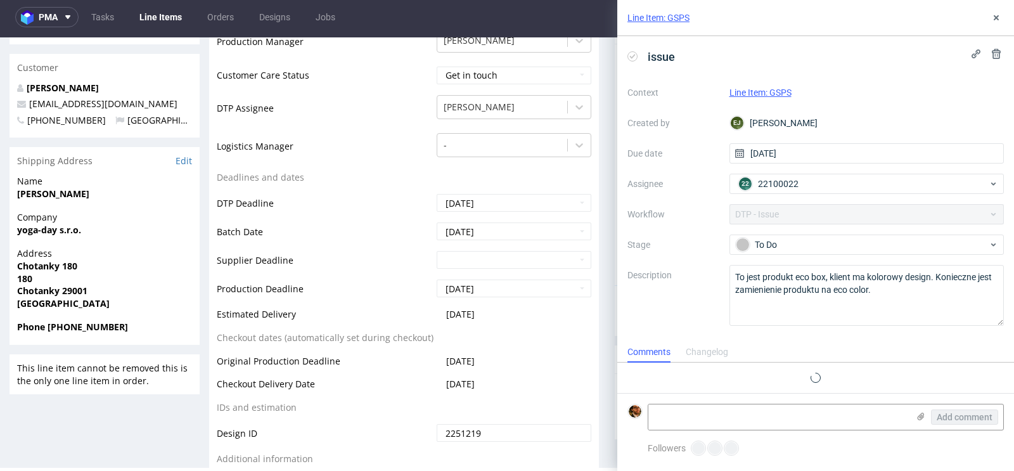
scroll to position [10, 0]
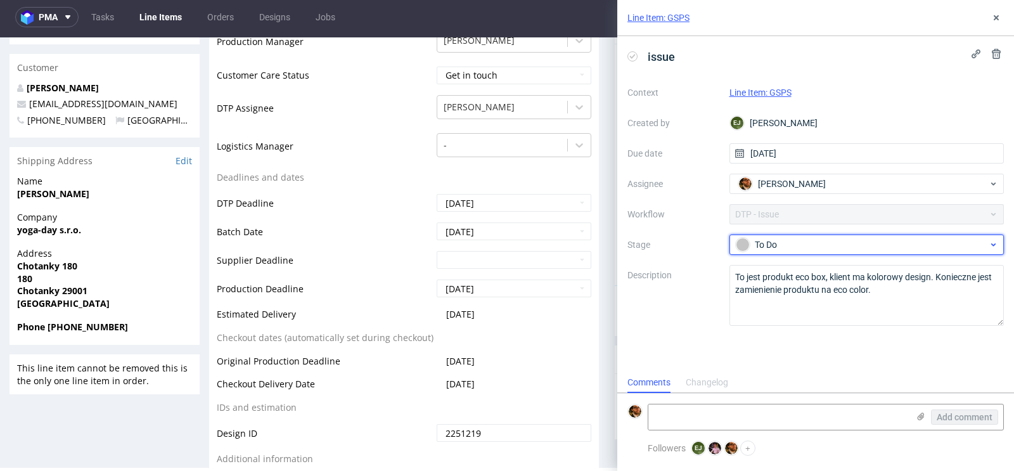
click at [978, 243] on div "To Do" at bounding box center [862, 245] width 252 height 14
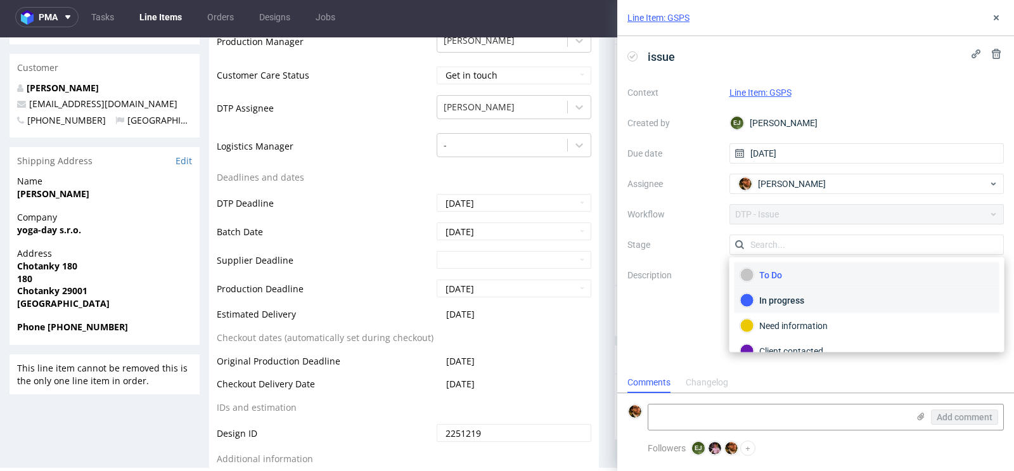
scroll to position [28, 0]
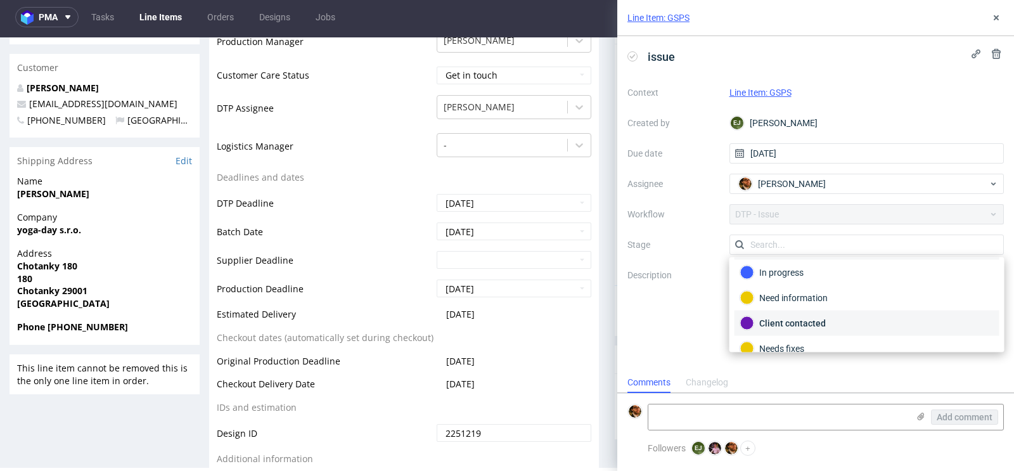
click at [920, 316] on div "Client contacted" at bounding box center [867, 323] width 254 height 14
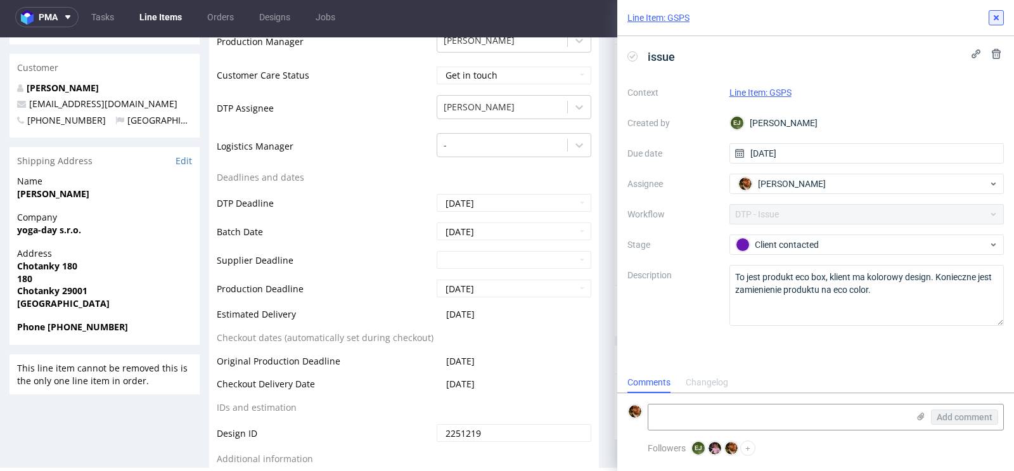
click at [999, 18] on icon at bounding box center [996, 18] width 10 height 10
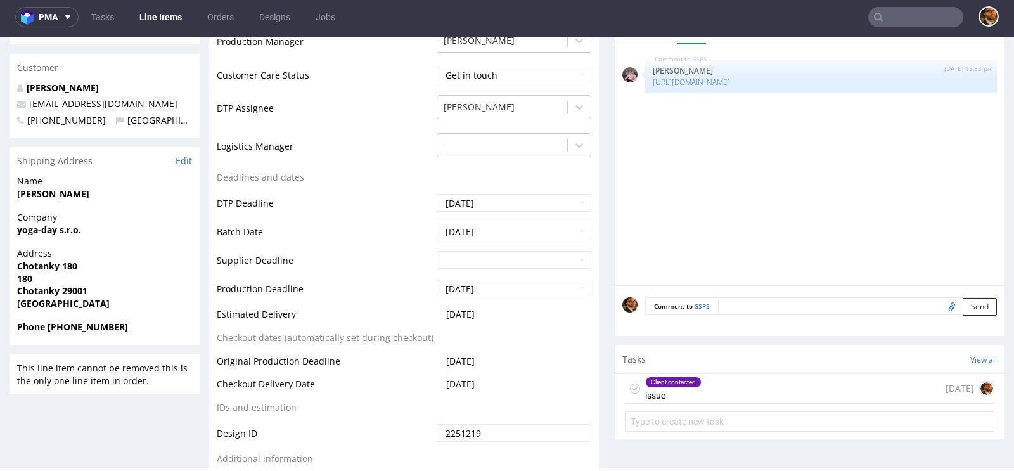
scroll to position [68, 0]
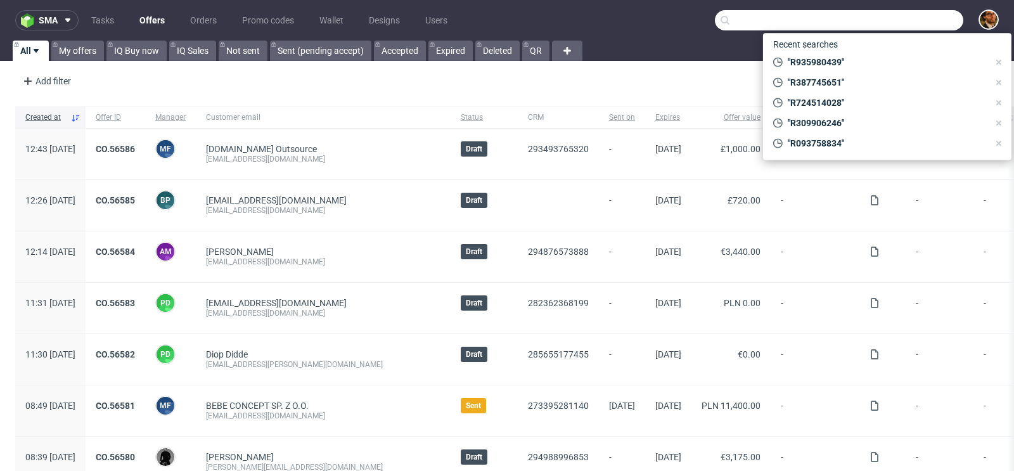
click at [890, 23] on input "text" at bounding box center [839, 20] width 248 height 20
paste input "R122922689"
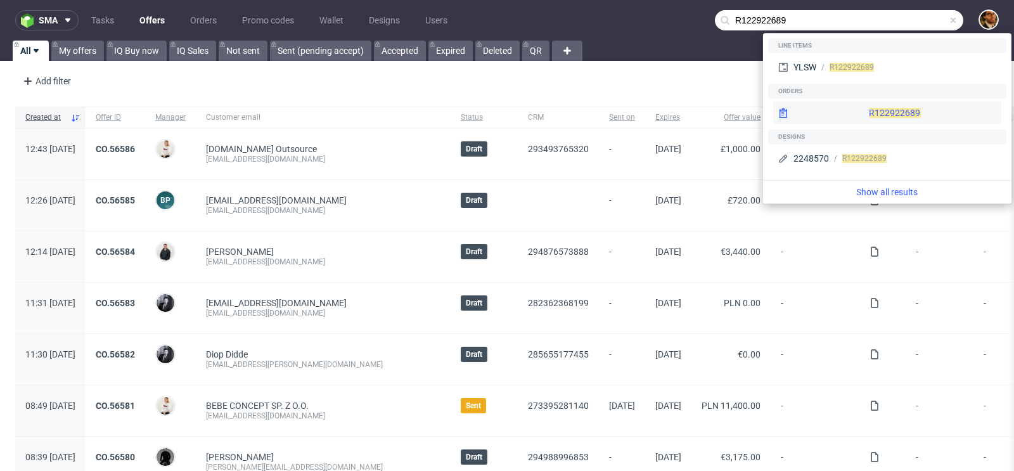
type input "R122922689"
click at [877, 112] on div "R122922689" at bounding box center [887, 112] width 228 height 23
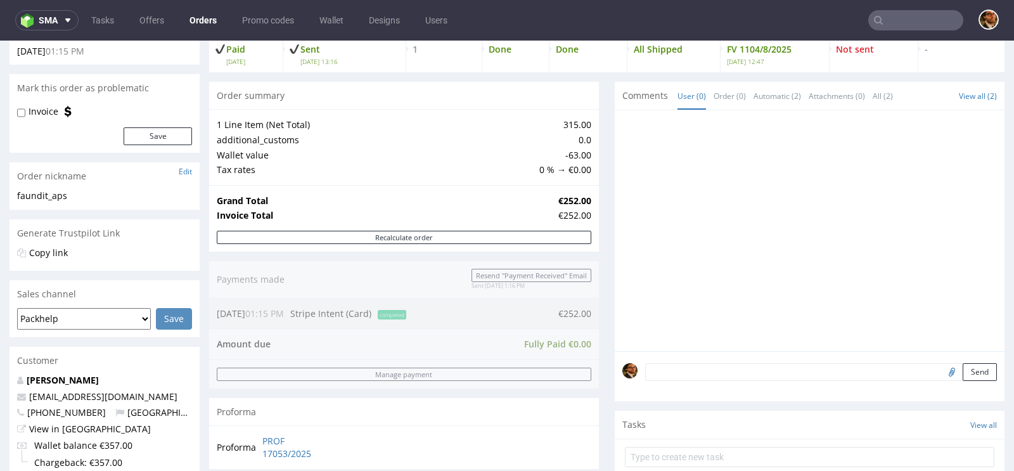
scroll to position [190, 0]
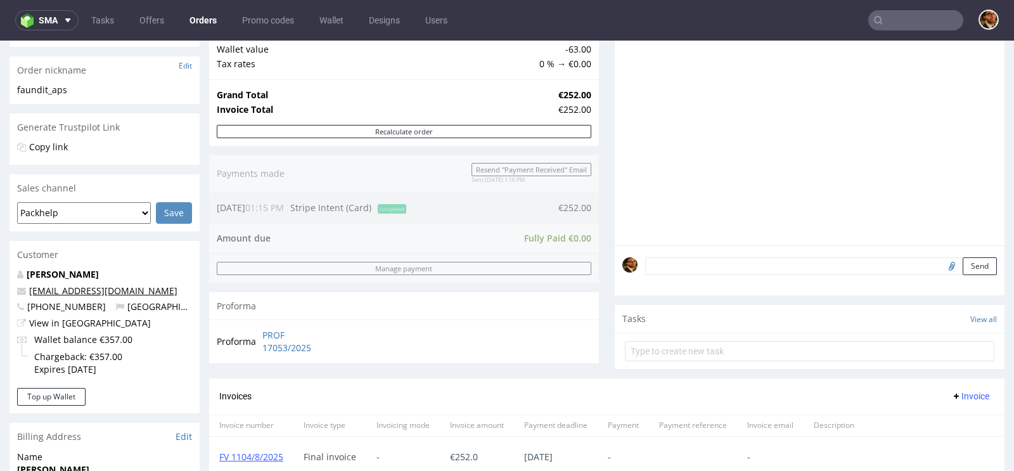
click at [82, 291] on link "hello@faundit.com" at bounding box center [103, 291] width 148 height 12
copy link "hello@faundit.com"
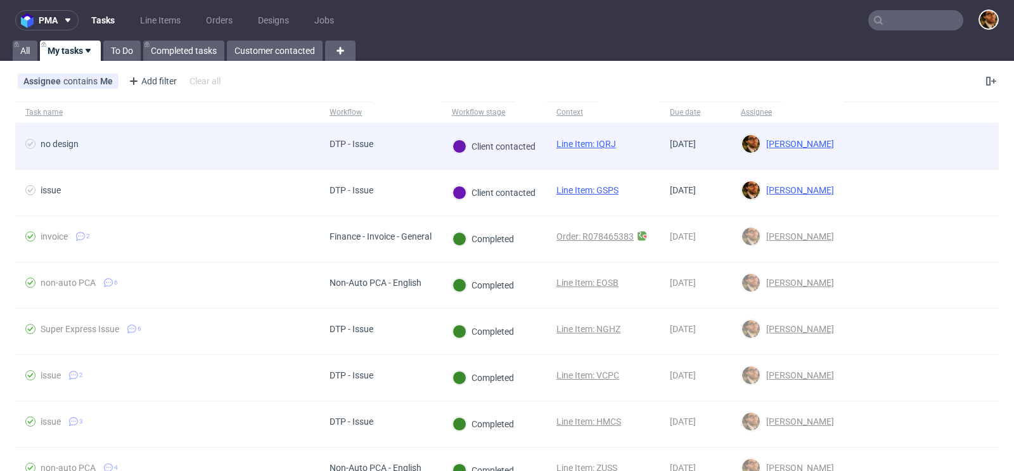
click at [929, 155] on div at bounding box center [921, 147] width 155 height 46
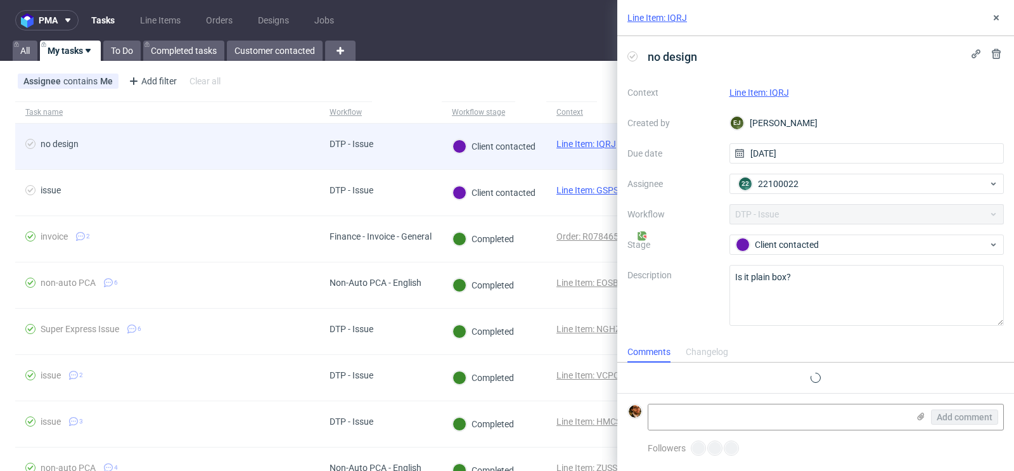
scroll to position [10, 0]
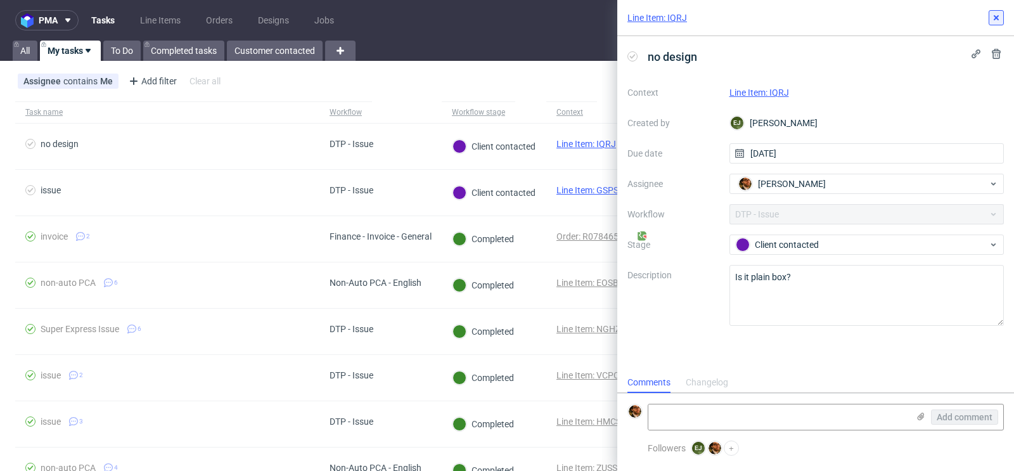
click at [992, 21] on icon at bounding box center [996, 18] width 10 height 10
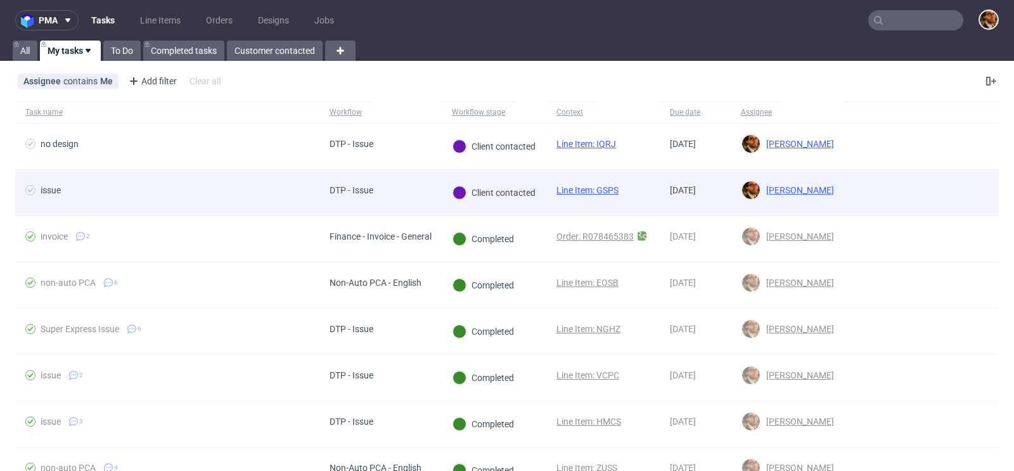
click at [950, 178] on div at bounding box center [921, 193] width 155 height 46
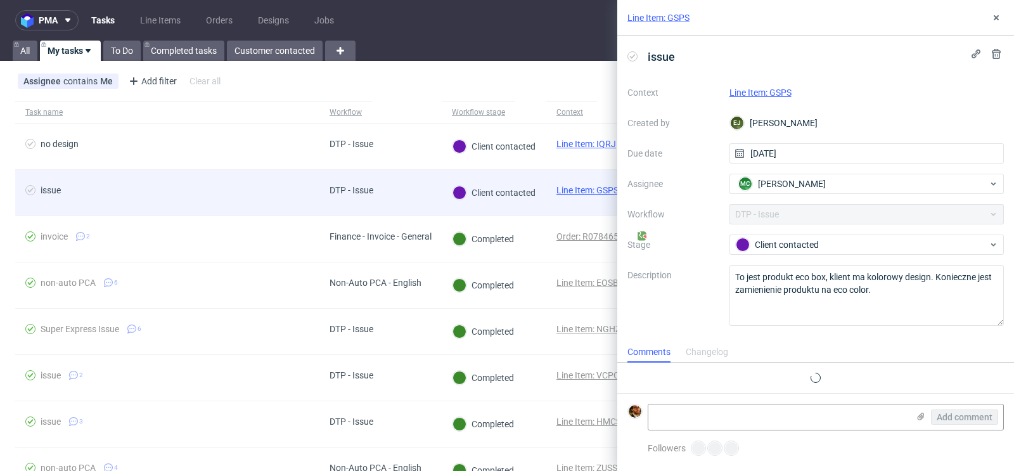
scroll to position [10, 0]
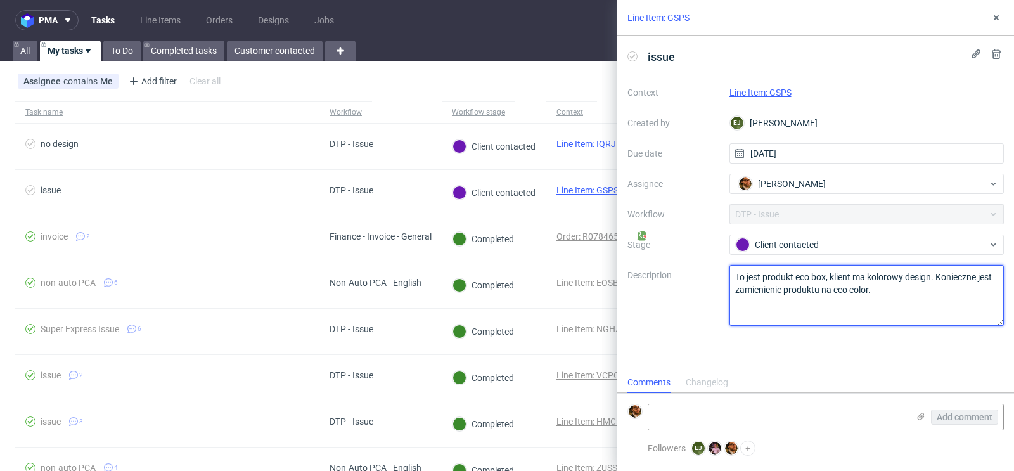
click at [882, 291] on textarea "To jest produkt eco box, klient ma kolorowy design. Konieczne jest zamienienie …" at bounding box center [866, 295] width 275 height 61
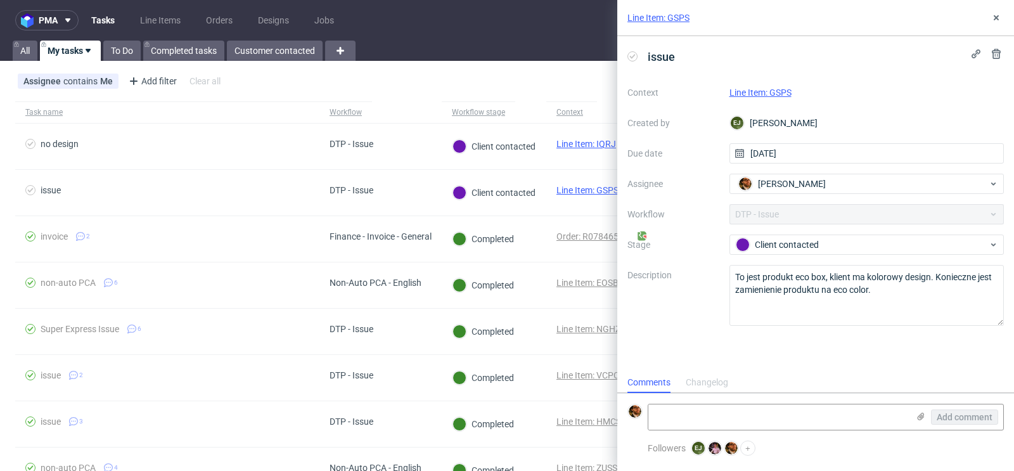
click at [782, 356] on div "issue Context Line Item: GSPS Created by EJ Elżbieta Jelińska Due date 25/08/20…" at bounding box center [815, 204] width 397 height 336
click at [994, 18] on use at bounding box center [996, 17] width 5 height 5
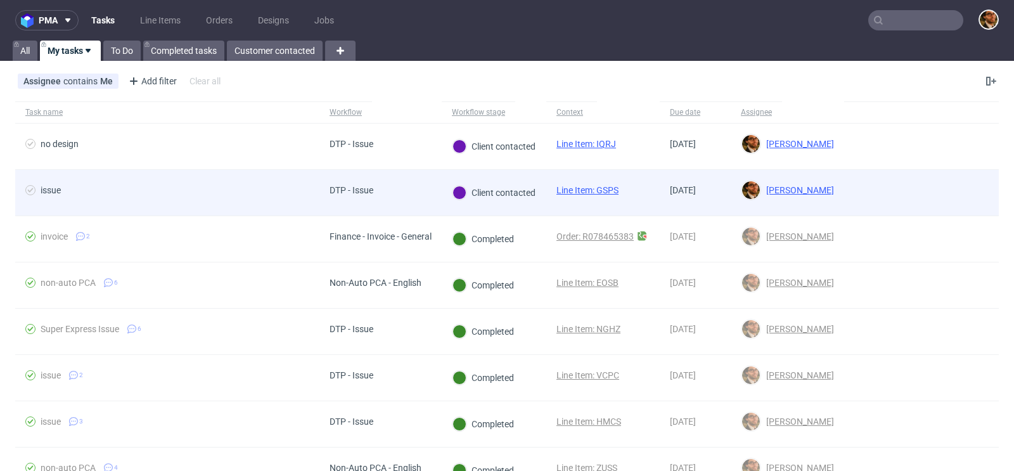
click at [901, 189] on div at bounding box center [921, 193] width 155 height 46
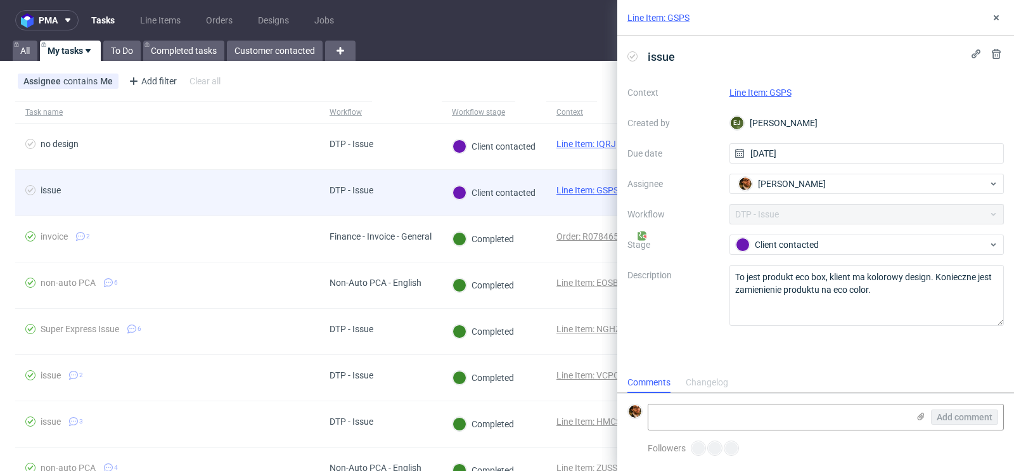
scroll to position [10, 0]
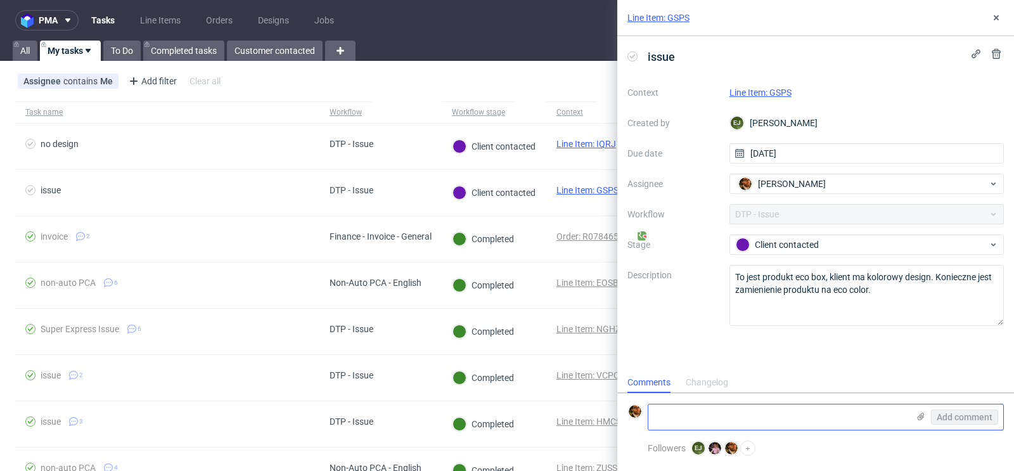
click at [736, 413] on textarea at bounding box center [778, 416] width 260 height 25
type textarea "T"
drag, startPoint x: 731, startPoint y: 421, endPoint x: 643, endPoint y: 413, distance: 88.5
click at [643, 413] on div "customer wants Add comment" at bounding box center [815, 417] width 376 height 27
paste textarea "proceed with the Economic Colour Mailer Boxes"
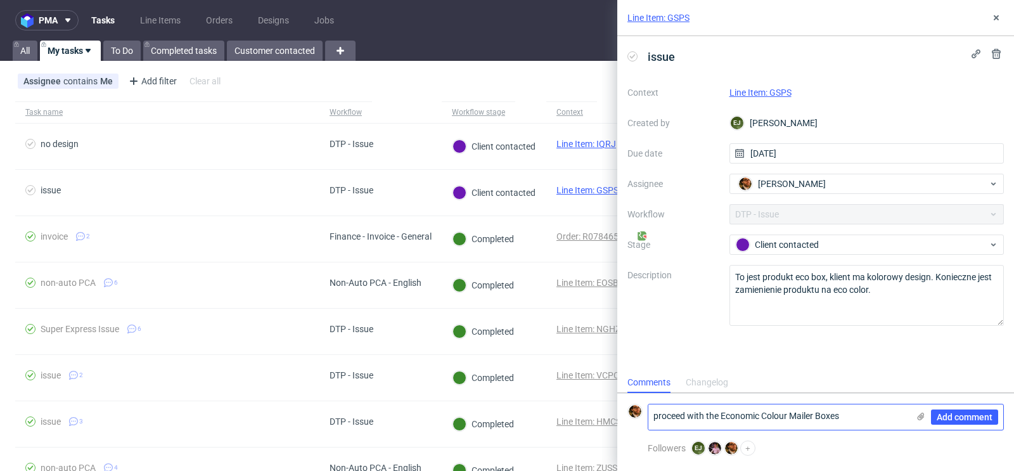
click at [654, 416] on textarea "proceed with the Economic Colour Mailer Boxes" at bounding box center [778, 416] width 260 height 25
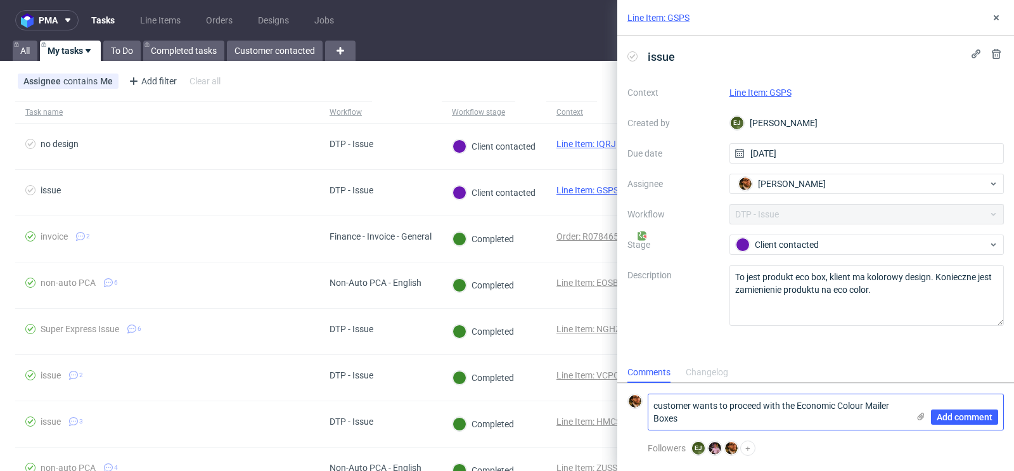
click at [802, 406] on textarea "customer wants to proceed with the Economic Colour Mailer Boxes" at bounding box center [778, 411] width 260 height 35
click at [844, 407] on textarea "customer wants to proceed with the economic Colour Mailer Boxes" at bounding box center [778, 411] width 260 height 35
click at [870, 406] on textarea "customer wants to proceed with the economic colour Mailer Boxes" at bounding box center [778, 411] width 260 height 35
drag, startPoint x: 658, startPoint y: 418, endPoint x: 638, endPoint y: 418, distance: 20.3
click at [638, 418] on div "customer wants to proceed with the economic colour mailer Boxes Add comment" at bounding box center [815, 412] width 376 height 37
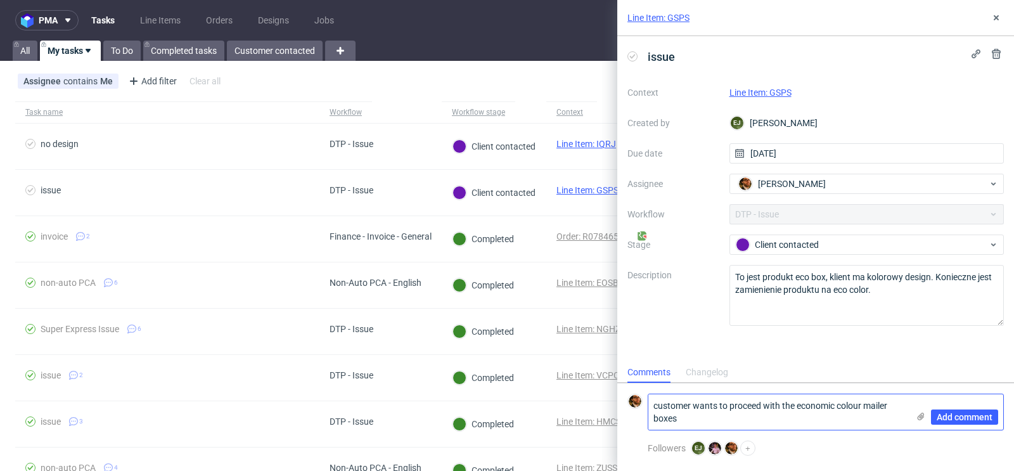
click at [693, 419] on textarea "customer wants to proceed with the economic colour mailer boxes" at bounding box center [778, 411] width 260 height 35
type textarea "customer wants to proceed with the economic colour mailer boxes"
click at [956, 416] on span "Add comment" at bounding box center [965, 417] width 56 height 9
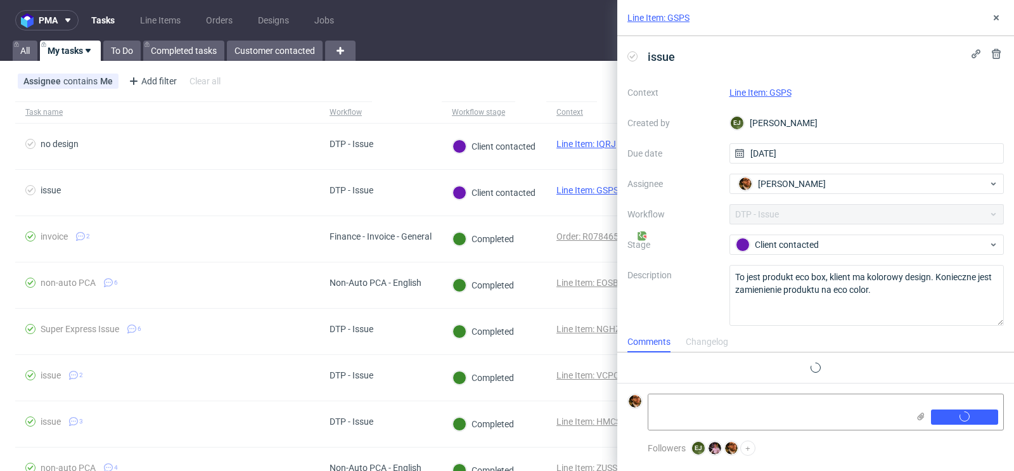
scroll to position [0, 0]
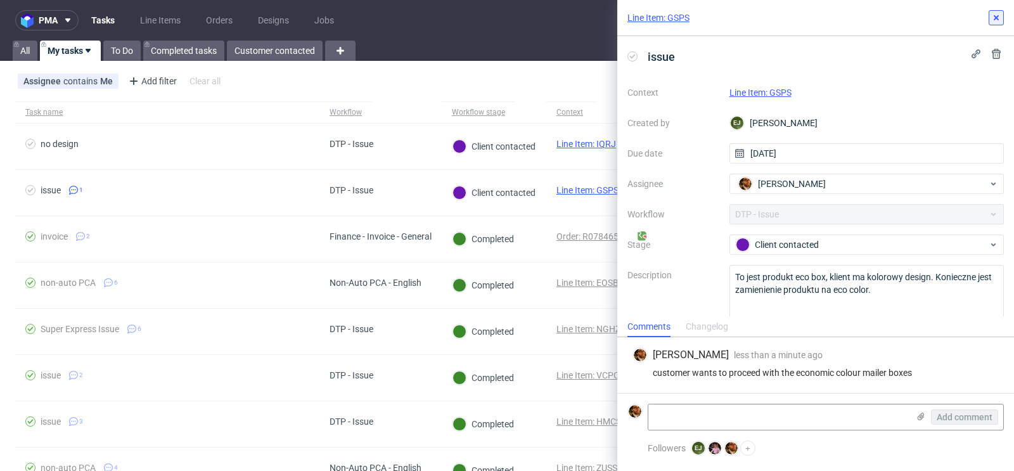
click at [996, 22] on icon at bounding box center [996, 18] width 10 height 10
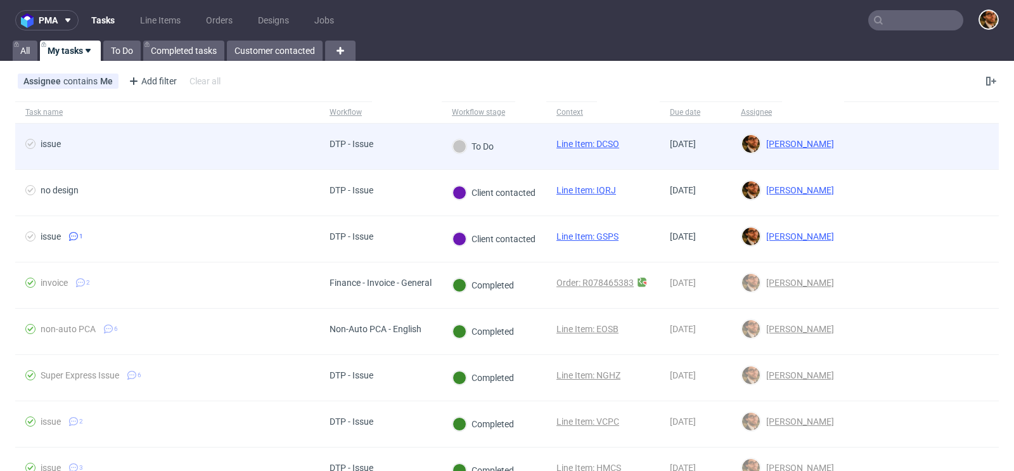
click at [890, 142] on div at bounding box center [921, 147] width 155 height 46
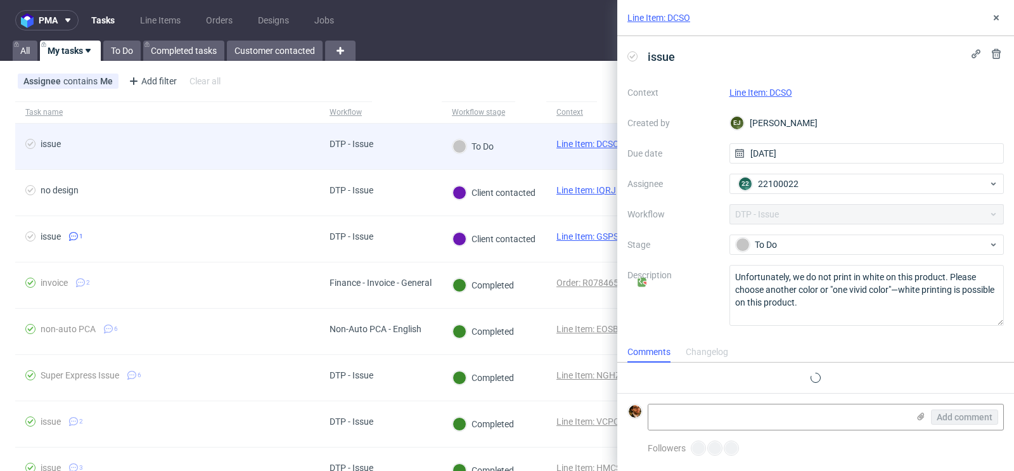
scroll to position [10, 0]
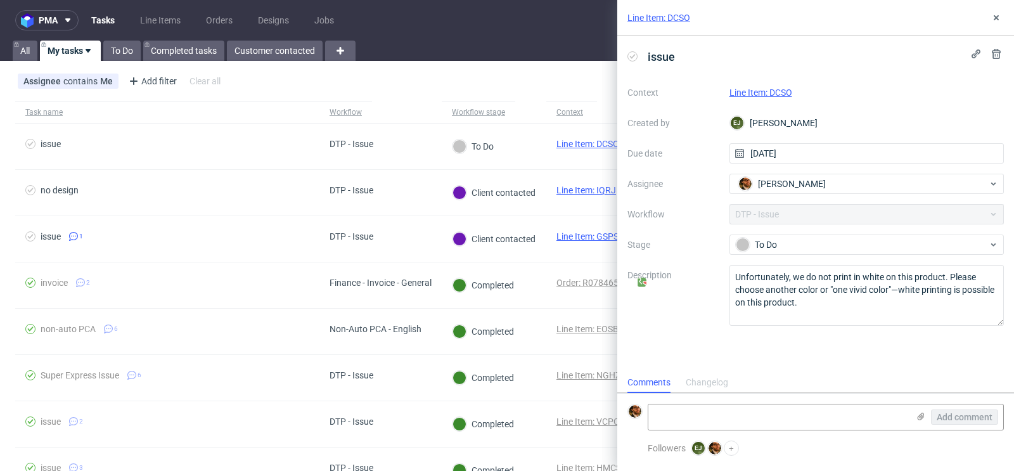
click at [759, 94] on link "Line Item: DCSO" at bounding box center [760, 92] width 63 height 10
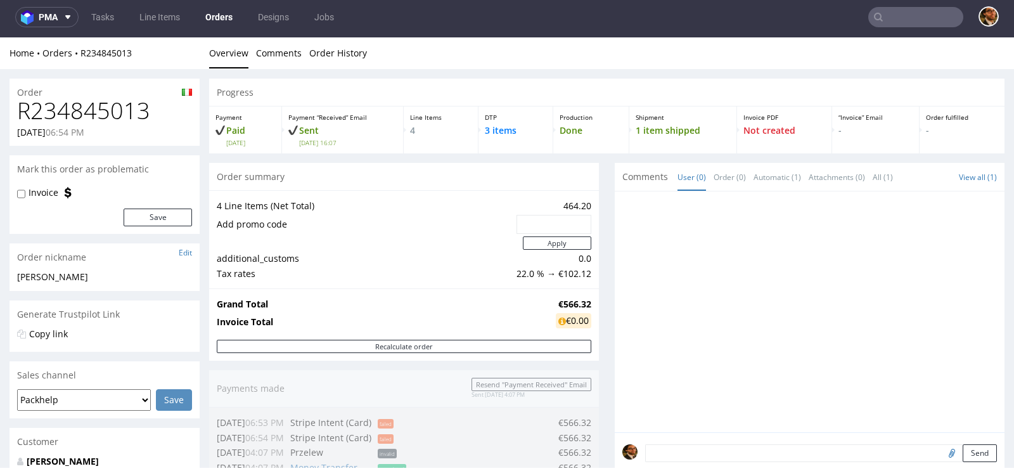
scroll to position [619, 0]
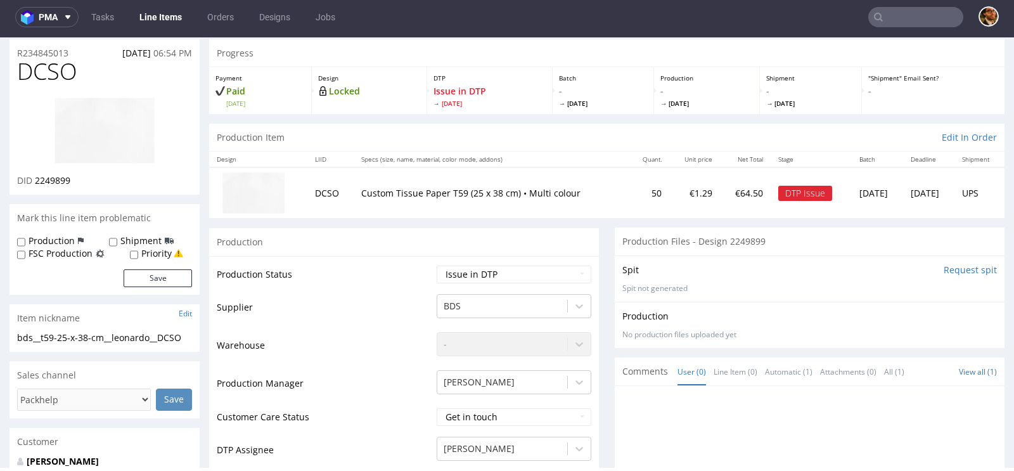
scroll to position [40, 0]
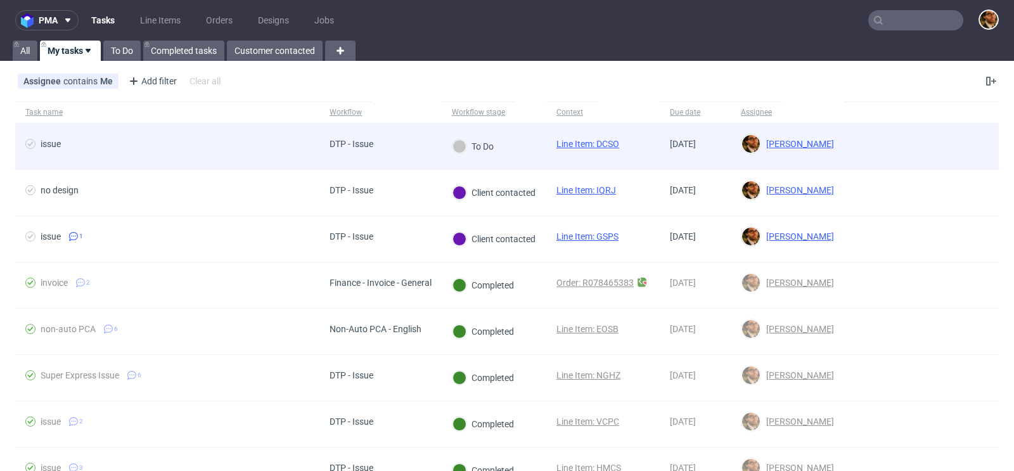
click at [957, 145] on div at bounding box center [921, 147] width 155 height 46
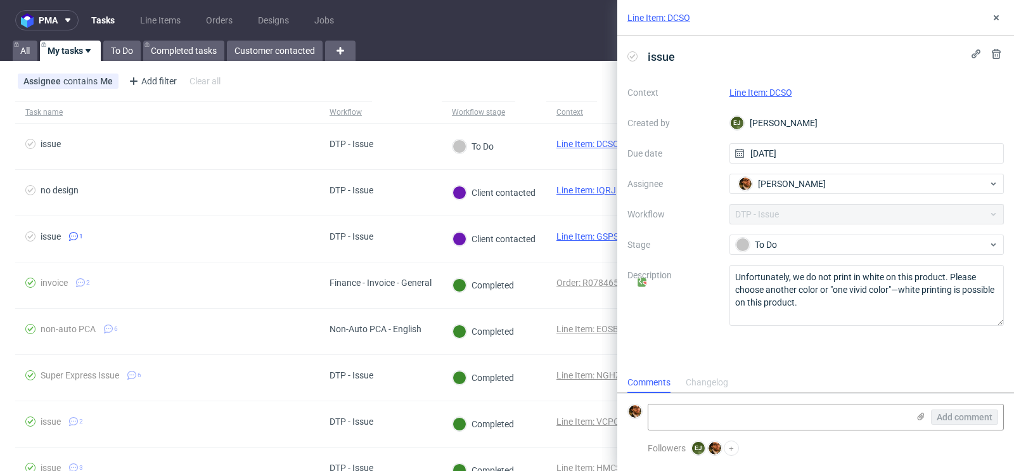
scroll to position [10, 0]
click at [761, 93] on link "Line Item: DCSO" at bounding box center [760, 92] width 63 height 10
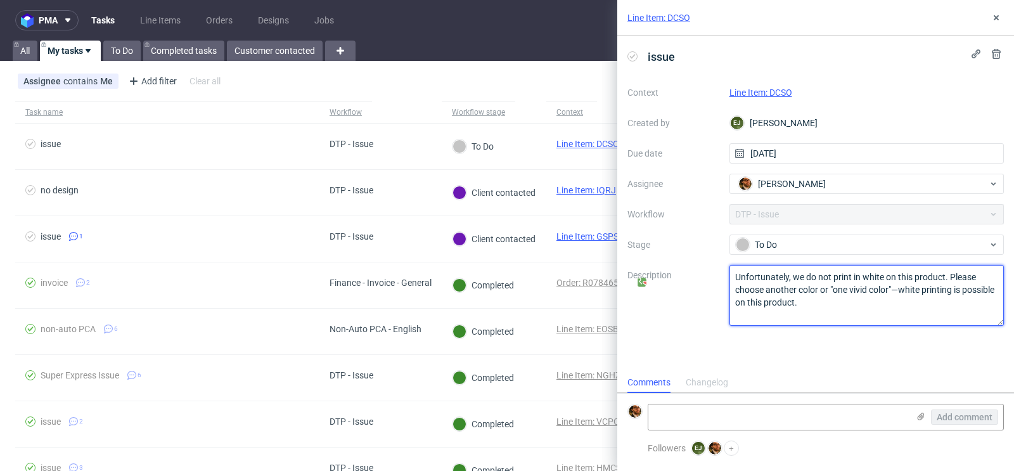
drag, startPoint x: 806, startPoint y: 303, endPoint x: 726, endPoint y: 276, distance: 85.0
click at [726, 276] on div "Context Line Item: DCSO Created by [PERSON_NAME] Due date [DATE] Assignee [PERS…" at bounding box center [815, 203] width 376 height 243
click at [814, 299] on textarea "Unfortunately, we do not print in white on this product. Please choose another …" at bounding box center [866, 295] width 275 height 61
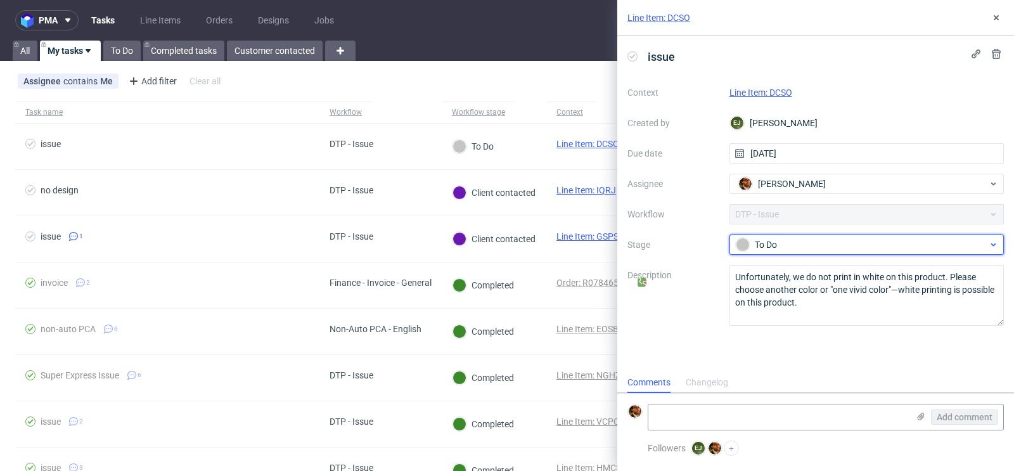
click at [897, 237] on span "To Do" at bounding box center [862, 244] width 254 height 15
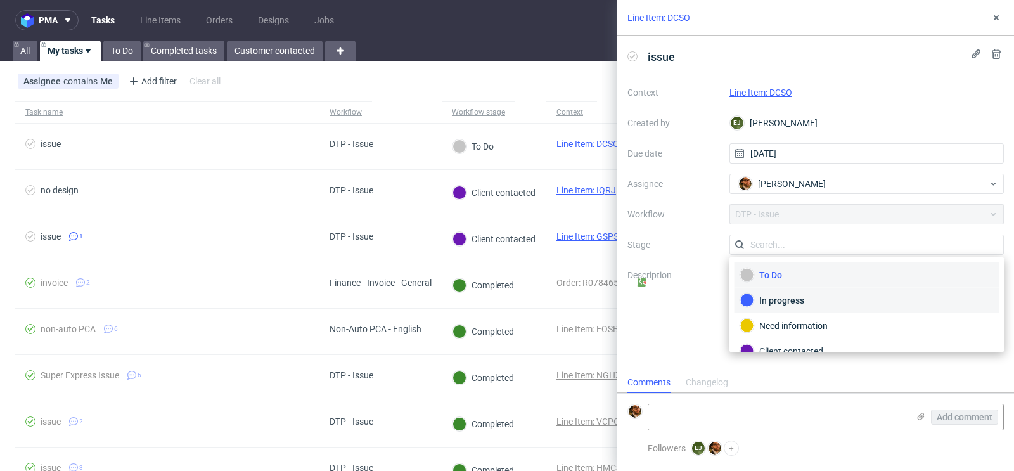
scroll to position [35, 0]
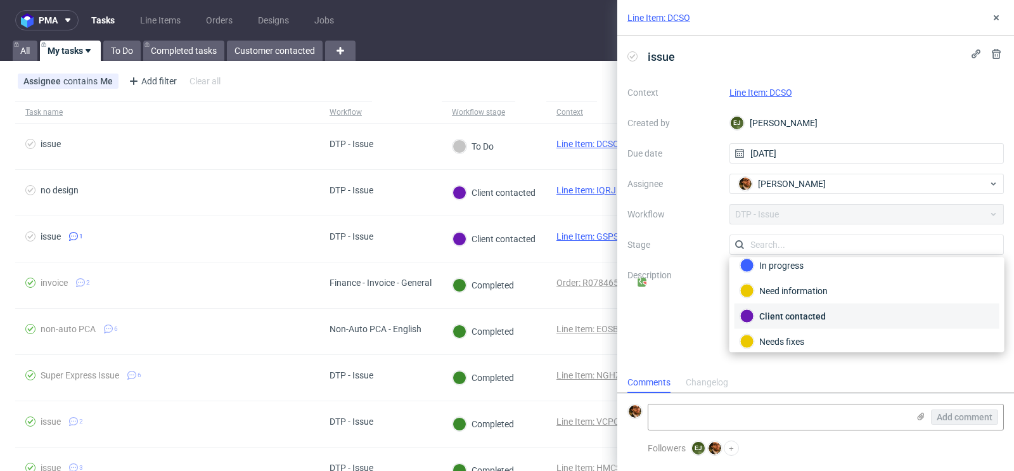
click at [842, 316] on div "Client contacted" at bounding box center [867, 316] width 254 height 14
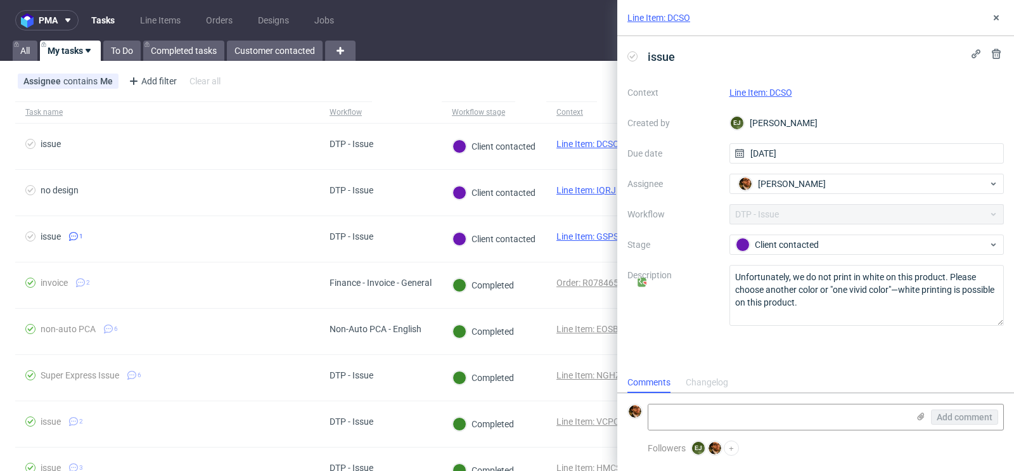
click at [530, 80] on div "Assignee contains Me Add filter Hide filters Clear all" at bounding box center [507, 81] width 1014 height 30
click at [995, 17] on icon at bounding box center [996, 18] width 10 height 10
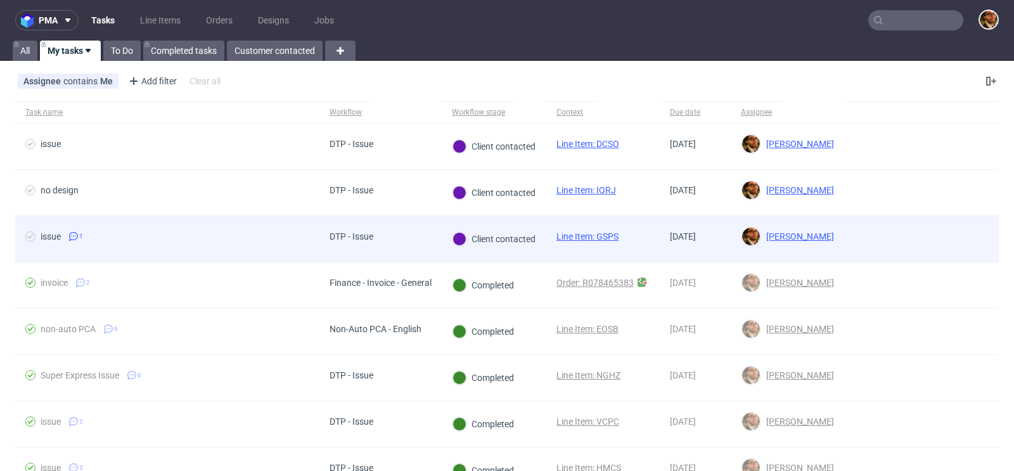
click at [882, 241] on div at bounding box center [921, 239] width 155 height 46
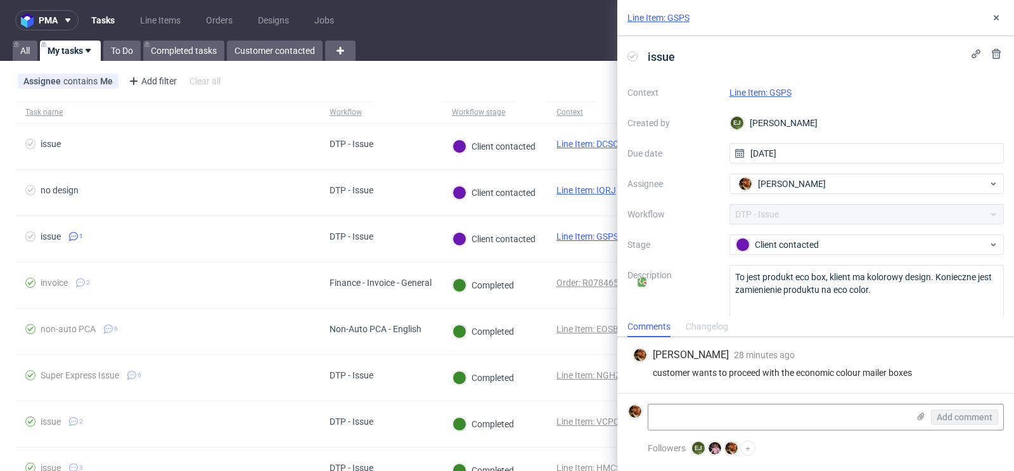
click at [750, 92] on link "Line Item: GSPS" at bounding box center [760, 92] width 62 height 10
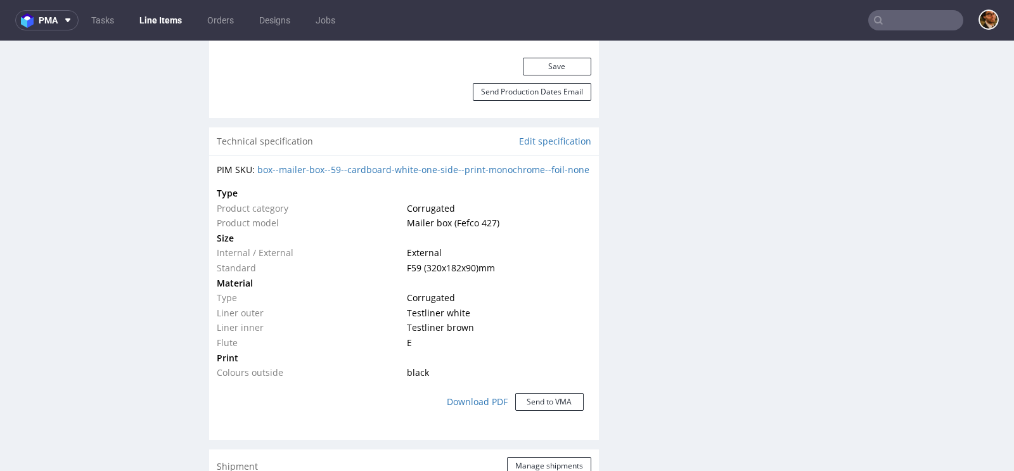
scroll to position [962, 0]
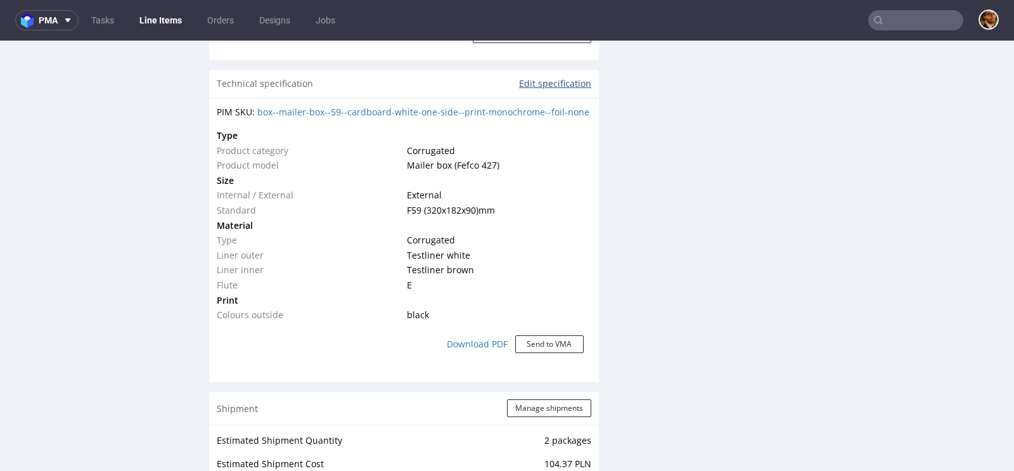
click at [527, 84] on link "Edit specification" at bounding box center [555, 83] width 72 height 13
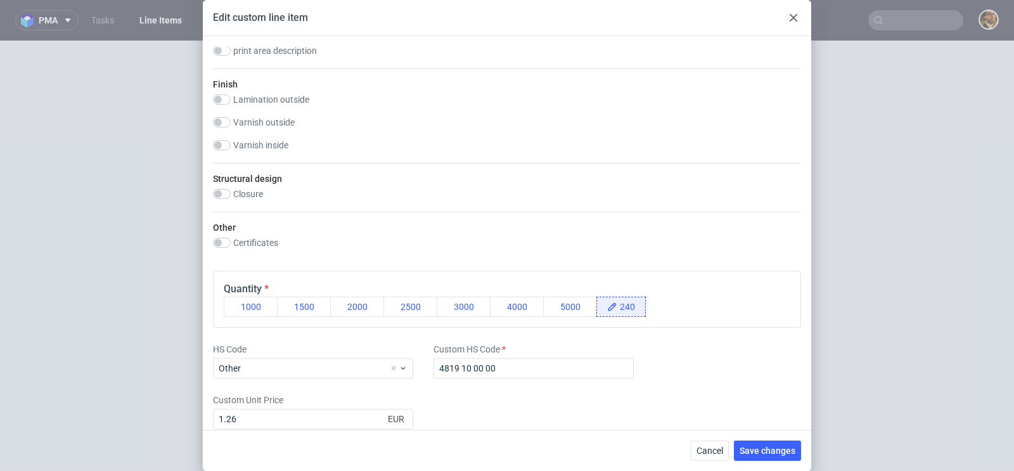
scroll to position [0, 0]
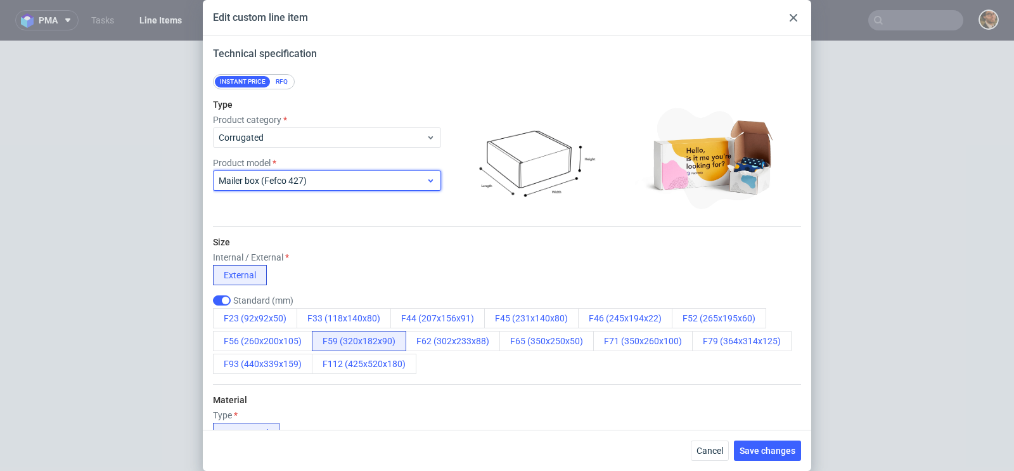
click at [397, 188] on div "Mailer box (Fefco 427)" at bounding box center [327, 180] width 228 height 20
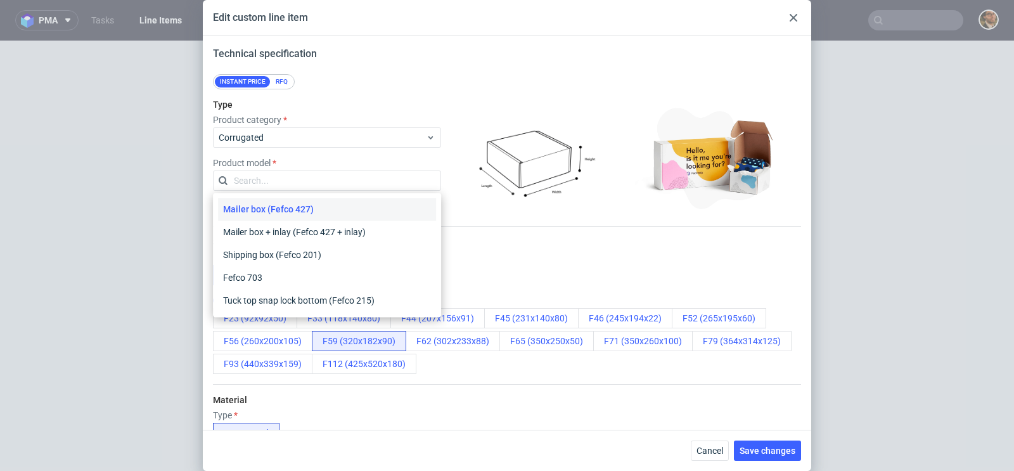
click at [459, 96] on div at bounding box center [534, 157] width 177 height 127
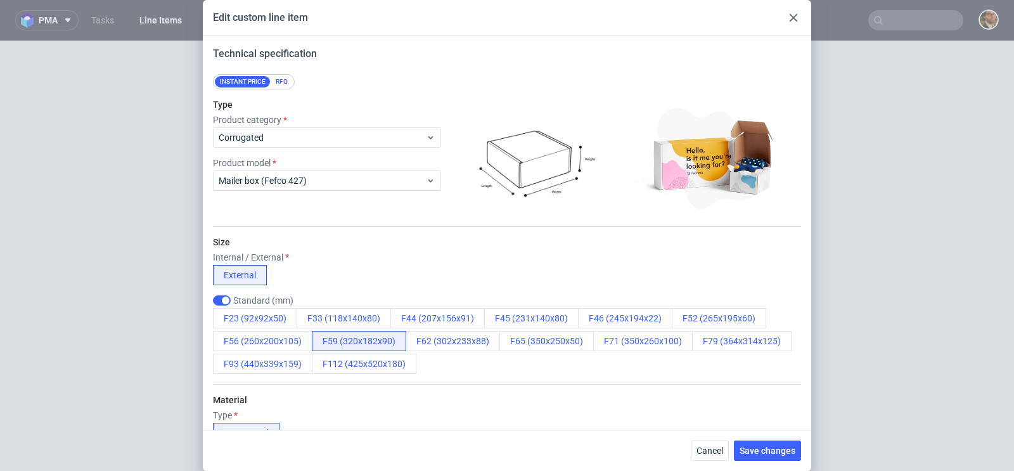
click at [795, 17] on icon at bounding box center [794, 18] width 8 height 8
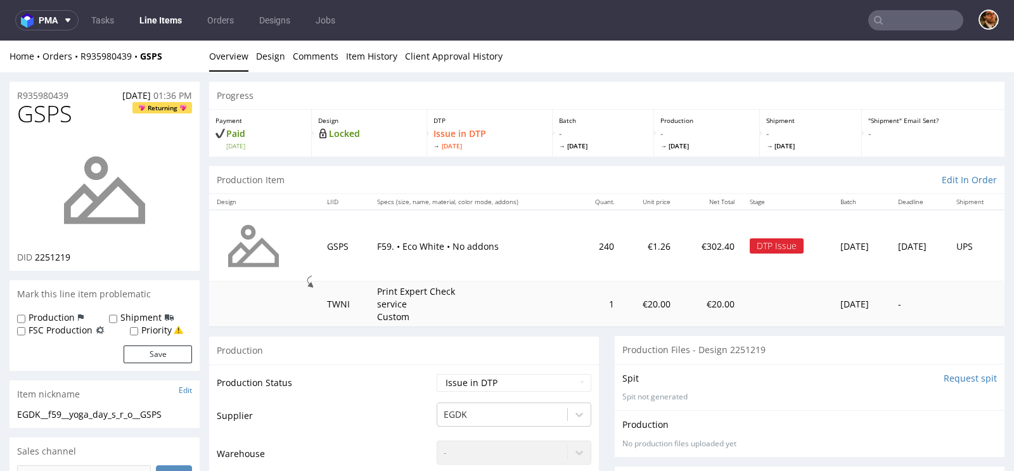
click at [90, 49] on div "Home Orders R935980439 GSPS Overview Design Comments Item History Client Approv…" at bounding box center [507, 57] width 1014 height 32
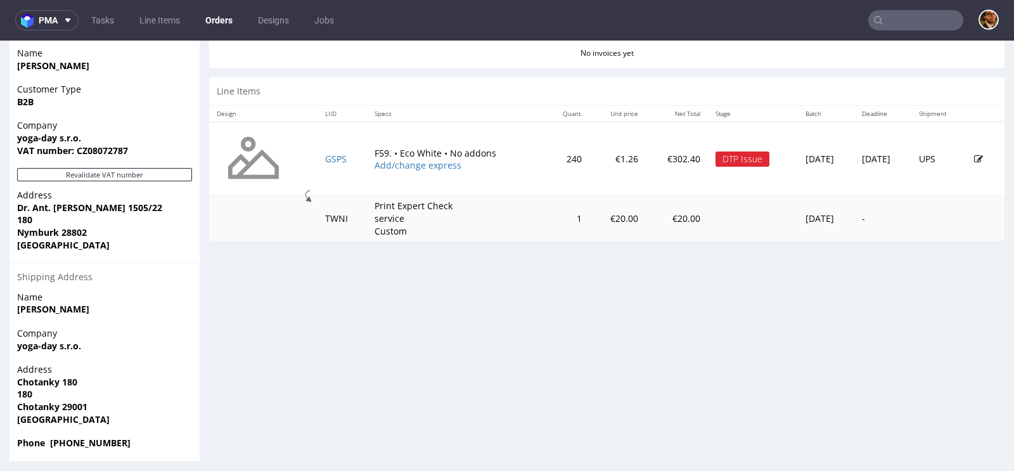
scroll to position [598, 0]
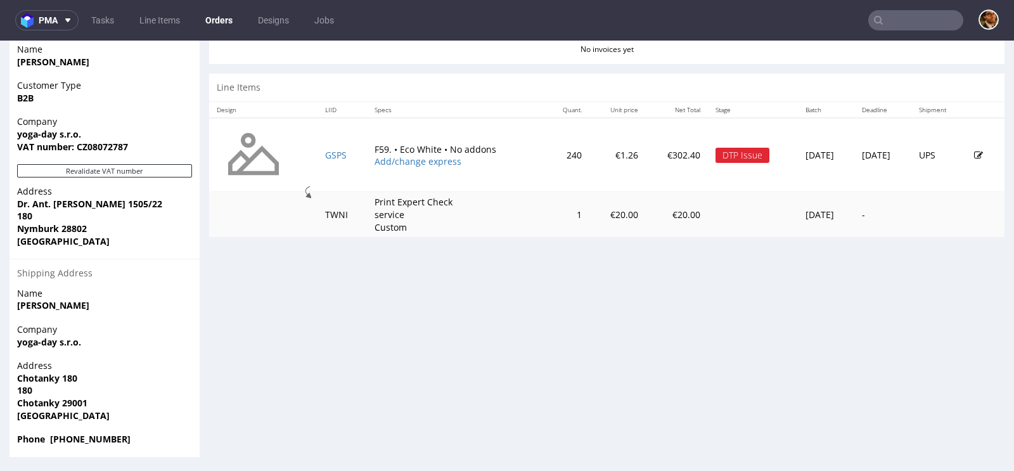
click at [974, 152] on icon at bounding box center [978, 155] width 9 height 9
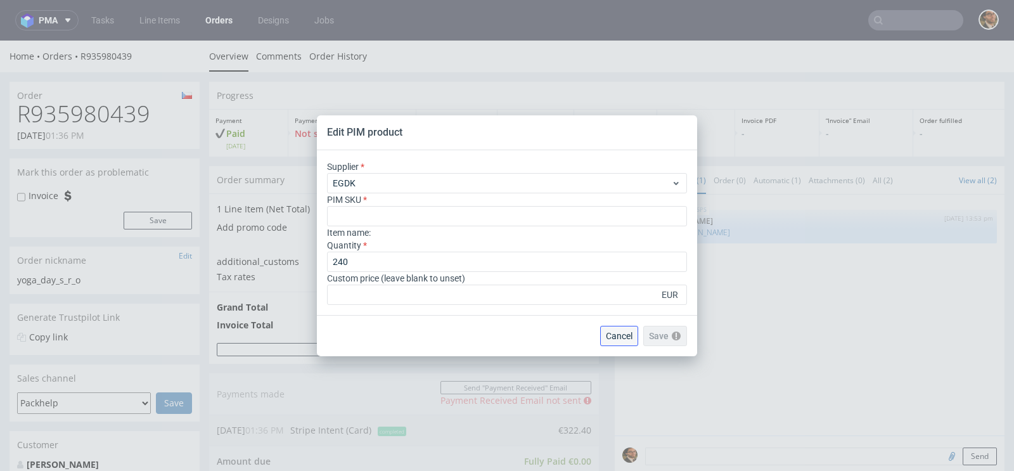
click at [620, 337] on span "Cancel" at bounding box center [619, 335] width 27 height 9
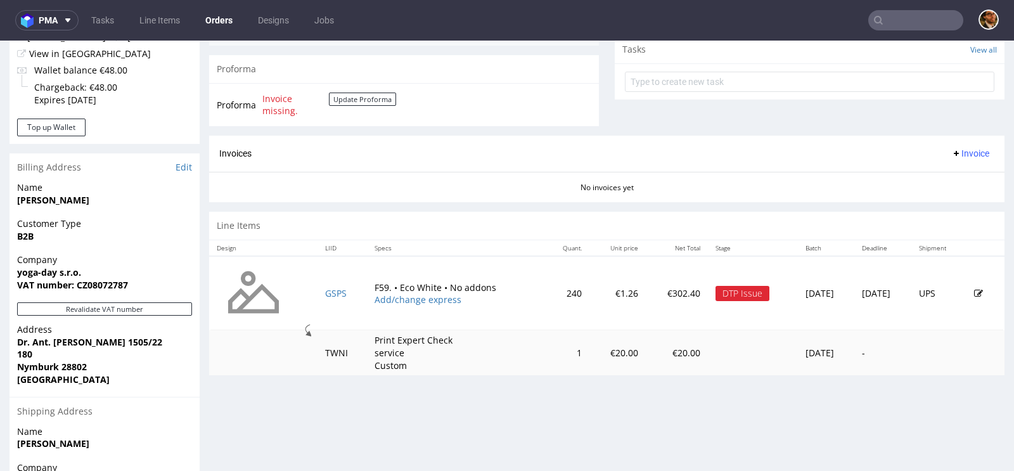
scroll to position [581, 0]
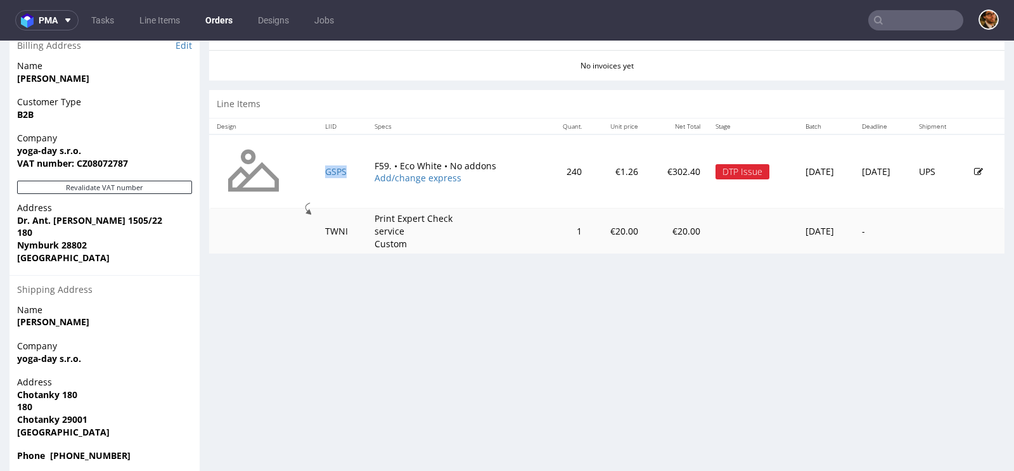
click at [974, 171] on icon at bounding box center [978, 171] width 9 height 9
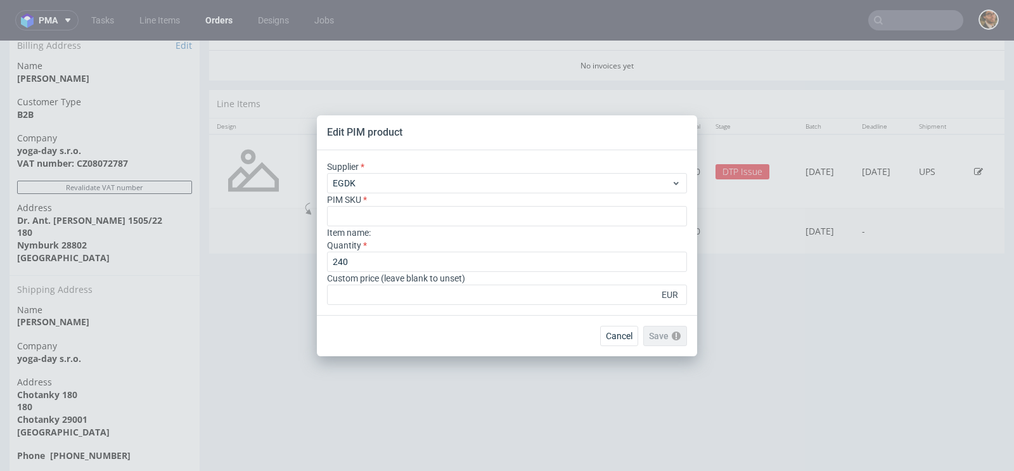
scroll to position [0, 0]
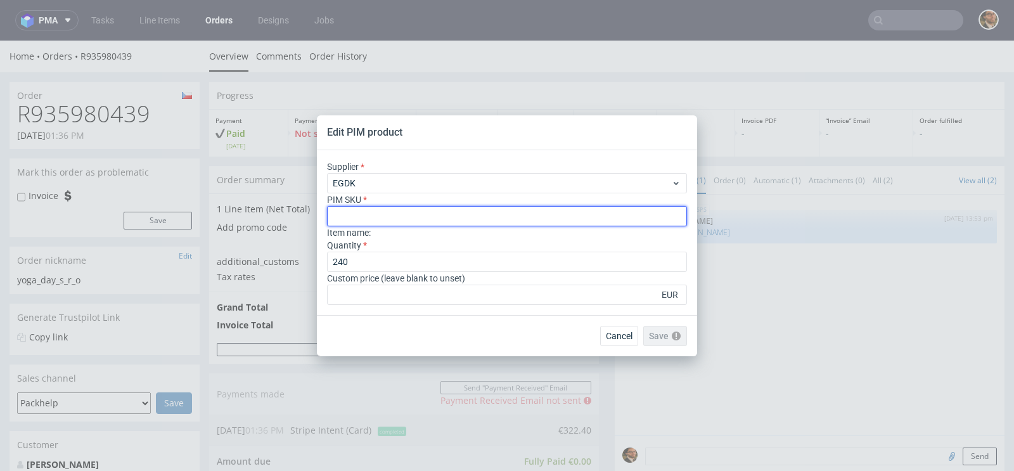
click at [473, 216] on input "text" at bounding box center [507, 216] width 360 height 20
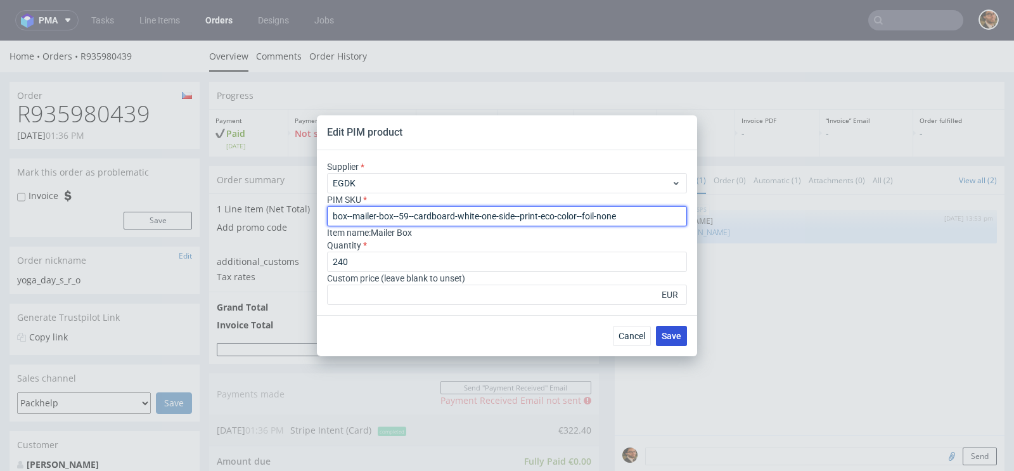
type input "box--mailer-box--59--cardboard-white-one-side--print-eco-color--foil-none"
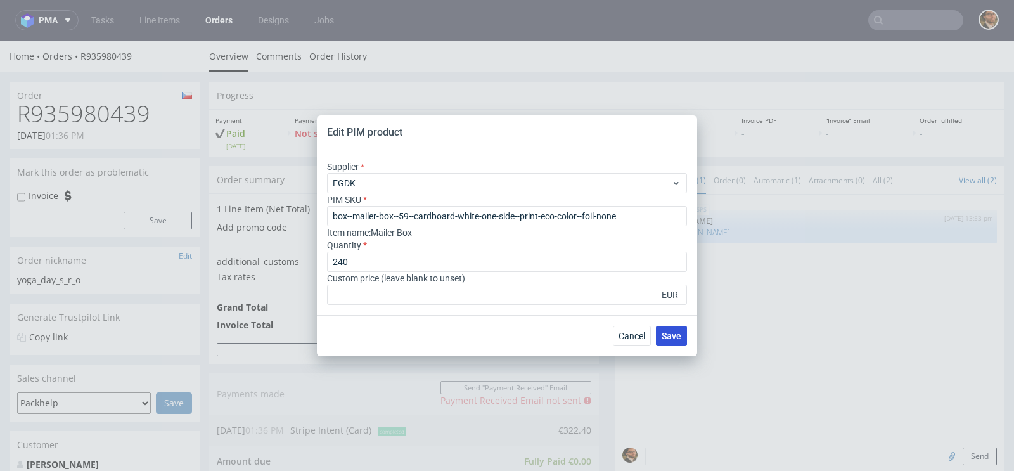
click at [678, 332] on span "Save" at bounding box center [672, 335] width 20 height 9
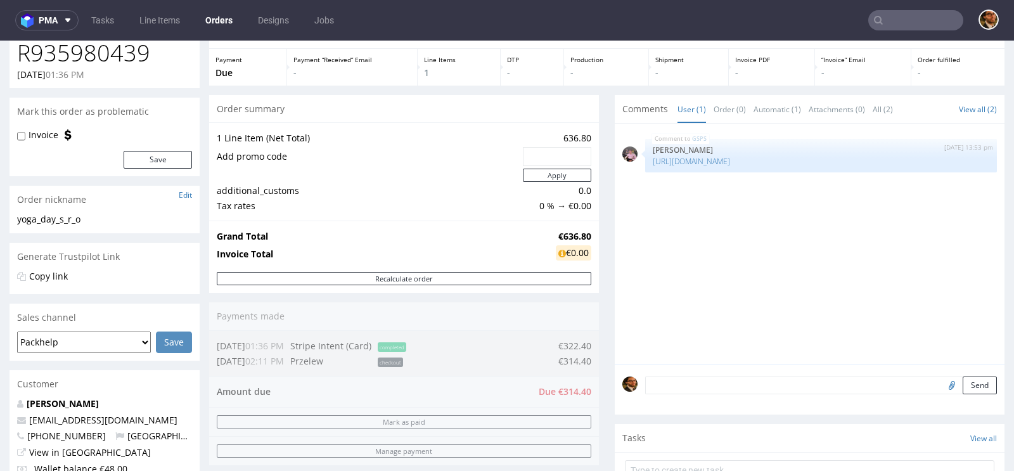
scroll to position [78, 0]
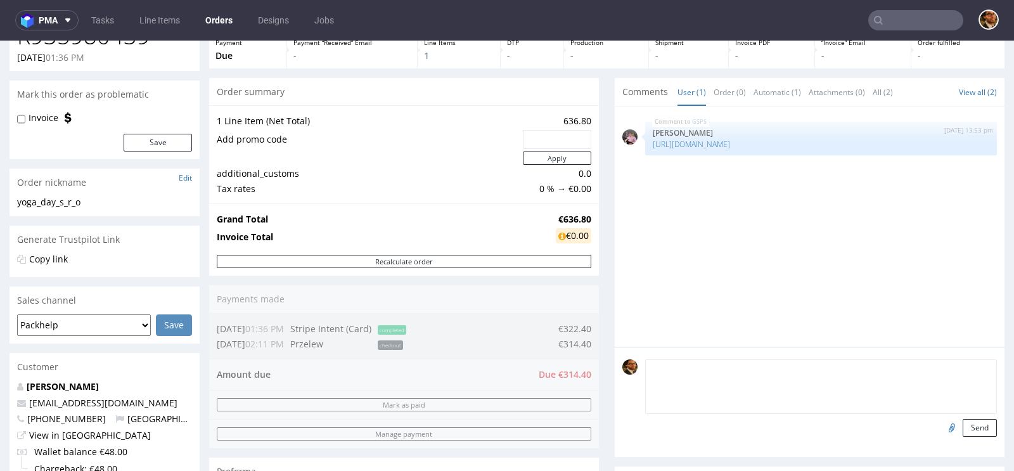
click at [725, 370] on textarea at bounding box center [821, 386] width 352 height 55
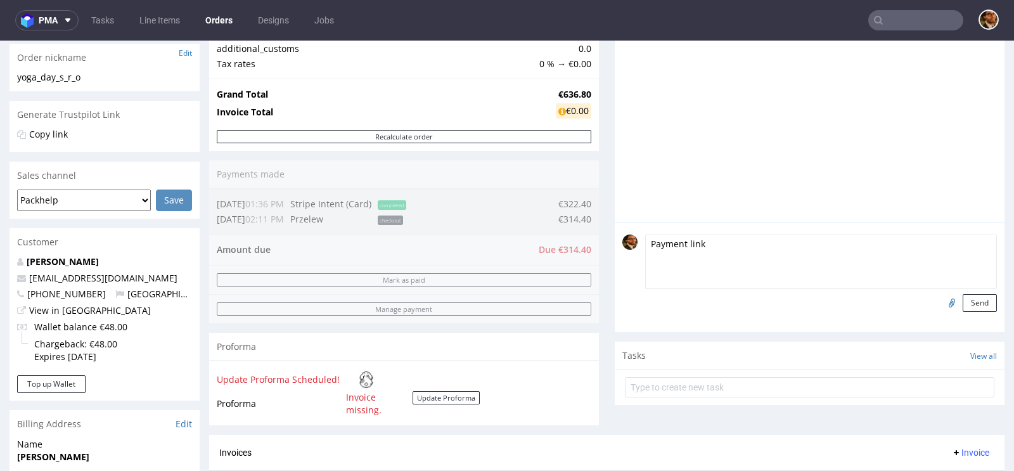
scroll to position [598, 0]
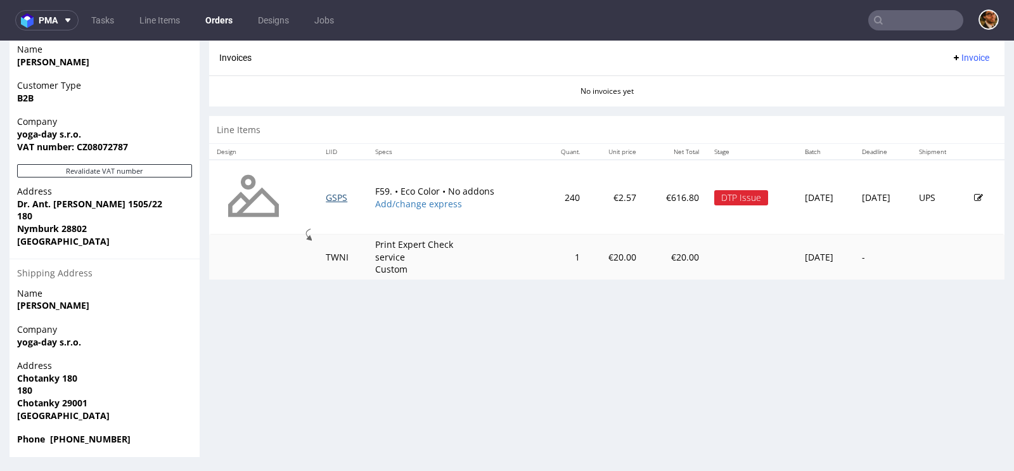
type textarea "Payment link"
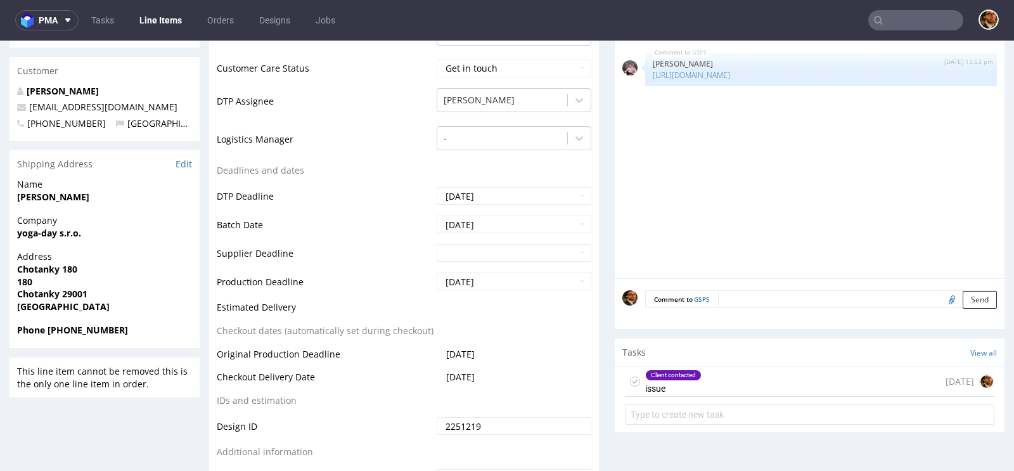
scroll to position [530, 0]
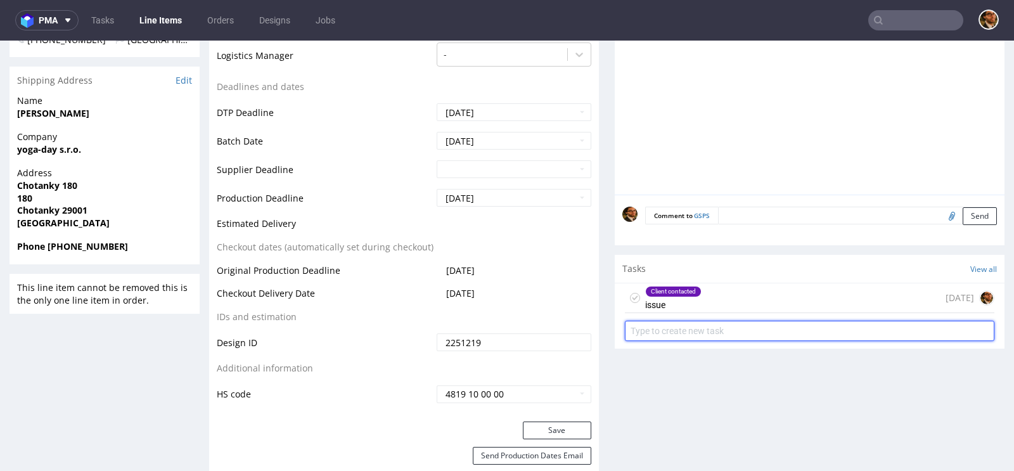
click at [692, 326] on input "text" at bounding box center [809, 331] width 369 height 20
drag, startPoint x: 629, startPoint y: 328, endPoint x: 599, endPoint y: 328, distance: 29.8
click at [799, 324] on input "payment link" at bounding box center [809, 331] width 369 height 20
type input "payment link"
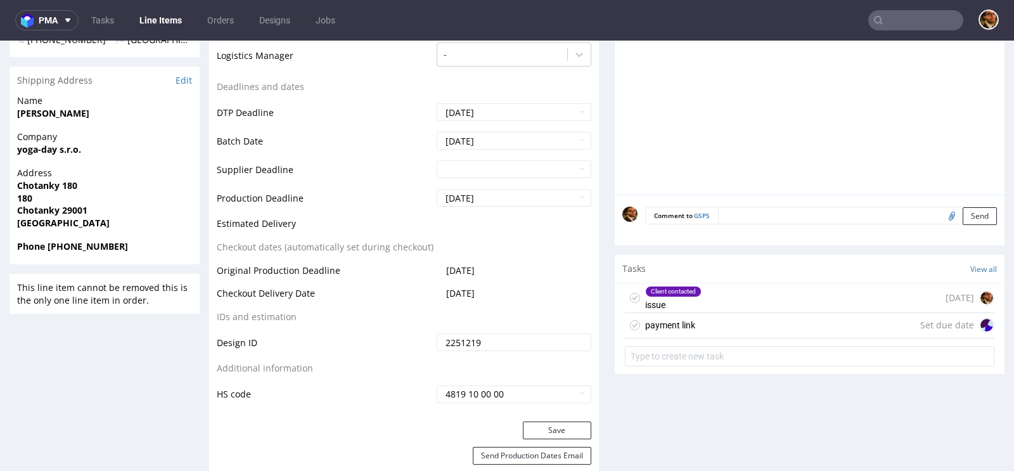
click at [858, 319] on div "payment link Set due date" at bounding box center [809, 325] width 369 height 25
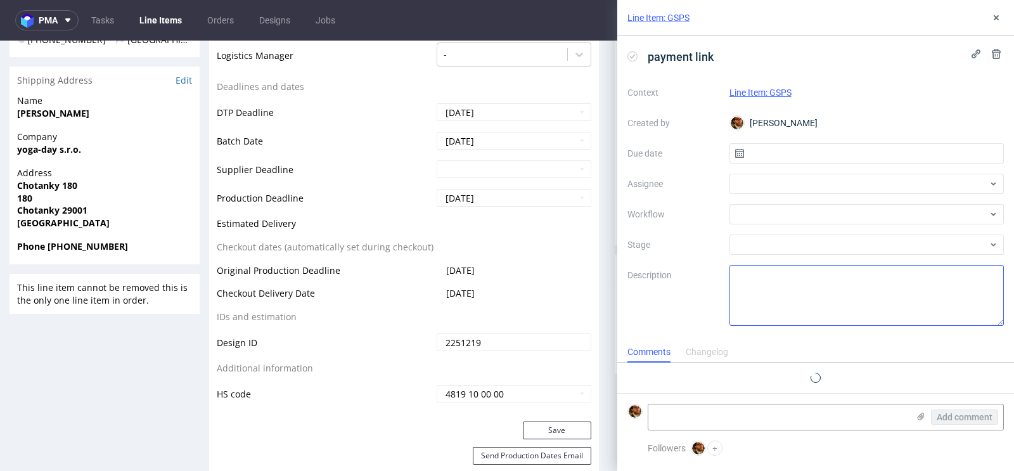
scroll to position [10, 0]
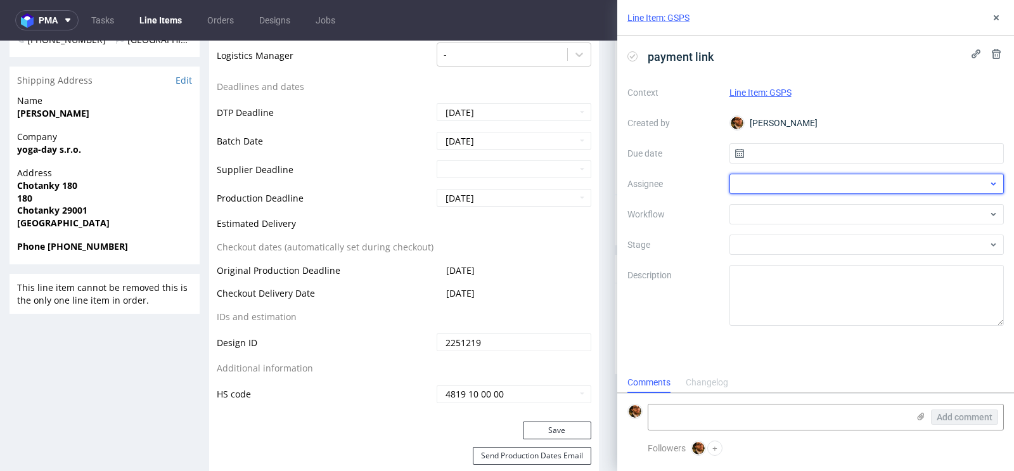
click at [881, 181] on div at bounding box center [866, 184] width 275 height 20
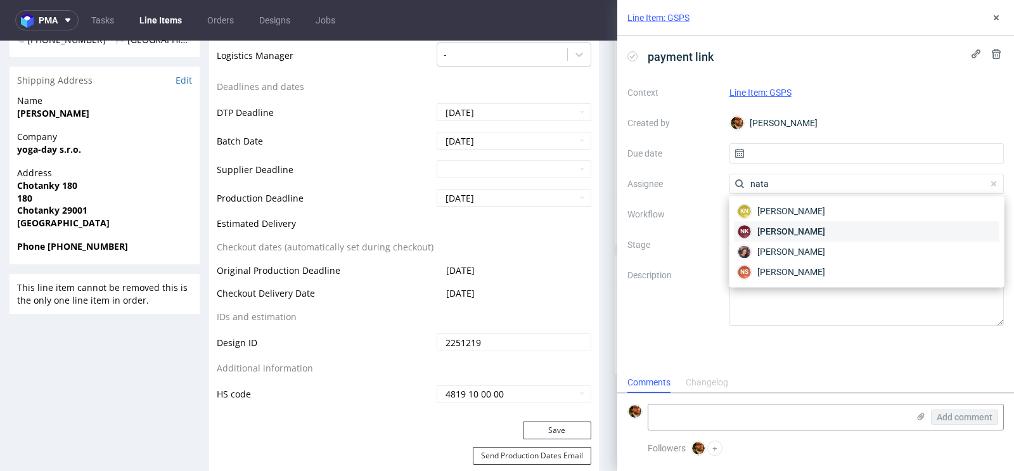
type input "nata"
click at [856, 232] on div "NK Natalia Kaczorowska" at bounding box center [867, 231] width 265 height 20
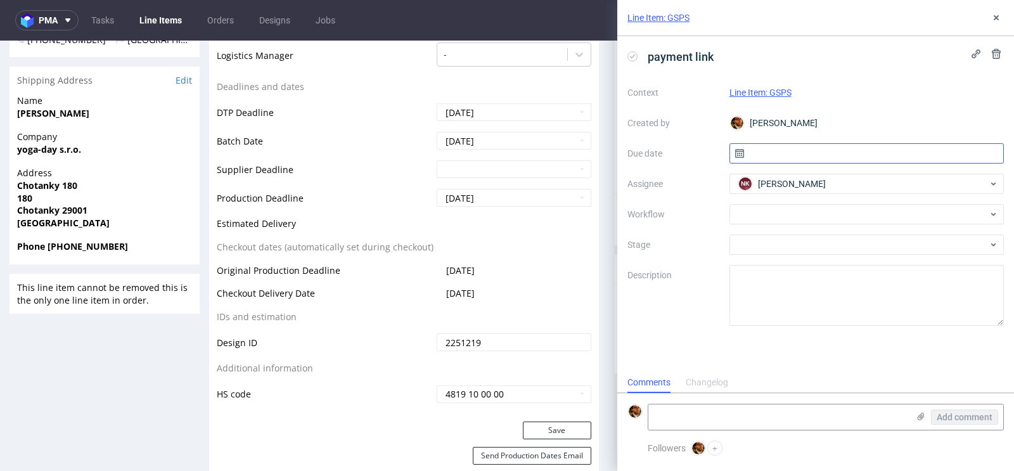
click at [802, 151] on input "text" at bounding box center [866, 153] width 275 height 20
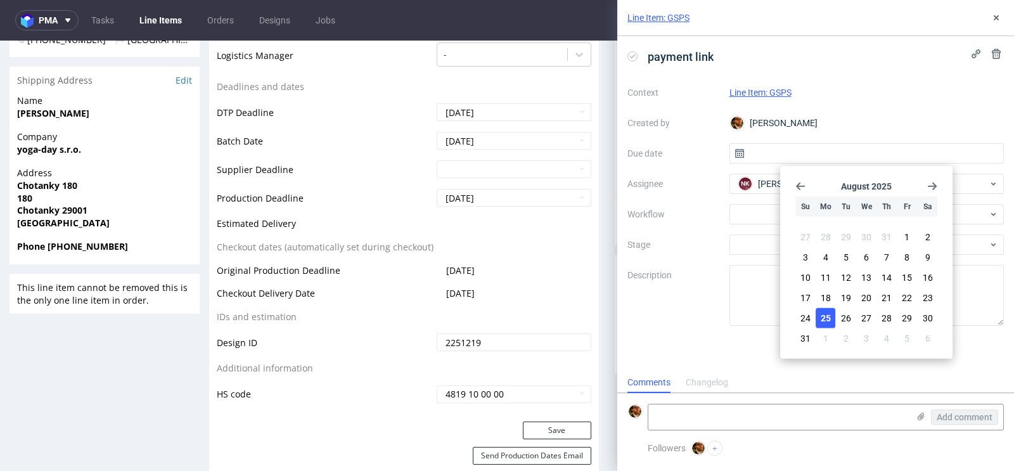
click at [827, 313] on span "25" at bounding box center [826, 318] width 10 height 13
type input "[DATE]"
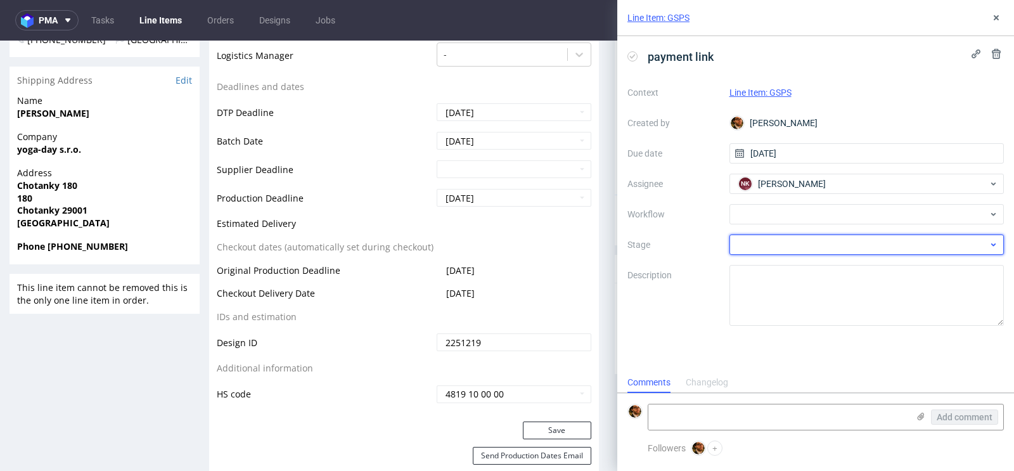
click at [817, 242] on div at bounding box center [866, 244] width 275 height 20
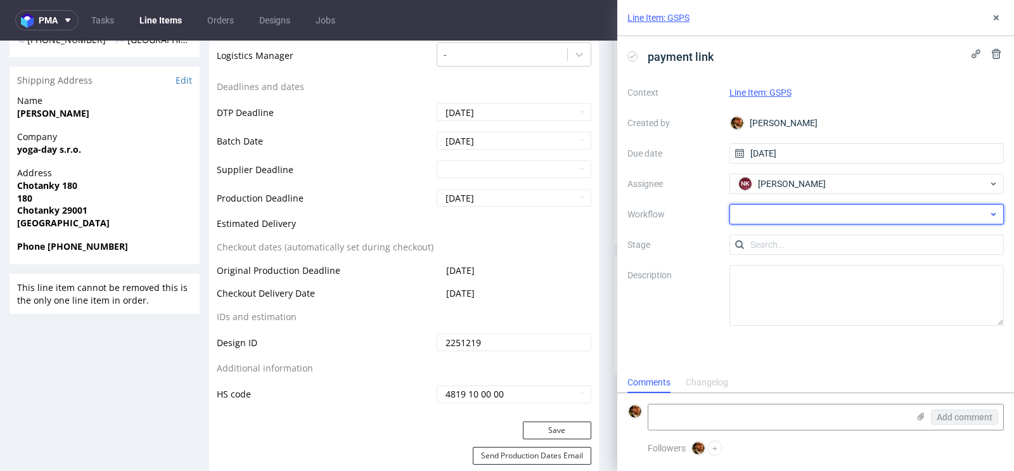
click at [969, 221] on div at bounding box center [866, 214] width 275 height 20
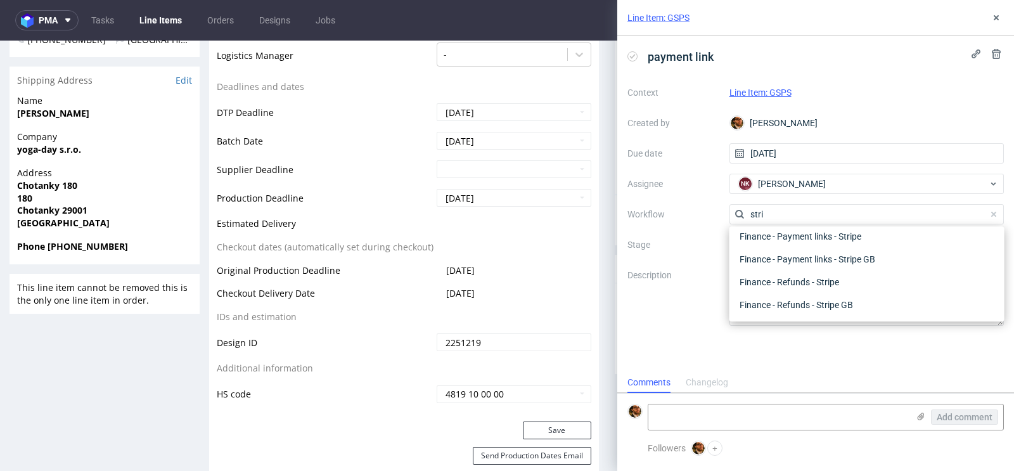
scroll to position [23, 0]
type input "stripe"
click at [855, 235] on div "Finance - Payment links - Stripe" at bounding box center [867, 236] width 265 height 23
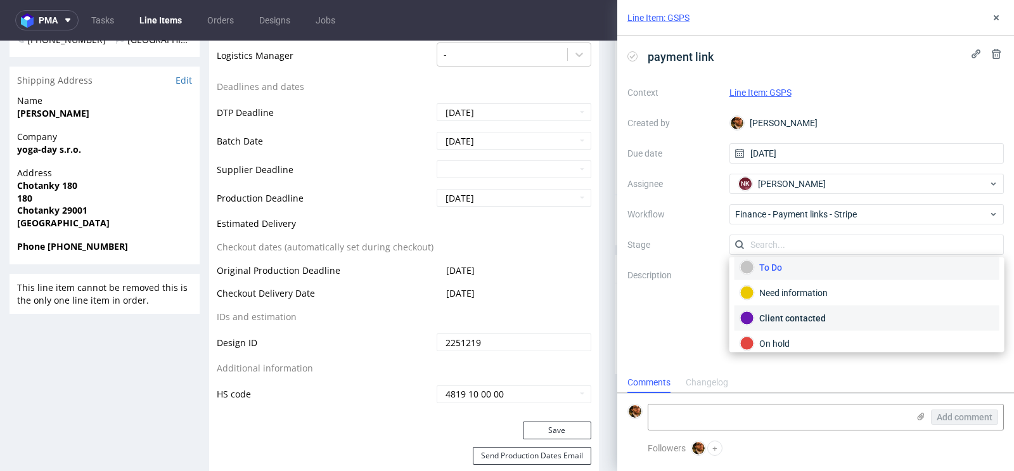
scroll to position [0, 0]
click at [800, 276] on div "To Do" at bounding box center [867, 275] width 254 height 14
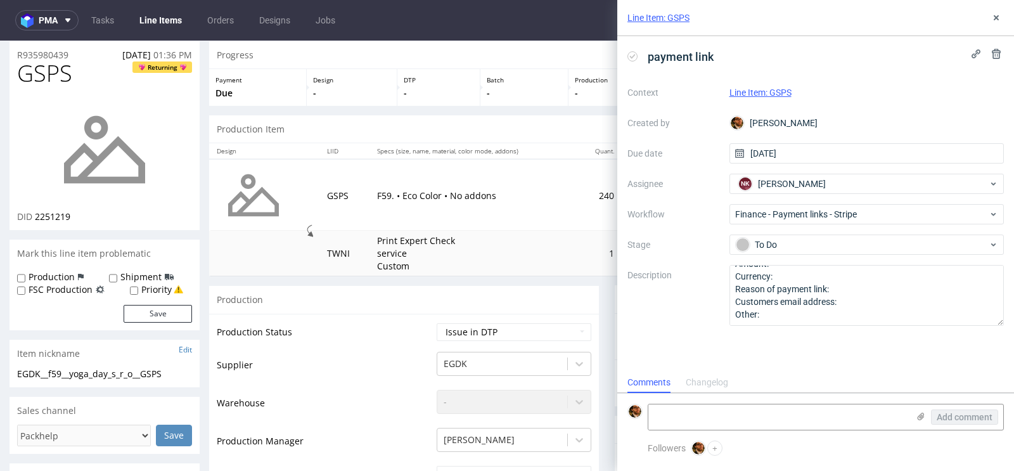
scroll to position [39, 0]
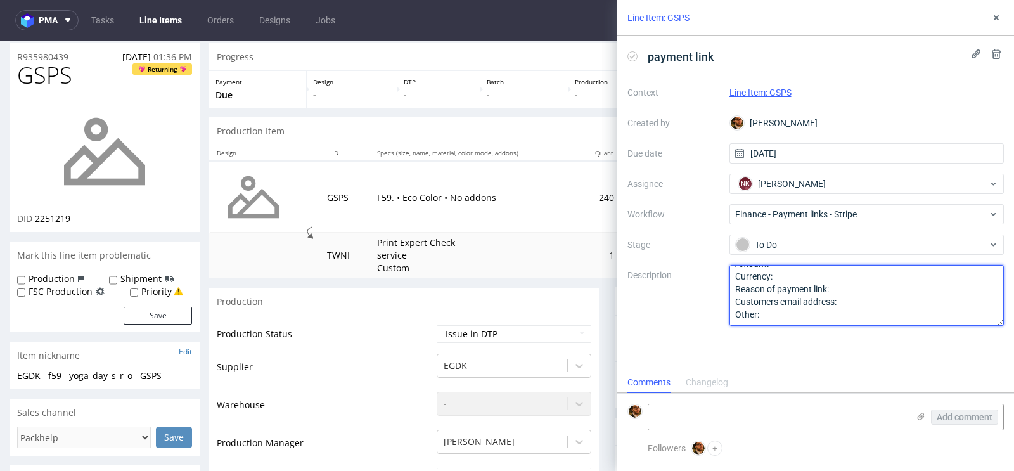
click at [866, 299] on textarea "Amount: Currency: Reason of payment link: Customers email address: Other:" at bounding box center [866, 295] width 275 height 61
paste textarea "obchod@yoga-day.cz"
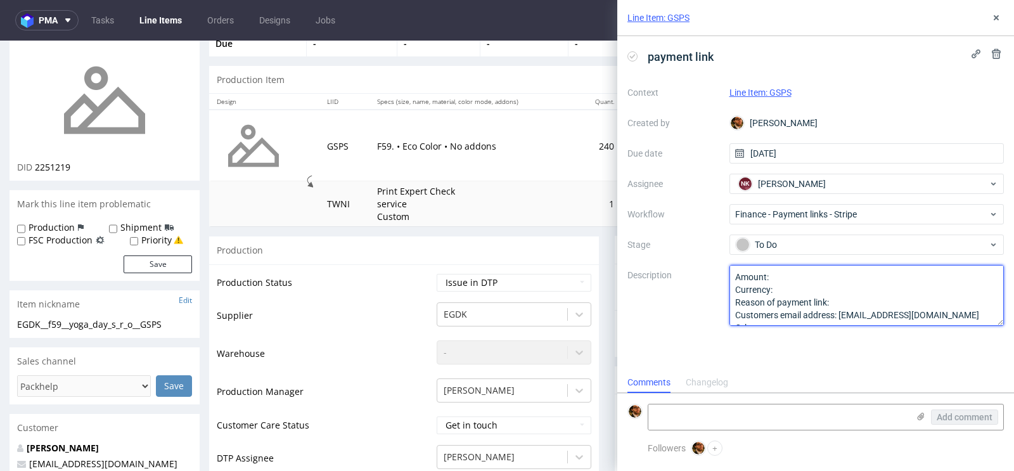
scroll to position [0, 0]
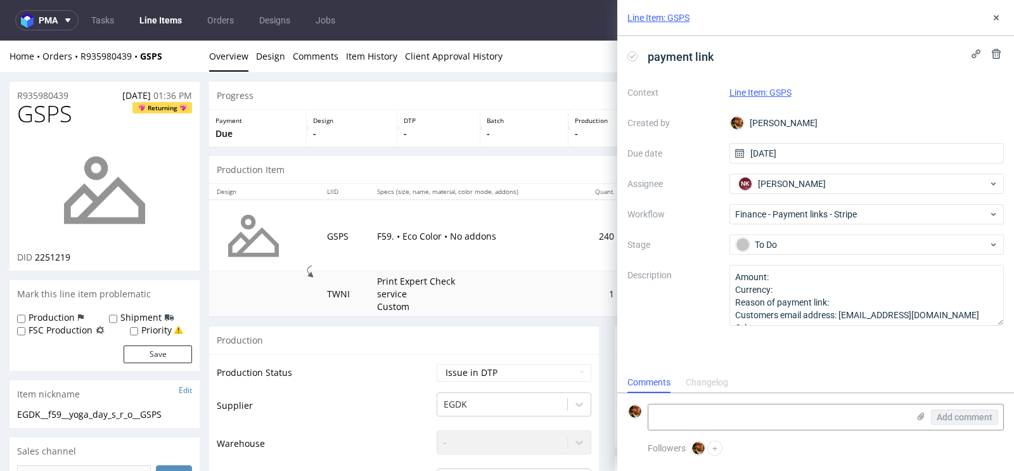
click at [719, 20] on div "Line Item: GSPS" at bounding box center [815, 18] width 397 height 36
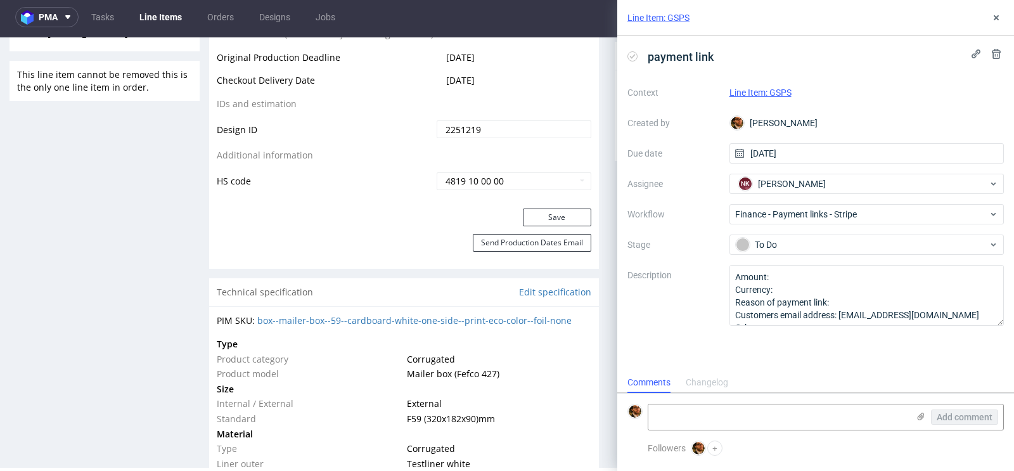
scroll to position [339, 0]
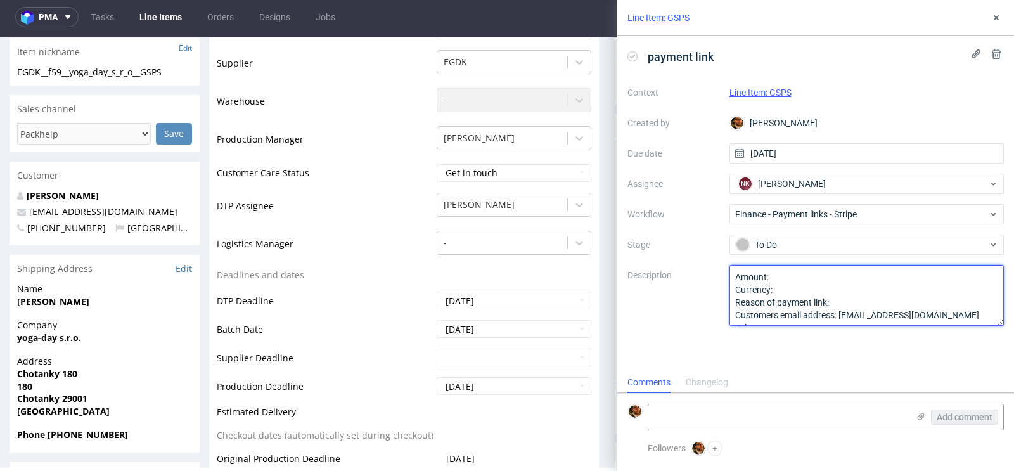
click at [797, 281] on textarea "Amount: Currency: Reason of payment link: Customers email address: obchod@yoga-…" at bounding box center [866, 295] width 275 height 61
paste textarea "616.80"
drag, startPoint x: 814, startPoint y: 280, endPoint x: 772, endPoint y: 279, distance: 41.8
click at [772, 279] on textarea "Amount: 616.80- Currency: Reason of payment link: Customers email address: obch…" at bounding box center [866, 295] width 275 height 61
click at [848, 302] on textarea "Amount: 314 Currency: Reason of payment link: Customers email address: obchod@y…" at bounding box center [866, 295] width 275 height 61
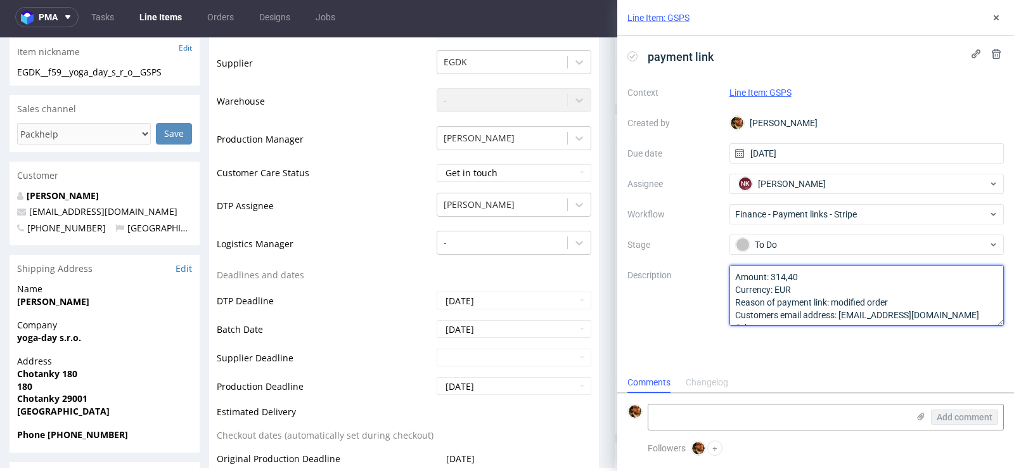
drag, startPoint x: 891, startPoint y: 303, endPoint x: 832, endPoint y: 302, distance: 59.0
click at [832, 302] on textarea "Amount: 314 Currency: Reason of payment link: Customers email address: obchod@y…" at bounding box center [866, 295] width 275 height 61
click at [800, 313] on textarea "Amount: 314 Currency: Reason of payment link: Customers email address: obchod@y…" at bounding box center [866, 295] width 275 height 61
type textarea "Amount: 314,40 Currency: EUR Reason of payment link: order modified Customers e…"
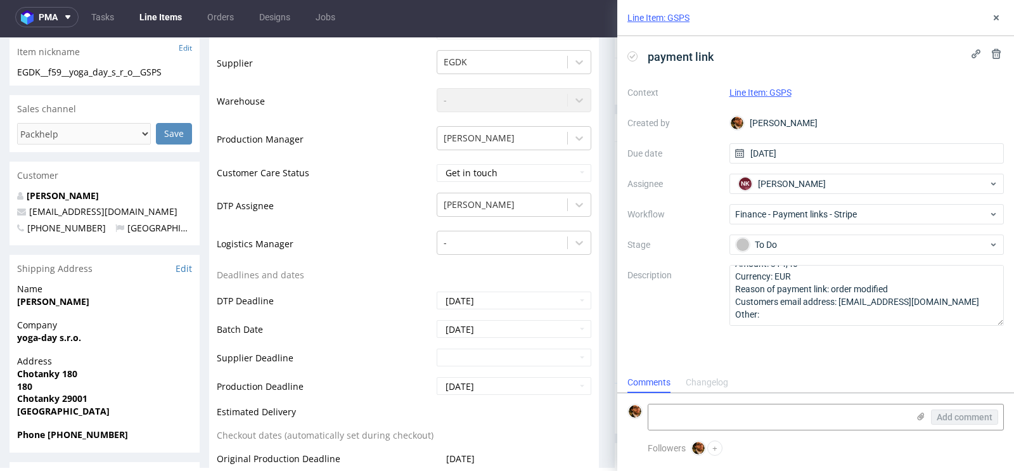
click at [943, 347] on div "payment link Context Line Item: GSPS Created by Matteo Corsico Due date 25/08/2…" at bounding box center [815, 204] width 397 height 336
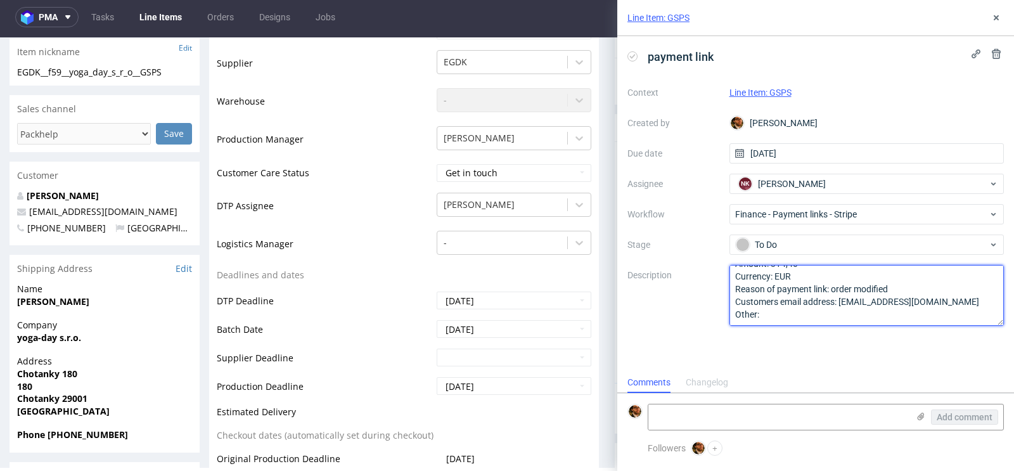
click at [868, 313] on textarea "Amount: 314,40 Currency: EUR Reason of payment link: order modified Customers e…" at bounding box center [866, 295] width 275 height 61
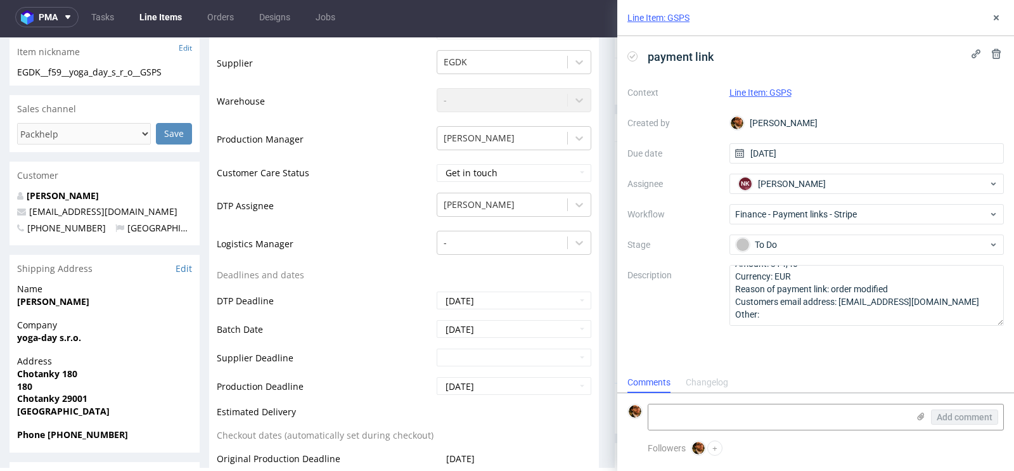
click at [735, 357] on div "payment link Context Line Item: GSPS Created by Matteo Corsico Due date 25/08/2…" at bounding box center [815, 204] width 397 height 336
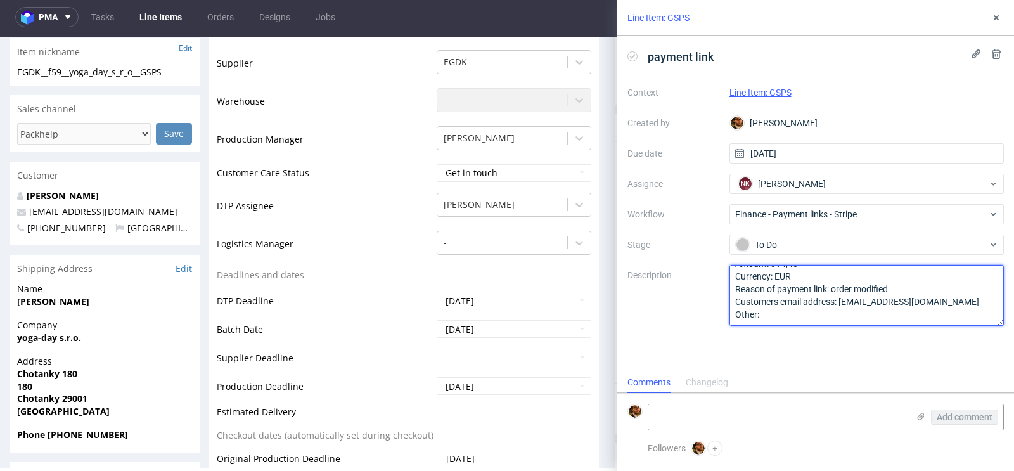
click at [845, 314] on textarea "Amount: 314,40 Currency: EUR Reason of payment link: order modified Customers e…" at bounding box center [866, 295] width 275 height 61
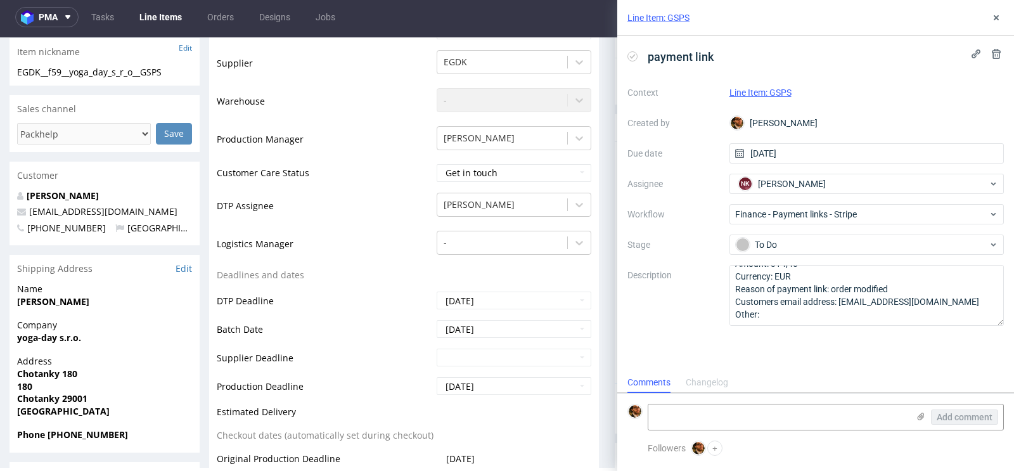
click at [965, 368] on div "payment link Context Line Item: GSPS Created by Matteo Corsico Due date 25/08/2…" at bounding box center [815, 204] width 397 height 336
click at [0, 0] on lt-div at bounding box center [0, 0] width 0 height 0
select select "en-gb"
click at [876, 333] on div "payment link Context Line Item: GSPS Created by Matteo Corsico Due date 25/08/2…" at bounding box center [815, 204] width 397 height 336
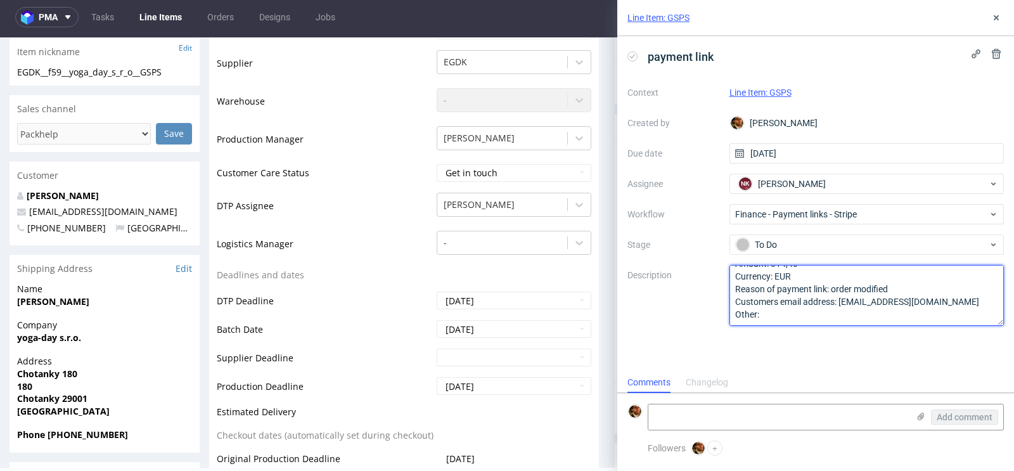
click at [778, 298] on textarea "Amount: 314,40 Currency: EUR Reason of payment link: order modified Customers e…" at bounding box center [866, 295] width 275 height 61
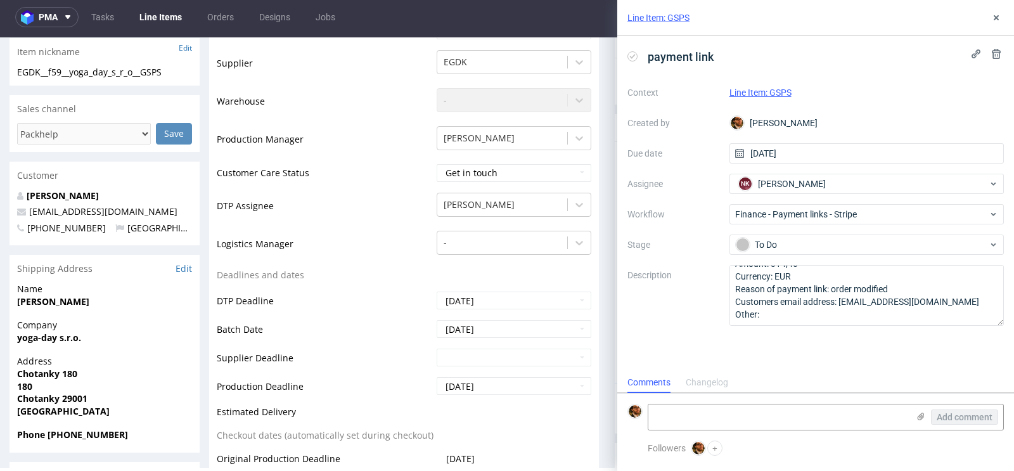
click at [707, 319] on label "Description" at bounding box center [673, 295] width 92 height 56
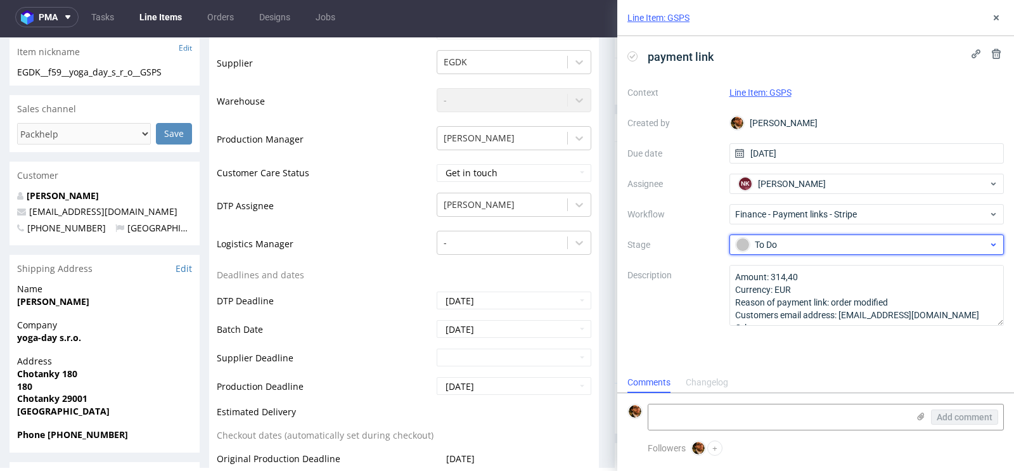
click at [965, 243] on div "To Do" at bounding box center [862, 245] width 252 height 14
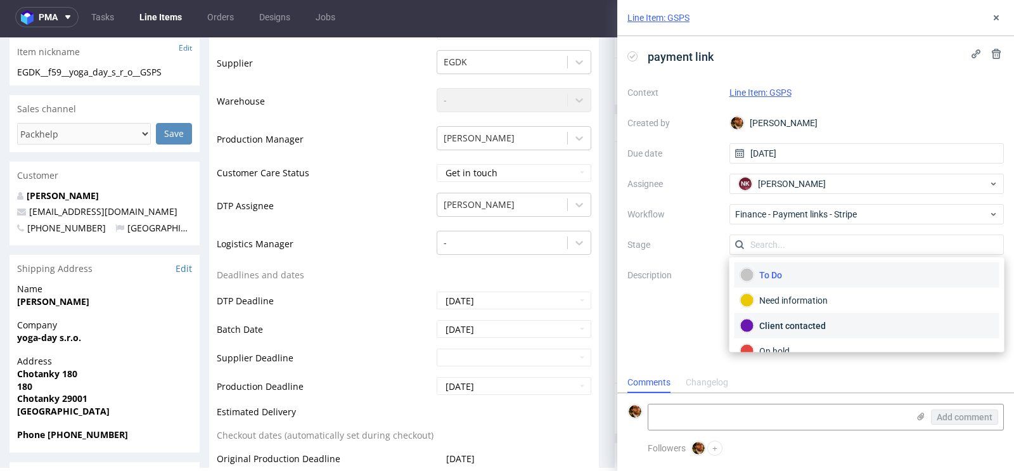
click at [828, 324] on div "Client contacted" at bounding box center [867, 326] width 254 height 14
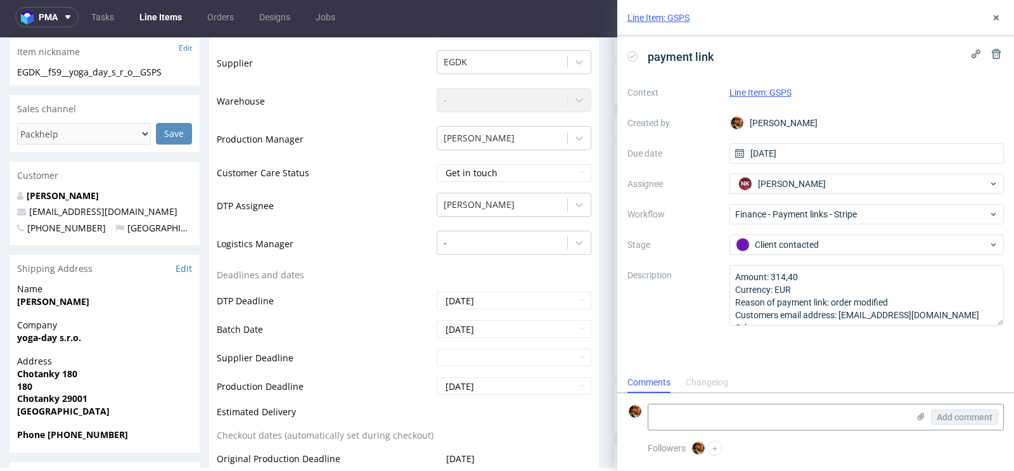
click at [906, 259] on div "Context Line Item: GSPS Created by Matteo Corsico Due date 25/08/2025 Assignee …" at bounding box center [815, 203] width 376 height 243
click at [607, 61] on div "Line Item: GSPS payment link Context Line Item: GSPS Created by Matteo Corsico …" at bounding box center [808, 235] width 412 height 471
click at [996, 13] on icon at bounding box center [996, 18] width 10 height 10
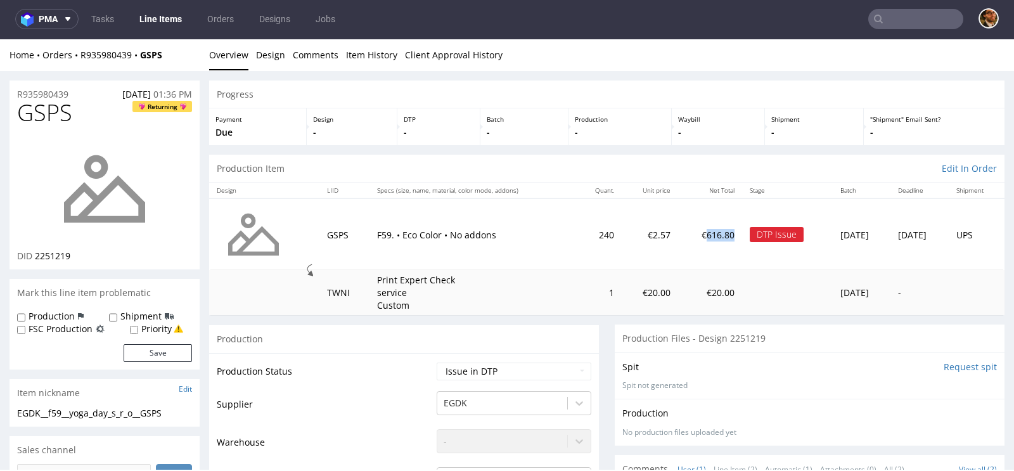
drag, startPoint x: 696, startPoint y: 232, endPoint x: 670, endPoint y: 233, distance: 26.6
click at [678, 233] on td "€616.80" at bounding box center [709, 234] width 63 height 72
copy td "616.80"
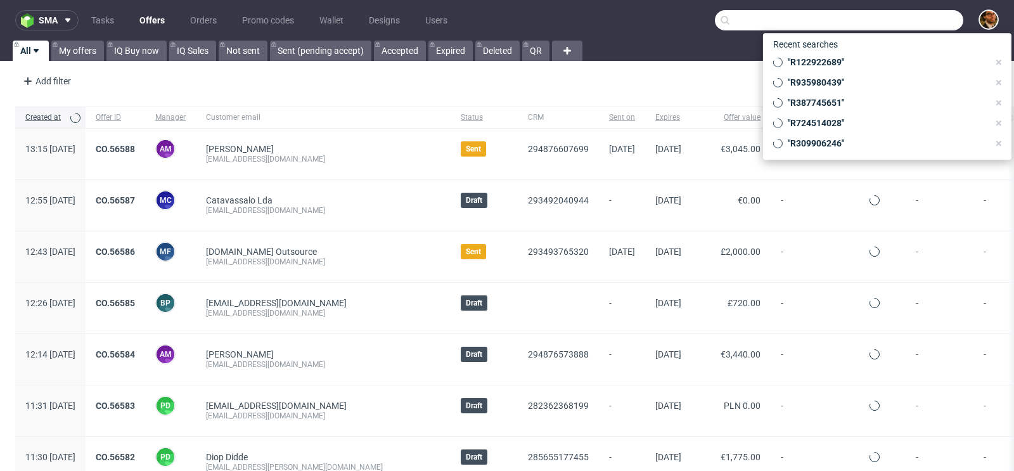
click at [897, 15] on input "text" at bounding box center [839, 20] width 248 height 20
paste input "R935980439"
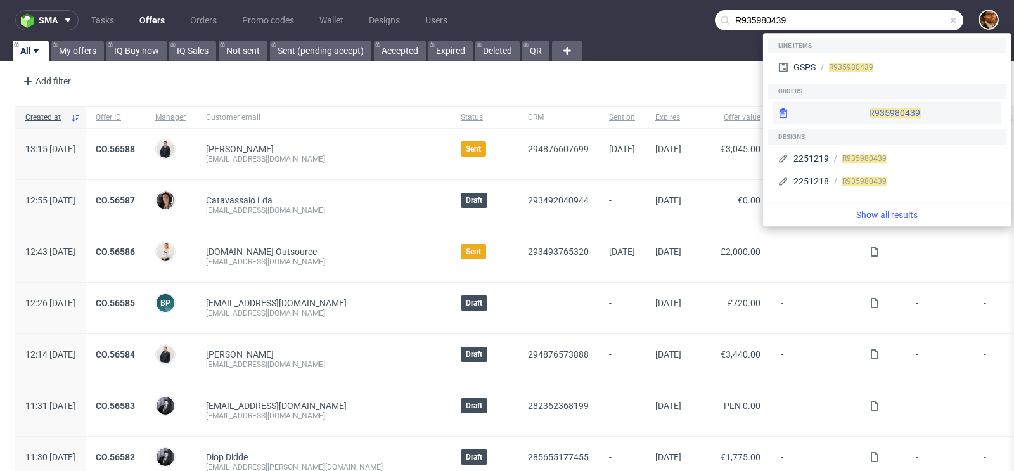
type input "R935980439"
click at [869, 111] on div "R935980439" at bounding box center [887, 112] width 228 height 23
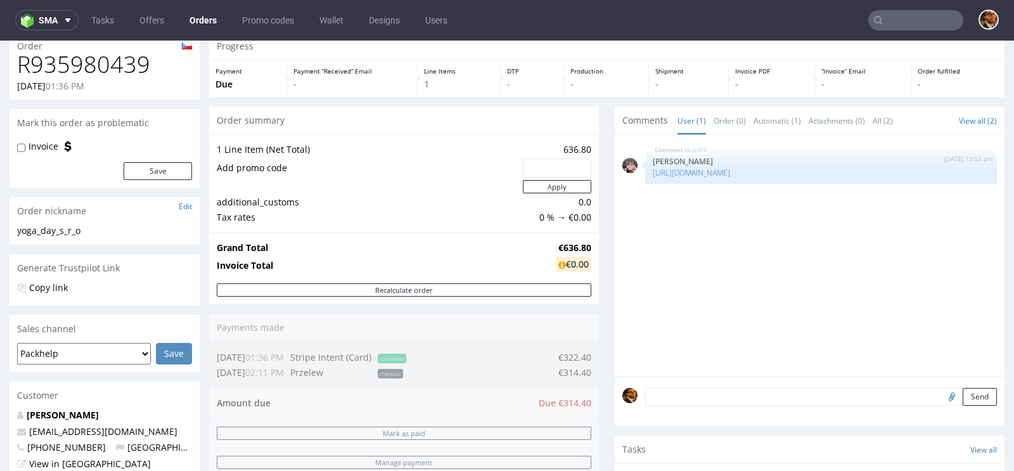
scroll to position [51, 0]
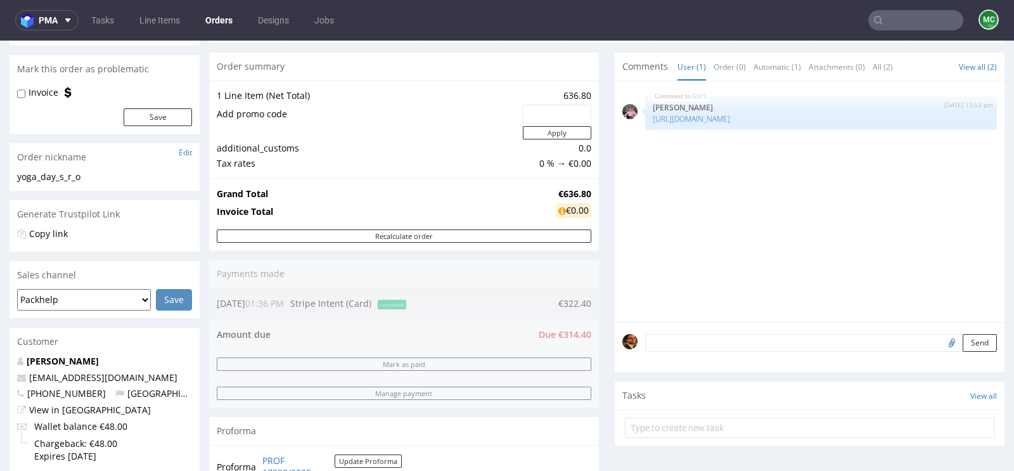
scroll to position [283, 0]
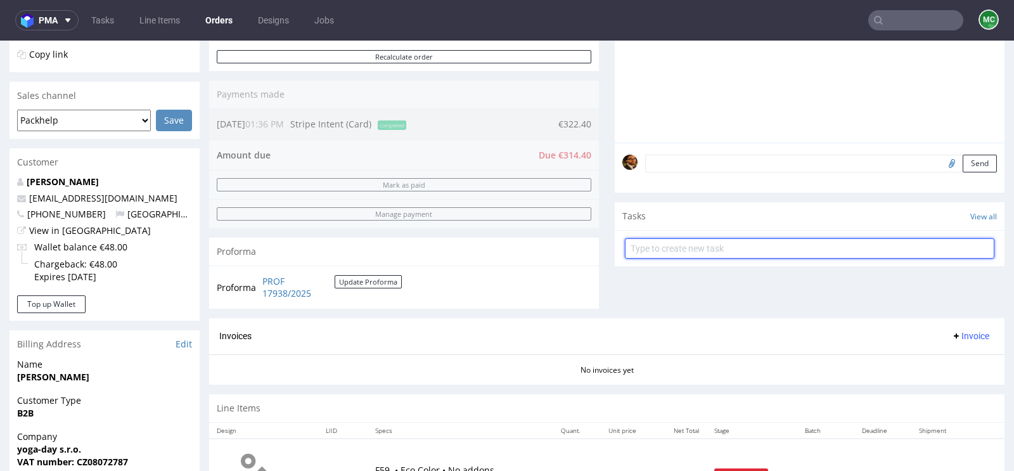
click at [712, 245] on input "text" at bounding box center [809, 248] width 369 height 20
type input "payment link"
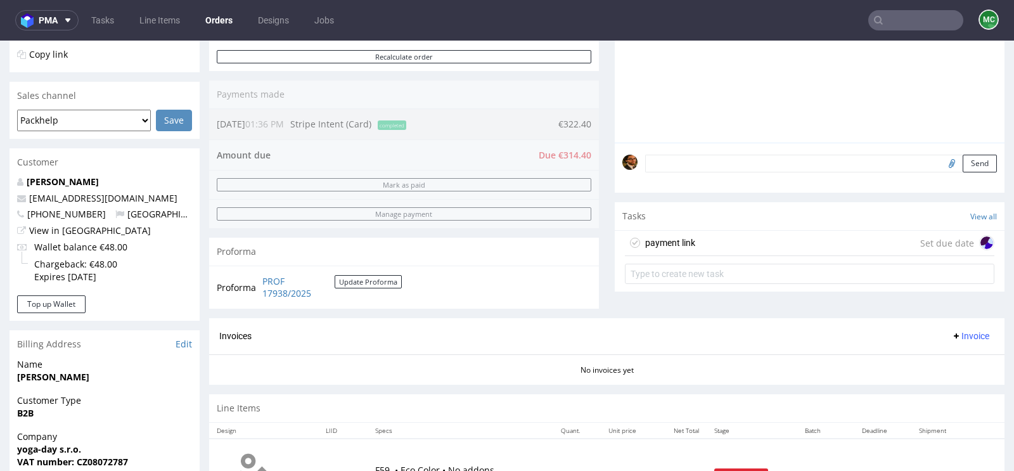
click at [724, 244] on div "payment link Set due date" at bounding box center [809, 243] width 369 height 25
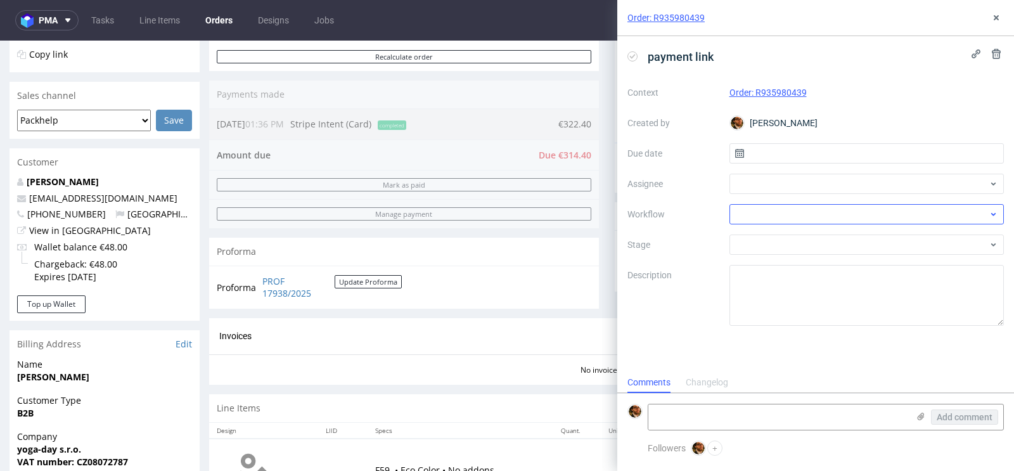
scroll to position [10, 0]
click at [802, 164] on div "Context Order: R935980439 Created by Matteo Corsico Due date Assignee Workflow …" at bounding box center [815, 203] width 376 height 243
click at [787, 157] on input "text" at bounding box center [866, 153] width 275 height 20
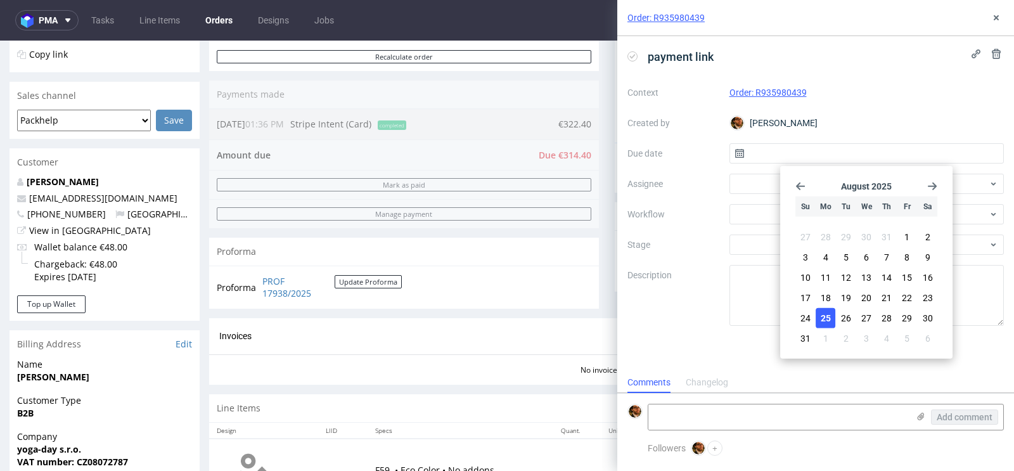
click at [830, 319] on span "25" at bounding box center [826, 318] width 10 height 13
type input "[DATE]"
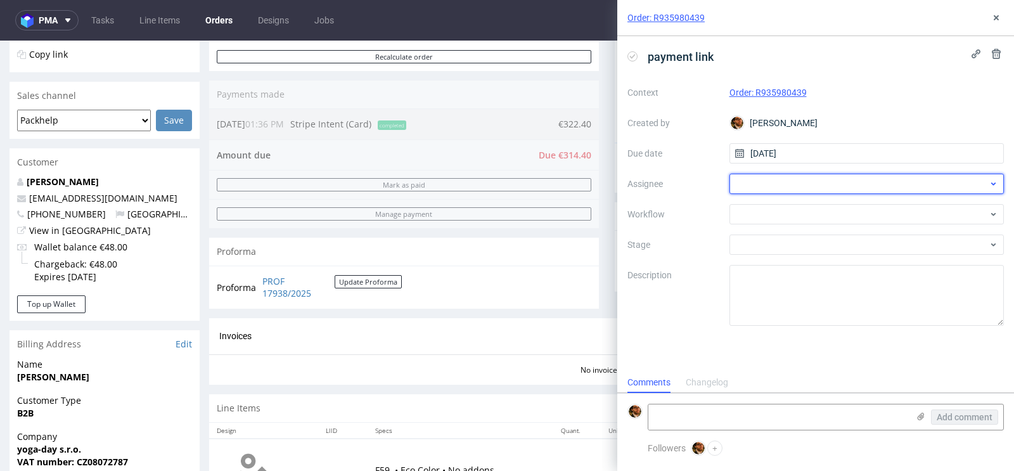
click at [806, 183] on div at bounding box center [866, 184] width 275 height 20
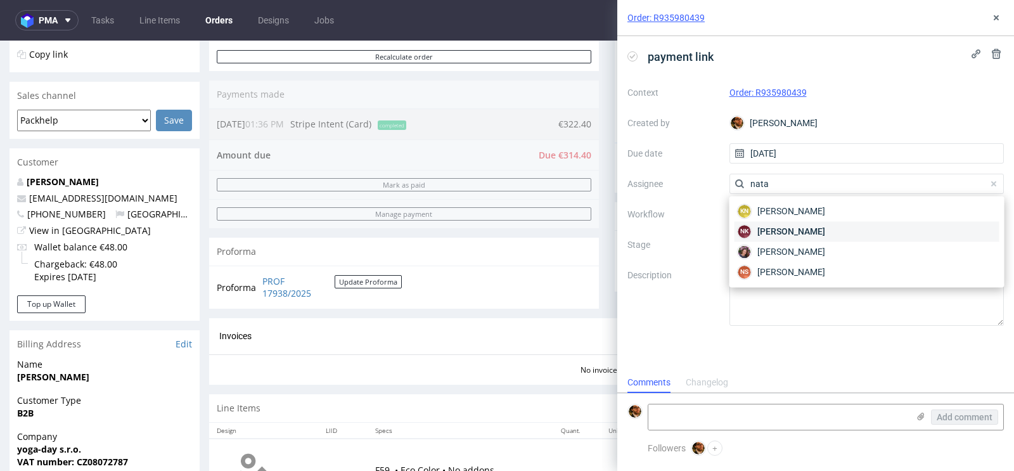
type input "nata"
click at [822, 234] on span "Natalia Kaczorowska" at bounding box center [791, 231] width 68 height 13
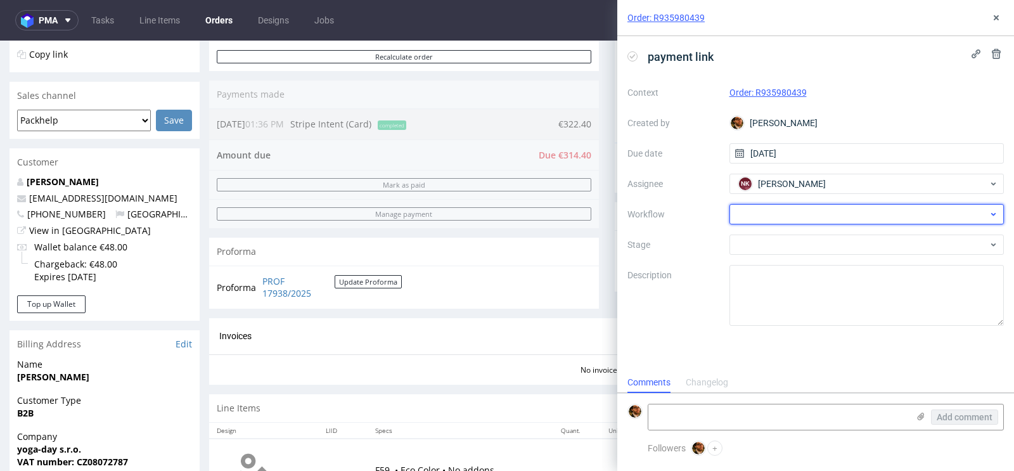
click at [786, 215] on div at bounding box center [866, 214] width 275 height 20
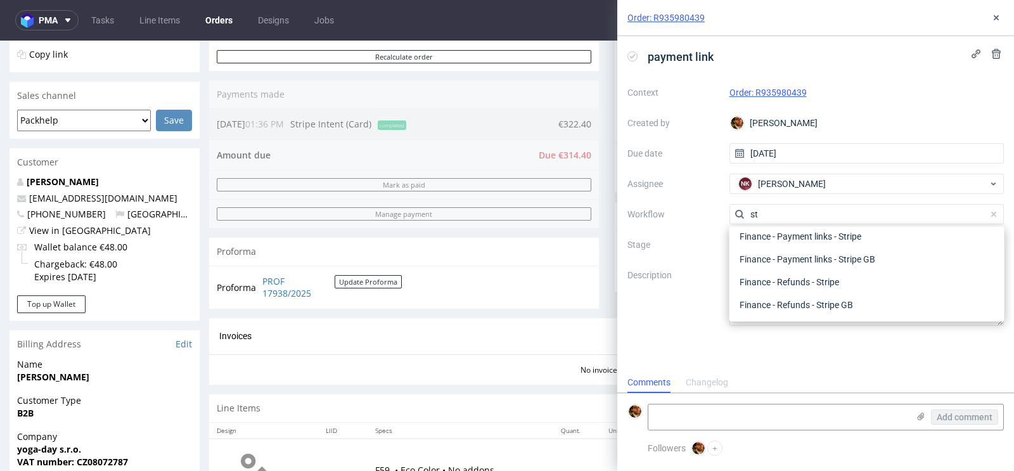
scroll to position [23, 0]
type input "stripe"
click at [868, 233] on div "Finance - Payment links - Stripe" at bounding box center [867, 236] width 265 height 23
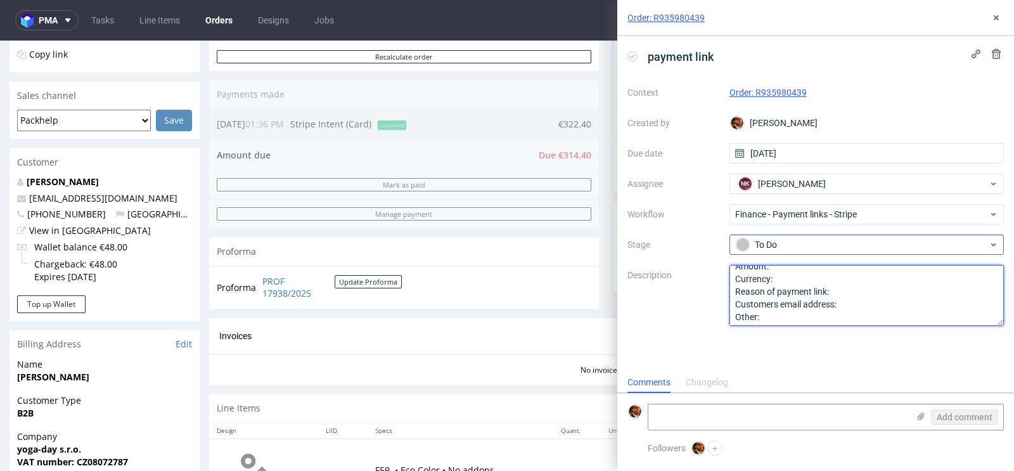
drag, startPoint x: 796, startPoint y: 314, endPoint x: 730, endPoint y: 240, distance: 98.7
click at [730, 240] on div "Context Order: R935980439 Created by Matteo Corsico Due date 25/08/2025 Assigne…" at bounding box center [815, 203] width 376 height 243
paste textarea "314,40 Currency: EUR Reason of payment link: order modified Customers email add…"
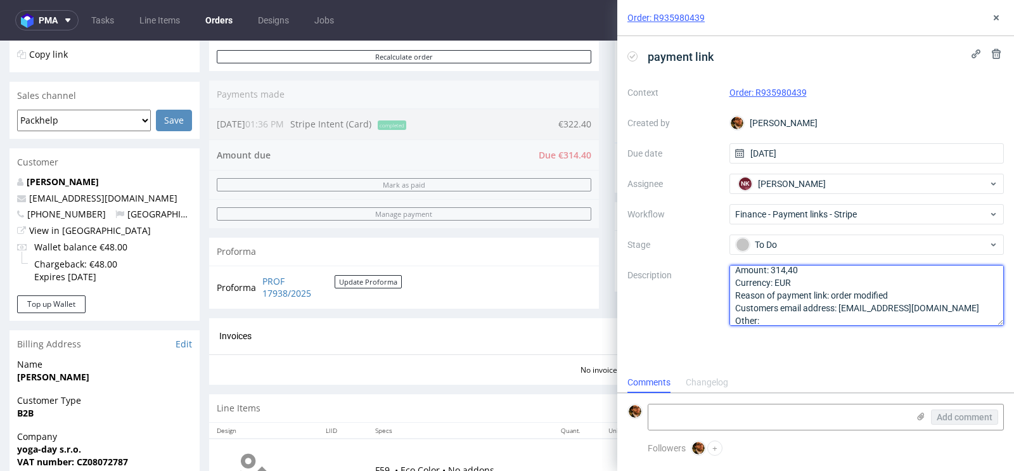
scroll to position [0, 0]
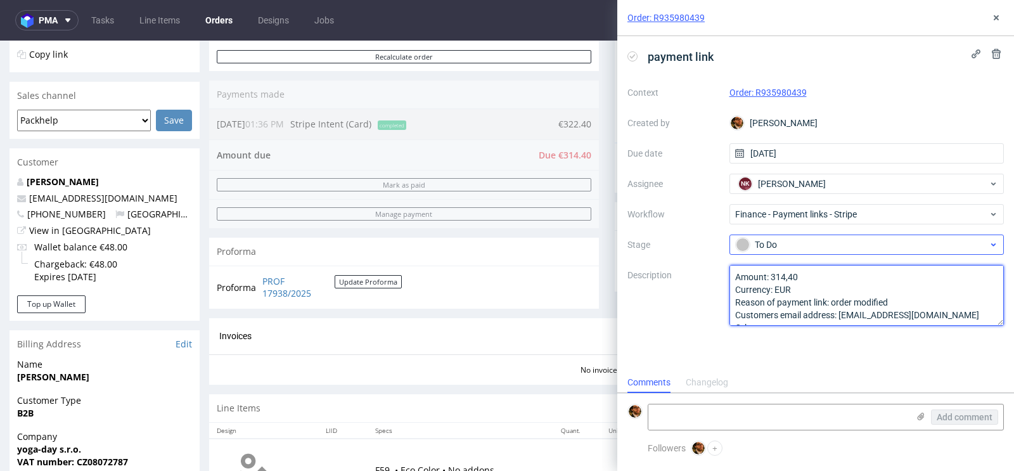
type textarea "Amount: 314,40 Currency: EUR Reason of payment link: order modified Customers e…"
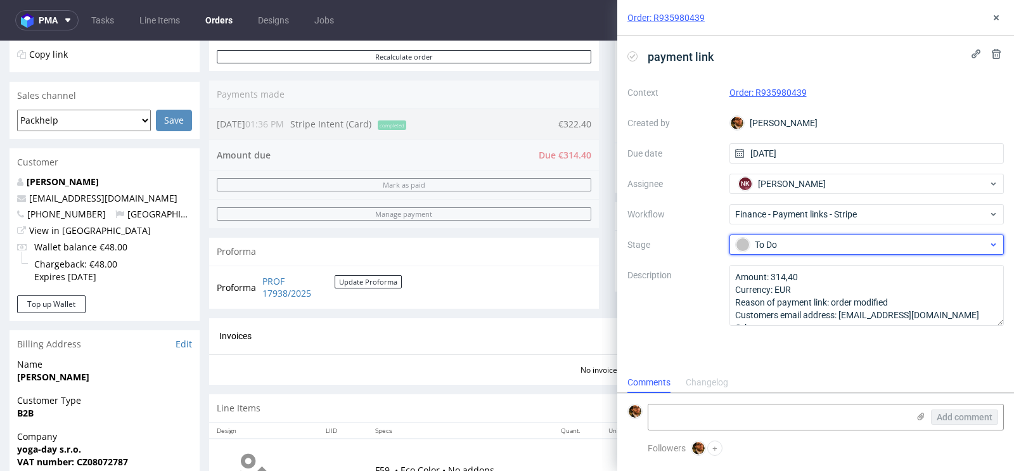
click at [835, 248] on div "To Do" at bounding box center [862, 245] width 252 height 14
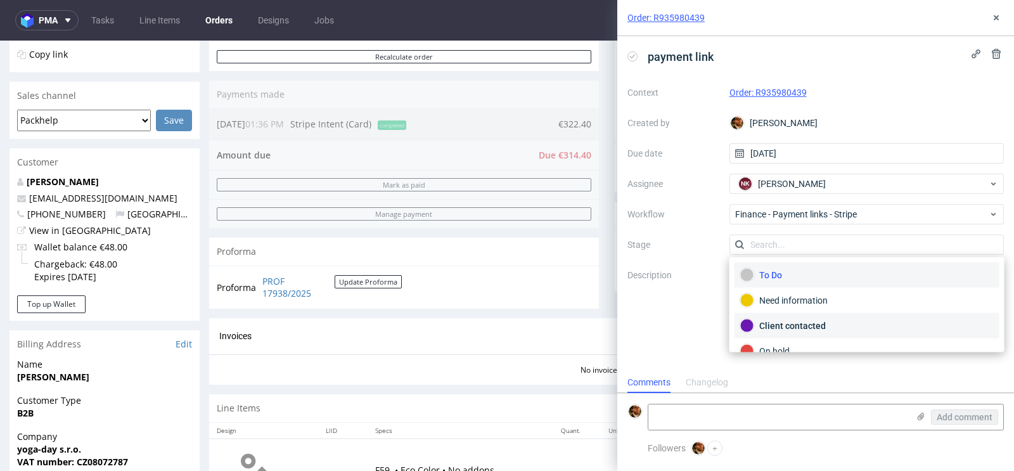
click at [833, 319] on div "Client contacted" at bounding box center [867, 326] width 254 height 14
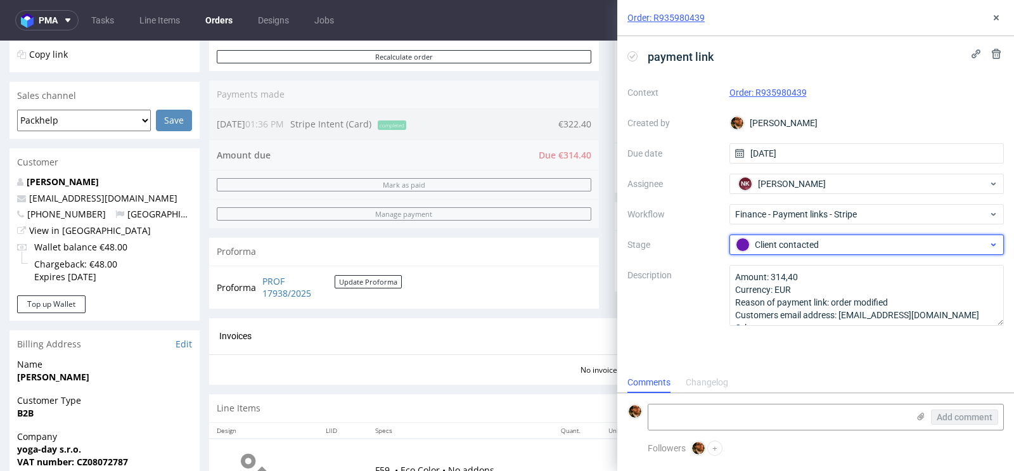
click at [875, 254] on div "Client contacted" at bounding box center [866, 244] width 275 height 20
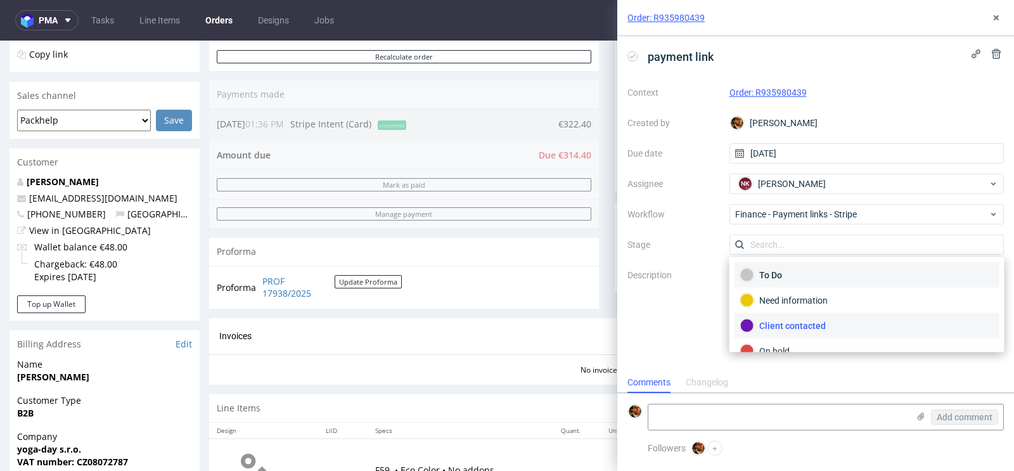
click at [833, 281] on div "To Do" at bounding box center [867, 274] width 265 height 25
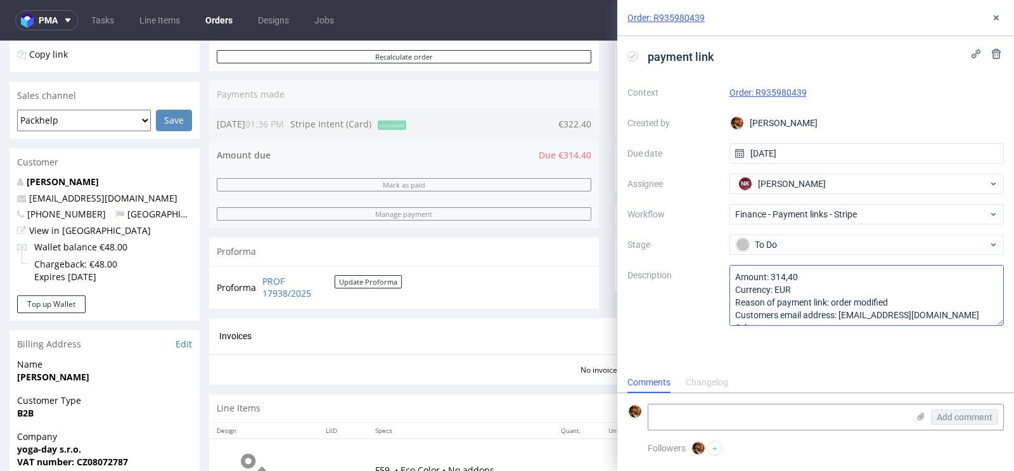
scroll to position [13, 0]
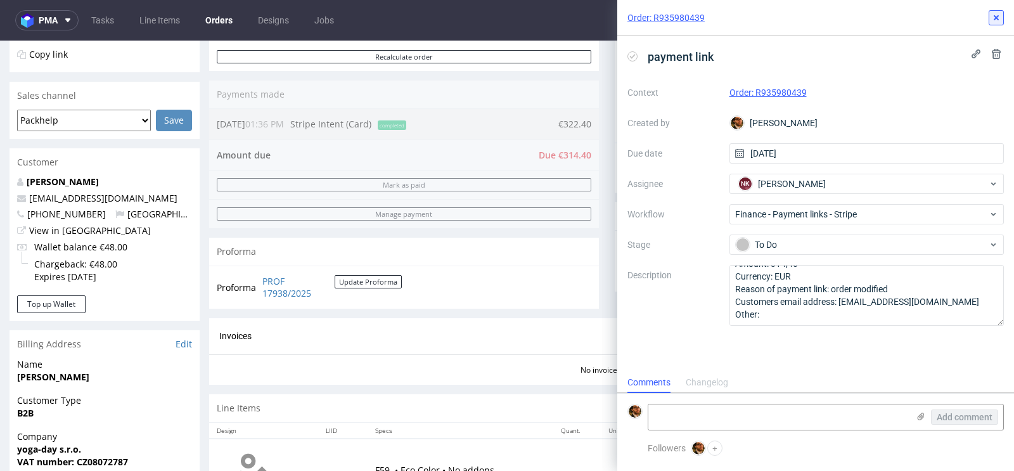
click at [993, 21] on icon at bounding box center [996, 18] width 10 height 10
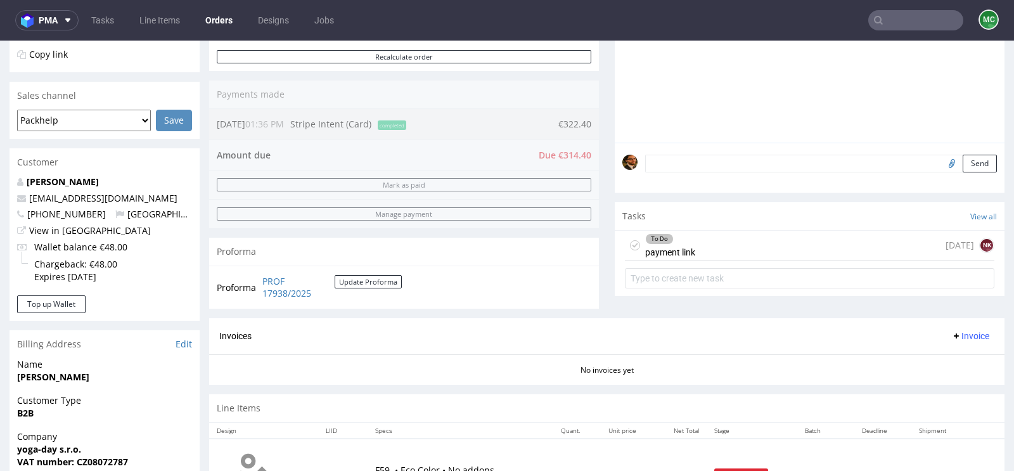
click at [729, 255] on div "To Do payment link today NK" at bounding box center [809, 246] width 369 height 30
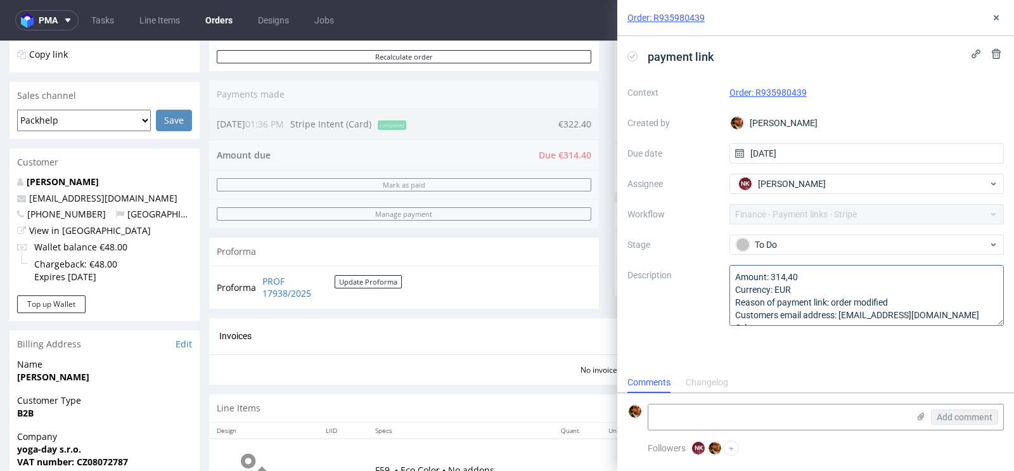
scroll to position [13, 0]
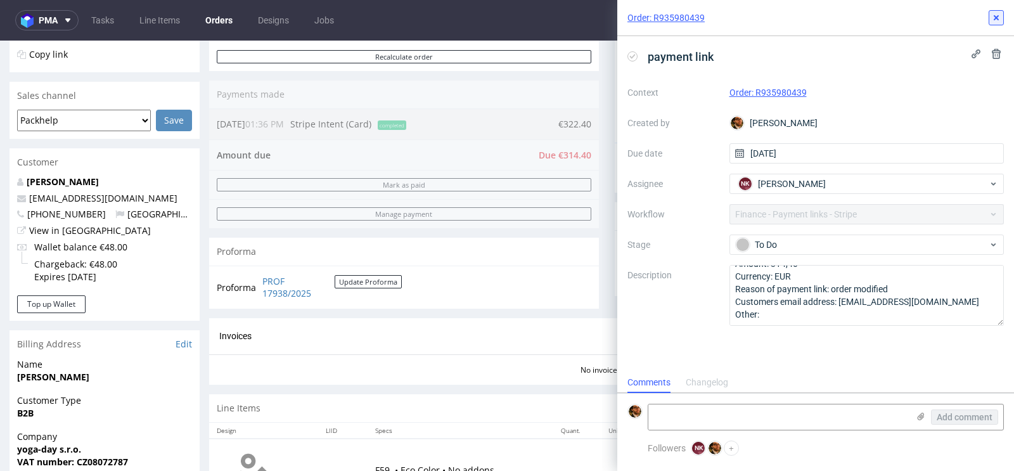
click at [991, 19] on icon at bounding box center [996, 18] width 10 height 10
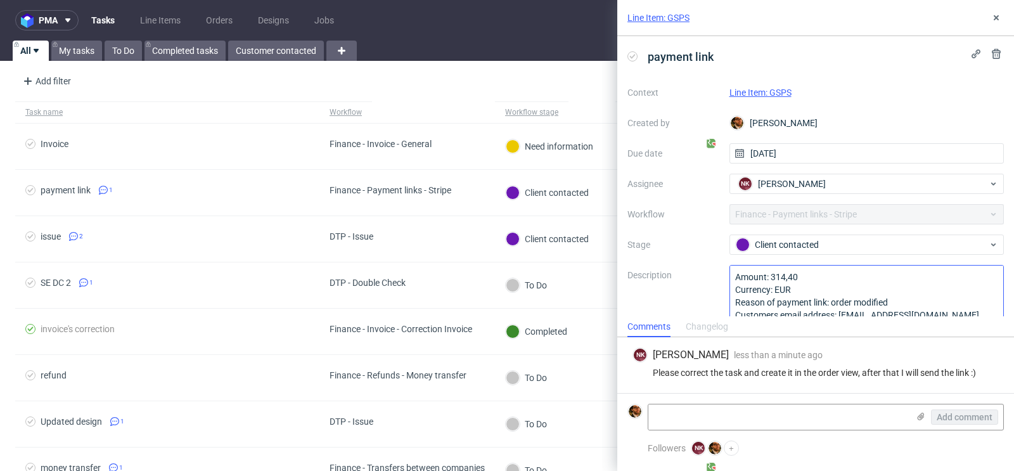
scroll to position [13, 0]
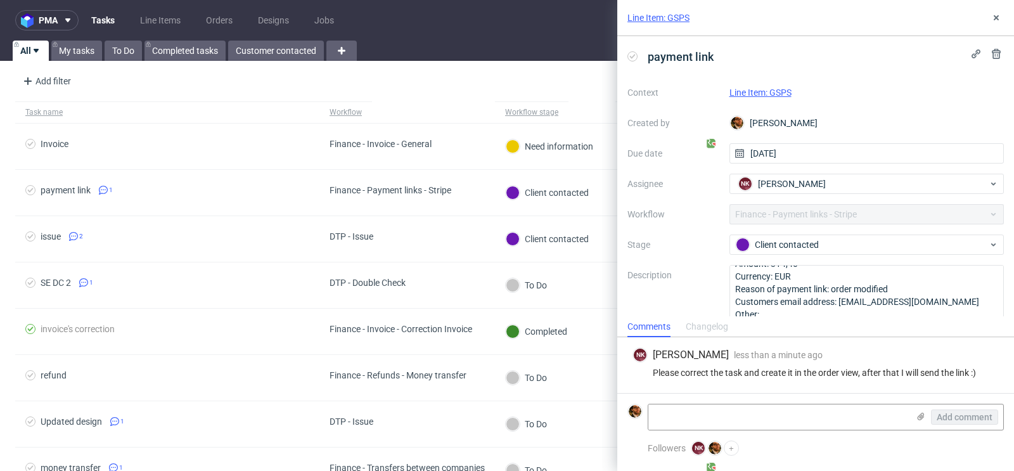
click at [773, 94] on link "Line Item: GSPS" at bounding box center [760, 92] width 62 height 10
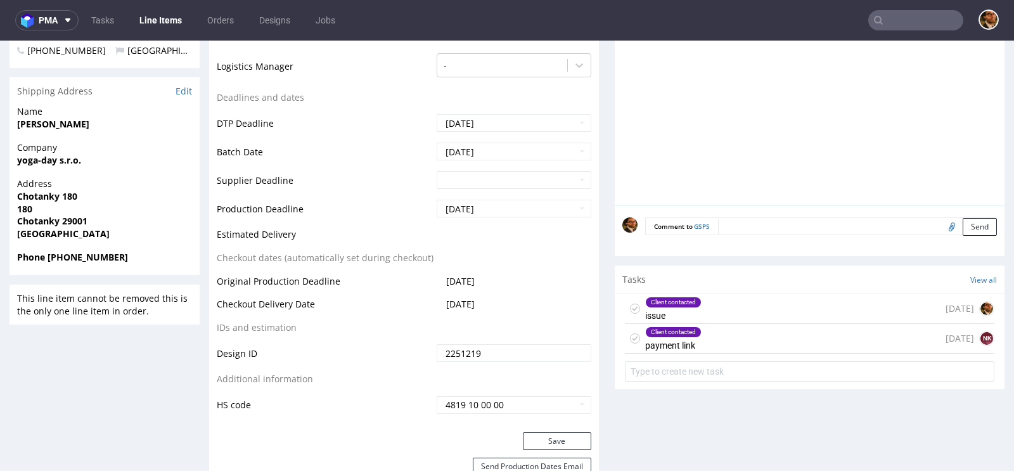
scroll to position [520, 0]
click at [826, 340] on div "Client contacted payment link today NK" at bounding box center [809, 338] width 369 height 30
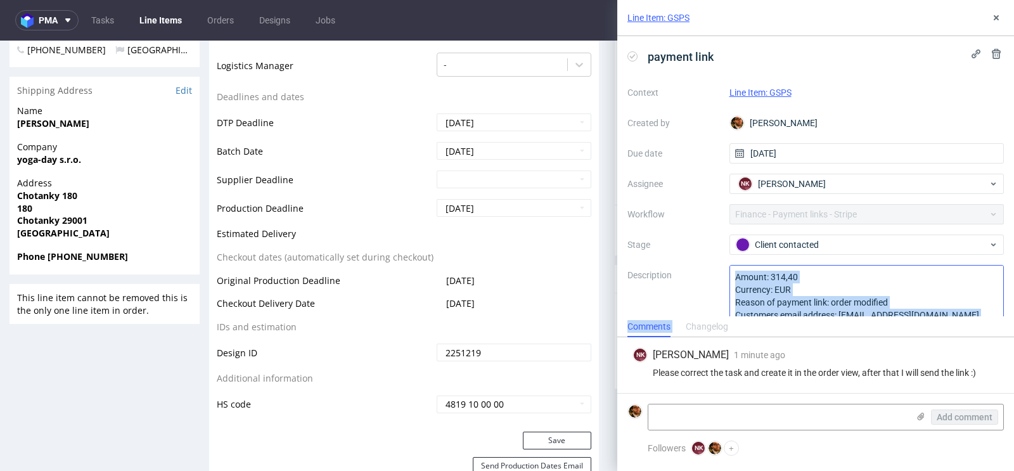
drag, startPoint x: 836, startPoint y: 319, endPoint x: 743, endPoint y: 281, distance: 100.9
click at [743, 281] on div "Line Item: GSPS payment link Context Line Item: GSPS Created by Matteo Corsico …" at bounding box center [815, 235] width 397 height 471
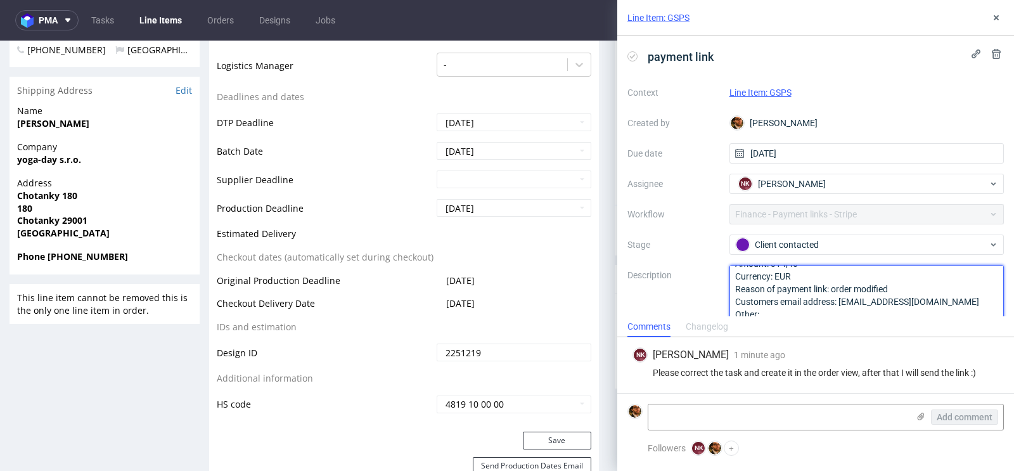
drag, startPoint x: 771, startPoint y: 311, endPoint x: 725, endPoint y: 247, distance: 78.6
click at [725, 247] on div "Context Line Item: GSPS Created by Matteo Corsico Due date 25/08/2025 Assignee …" at bounding box center [815, 203] width 376 height 243
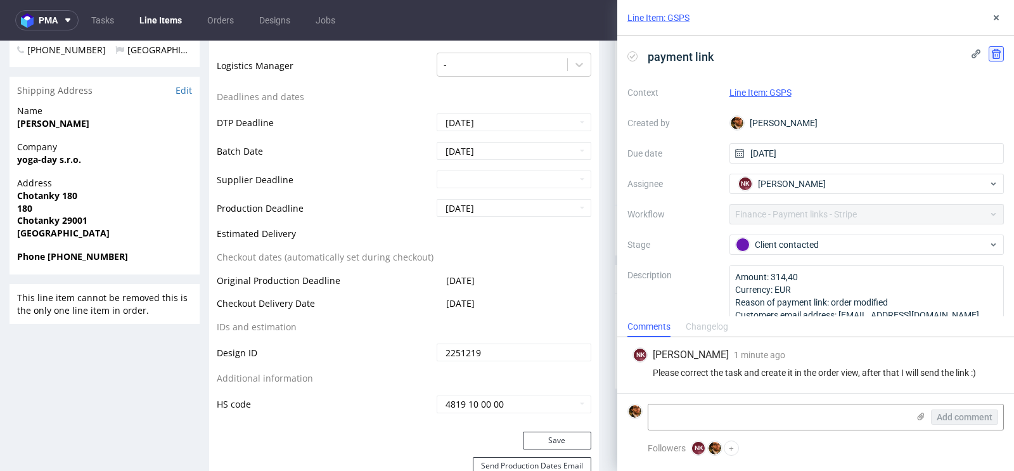
click at [993, 51] on icon at bounding box center [996, 54] width 10 height 10
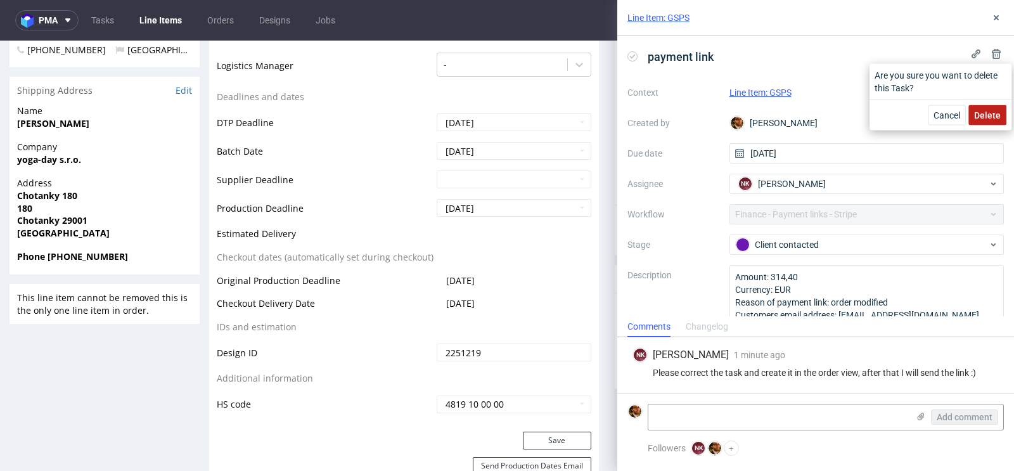
click at [991, 113] on span "Delete" at bounding box center [987, 115] width 27 height 9
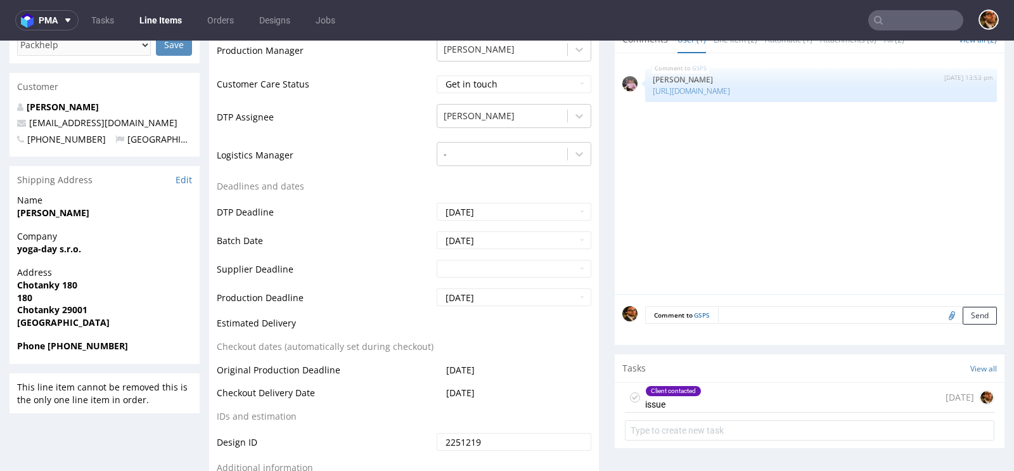
scroll to position [508, 0]
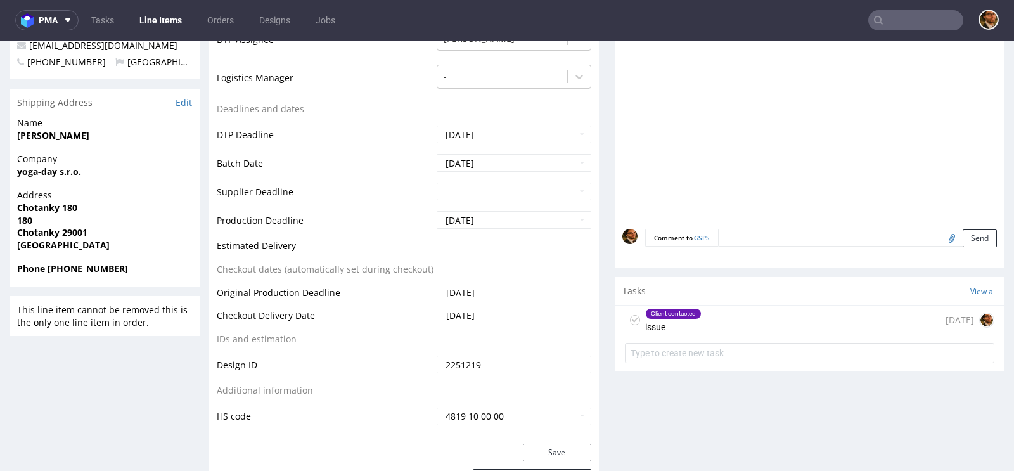
click at [738, 324] on div "Client contacted issue [DATE]" at bounding box center [809, 320] width 369 height 30
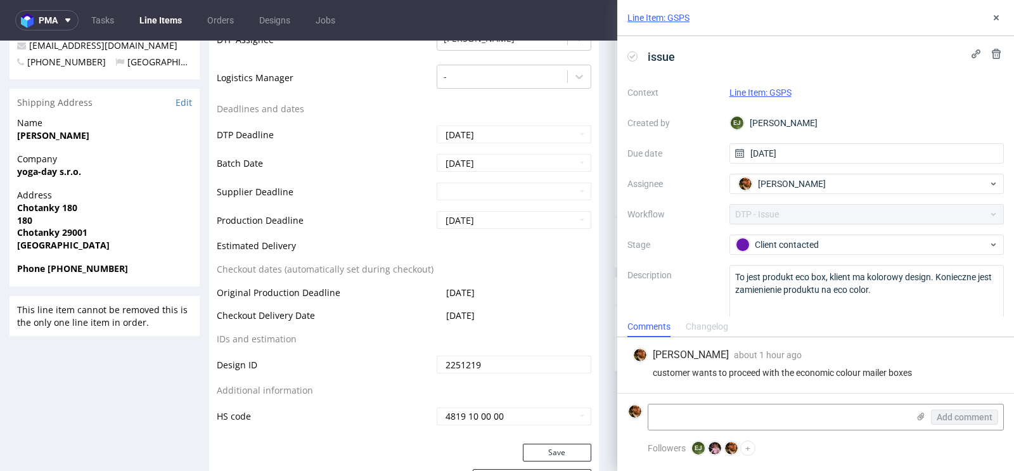
click at [987, 20] on div "Line Item: GSPS" at bounding box center [815, 18] width 397 height 36
click at [996, 20] on icon at bounding box center [996, 18] width 10 height 10
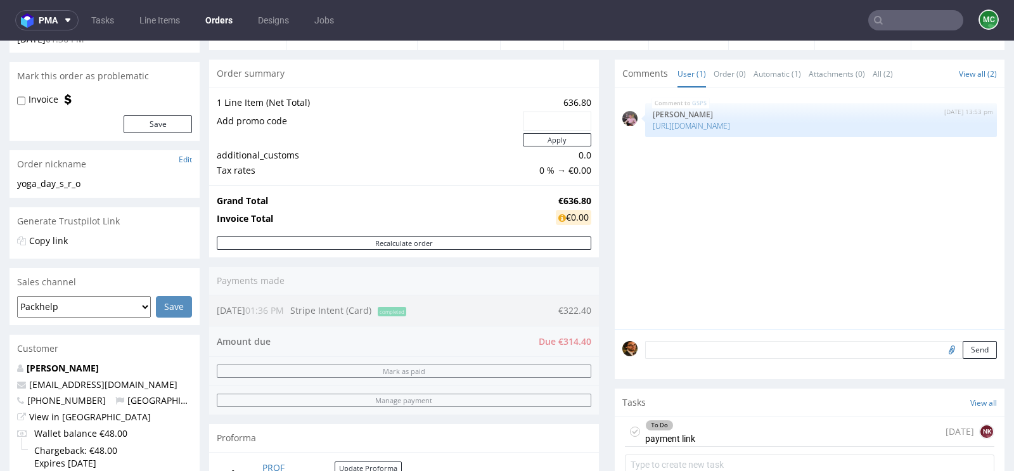
scroll to position [263, 0]
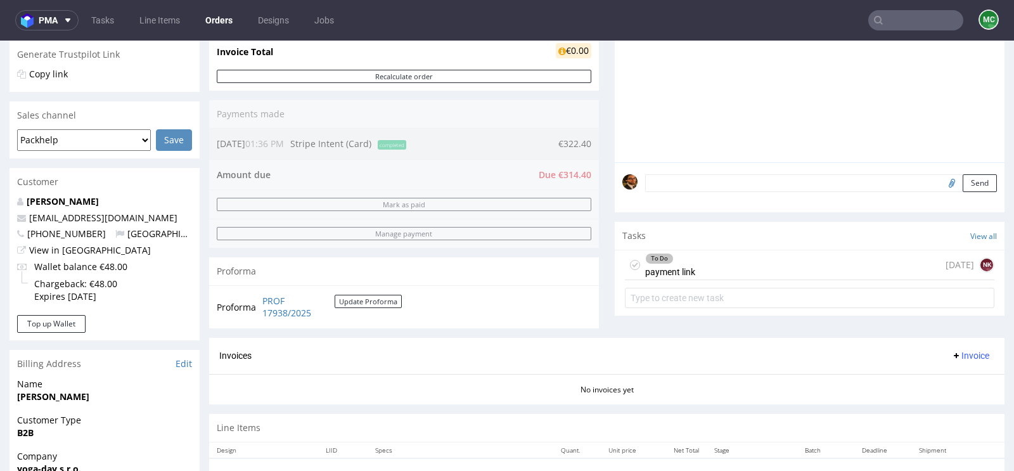
click at [856, 269] on div "To Do payment link [DATE] NK" at bounding box center [809, 265] width 369 height 30
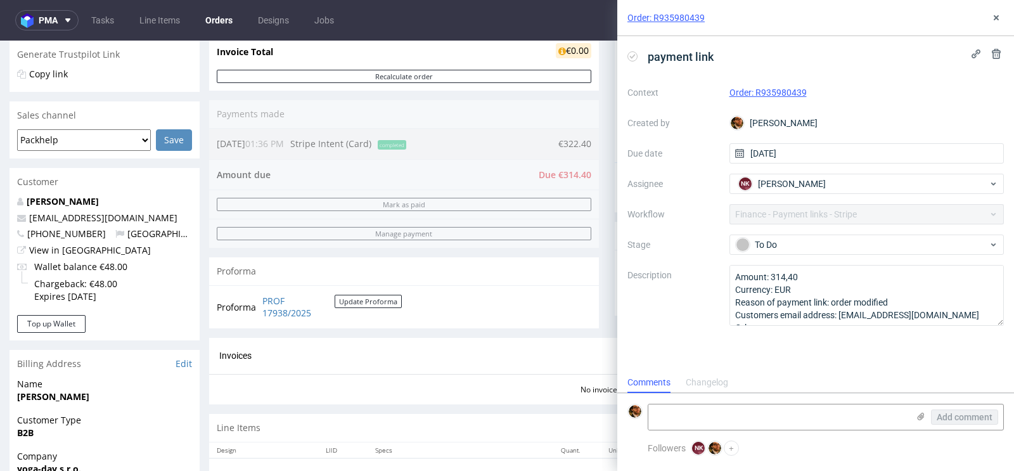
scroll to position [10, 0]
click at [937, 247] on div "To Do" at bounding box center [862, 245] width 252 height 14
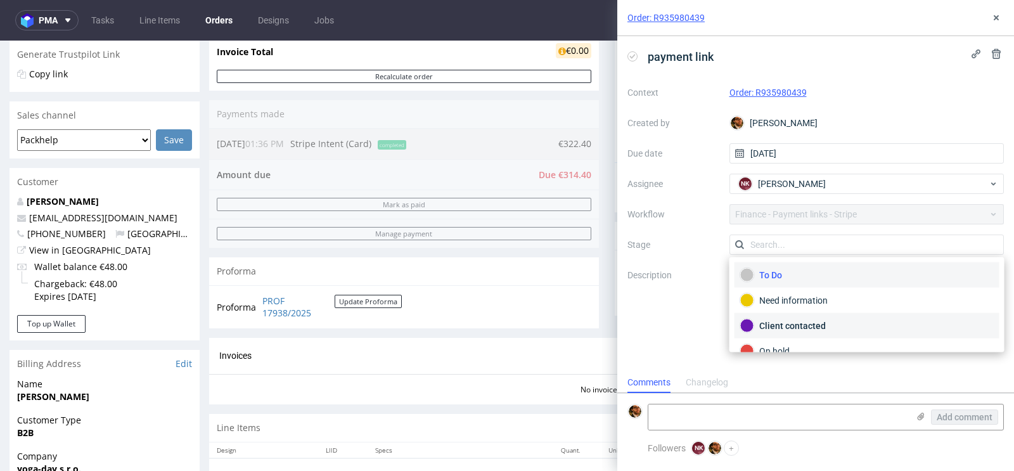
click at [887, 326] on div "Client contacted" at bounding box center [867, 326] width 254 height 14
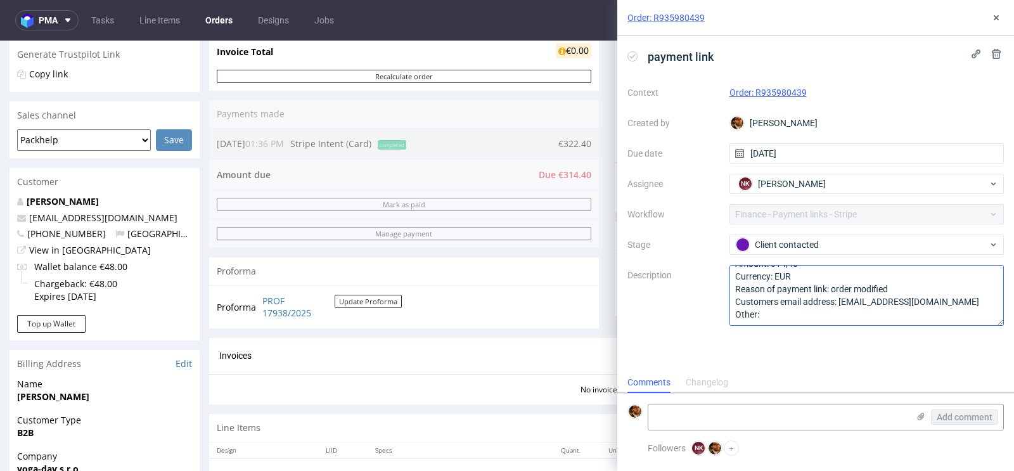
scroll to position [0, 0]
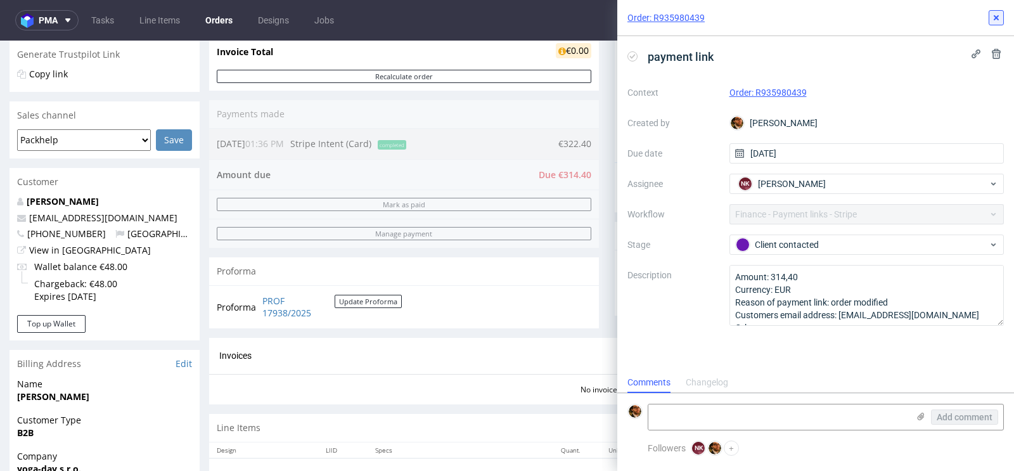
click at [997, 15] on icon at bounding box center [996, 18] width 10 height 10
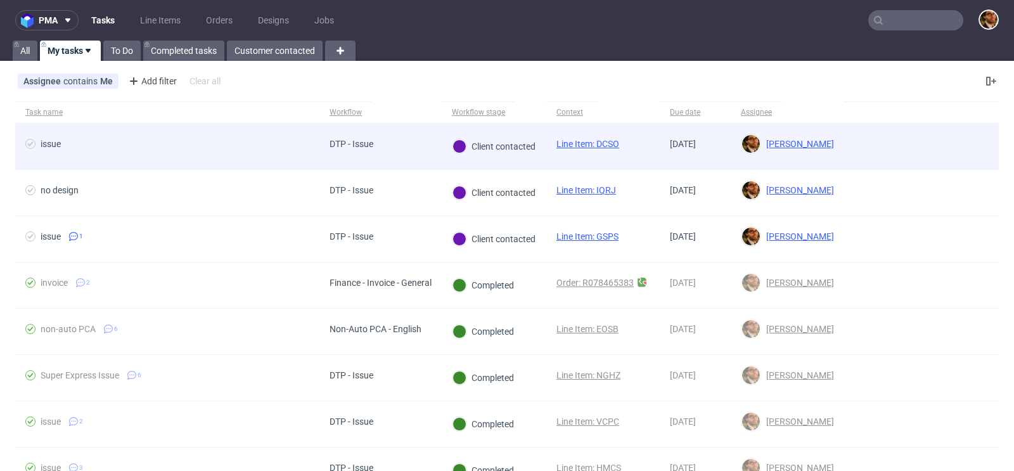
click at [928, 129] on div at bounding box center [921, 147] width 155 height 46
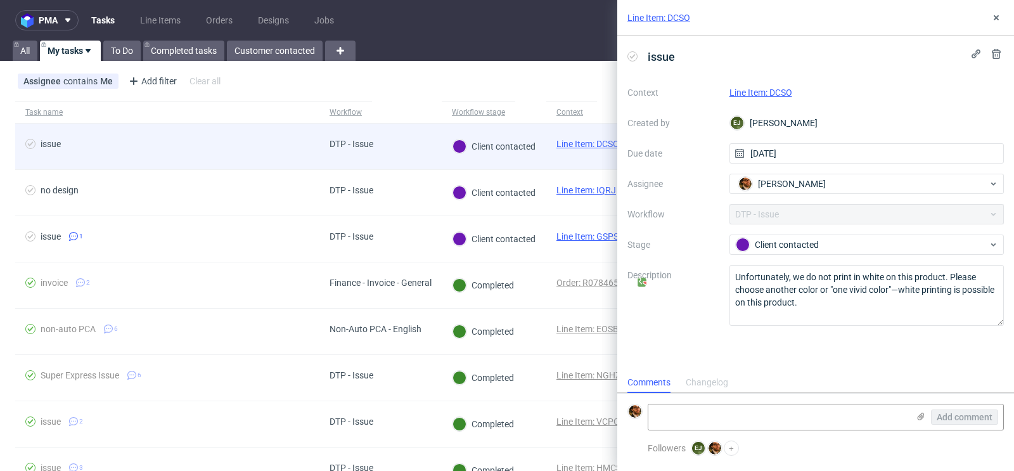
scroll to position [10, 0]
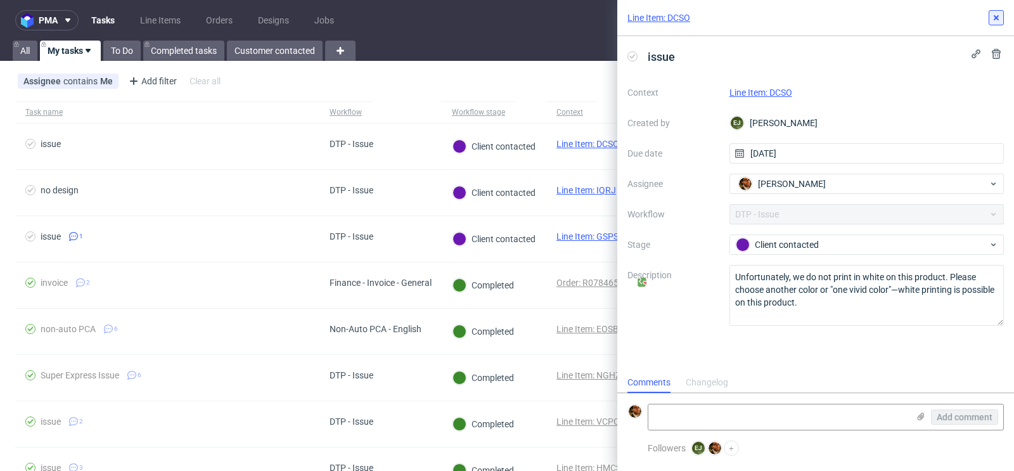
click at [996, 18] on use at bounding box center [996, 17] width 5 height 5
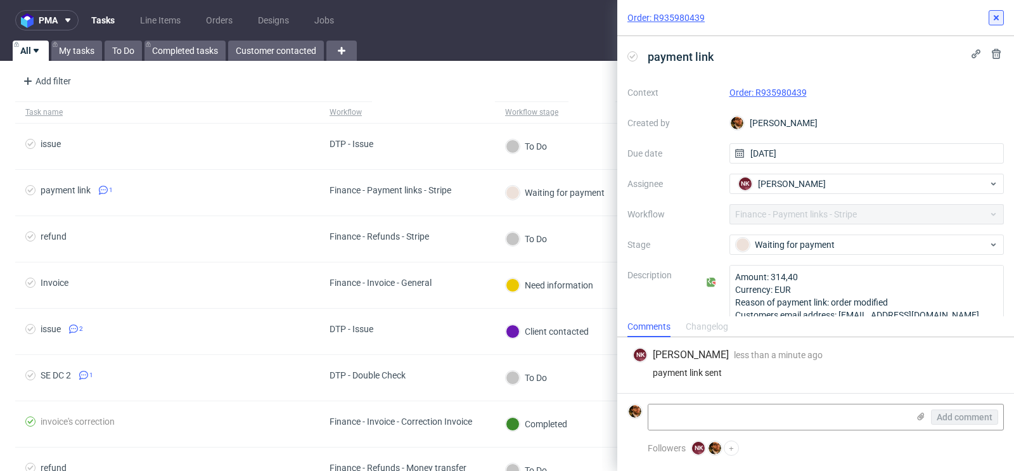
click at [1001, 19] on icon at bounding box center [996, 18] width 10 height 10
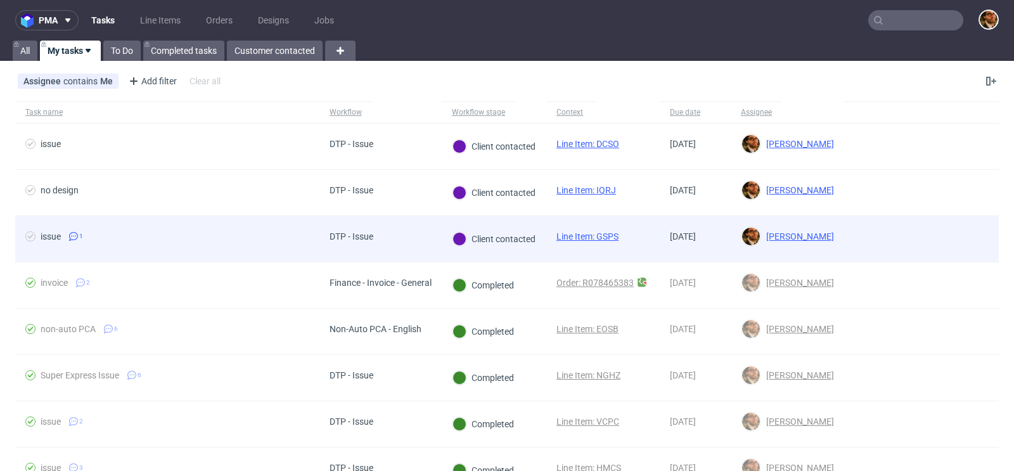
click at [900, 239] on div at bounding box center [921, 239] width 155 height 46
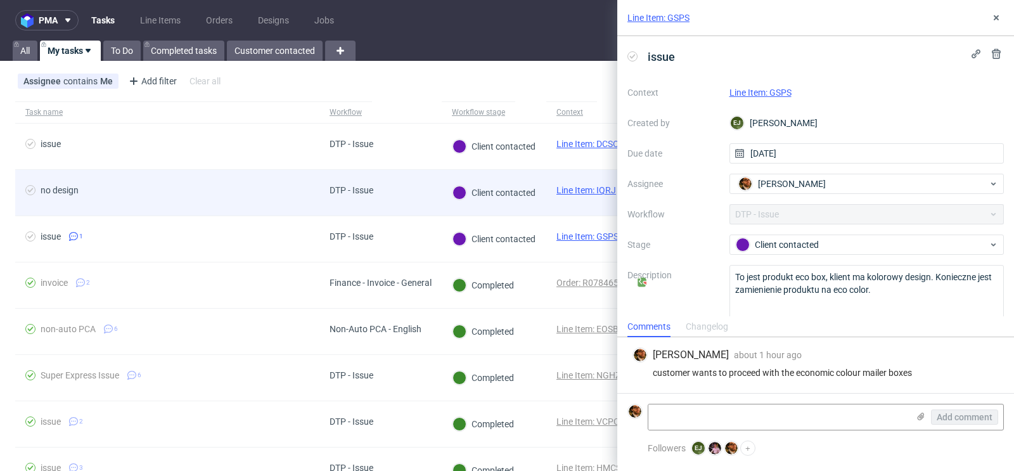
click at [410, 198] on div "DTP - Issue" at bounding box center [380, 193] width 122 height 46
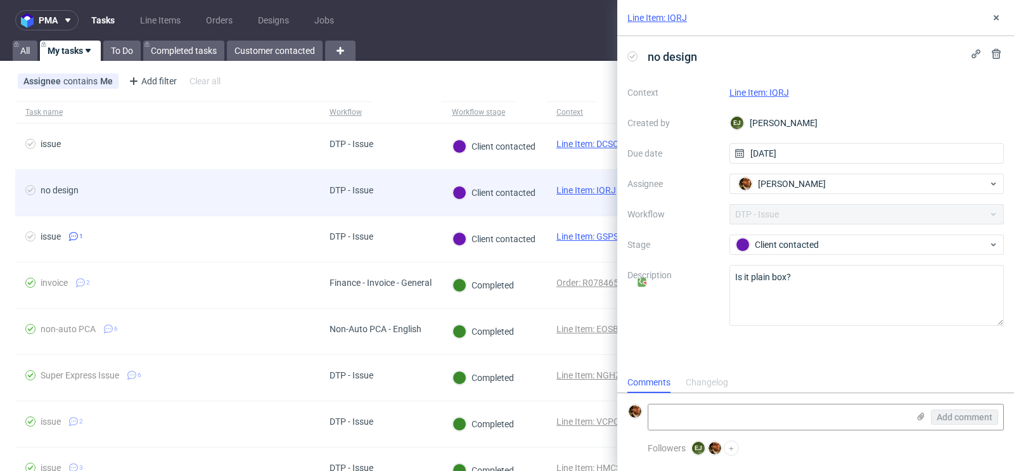
scroll to position [10, 0]
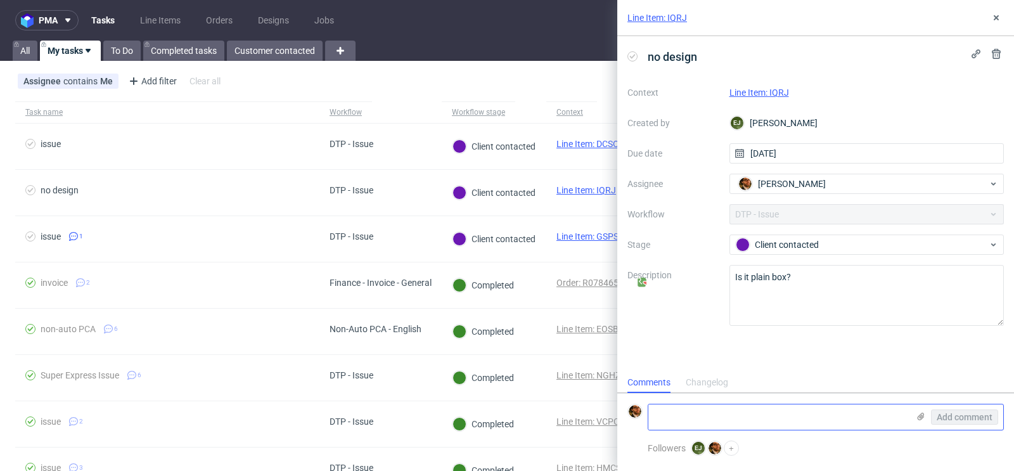
click at [756, 420] on textarea at bounding box center [778, 416] width 260 height 25
click at [691, 415] on textarea "customer confirmed: plain box" at bounding box center [778, 416] width 260 height 25
type textarea "customers confirmed: plain box"
click at [951, 421] on span "Add comment" at bounding box center [965, 417] width 56 height 9
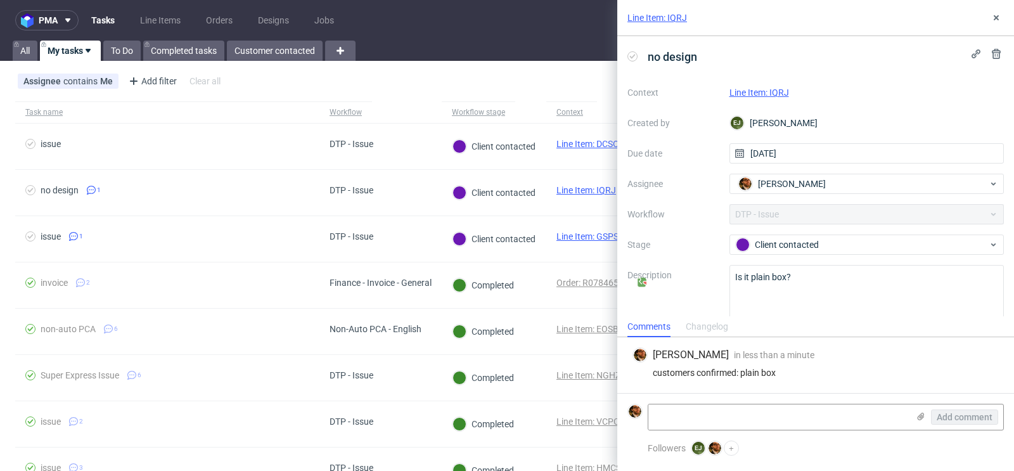
click at [553, 86] on div "Assignee contains Me Add filter Hide filters Clear all" at bounding box center [507, 81] width 1014 height 30
click at [992, 17] on icon at bounding box center [996, 18] width 10 height 10
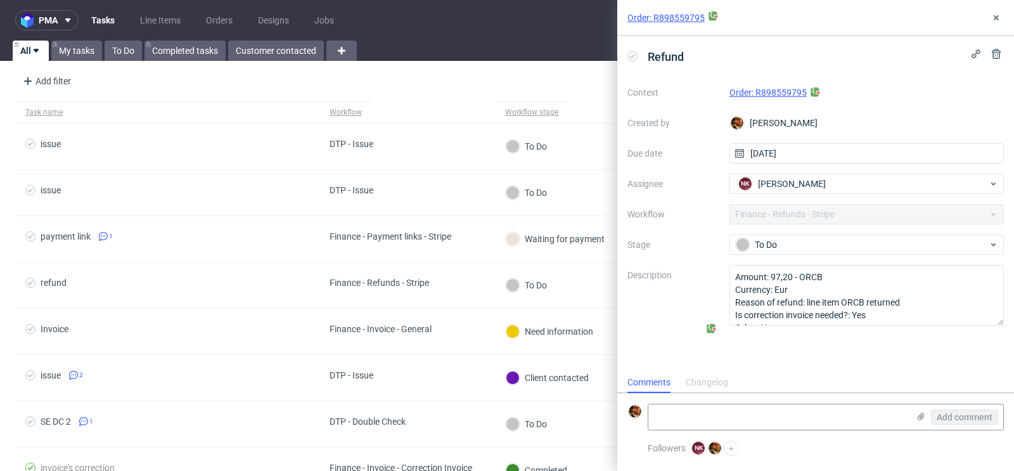
click at [767, 91] on link "Order: R898559795" at bounding box center [767, 92] width 77 height 10
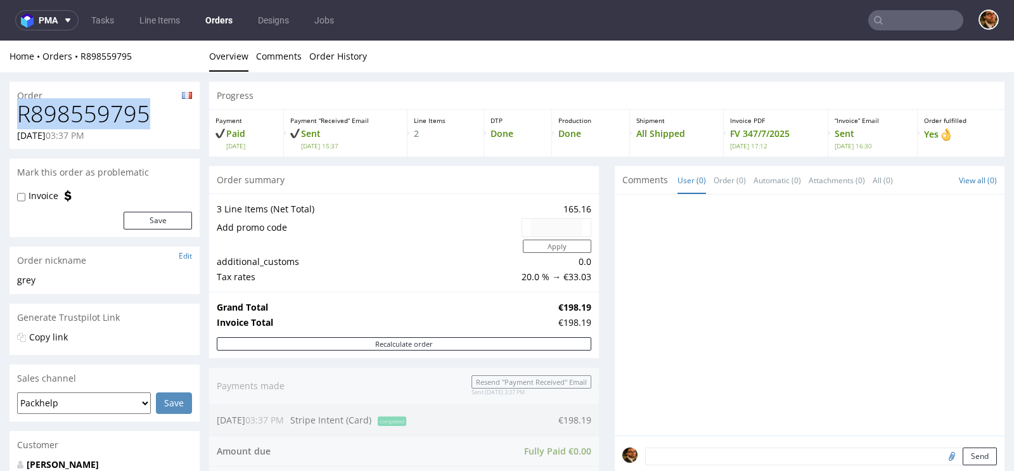
drag, startPoint x: 151, startPoint y: 110, endPoint x: 23, endPoint y: 117, distance: 128.8
click at [23, 117] on h1 "R898559795" at bounding box center [104, 113] width 175 height 25
copy h1 "R898559795"
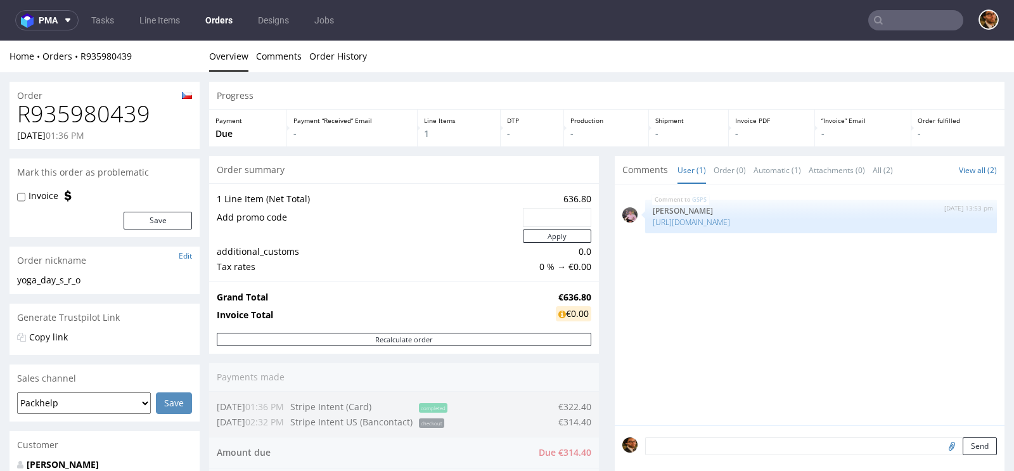
scroll to position [245, 0]
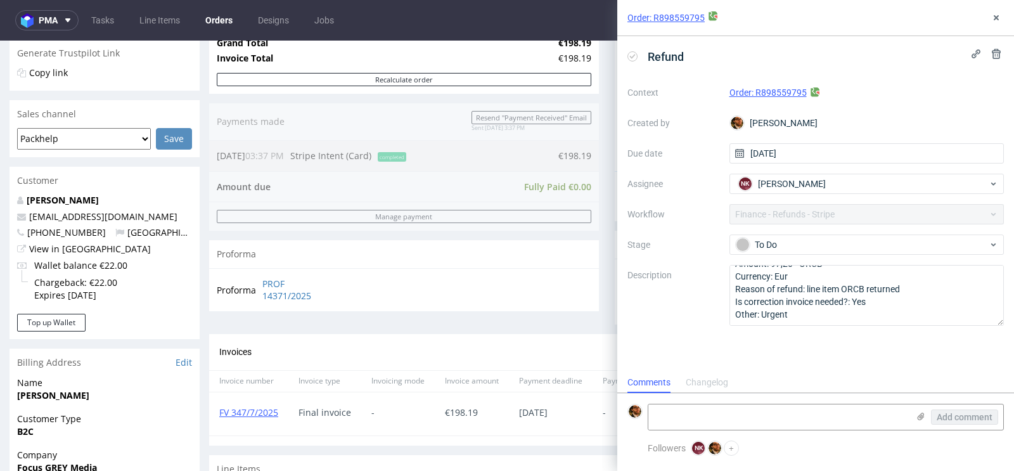
scroll to position [243, 0]
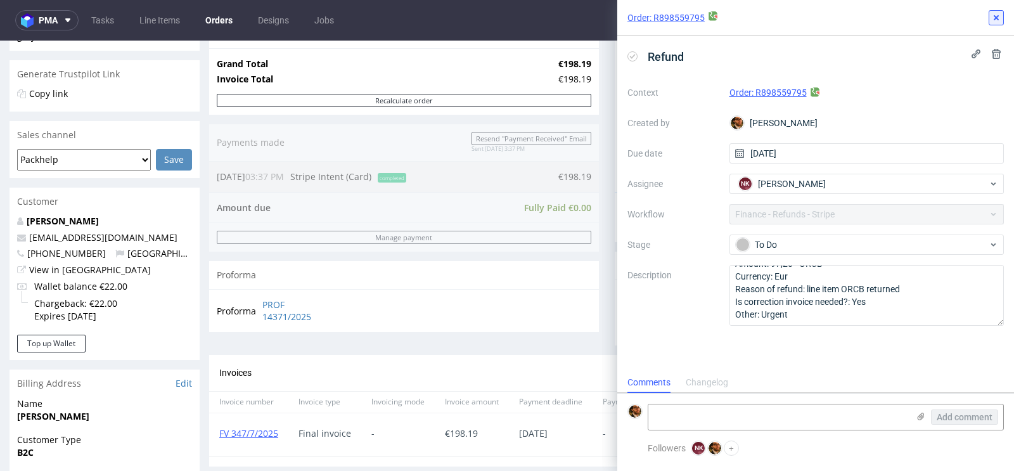
click at [991, 20] on button at bounding box center [996, 17] width 15 height 15
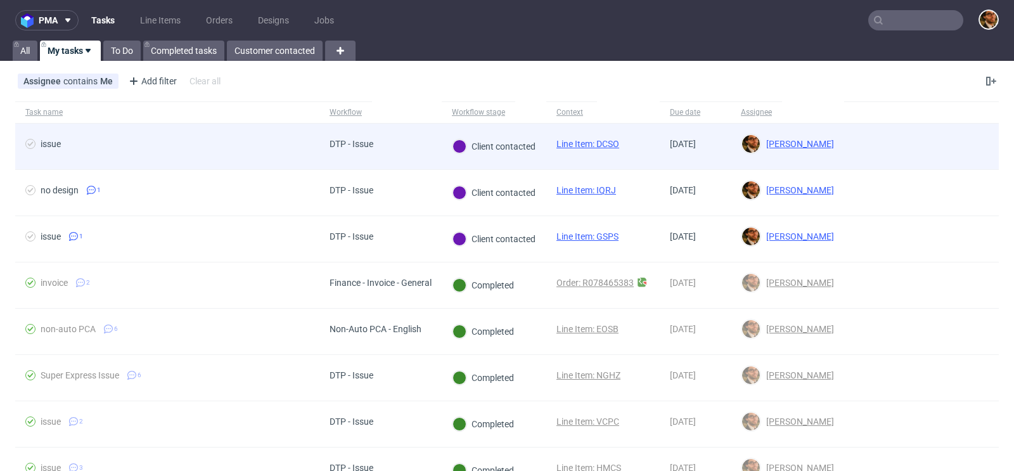
click at [939, 162] on div at bounding box center [921, 147] width 155 height 46
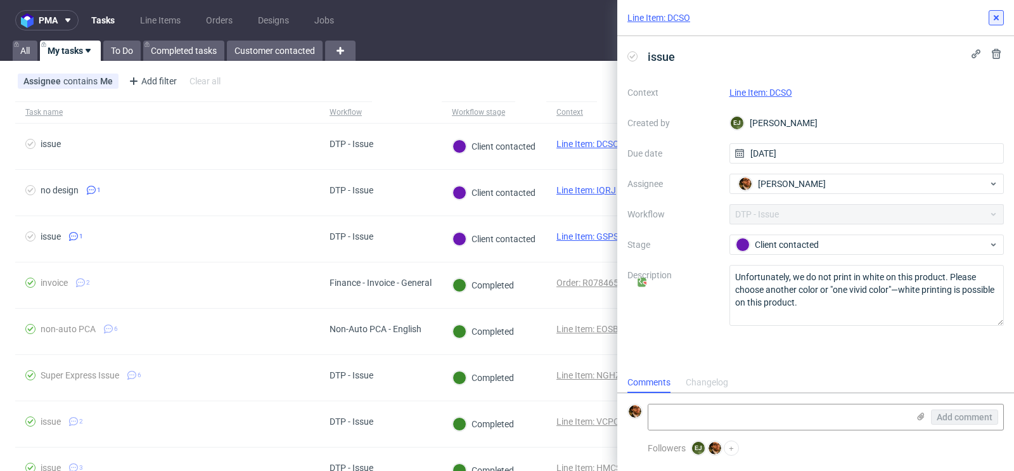
click at [1001, 25] on button at bounding box center [996, 17] width 15 height 15
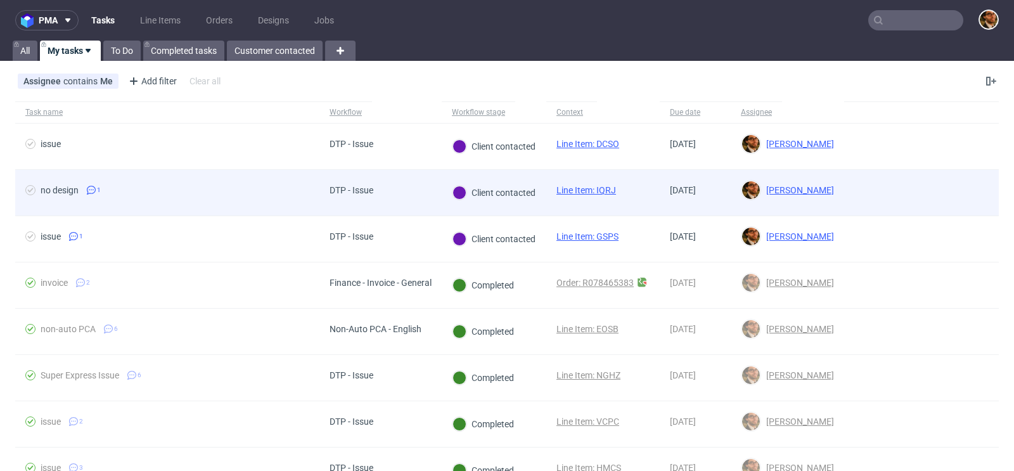
click at [947, 181] on div at bounding box center [921, 193] width 155 height 46
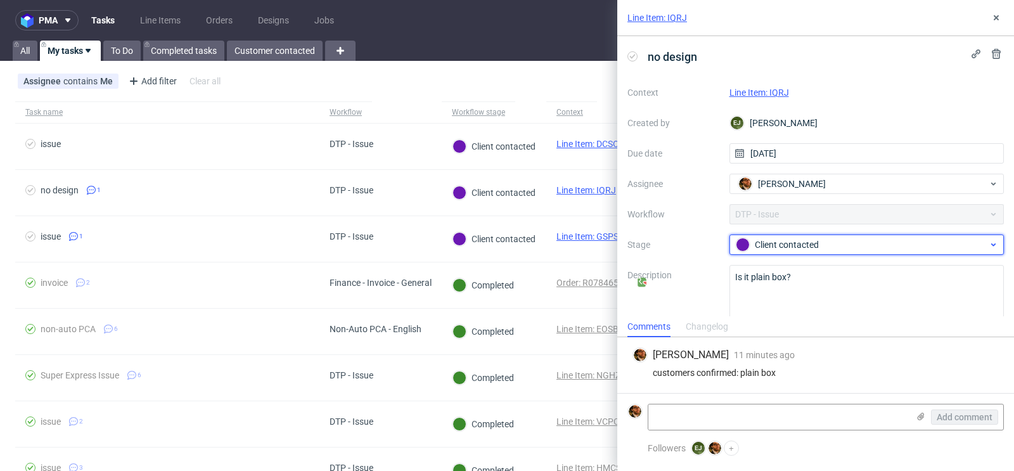
click at [958, 241] on div "Client contacted" at bounding box center [862, 245] width 252 height 14
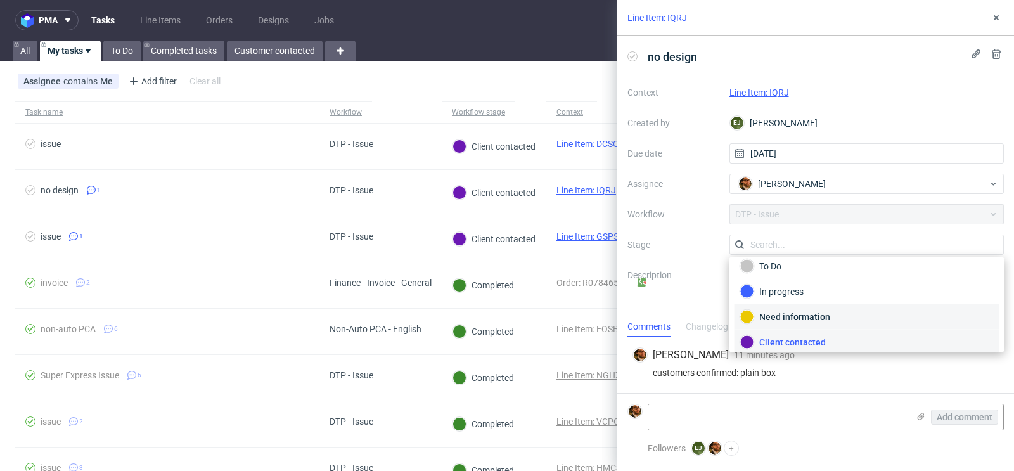
scroll to position [88, 0]
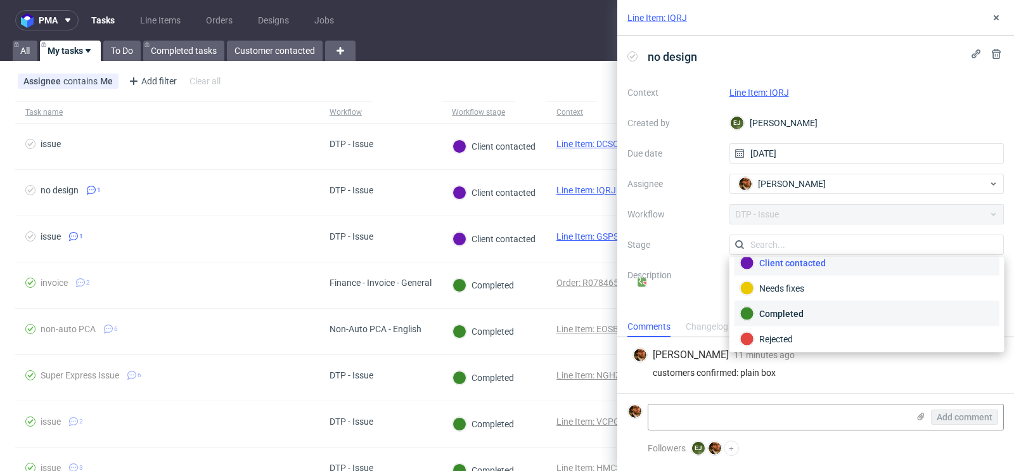
click at [881, 314] on div "Completed" at bounding box center [867, 314] width 254 height 14
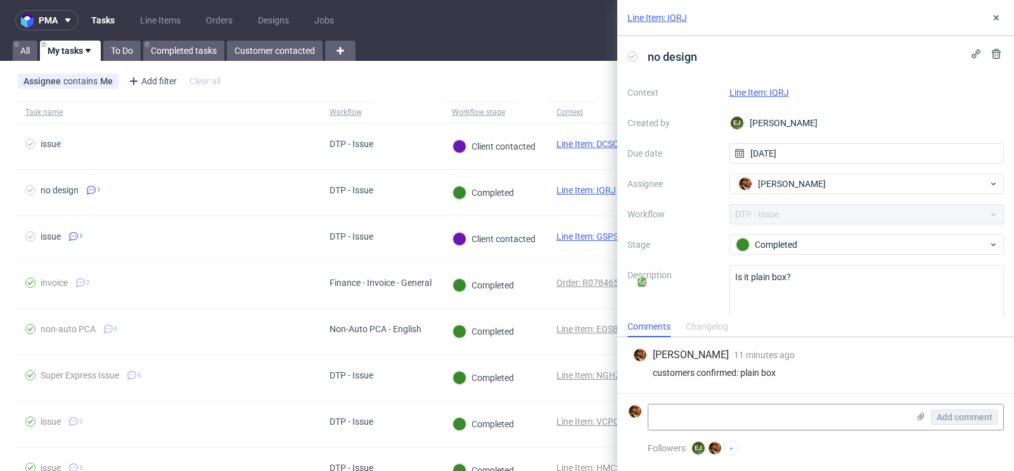
click at [769, 93] on link "Line Item: IQRJ" at bounding box center [759, 92] width 60 height 10
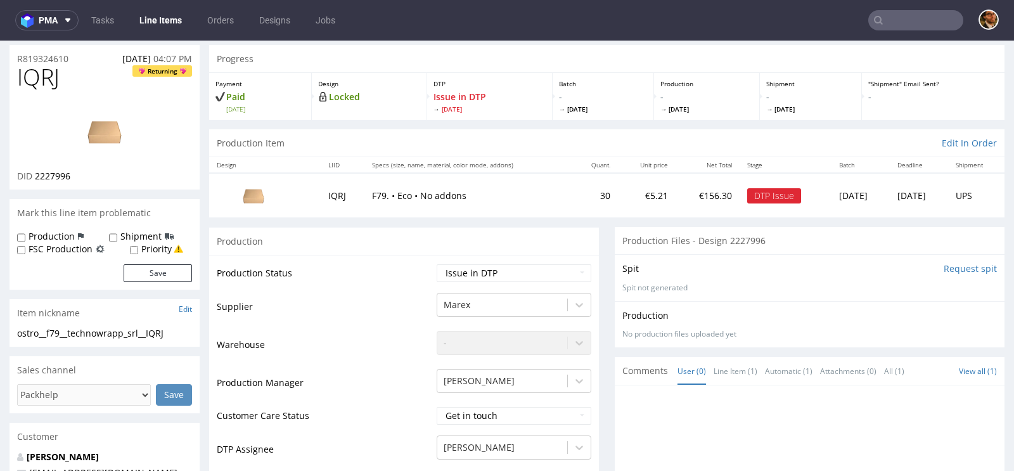
scroll to position [109, 0]
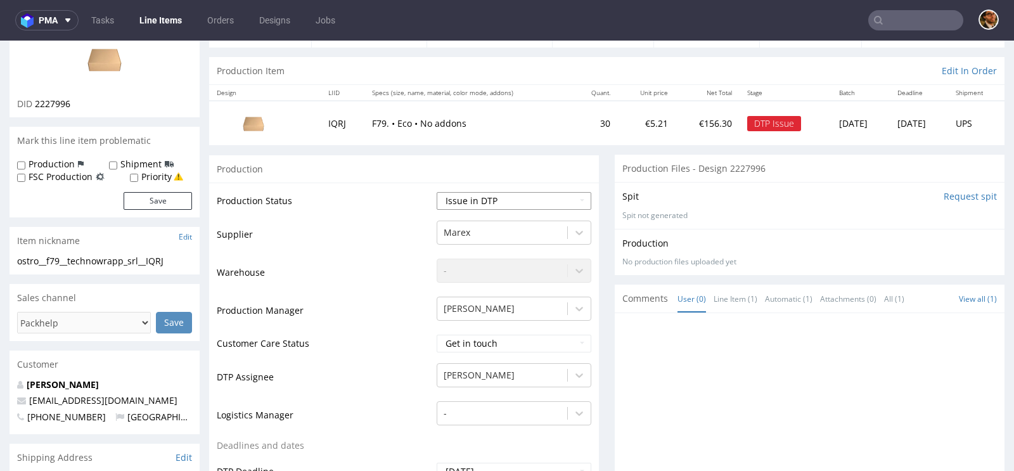
click at [576, 205] on select "Waiting for Artwork Waiting for Diecut Waiting for Mockup Waiting for DTP Waiti…" at bounding box center [514, 201] width 155 height 18
select select "back_for_dtp"
click at [437, 192] on select "Waiting for Artwork Waiting for Diecut Waiting for Mockup Waiting for DTP Waiti…" at bounding box center [514, 201] width 155 height 18
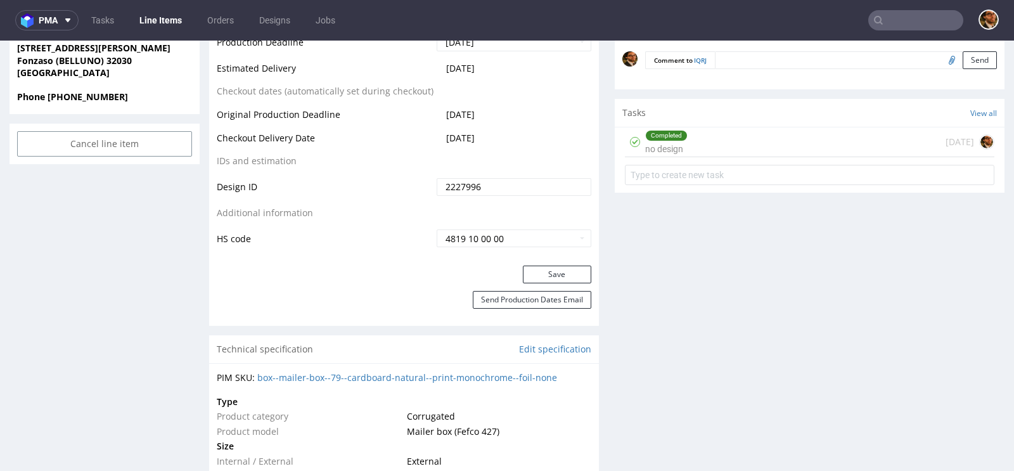
scroll to position [648, 0]
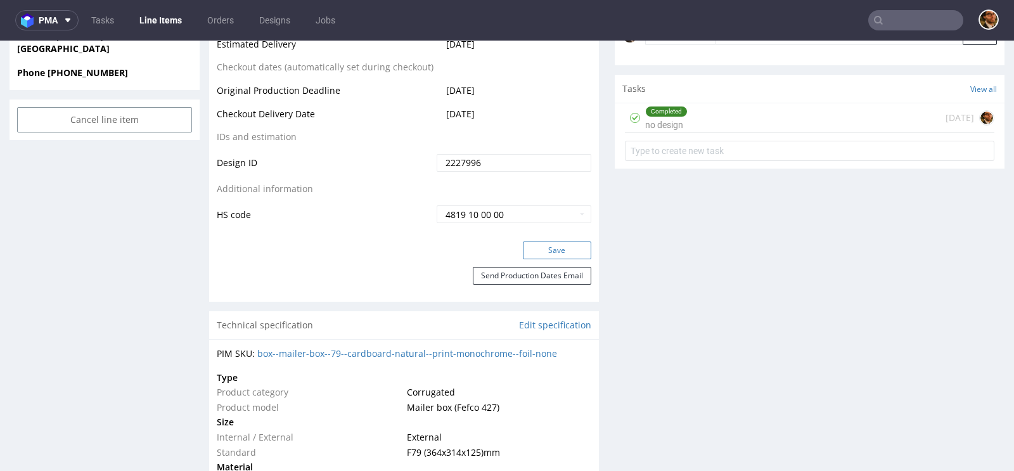
click at [546, 248] on button "Save" at bounding box center [557, 250] width 68 height 18
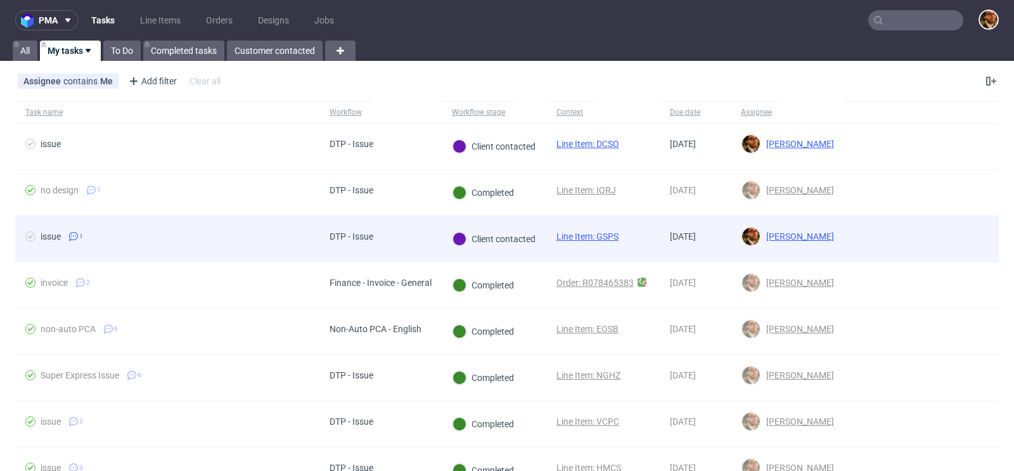
click at [942, 244] on div at bounding box center [921, 239] width 155 height 46
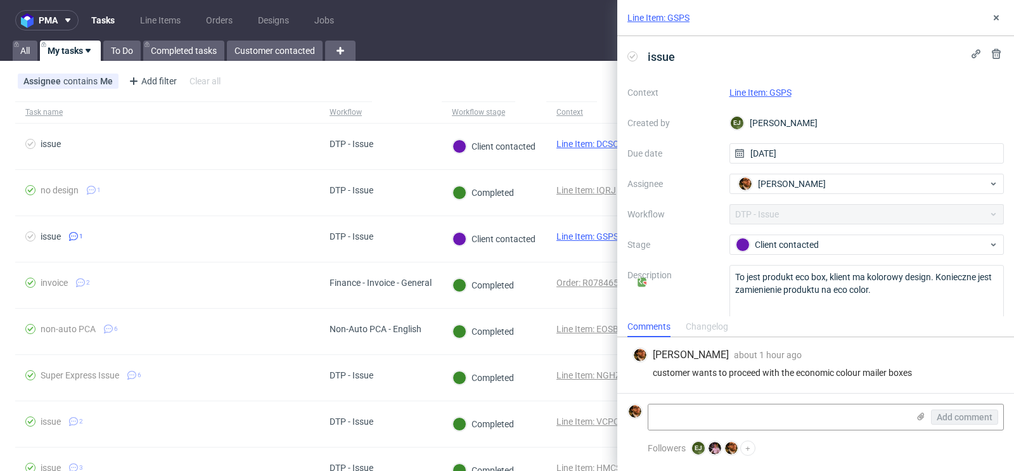
click at [748, 95] on link "Line Item: GSPS" at bounding box center [760, 92] width 62 height 10
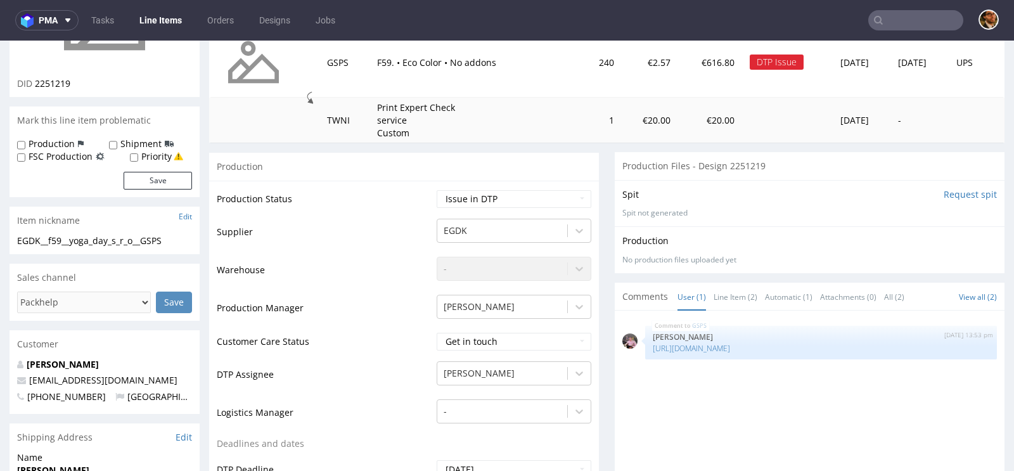
scroll to position [555, 0]
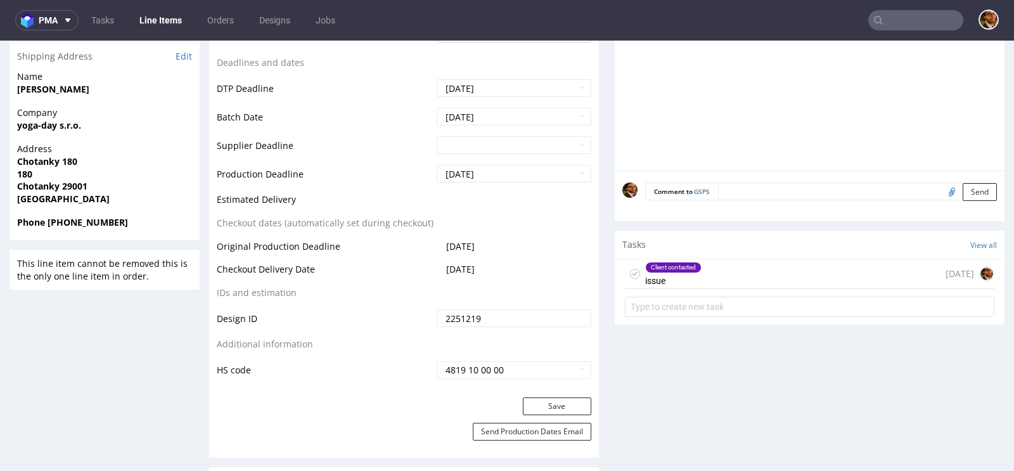
click at [736, 272] on div "Client contacted issue today" at bounding box center [809, 274] width 369 height 30
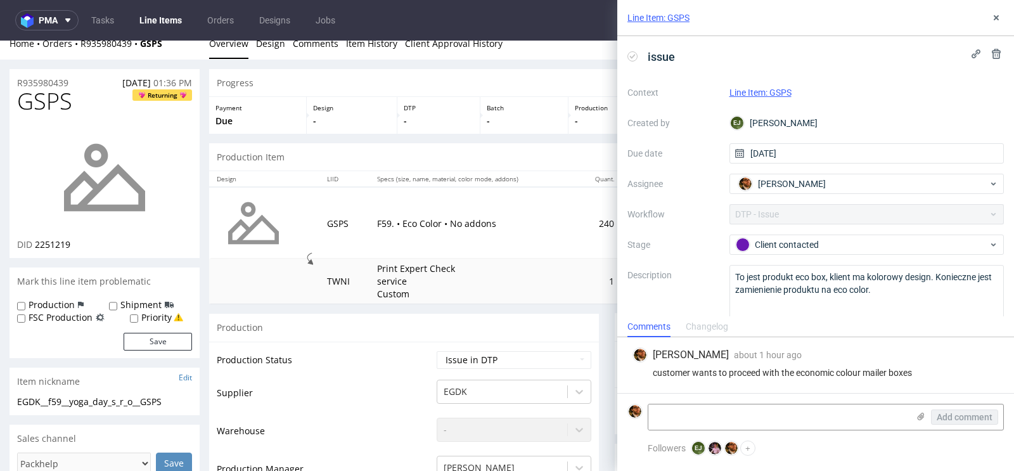
scroll to position [30, 0]
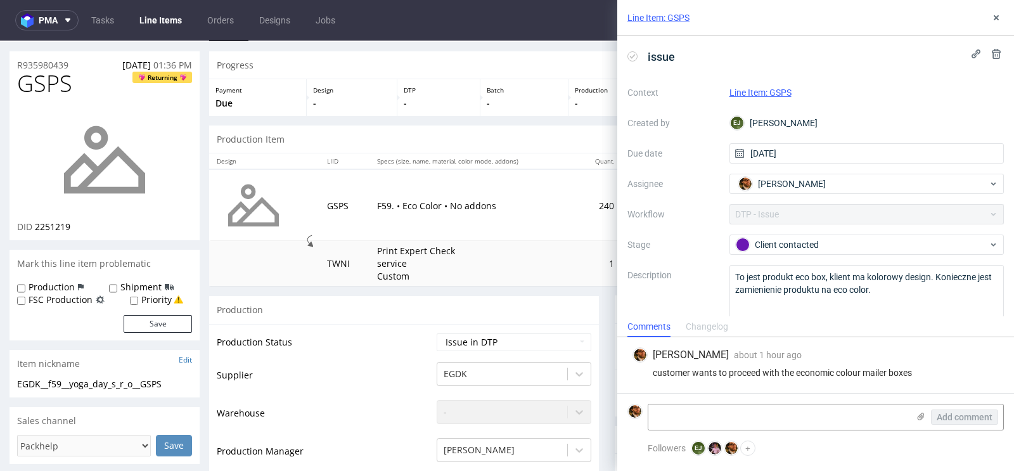
click at [985, 20] on div "Line Item: GSPS" at bounding box center [815, 18] width 397 height 36
click at [999, 20] on icon at bounding box center [996, 18] width 10 height 10
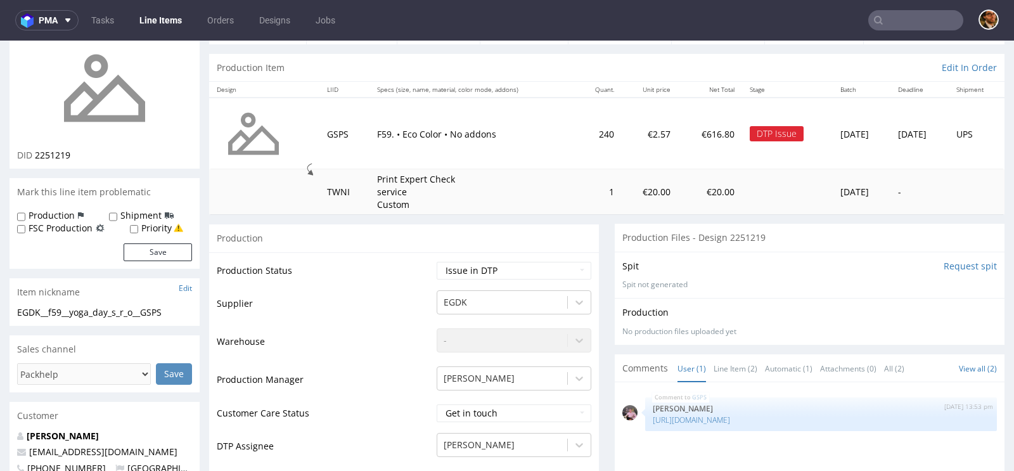
scroll to position [103, 0]
click at [577, 270] on select "Waiting for Artwork Waiting for Diecut Waiting for Mockup Waiting for DTP Waiti…" at bounding box center [514, 270] width 155 height 18
select select "back_for_dtp"
click at [437, 261] on select "Waiting for Artwork Waiting for Diecut Waiting for Mockup Waiting for DTP Waiti…" at bounding box center [514, 270] width 155 height 18
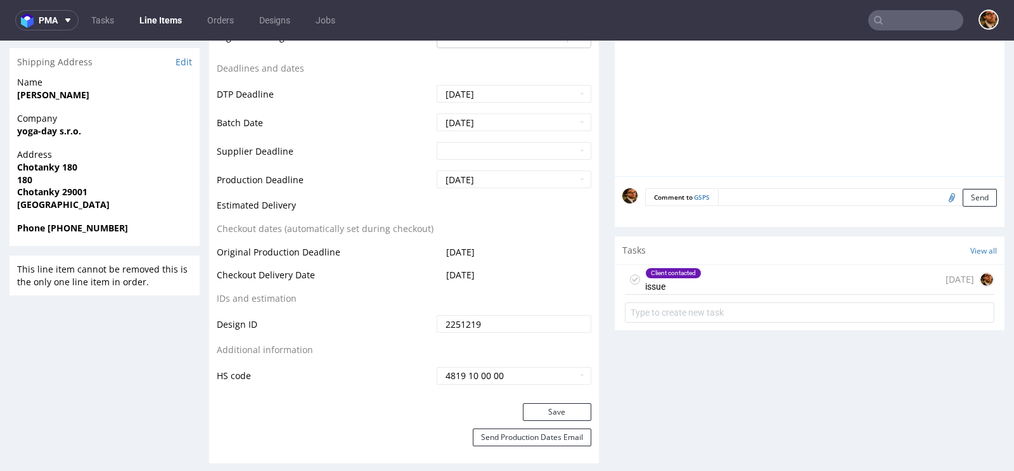
scroll to position [598, 0]
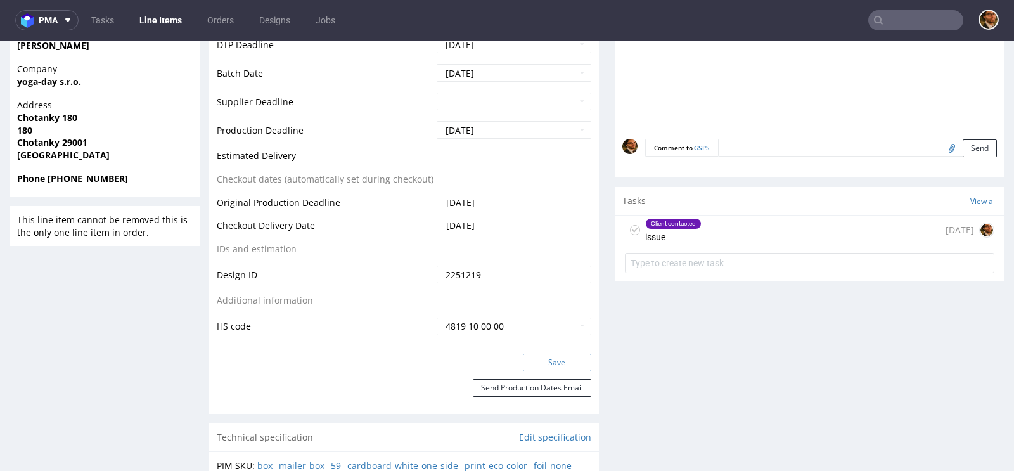
click at [560, 358] on button "Save" at bounding box center [557, 363] width 68 height 18
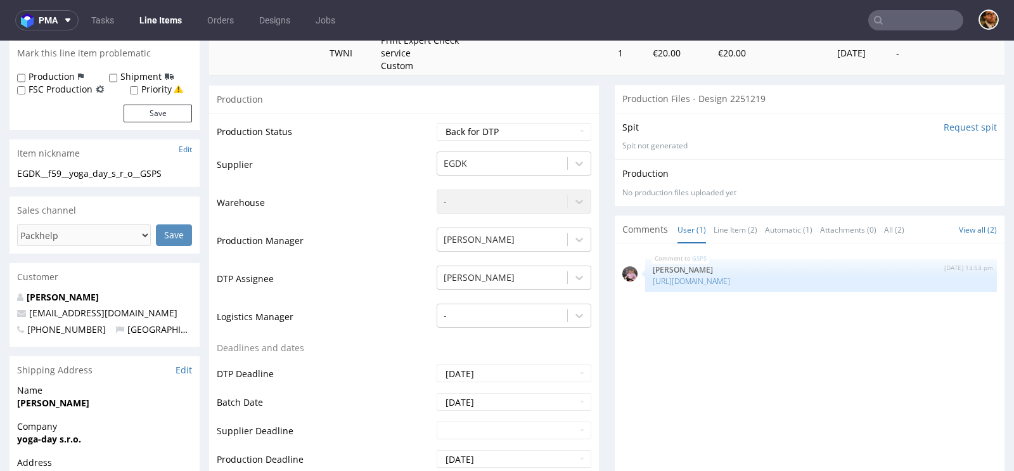
scroll to position [164, 0]
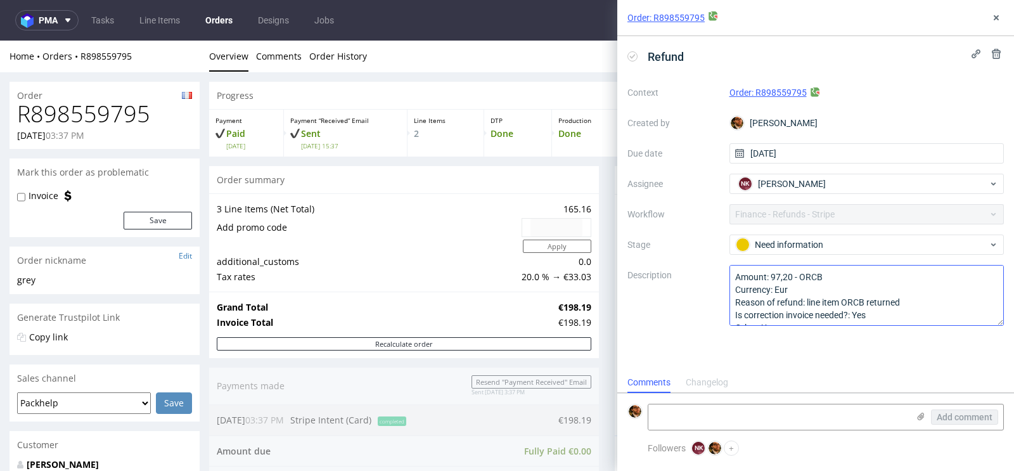
scroll to position [13, 0]
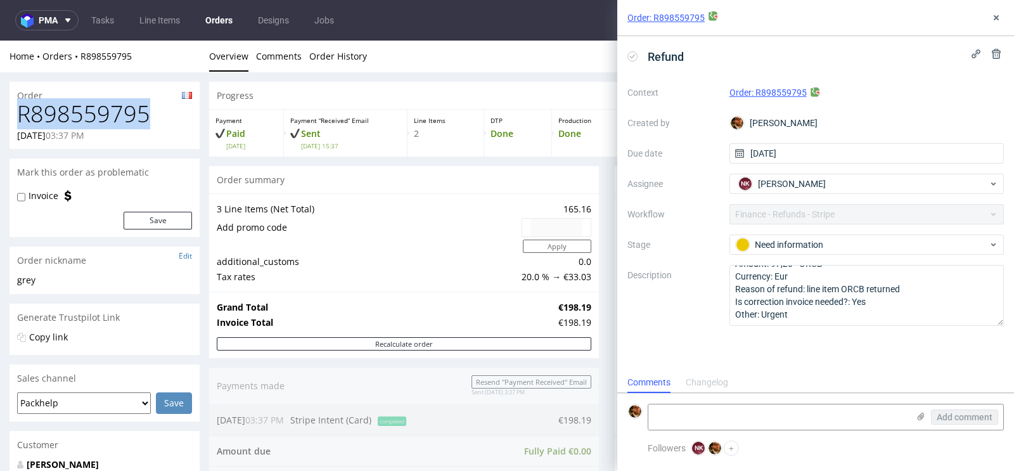
drag, startPoint x: 151, startPoint y: 116, endPoint x: 22, endPoint y: 119, distance: 129.3
click at [22, 119] on h1 "R898559795" at bounding box center [104, 113] width 175 height 25
copy h1 "R898559795"
click at [748, 92] on link "Order: R898559795" at bounding box center [767, 92] width 77 height 10
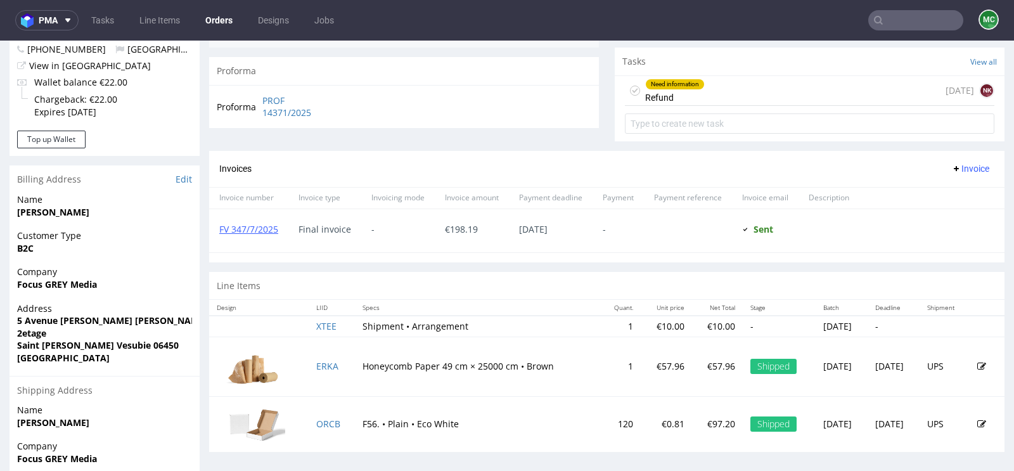
scroll to position [499, 0]
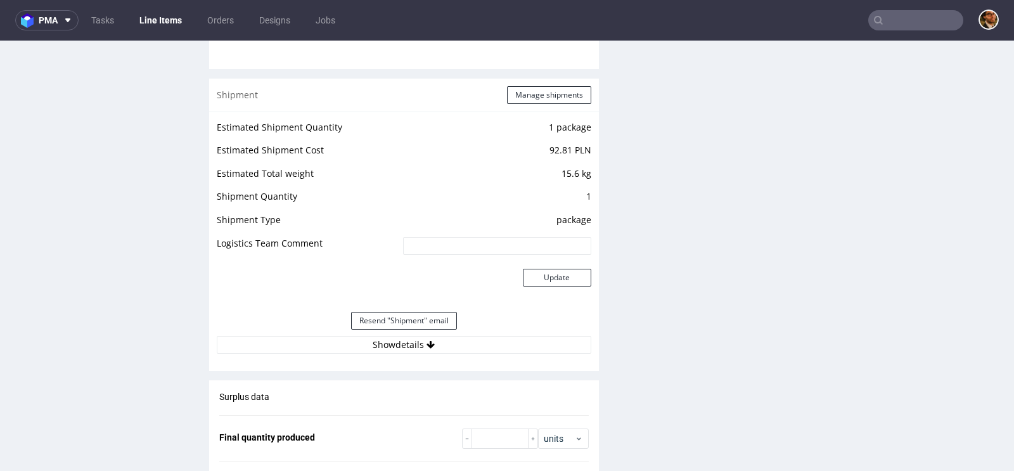
scroll to position [1264, 0]
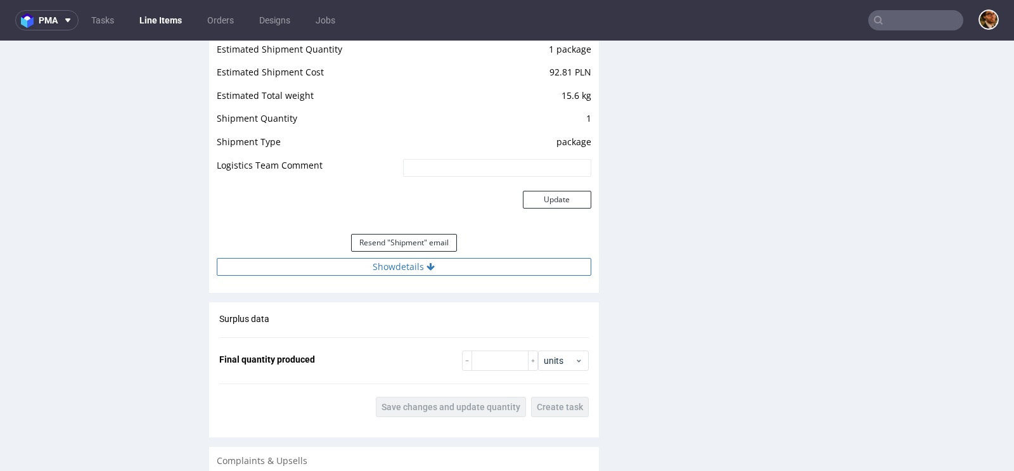
click at [427, 262] on icon at bounding box center [431, 266] width 8 height 9
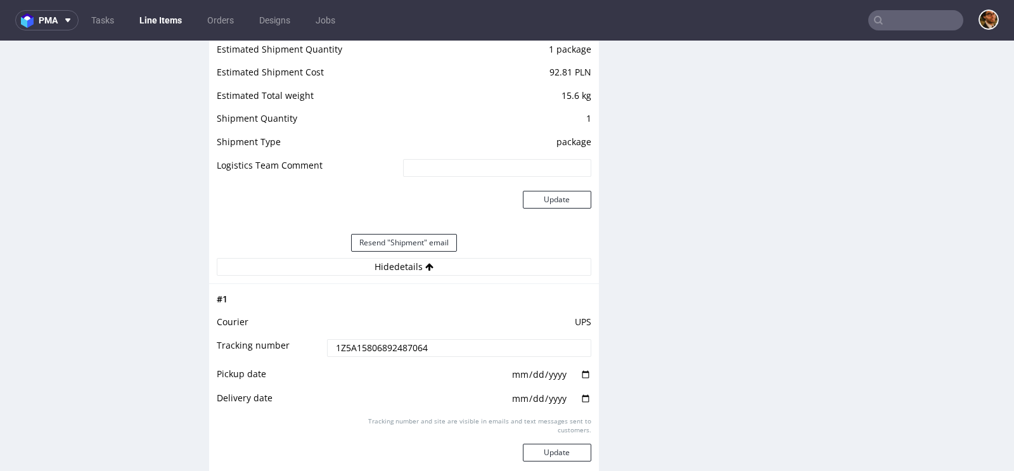
scroll to position [1347, 0]
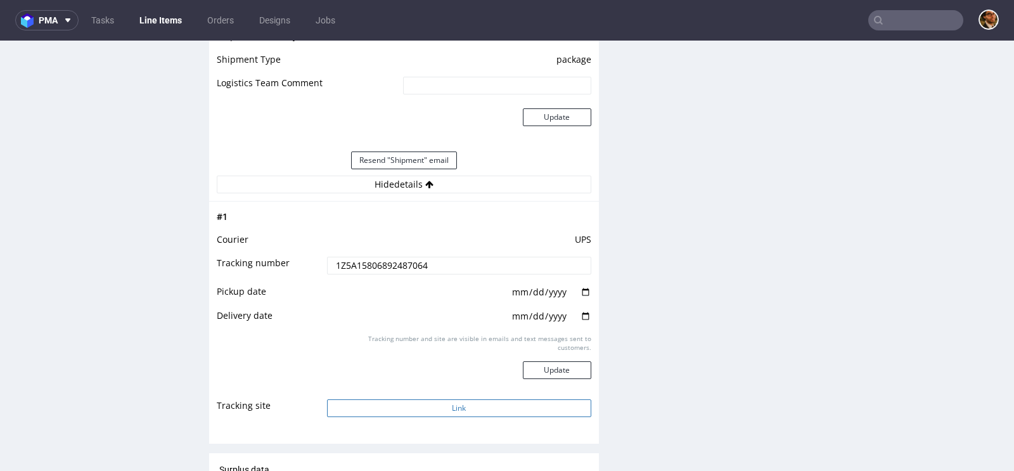
click at [440, 399] on button "Link" at bounding box center [459, 408] width 264 height 18
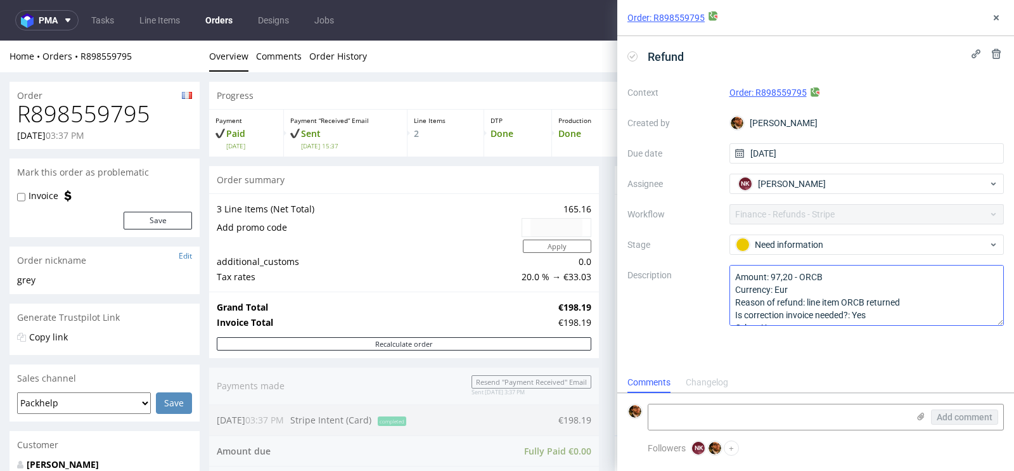
scroll to position [13, 0]
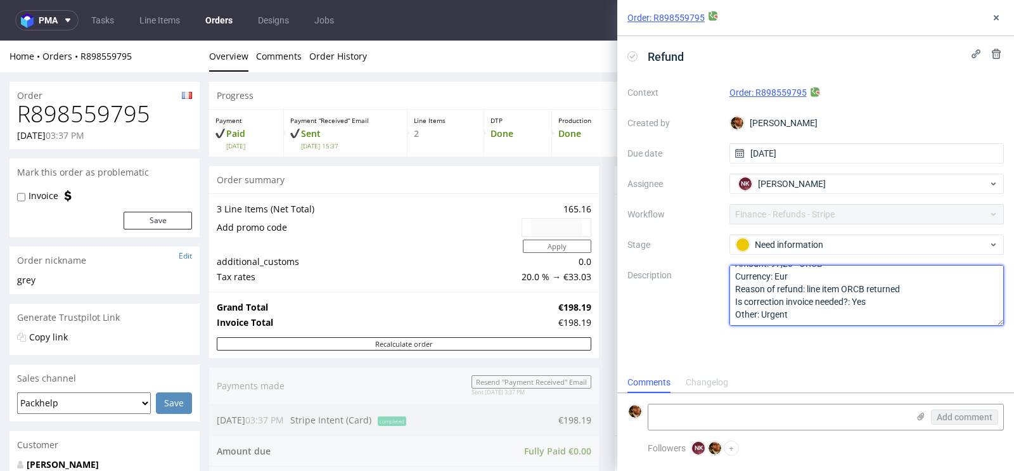
click at [903, 287] on textarea "Amount: 97,20 - ORCB Currency: Eur Reason of refund: line item ORCB returned Is…" at bounding box center [866, 295] width 275 height 61
type textarea "Amount: 97,20 - ORCB Currency: Eur Reason of refund: line item ORCB returned - …"
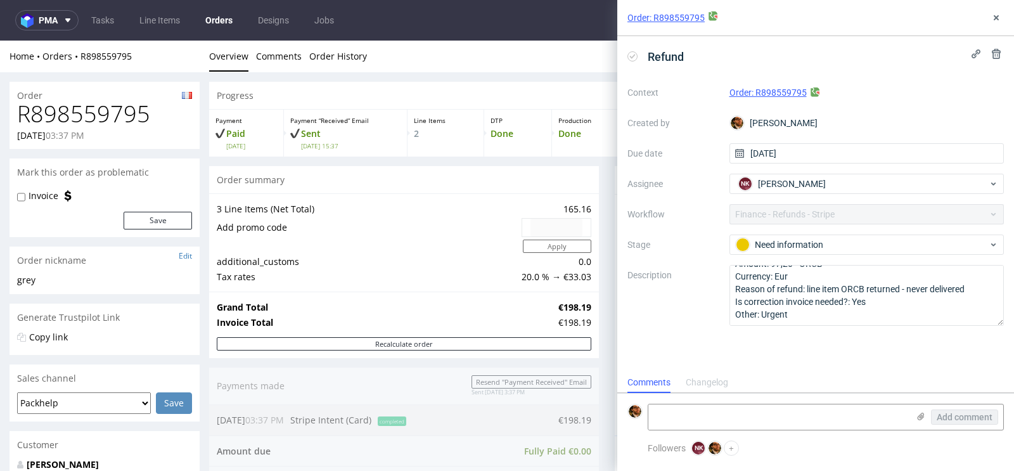
click at [980, 350] on div "Refund Context Order: R898559795 Created by [PERSON_NAME] Due date [DATE] Assig…" at bounding box center [815, 204] width 397 height 336
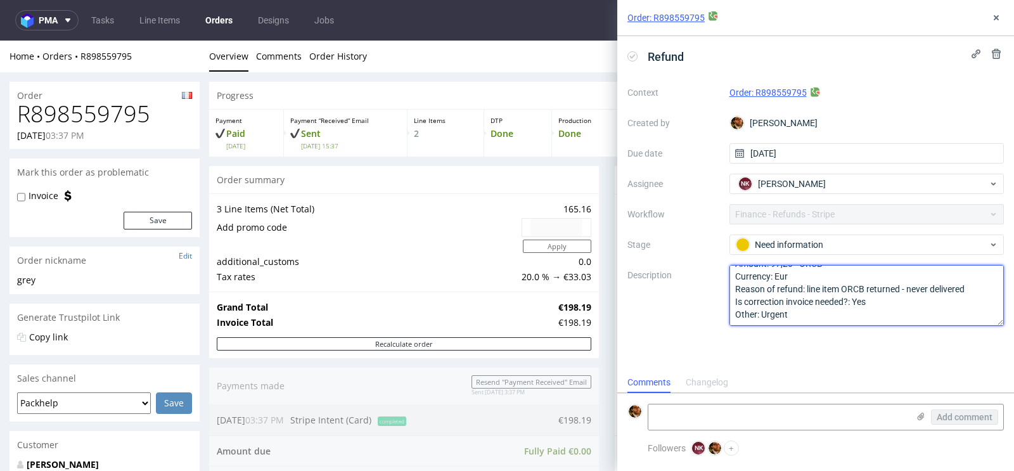
click at [935, 316] on textarea "Amount: 97,20 - ORCB Currency: Eur Reason of refund: line item ORCB returned - …" at bounding box center [866, 295] width 275 height 61
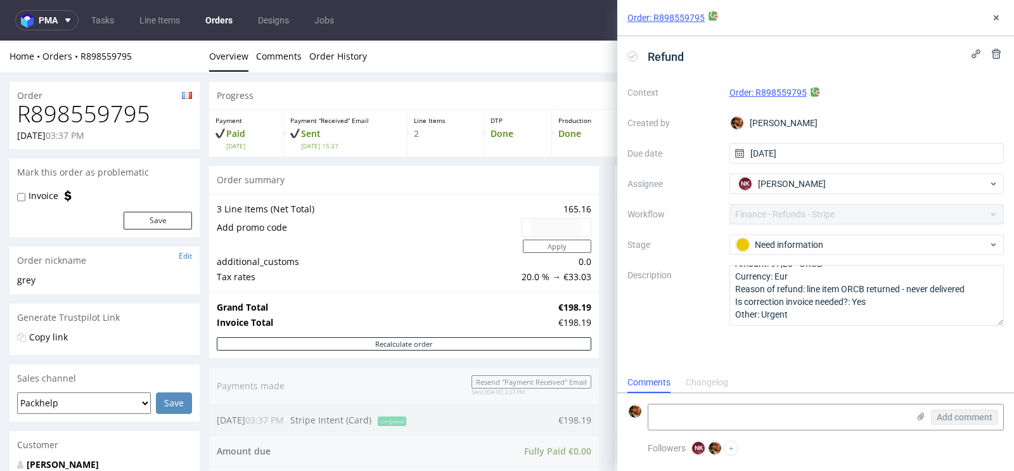
click at [932, 353] on div "Refund Context Order: R898559795 Created by Matteo Corsico Due date 22/08/2025 …" at bounding box center [815, 204] width 397 height 336
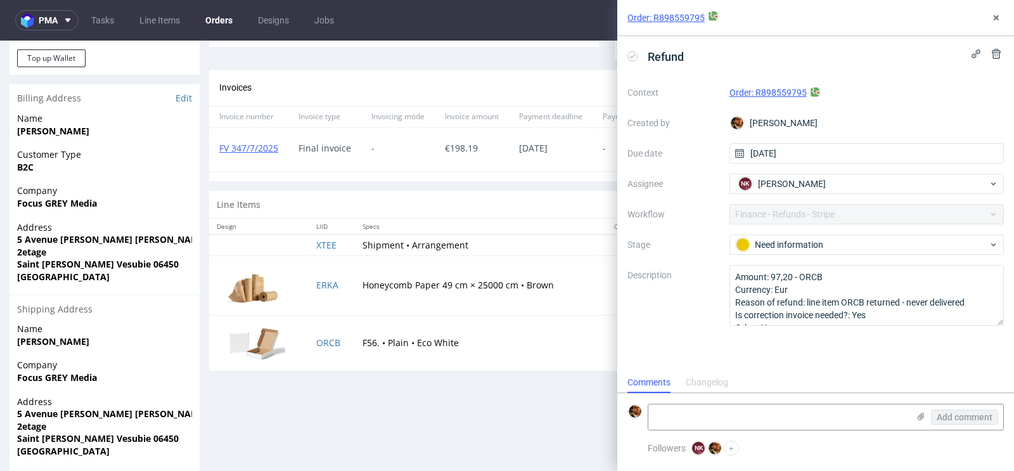
scroll to position [565, 0]
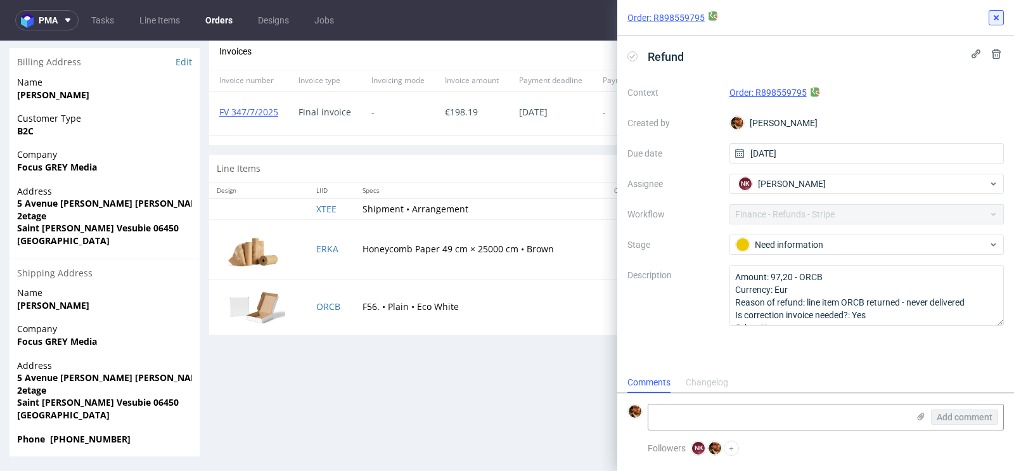
click at [996, 16] on use at bounding box center [996, 17] width 5 height 5
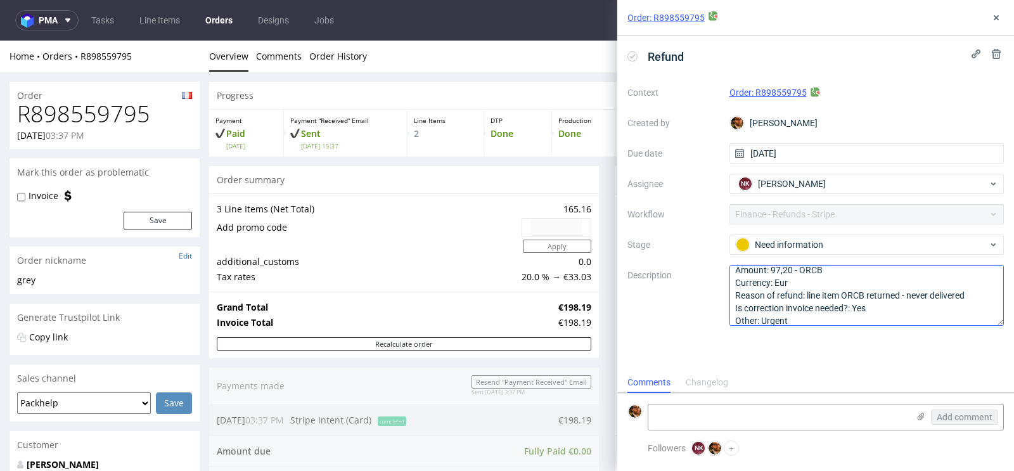
scroll to position [13, 0]
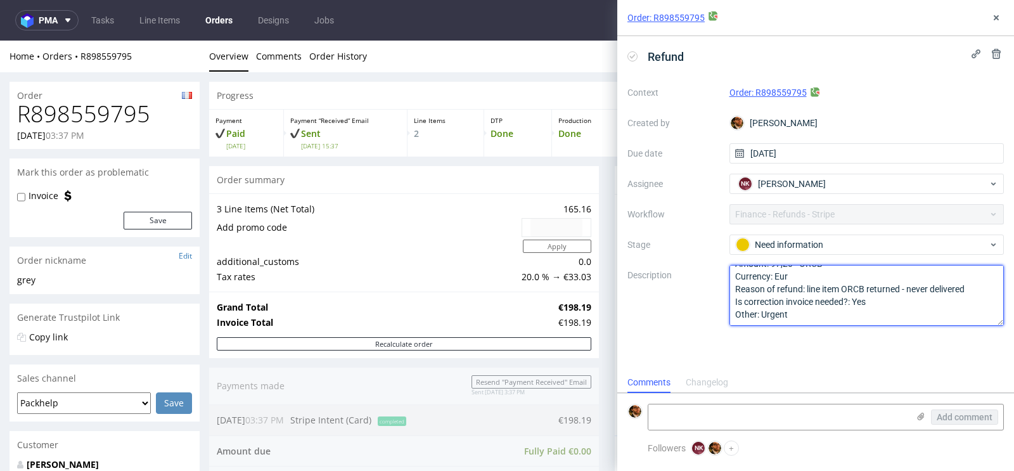
click at [932, 291] on textarea "Amount: 97,20 - ORCB Currency: Eur Reason of refund: line item ORCB returned - …" at bounding box center [866, 295] width 275 height 61
type textarea "Amount: 97,20 - ORCB Currency: Eur Reason of refund: line item ORCB returned - …"
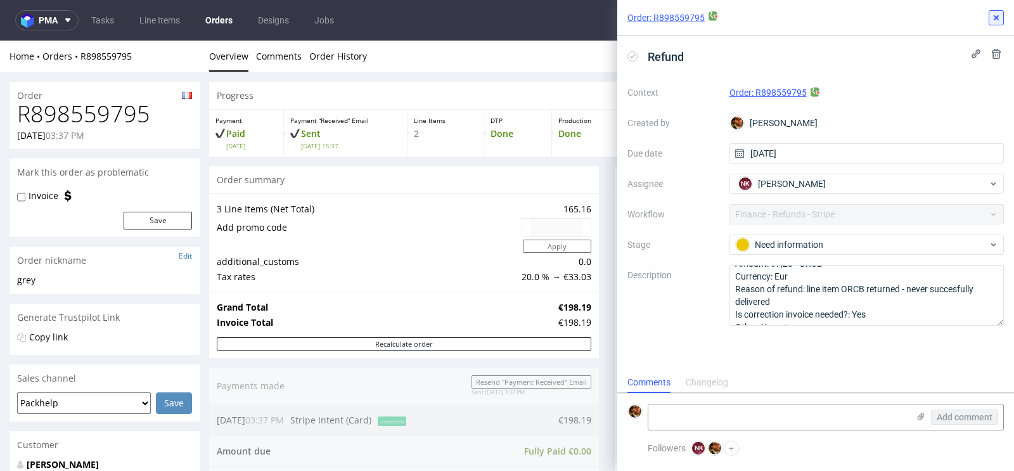
click at [994, 18] on icon at bounding box center [996, 18] width 10 height 10
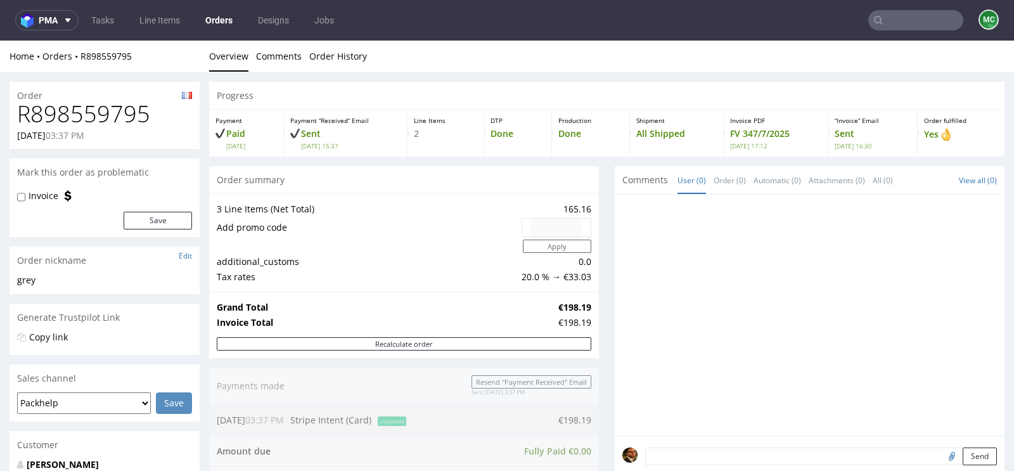
scroll to position [412, 0]
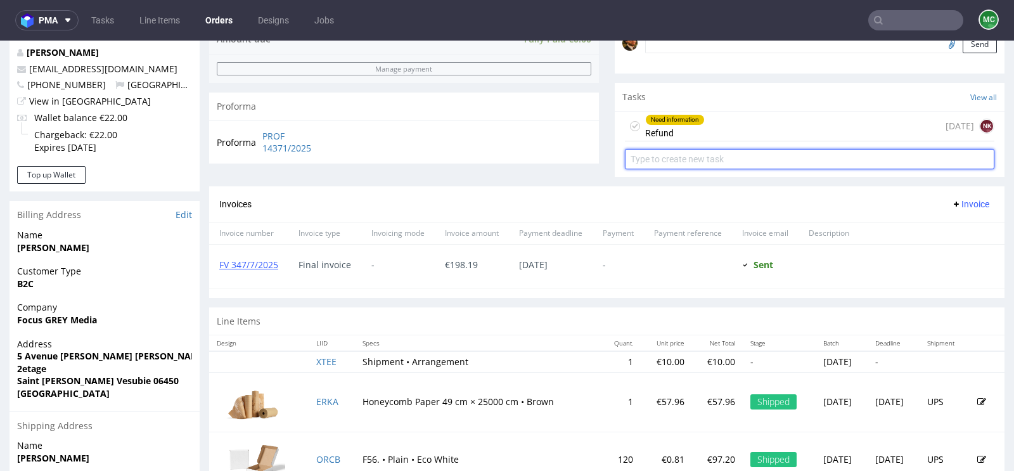
click at [643, 154] on input "text" at bounding box center [809, 159] width 369 height 20
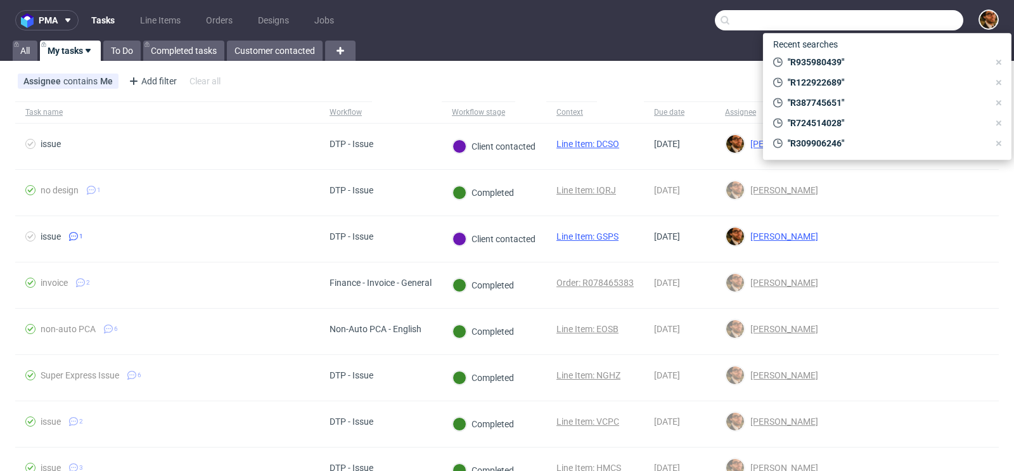
click at [877, 20] on input "text" at bounding box center [839, 20] width 248 height 20
paste input "R234845013"
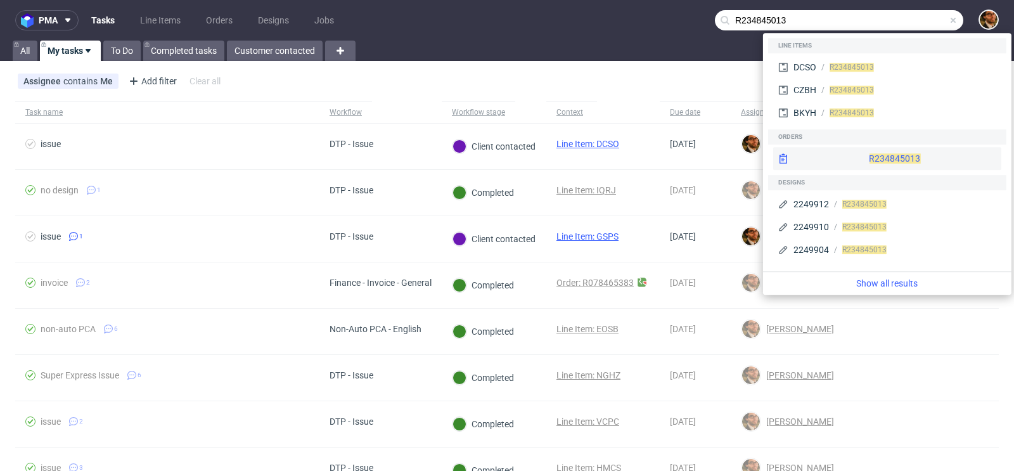
type input "R234845013"
click at [875, 155] on div "R234845013" at bounding box center [887, 158] width 228 height 23
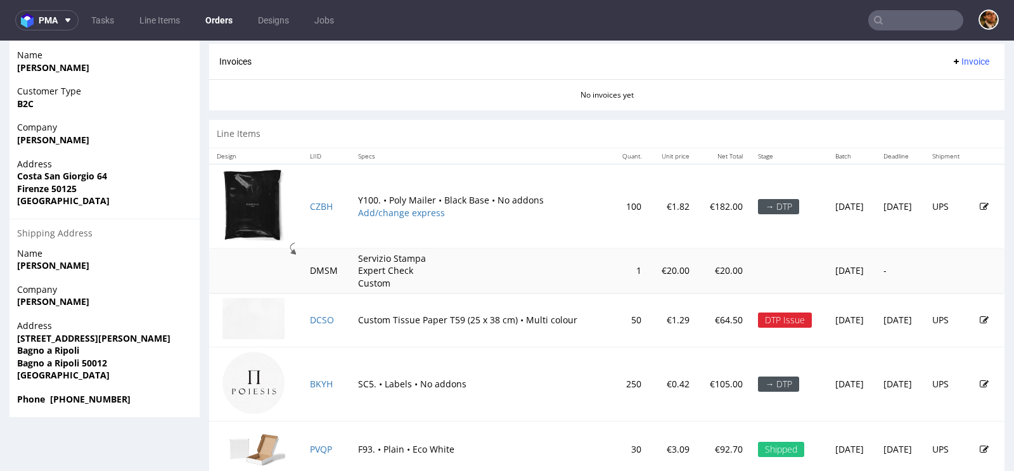
scroll to position [599, 0]
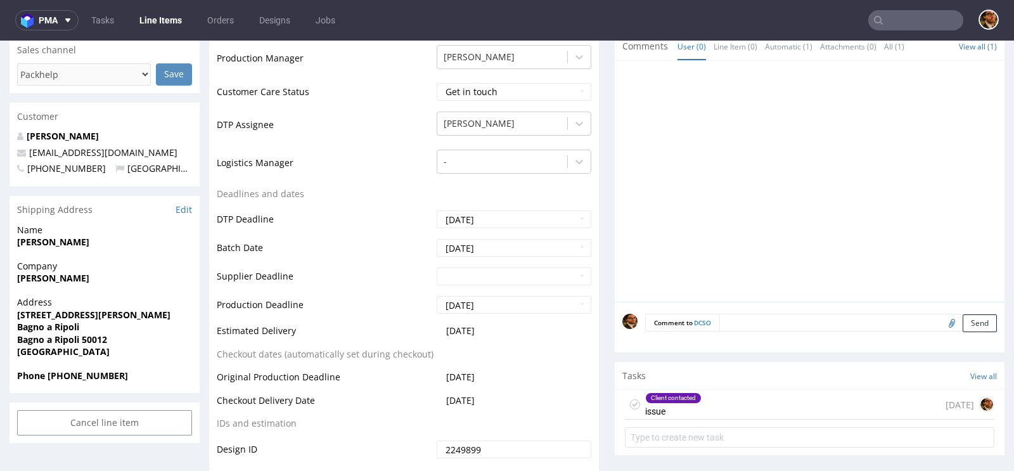
scroll to position [496, 0]
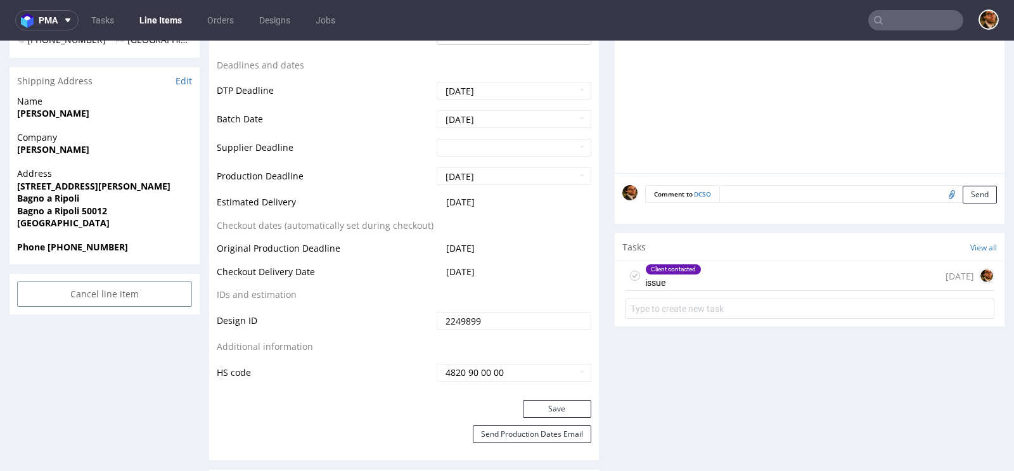
click at [726, 273] on div "Client contacted issue today" at bounding box center [809, 276] width 369 height 30
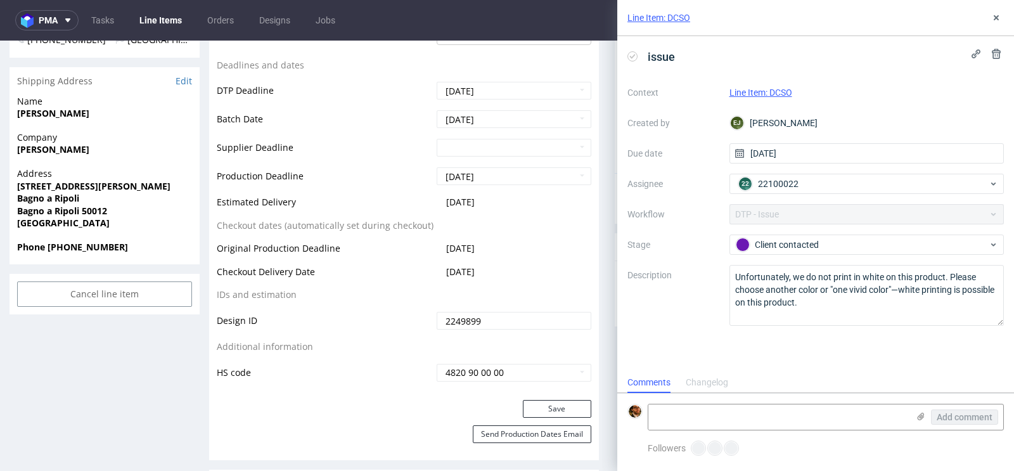
scroll to position [10, 0]
click at [996, 13] on icon at bounding box center [996, 18] width 10 height 10
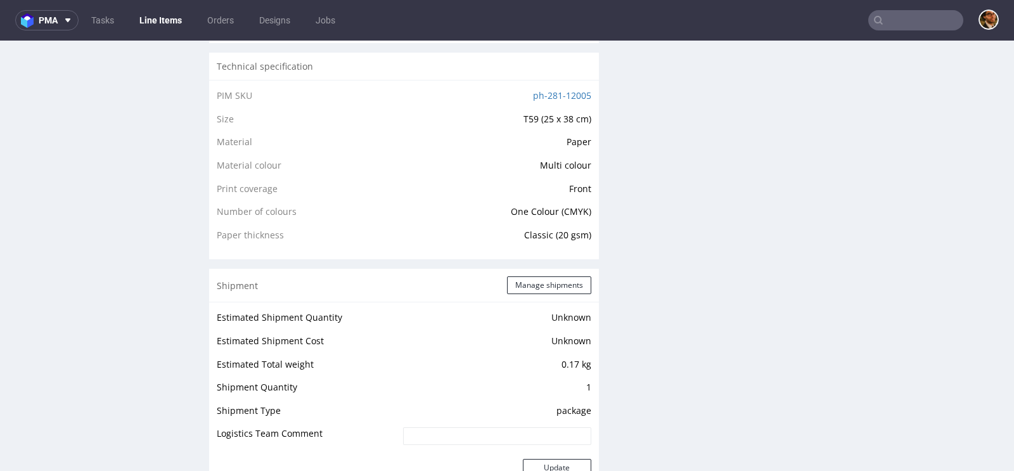
scroll to position [940, 0]
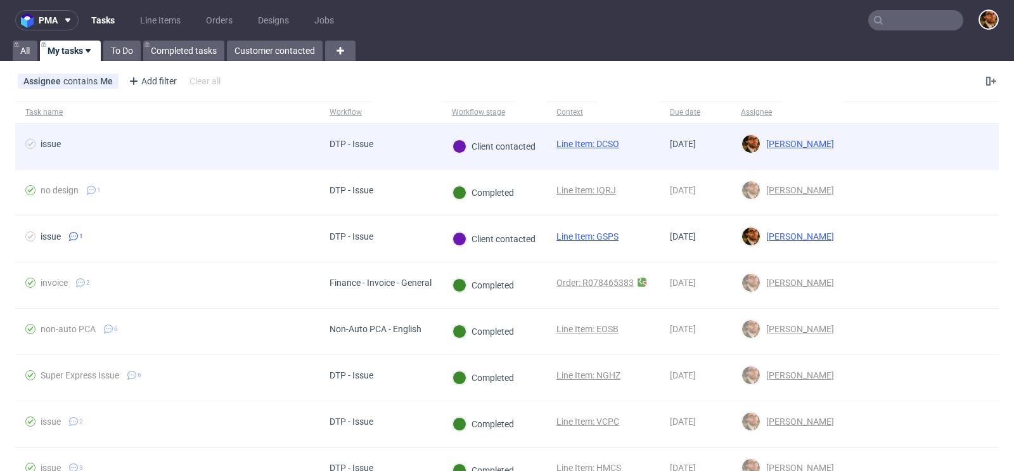
click at [934, 153] on div at bounding box center [921, 147] width 155 height 46
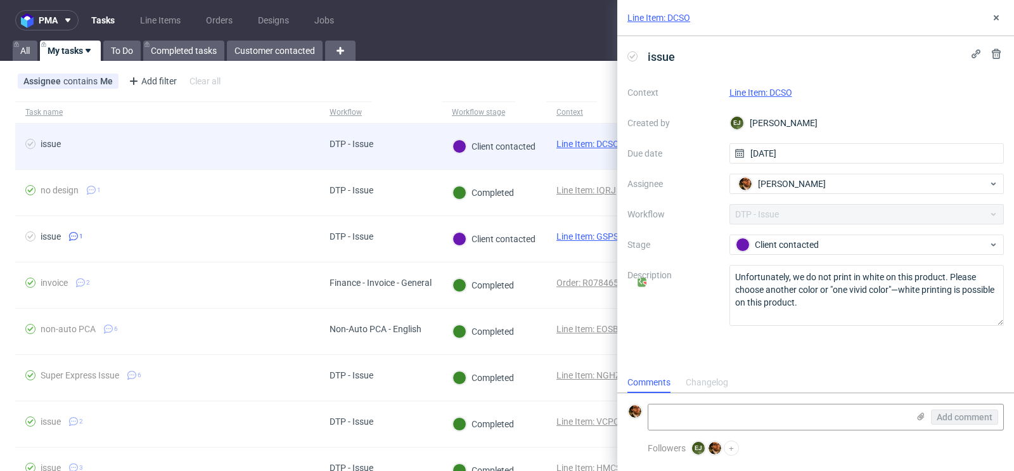
scroll to position [10, 0]
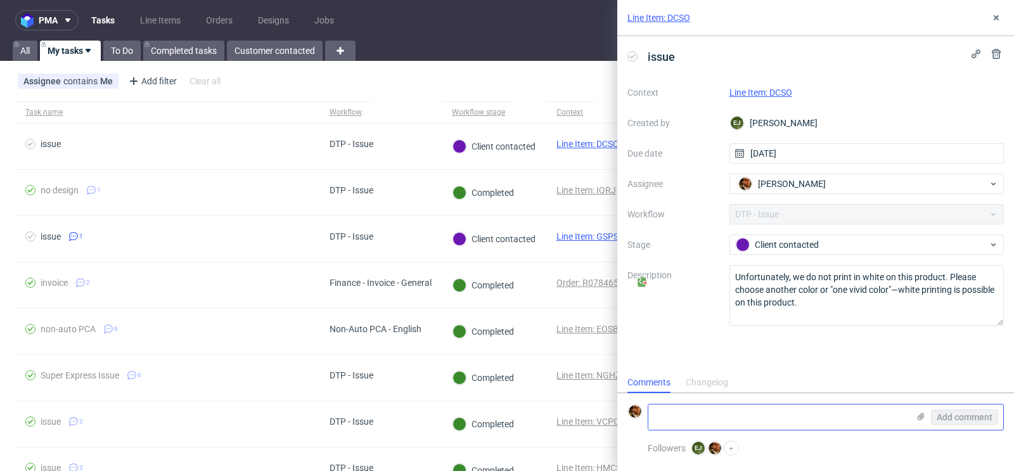
click at [737, 413] on textarea at bounding box center [778, 416] width 260 height 25
click at [731, 418] on textarea "customers asks for black print instead or" at bounding box center [778, 416] width 260 height 25
click at [882, 416] on textarea "customers asks for the "one color" black print instead or" at bounding box center [778, 416] width 260 height 25
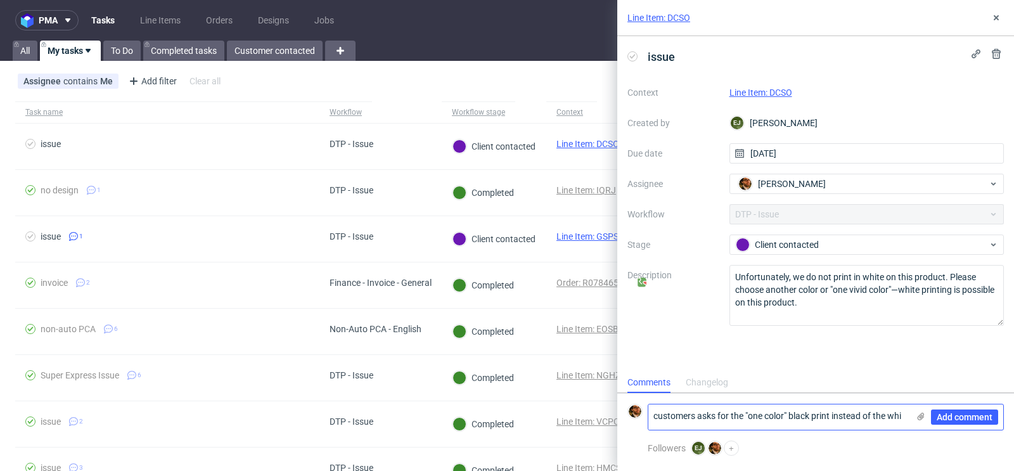
scroll to position [0, 0]
click at [695, 414] on textarea "customers asks for the "one color" black print" at bounding box center [778, 416] width 260 height 25
click at [842, 416] on textarea "customer asks for the "one color" black print" at bounding box center [778, 416] width 260 height 25
type textarea "customer asks for the "one color" black print"
click at [946, 414] on span "Add comment" at bounding box center [965, 417] width 56 height 9
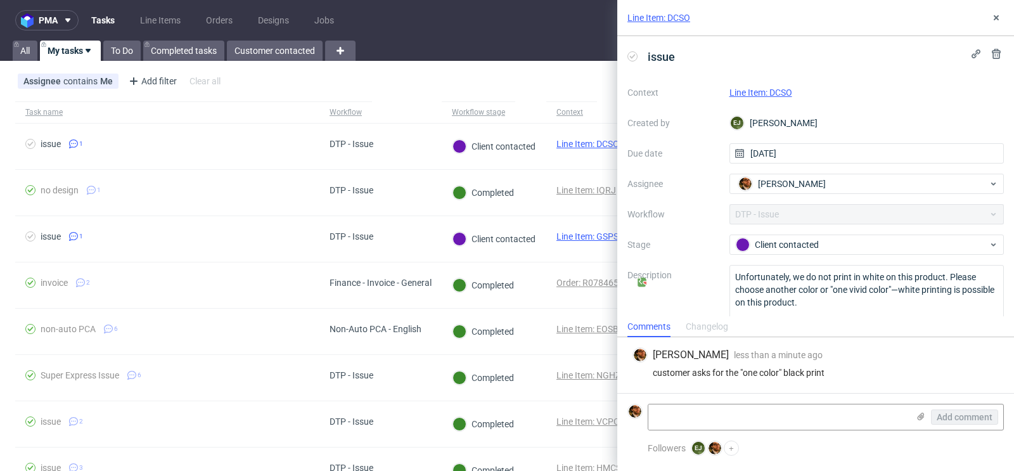
click at [769, 94] on link "Line Item: DCSO" at bounding box center [760, 92] width 63 height 10
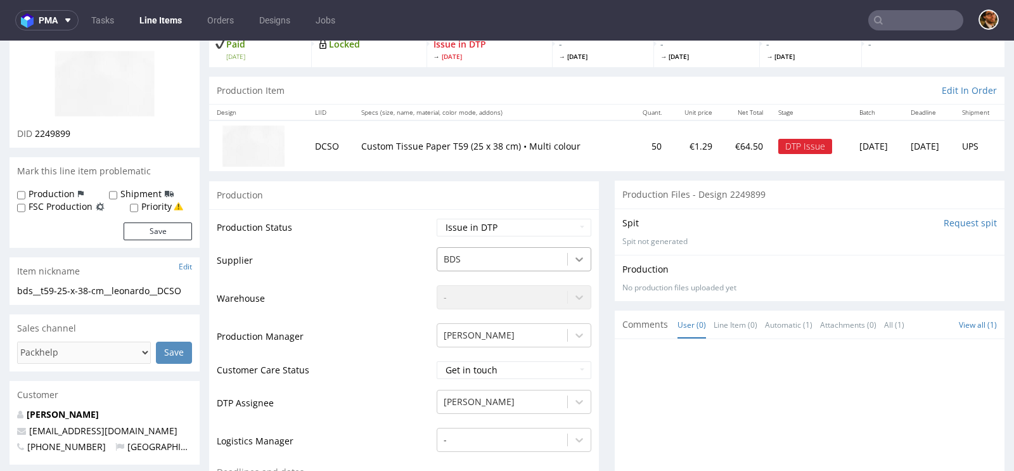
scroll to position [121, 0]
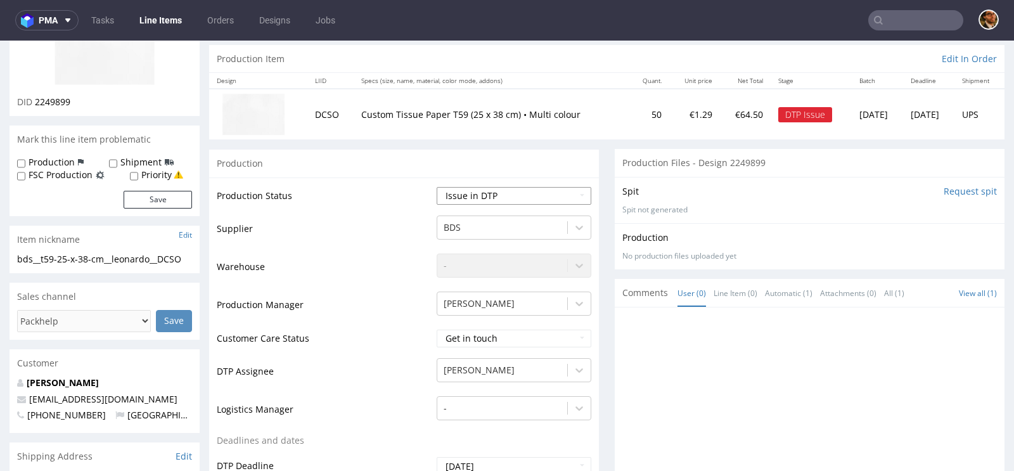
click at [577, 195] on select "Waiting for Artwork Waiting for Diecut Waiting for Mockup Waiting for DTP Waiti…" at bounding box center [514, 196] width 155 height 18
select select "back_for_dtp"
click at [437, 187] on select "Waiting for Artwork Waiting for Diecut Waiting for Mockup Waiting for DTP Waiti…" at bounding box center [514, 196] width 155 height 18
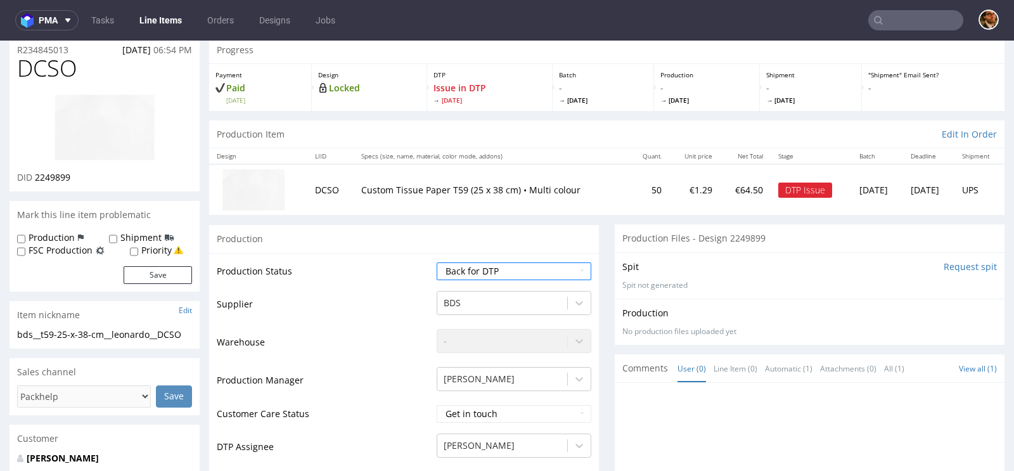
scroll to position [0, 0]
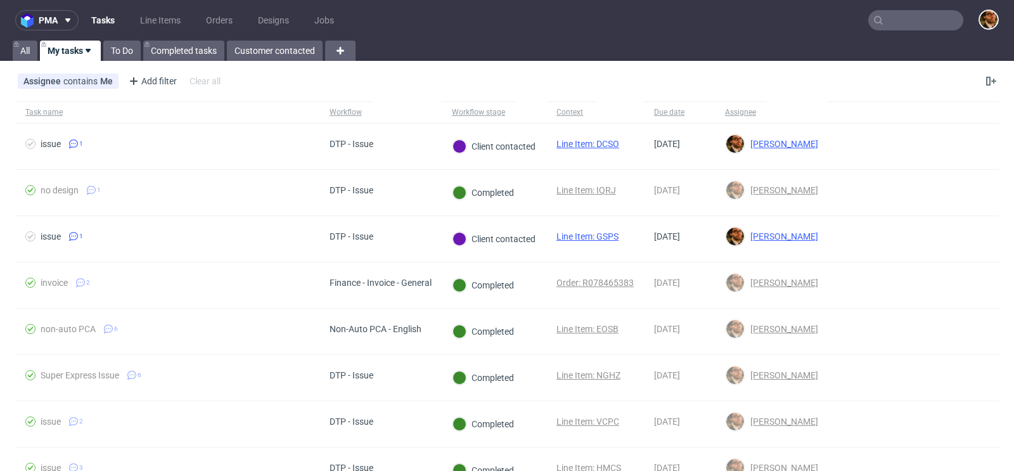
click at [898, 12] on input "text" at bounding box center [915, 20] width 95 height 20
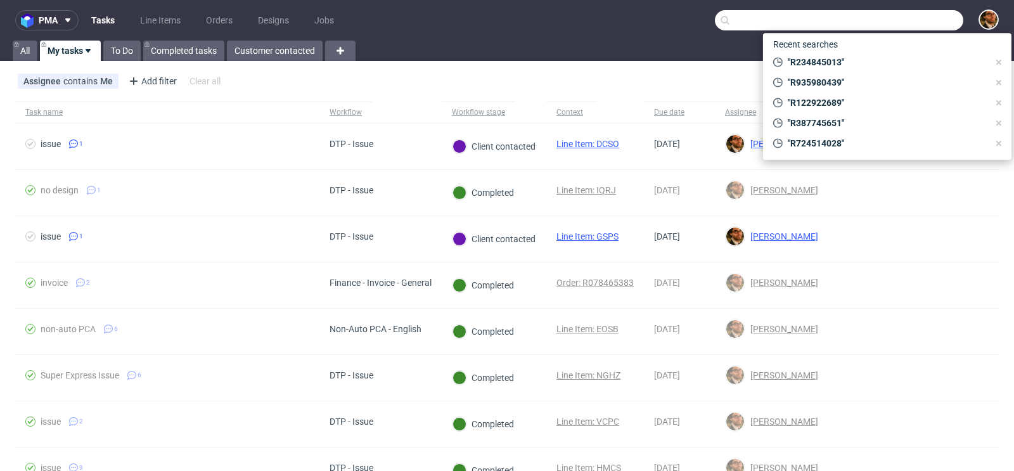
paste input "artknit-studios.com"
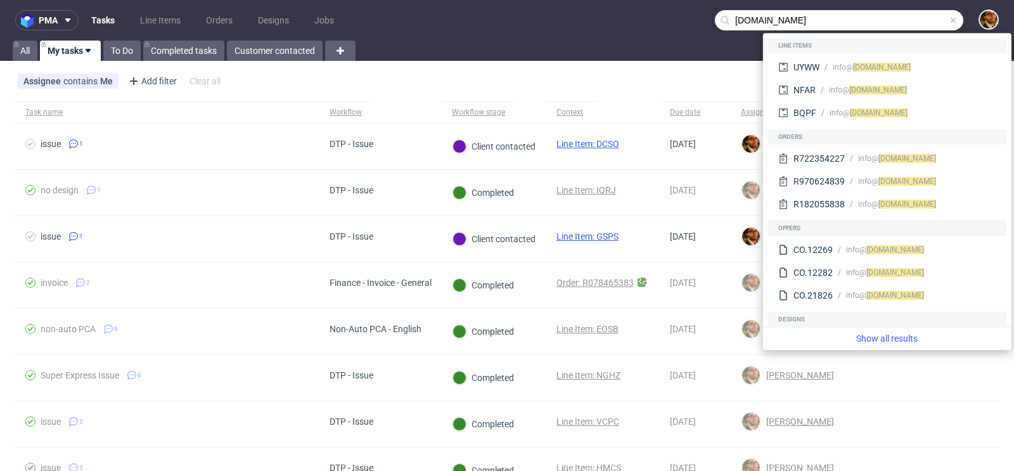
type input "artknit-studios.com"
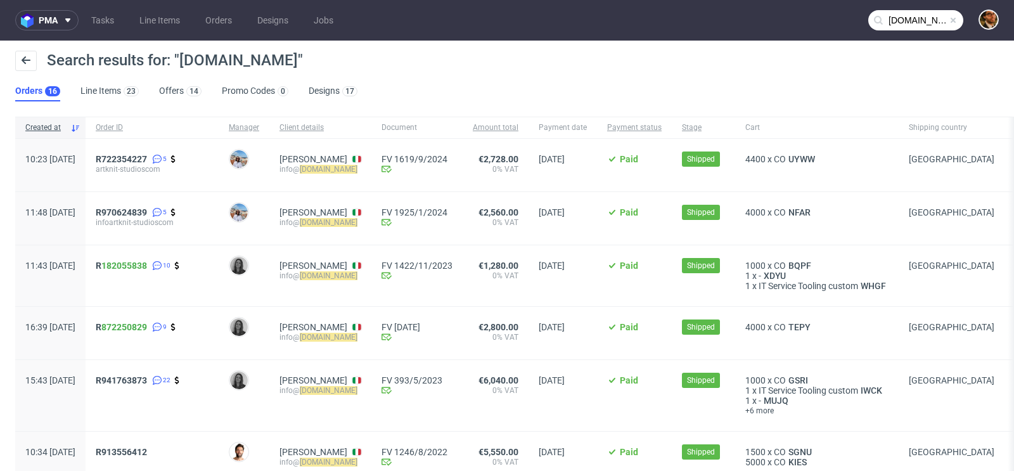
click at [162, 206] on div "R970624839 5 infoartknit-studioscom" at bounding box center [152, 218] width 133 height 53
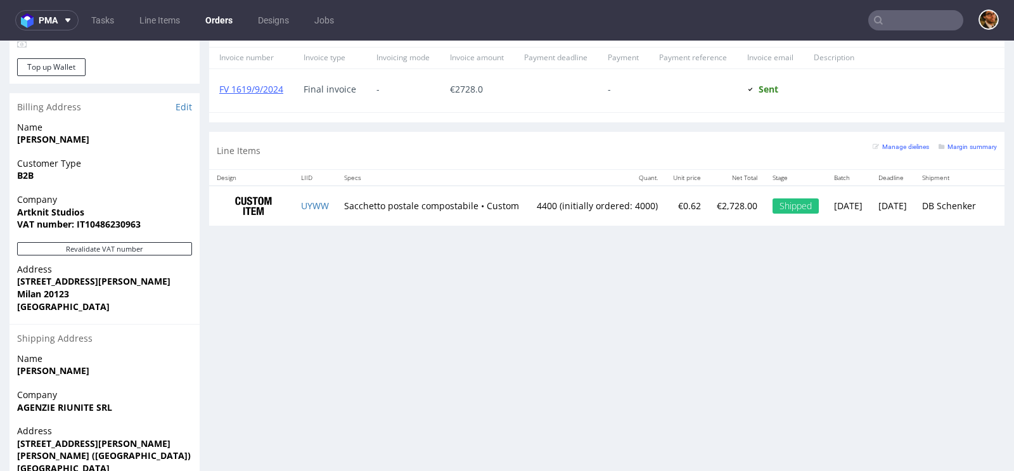
scroll to position [711, 0]
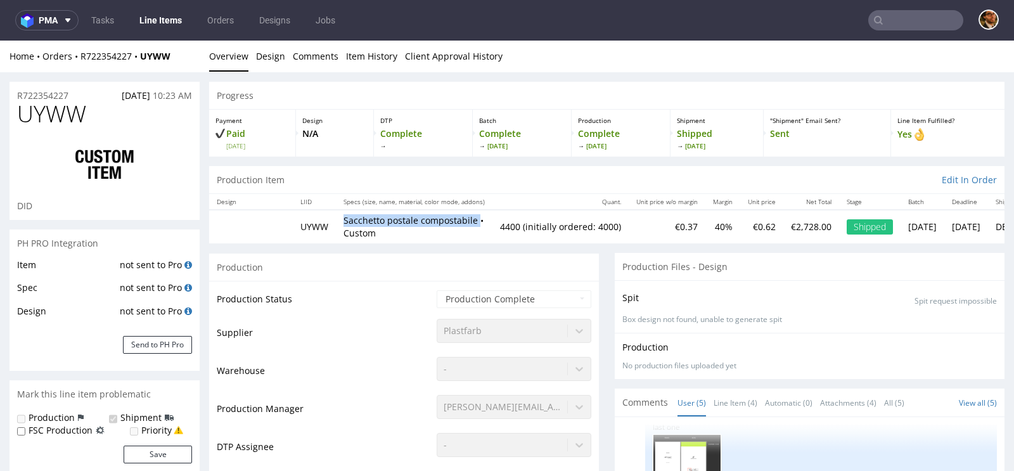
drag, startPoint x: 478, startPoint y: 219, endPoint x: 344, endPoint y: 222, distance: 133.7
click at [344, 222] on p "Sacchetto postale compostabile • Custom" at bounding box center [413, 226] width 141 height 25
copy p "Sacchetto postale compostabile"
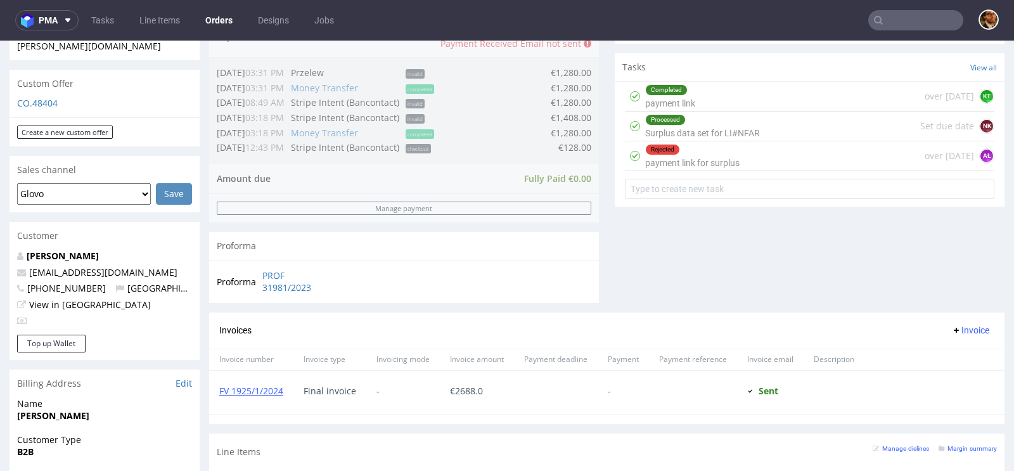
scroll to position [591, 0]
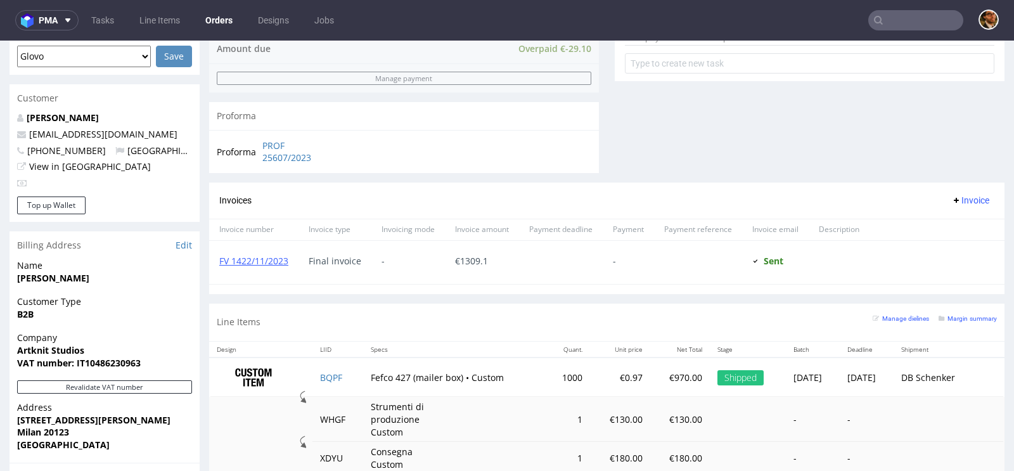
scroll to position [735, 0]
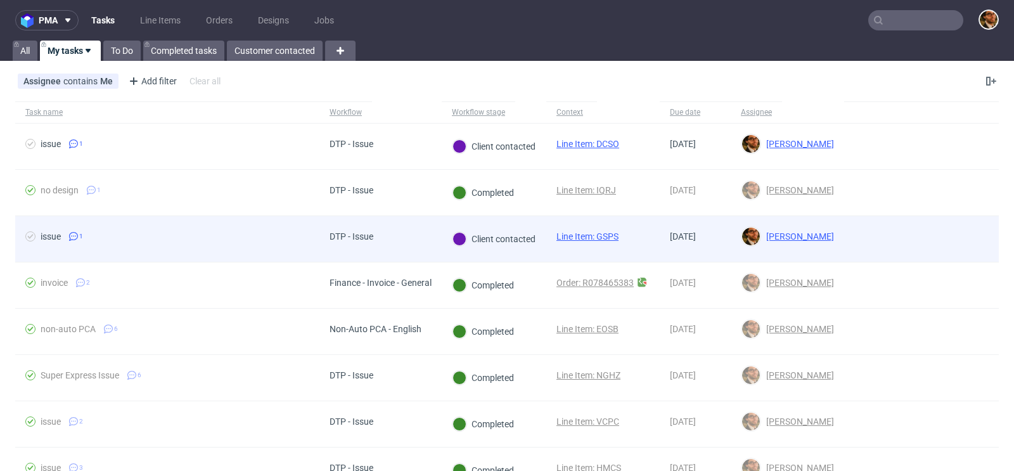
click at [916, 242] on div at bounding box center [921, 239] width 155 height 46
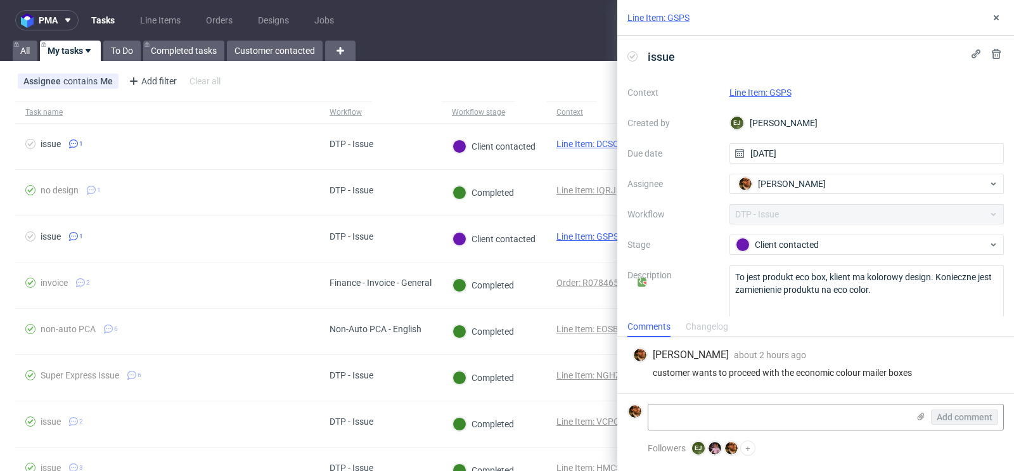
click at [755, 93] on link "Line Item: GSPS" at bounding box center [760, 92] width 62 height 10
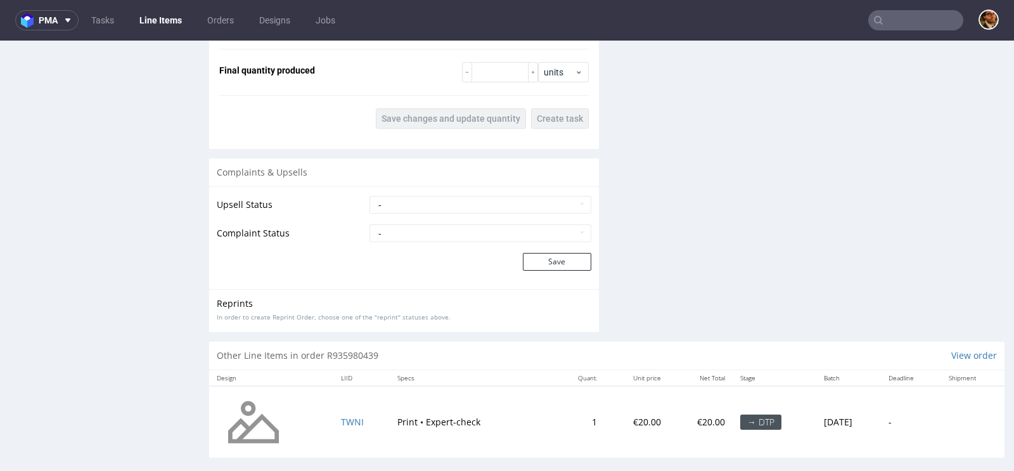
scroll to position [1581, 0]
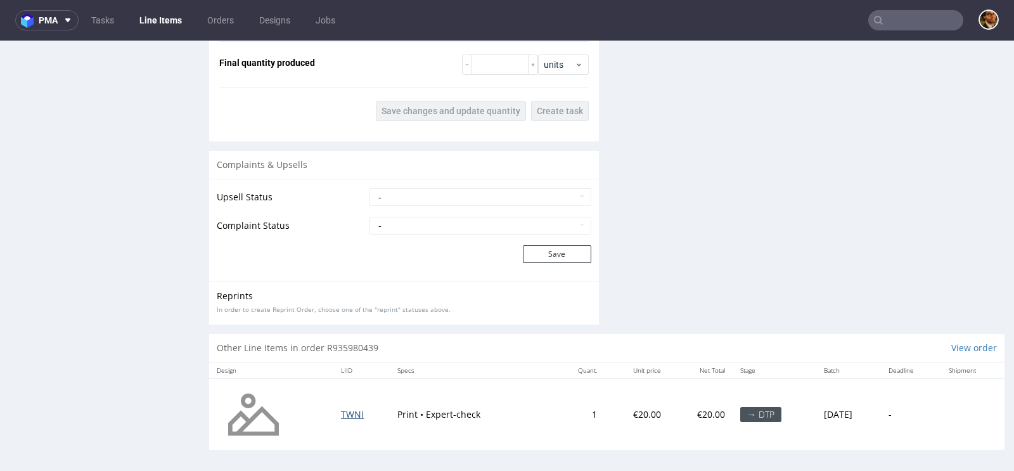
click at [345, 411] on span "TWNI" at bounding box center [352, 414] width 23 height 12
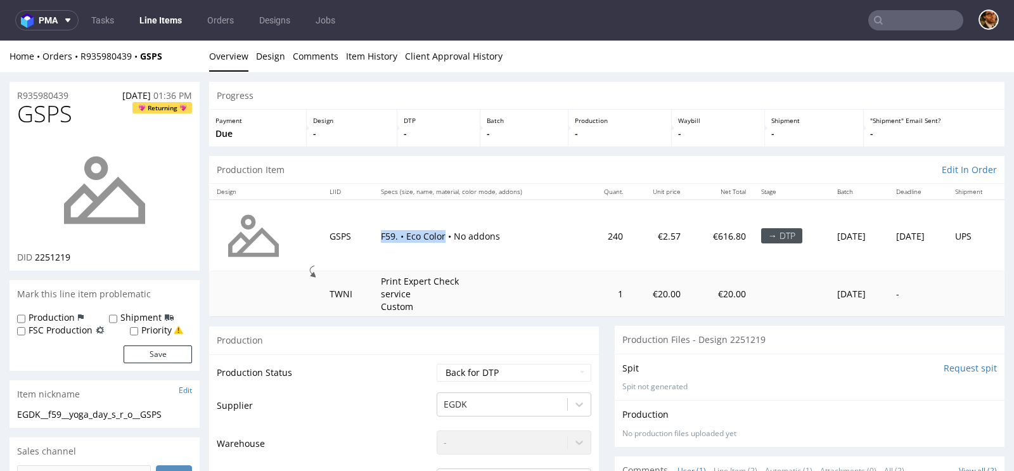
drag, startPoint x: 432, startPoint y: 234, endPoint x: 365, endPoint y: 236, distance: 67.2
click at [373, 236] on td "F59. • Eco Color • No addons" at bounding box center [478, 236] width 211 height 72
copy p "F59. • Eco Color"
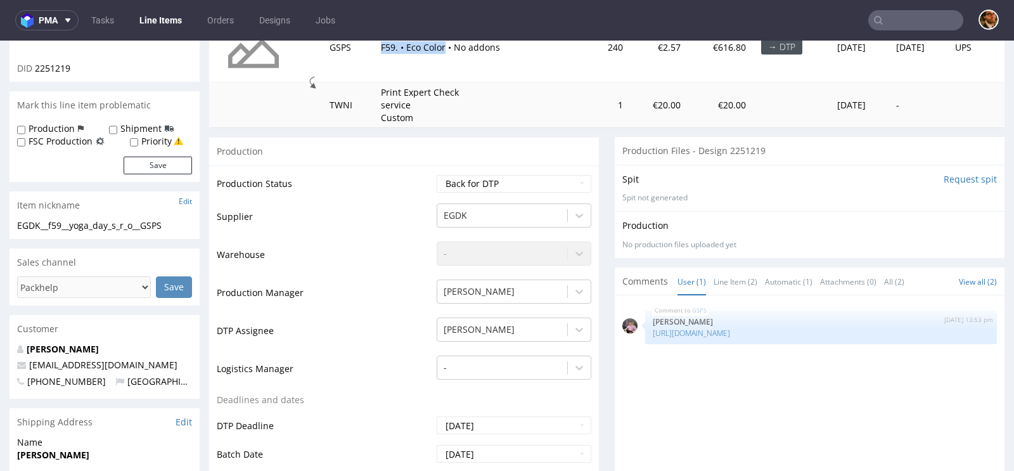
scroll to position [430, 0]
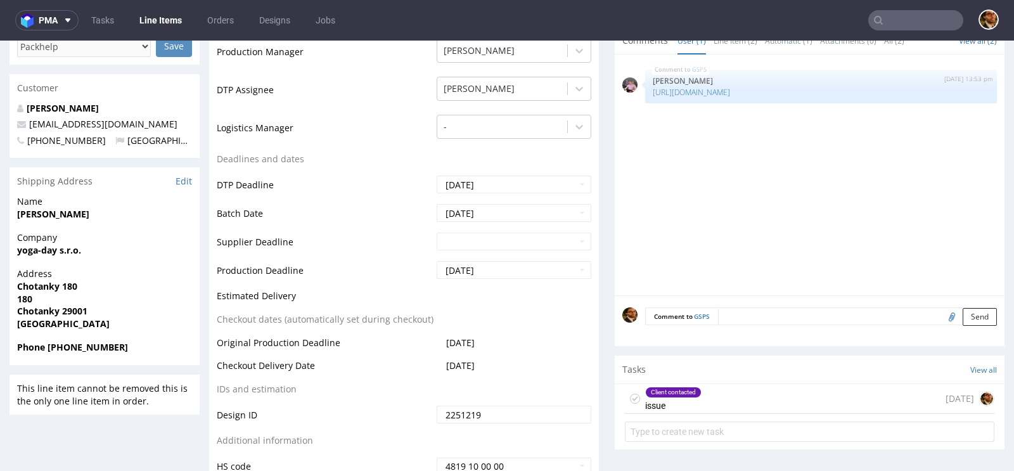
click at [752, 395] on div "Client contacted issue today" at bounding box center [809, 399] width 369 height 30
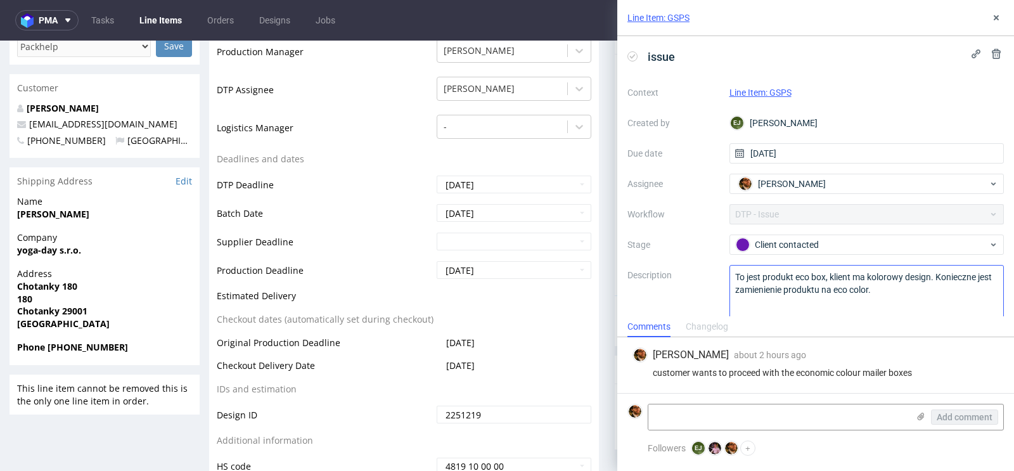
scroll to position [18, 0]
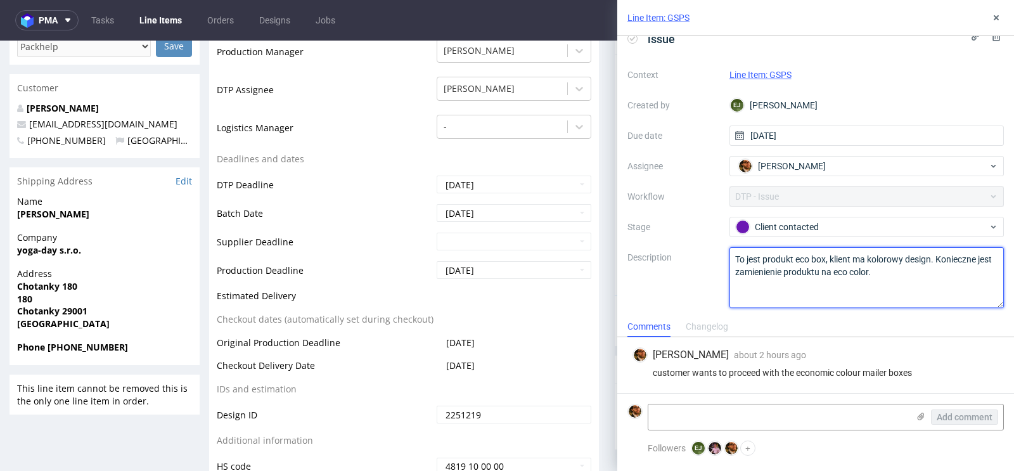
drag, startPoint x: 878, startPoint y: 268, endPoint x: 714, endPoint y: 255, distance: 164.0
click at [714, 255] on div "Context Line Item: GSPS Created by EJ Elżbieta Jelińska Due date 25/08/2025 Ass…" at bounding box center [815, 186] width 376 height 243
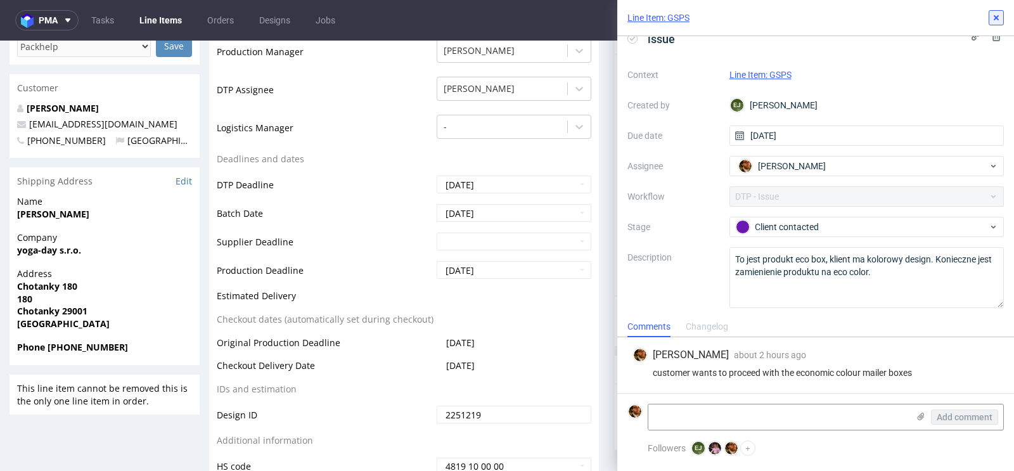
click at [998, 16] on use at bounding box center [996, 17] width 5 height 5
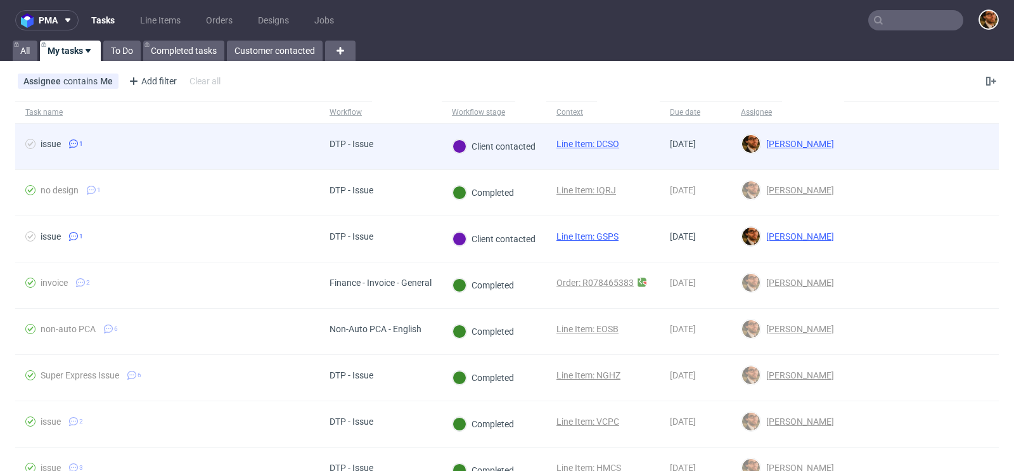
click at [963, 143] on div at bounding box center [921, 147] width 155 height 46
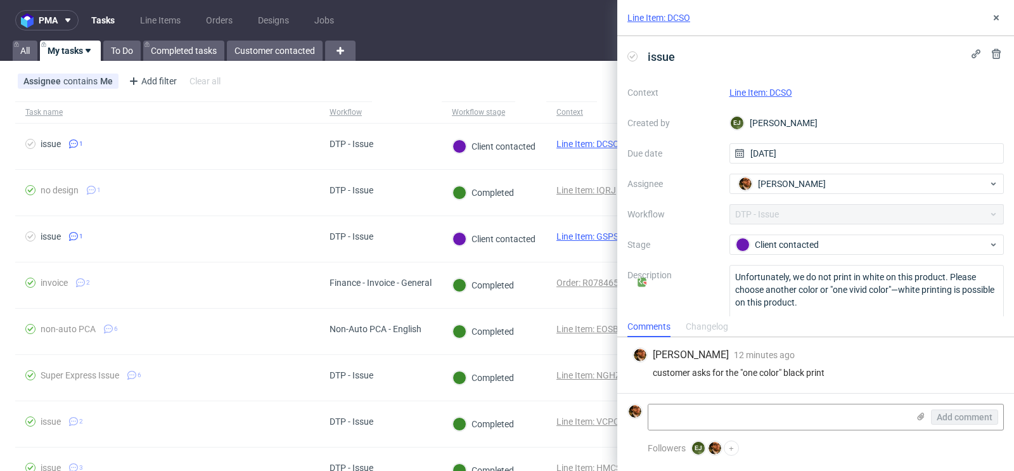
click at [767, 93] on link "Line Item: DCSO" at bounding box center [760, 92] width 63 height 10
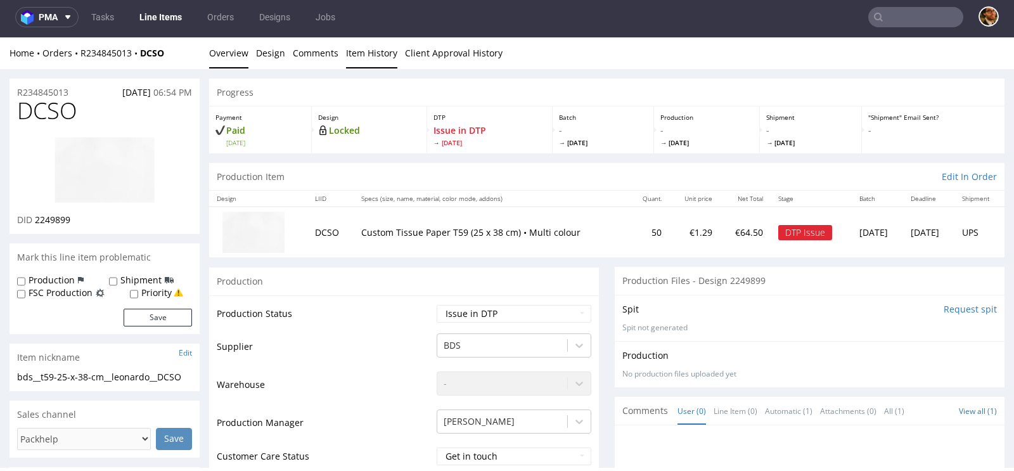
click at [373, 53] on link "Item History" at bounding box center [371, 52] width 51 height 31
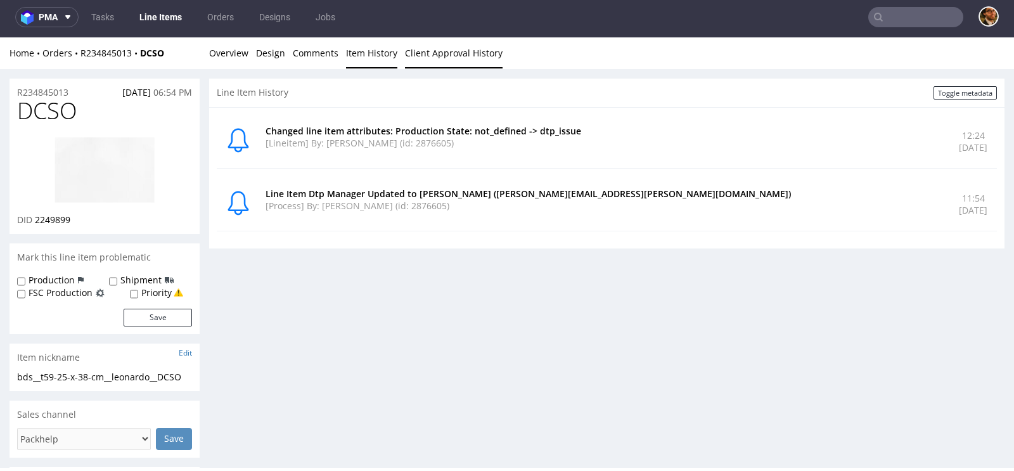
click at [448, 51] on link "Client Approval History" at bounding box center [454, 52] width 98 height 31
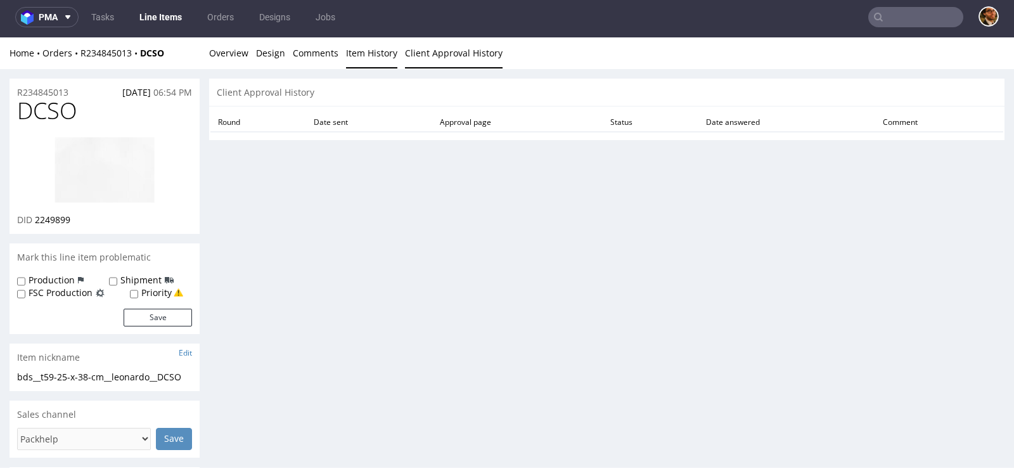
click at [359, 56] on link "Item History" at bounding box center [371, 52] width 51 height 31
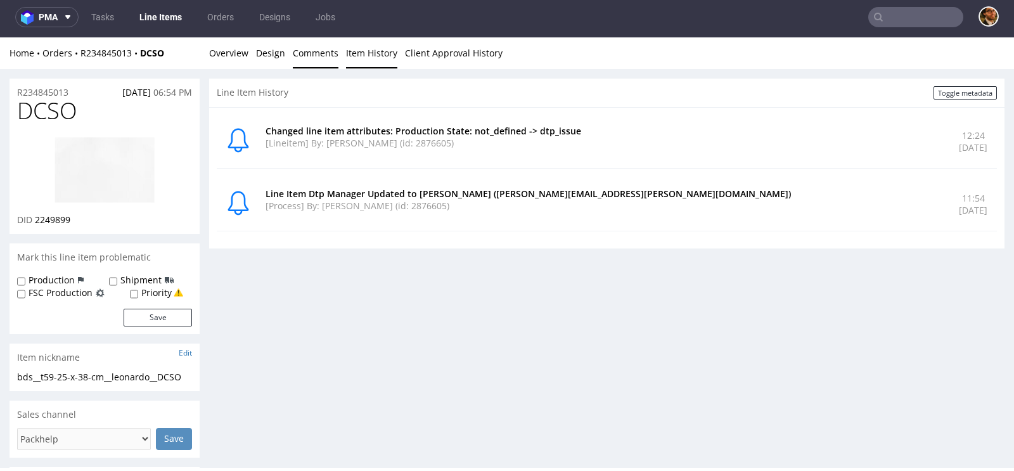
click at [312, 57] on link "Comments" at bounding box center [316, 52] width 46 height 31
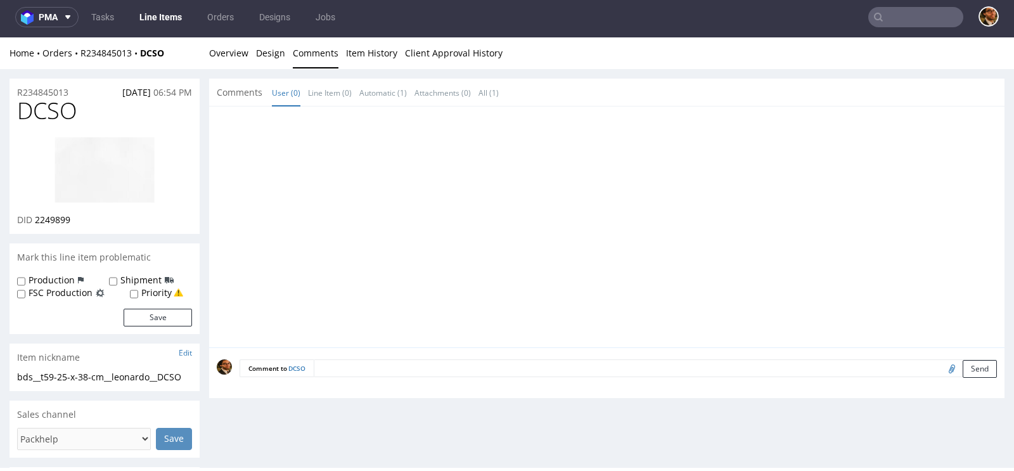
click at [253, 60] on div "Home Orders R234845013 DCSO Overview Design Comments Item History Client Approv…" at bounding box center [507, 53] width 1014 height 32
click at [244, 53] on link "Overview" at bounding box center [228, 52] width 39 height 31
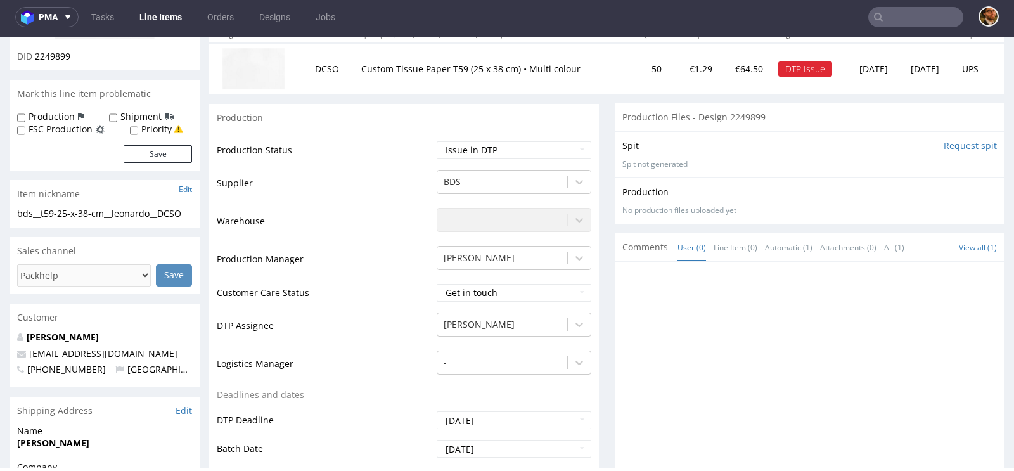
scroll to position [184, 0]
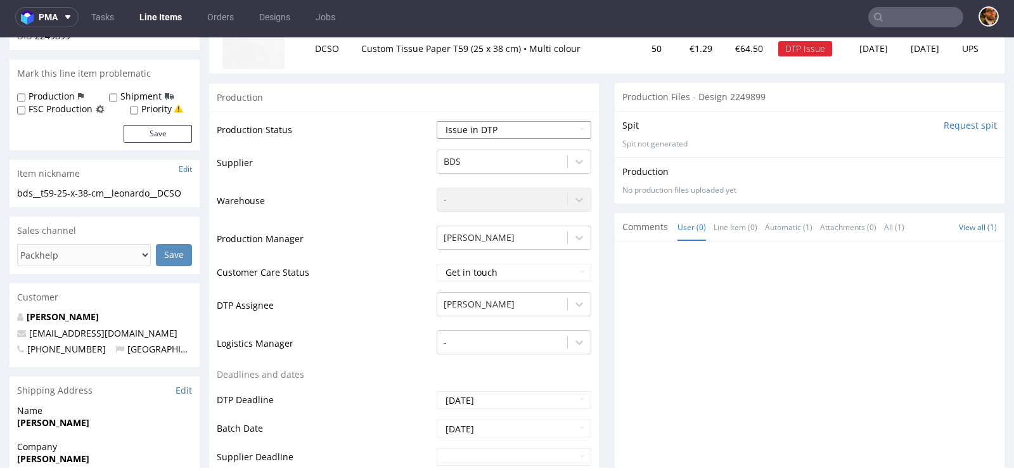
click at [572, 128] on select "Waiting for Artwork Waiting for Diecut Waiting for Mockup Waiting for DTP Waiti…" at bounding box center [514, 130] width 155 height 18
select select "back_for_dtp"
click at [437, 121] on select "Waiting for Artwork Waiting for Diecut Waiting for Mockup Waiting for DTP Waiti…" at bounding box center [514, 130] width 155 height 18
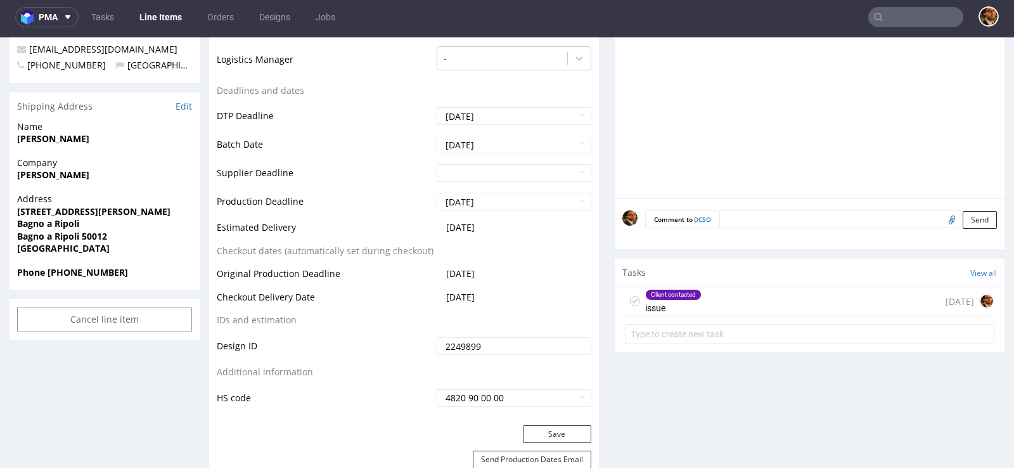
scroll to position [560, 0]
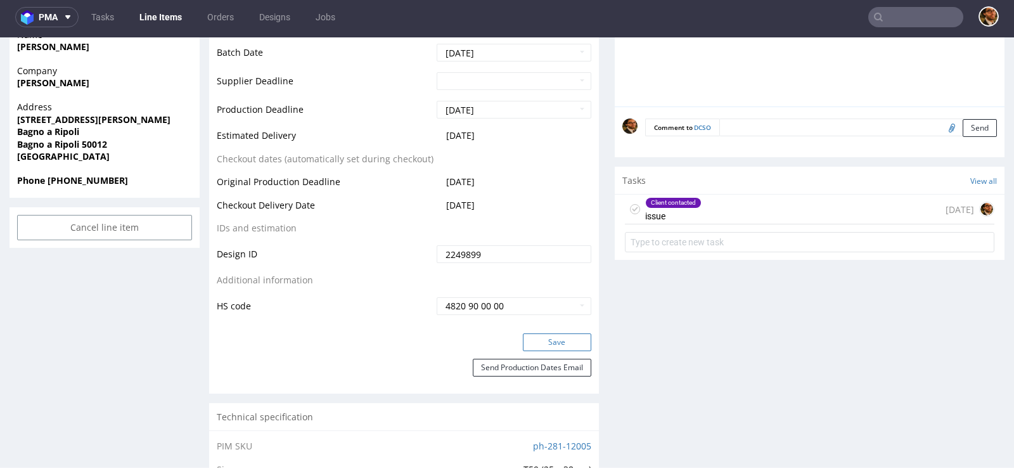
click at [558, 338] on button "Save" at bounding box center [557, 342] width 68 height 18
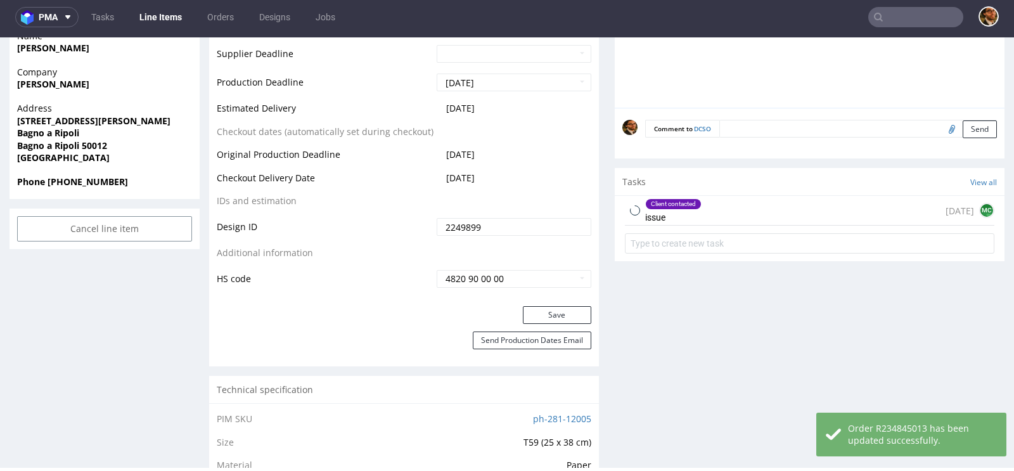
scroll to position [0, 0]
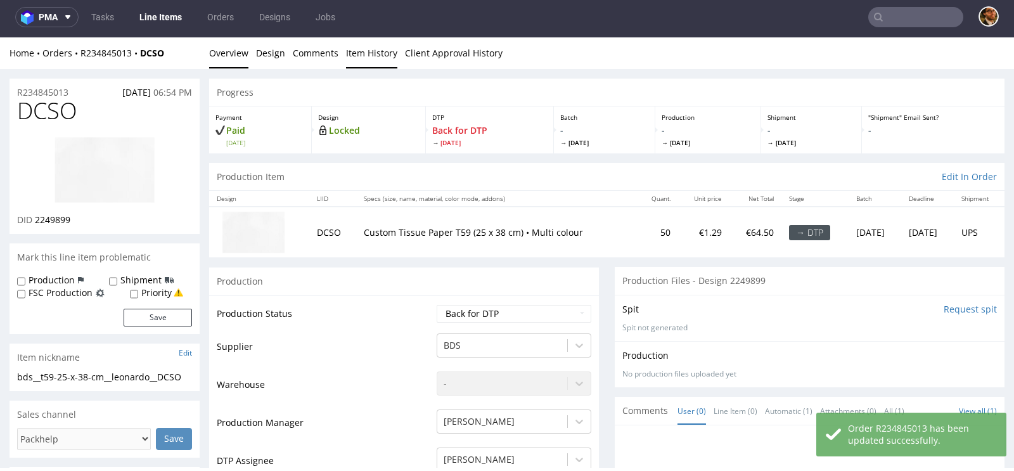
click at [356, 57] on link "Item History" at bounding box center [371, 52] width 51 height 31
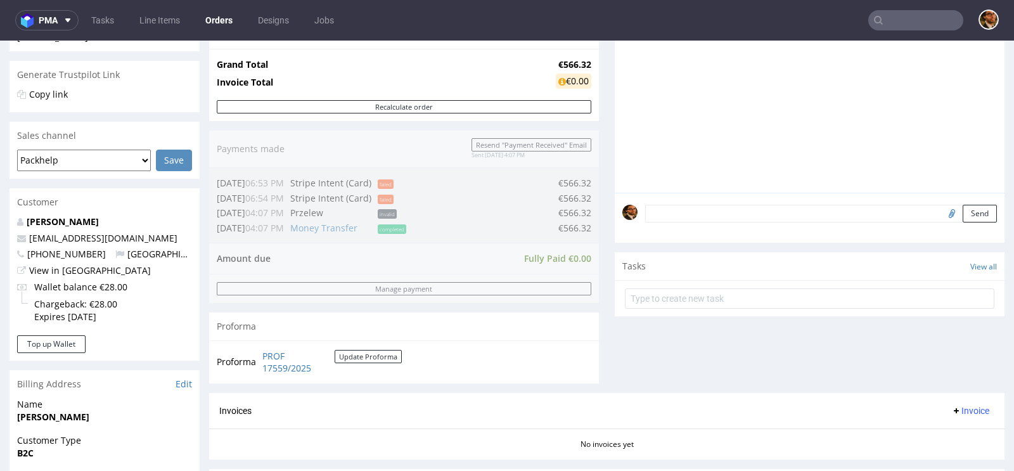
scroll to position [251, 0]
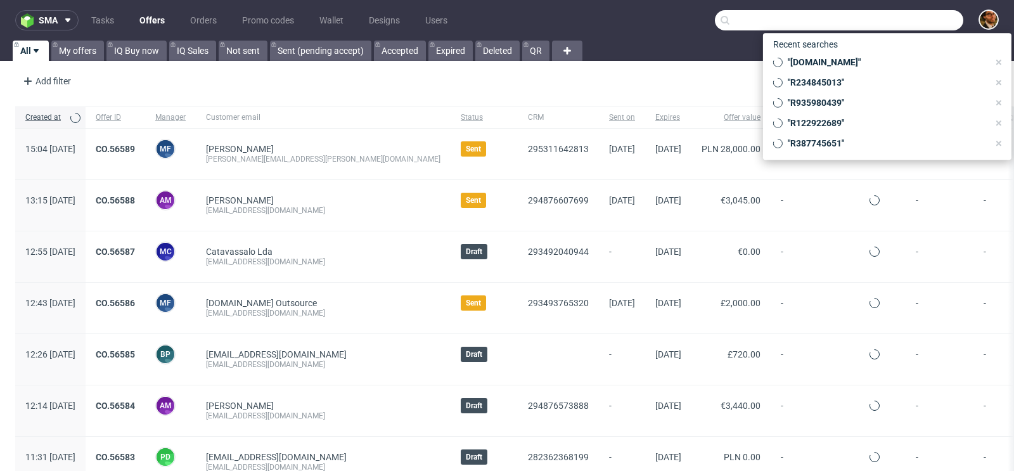
paste input "finance@service-now.dlapiper.com"
click at [899, 25] on input "text" at bounding box center [839, 20] width 248 height 20
type input "finance@service-now.dlapiper.com"
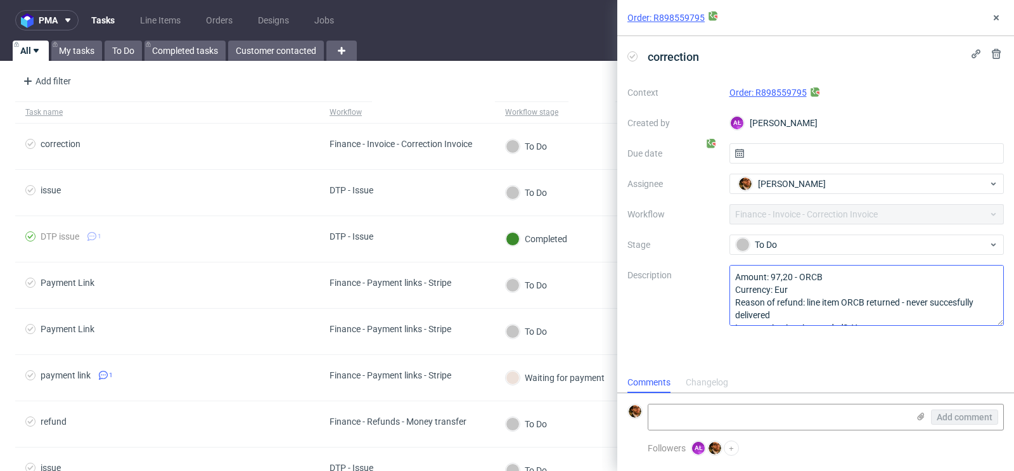
scroll to position [26, 0]
click at [996, 15] on icon at bounding box center [996, 18] width 10 height 10
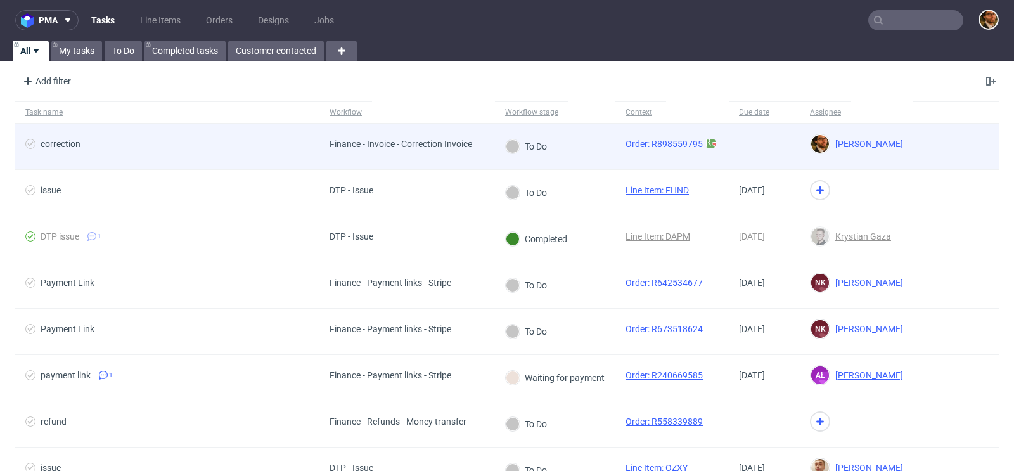
click at [942, 148] on div at bounding box center [956, 147] width 86 height 46
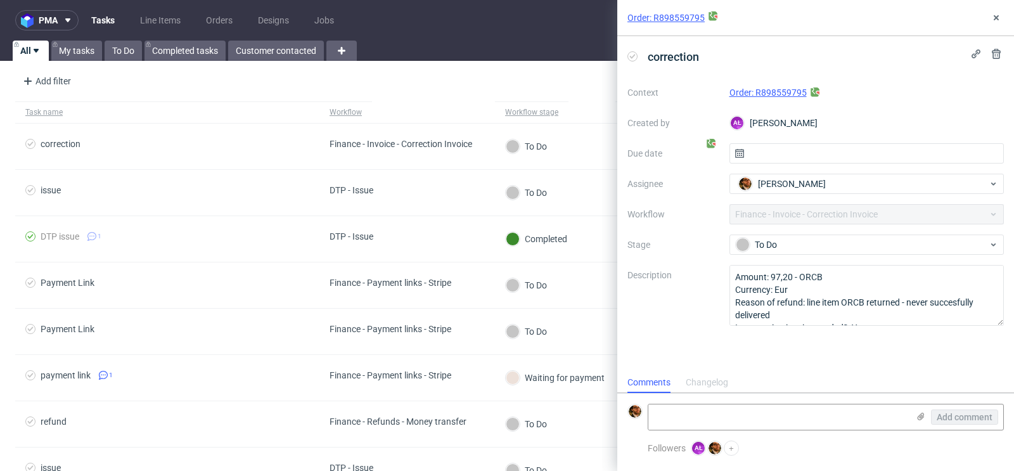
click at [761, 93] on link "Order: R898559795" at bounding box center [767, 92] width 77 height 10
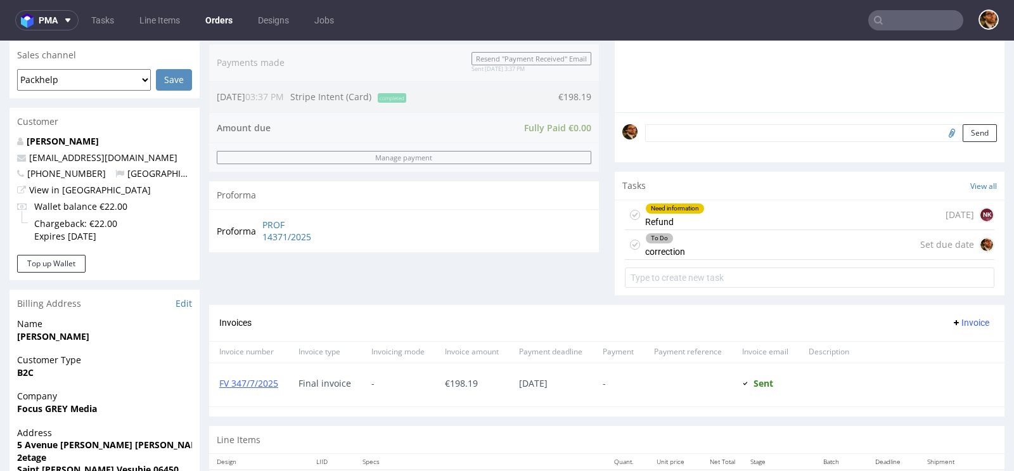
scroll to position [289, 0]
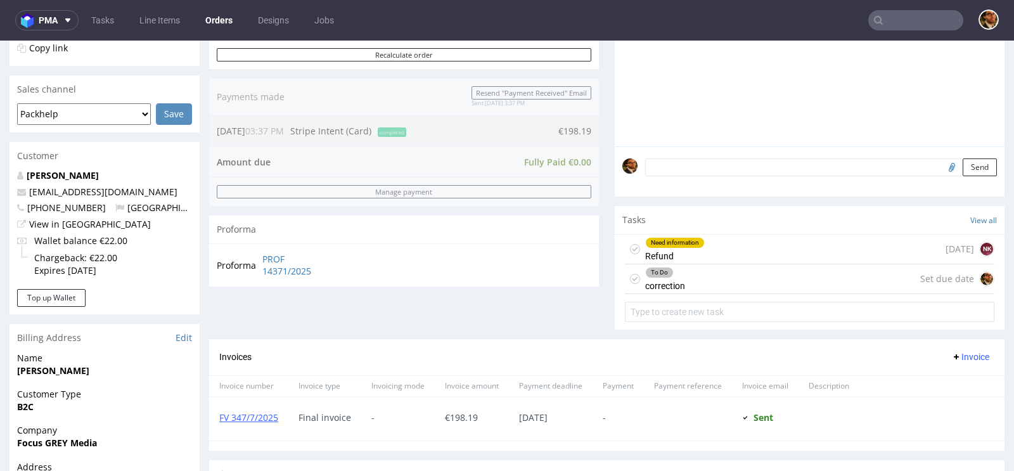
click at [795, 276] on div "To Do correction Set due date" at bounding box center [809, 279] width 369 height 30
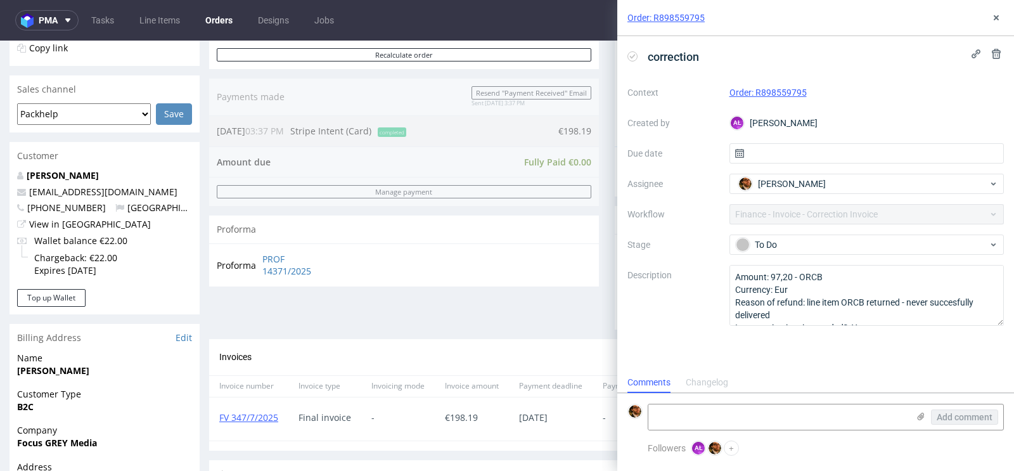
scroll to position [10, 0]
click at [856, 155] on input "text" at bounding box center [866, 153] width 275 height 20
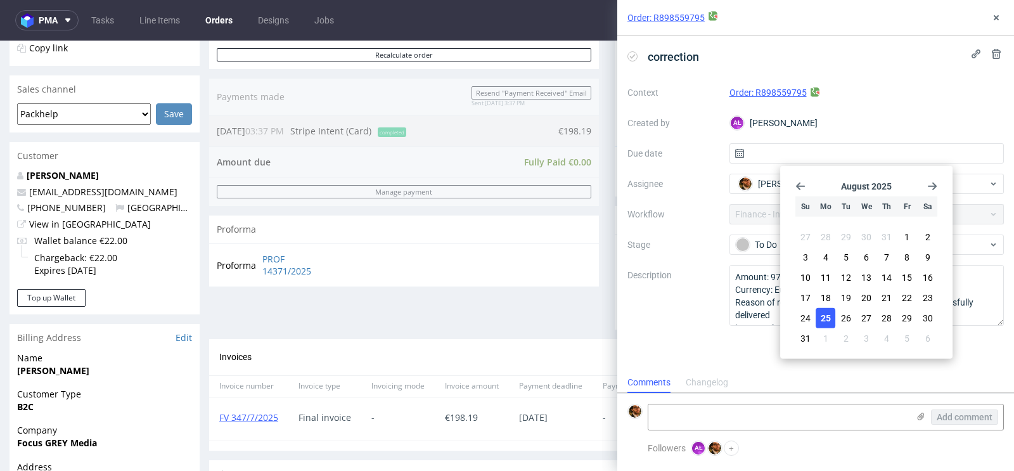
click at [828, 315] on span "25" at bounding box center [826, 318] width 10 height 13
type input "[DATE]"
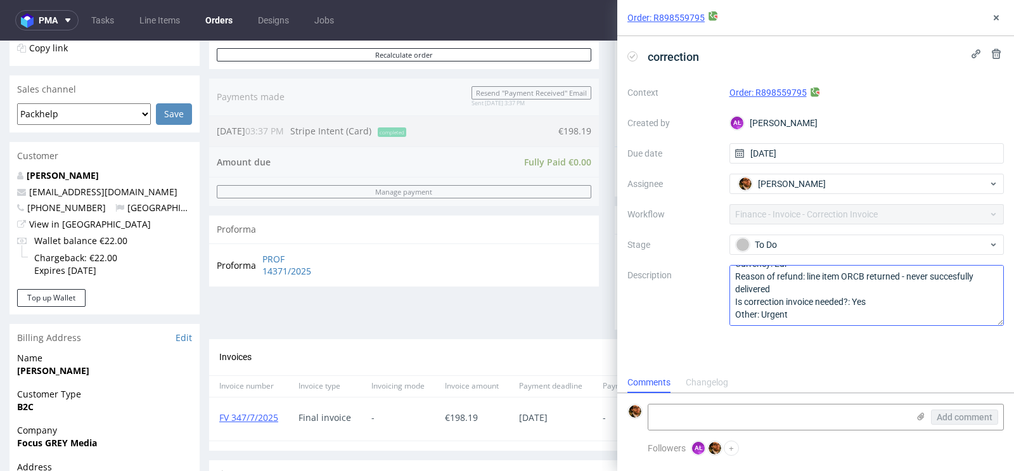
scroll to position [0, 0]
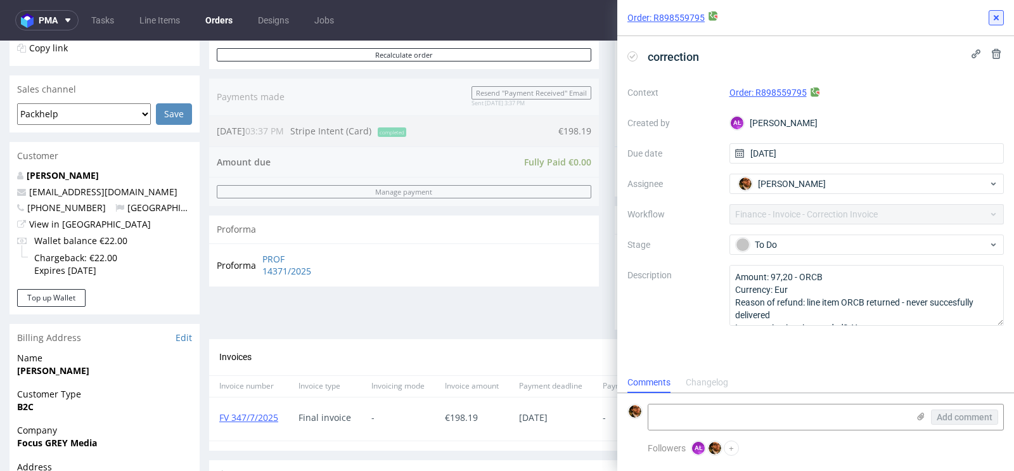
click at [994, 17] on icon at bounding box center [996, 18] width 10 height 10
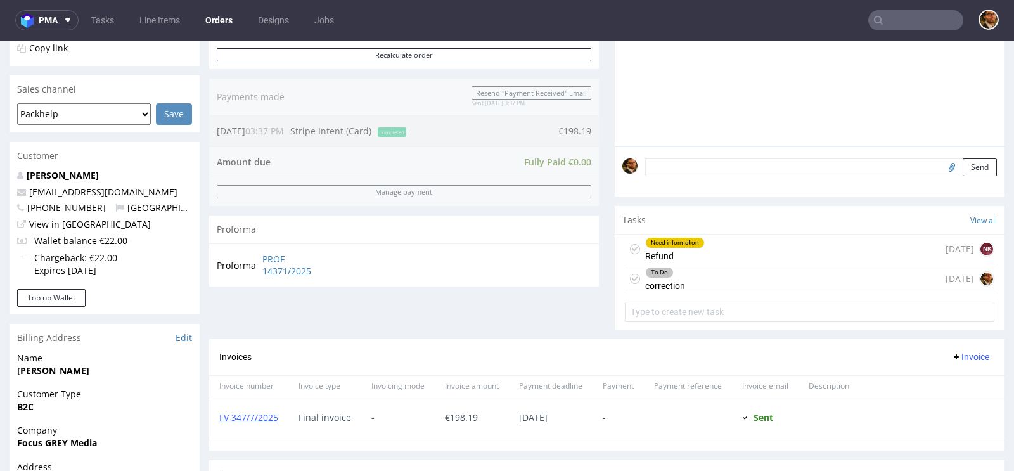
click at [717, 257] on div "Need information Refund 3 days ago NK" at bounding box center [809, 249] width 369 height 30
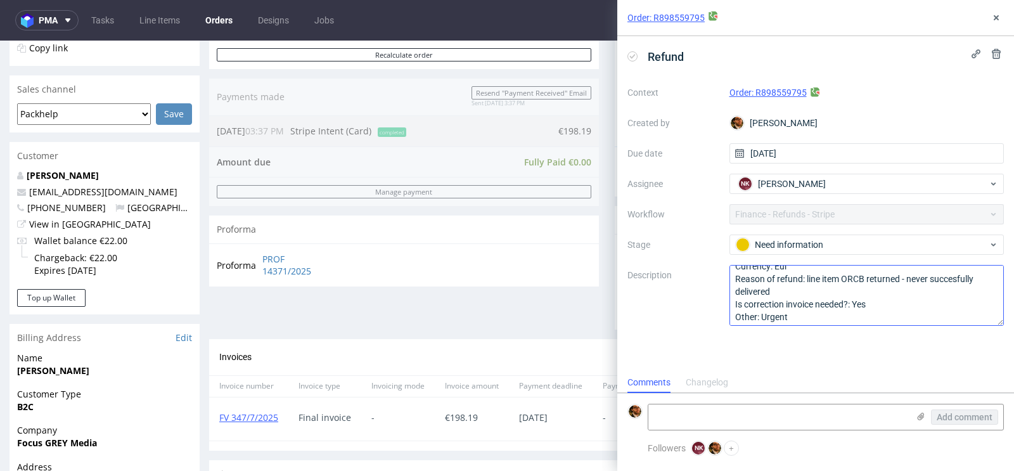
scroll to position [26, 0]
drag, startPoint x: 781, startPoint y: 281, endPoint x: 722, endPoint y: 278, distance: 59.0
click at [722, 278] on div "Context Order: R898559795 Created by Matteo Corsico Due date 22/08/2025 Assigne…" at bounding box center [815, 203] width 376 height 243
drag, startPoint x: 772, startPoint y: 290, endPoint x: 709, endPoint y: 276, distance: 64.8
click at [709, 276] on div "Context Order: R898559795 Created by Matteo Corsico Due date 22/08/2025 Assigne…" at bounding box center [815, 203] width 376 height 243
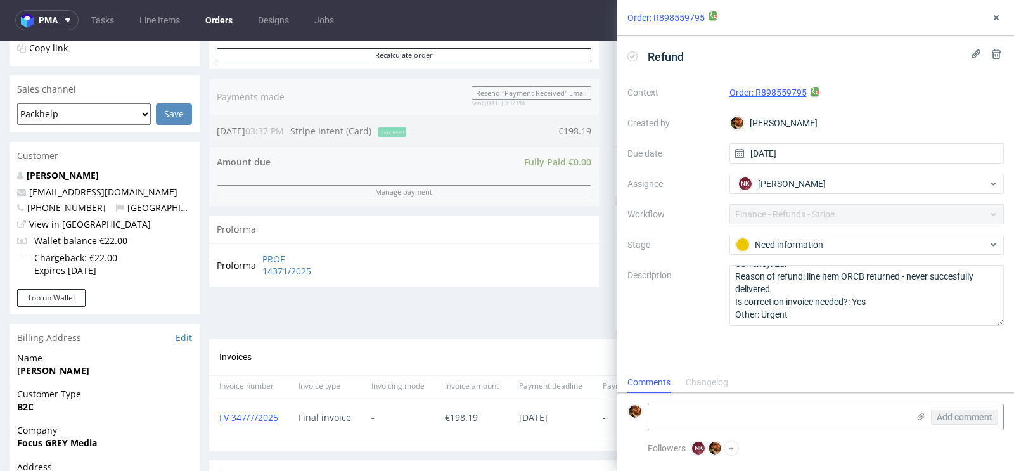
click at [606, 293] on div "Order: R898559795 Refund Context Order: R898559795 Created by Matteo Corsico Du…" at bounding box center [808, 235] width 412 height 471
click at [999, 18] on icon at bounding box center [996, 18] width 10 height 10
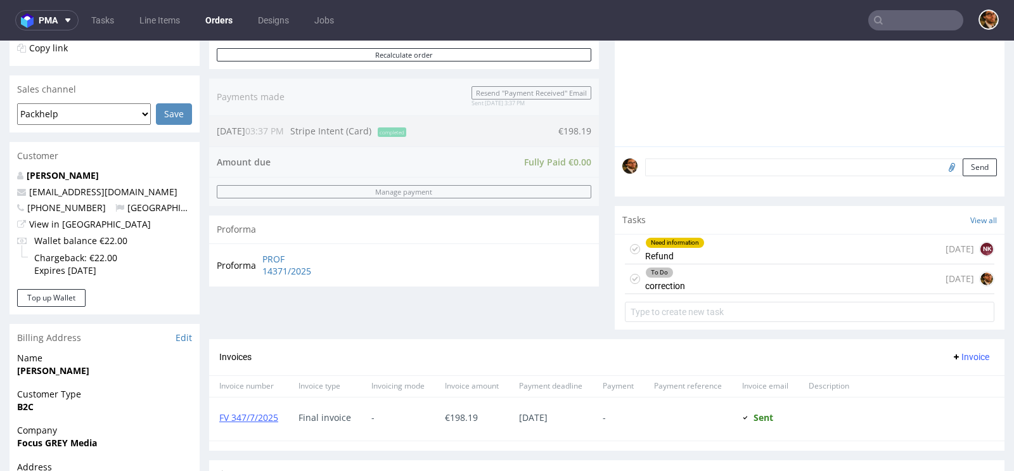
click at [782, 281] on div "To Do correction today" at bounding box center [809, 279] width 369 height 30
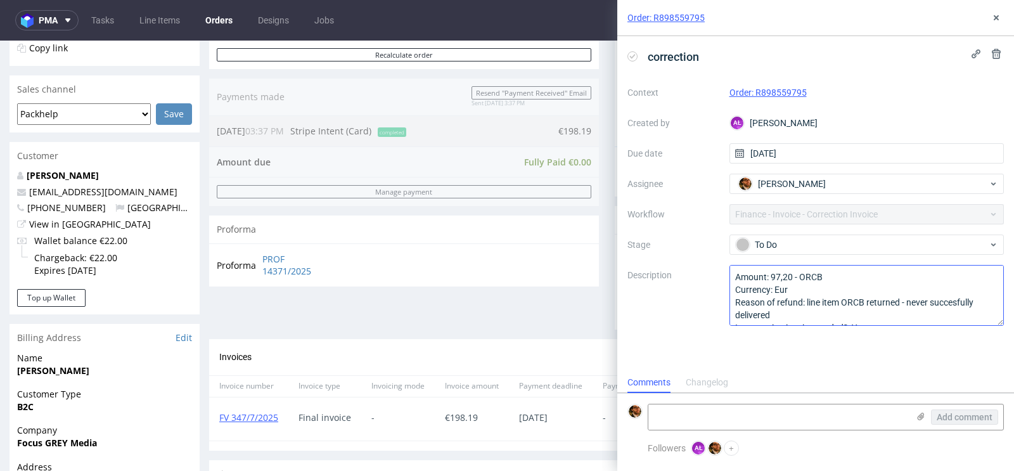
scroll to position [26, 0]
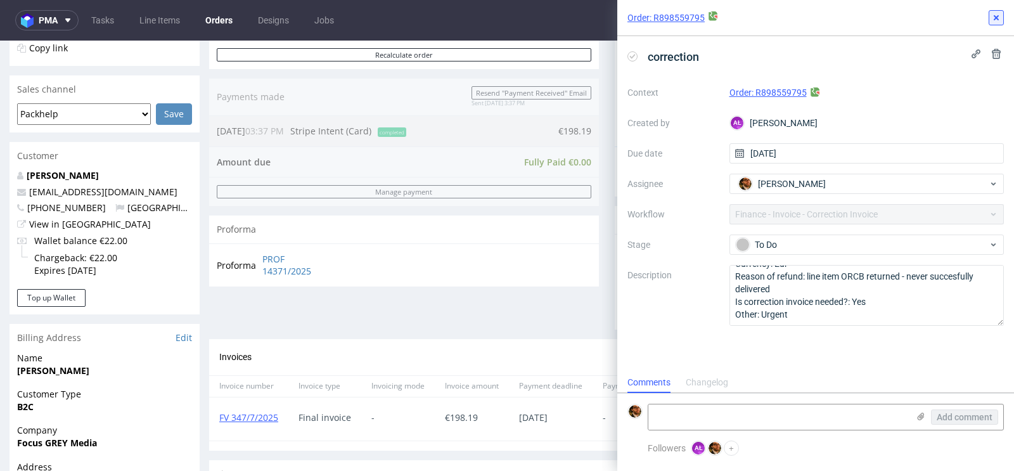
click at [998, 20] on use at bounding box center [996, 17] width 5 height 5
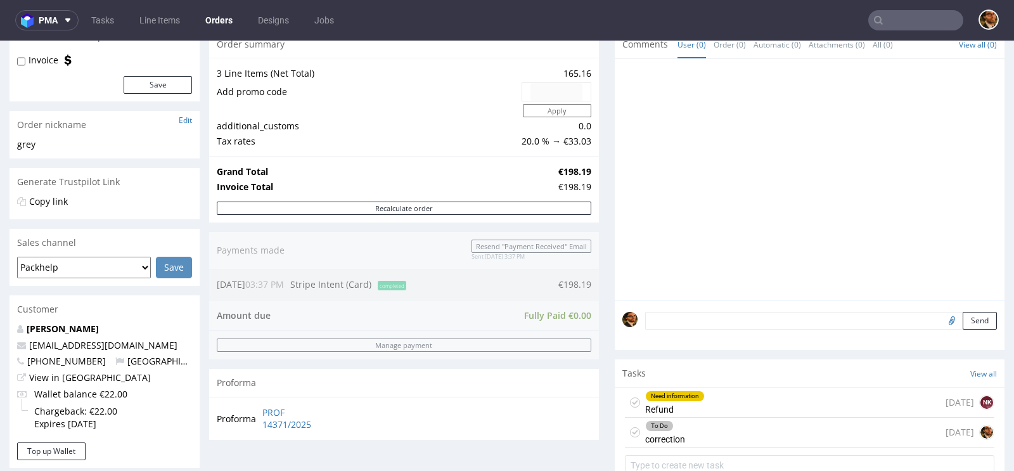
scroll to position [271, 0]
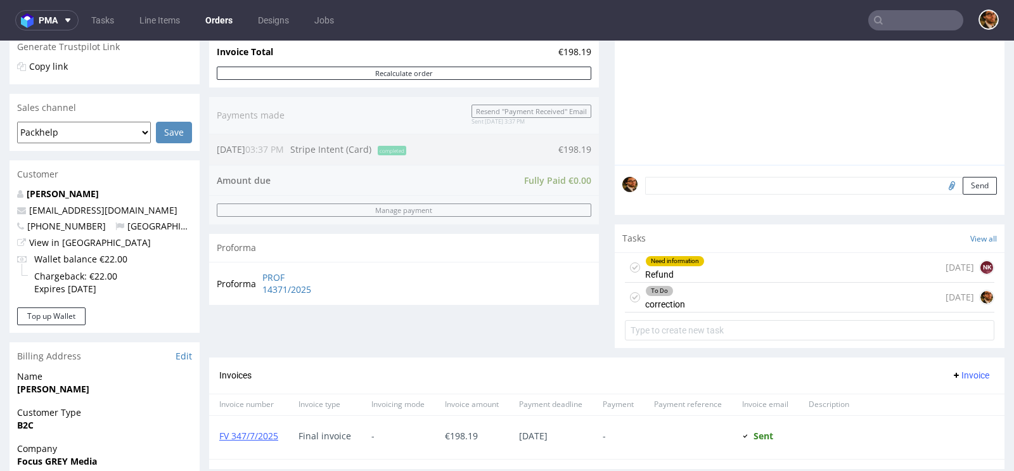
click at [729, 293] on div "To Do correction today" at bounding box center [809, 298] width 369 height 30
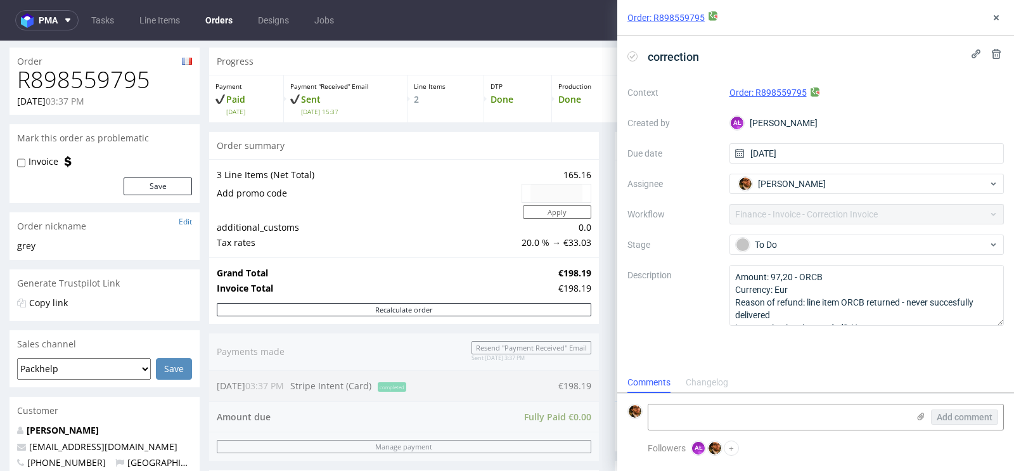
scroll to position [11, 0]
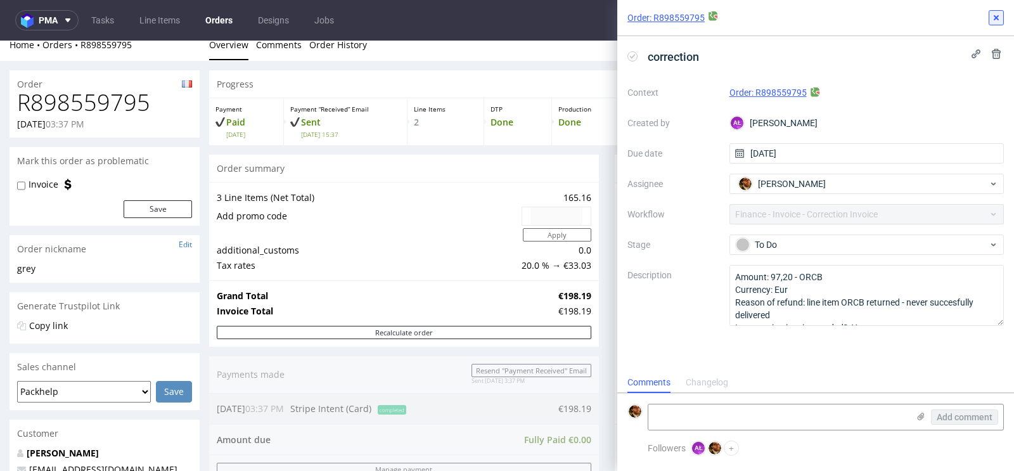
click at [998, 15] on use at bounding box center [996, 17] width 5 height 5
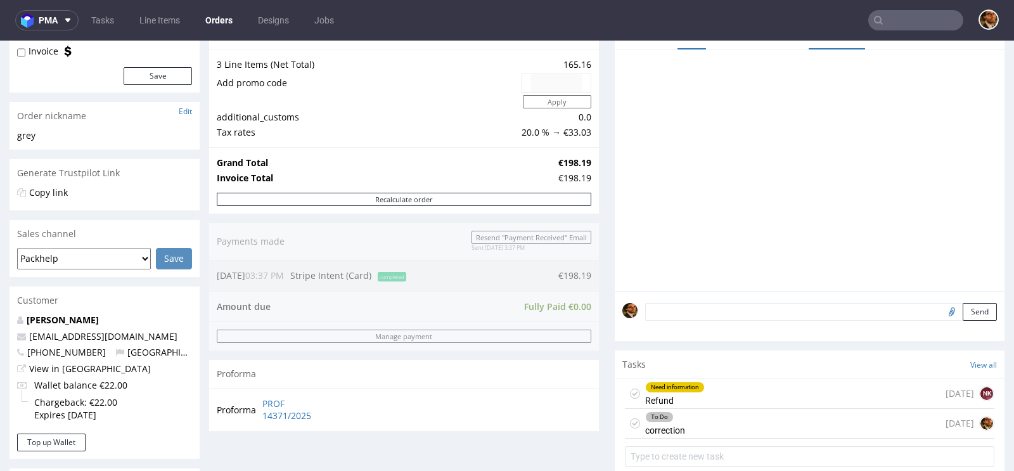
scroll to position [366, 0]
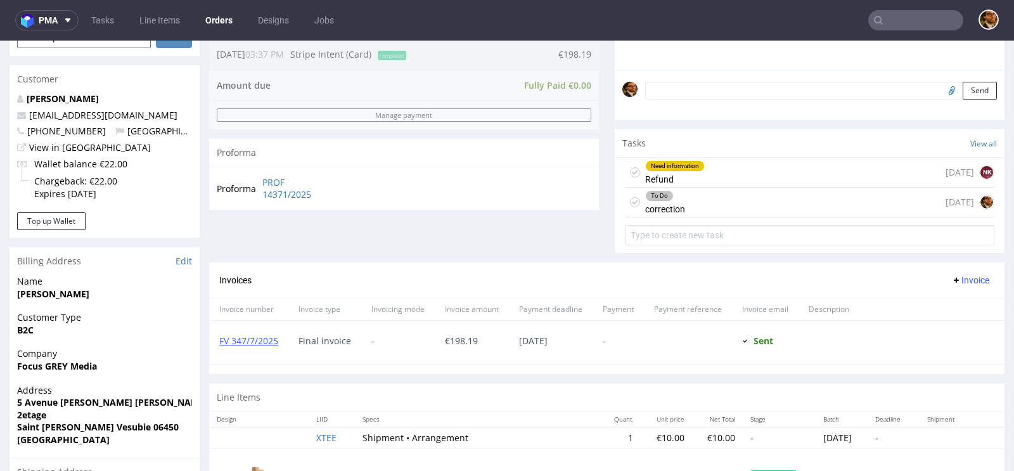
click at [781, 169] on div "Need information Refund 3 days ago NK" at bounding box center [809, 173] width 369 height 30
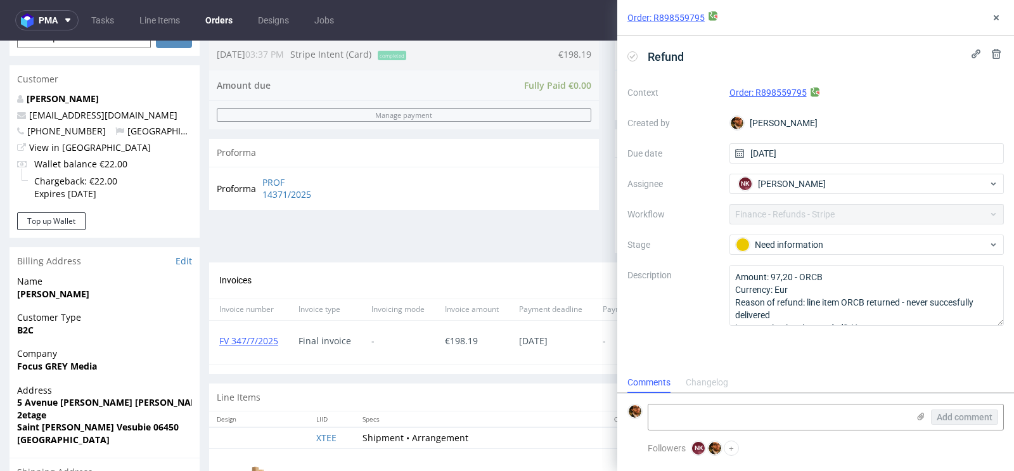
scroll to position [565, 0]
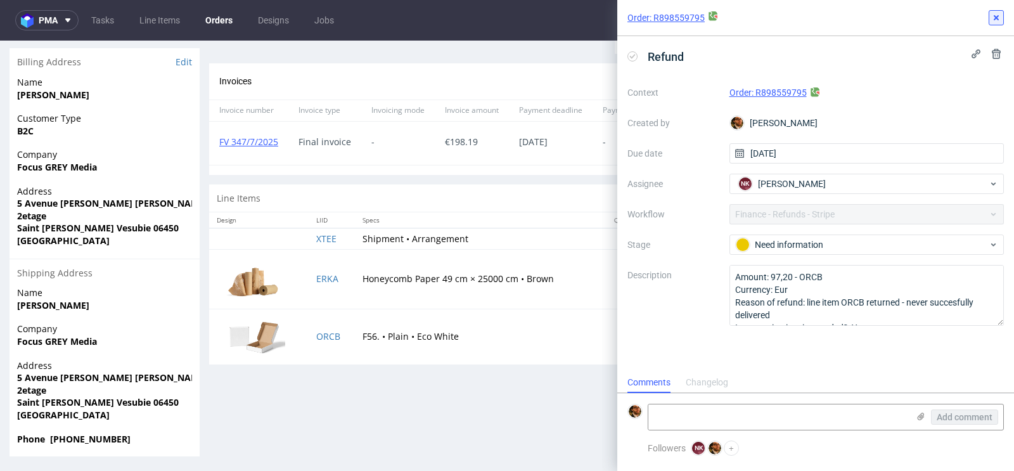
click at [998, 16] on icon at bounding box center [996, 18] width 10 height 10
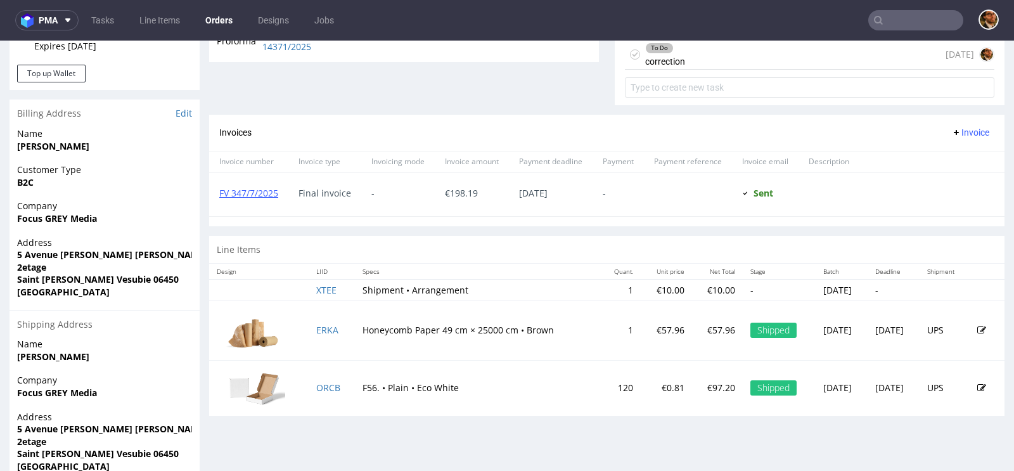
scroll to position [453, 0]
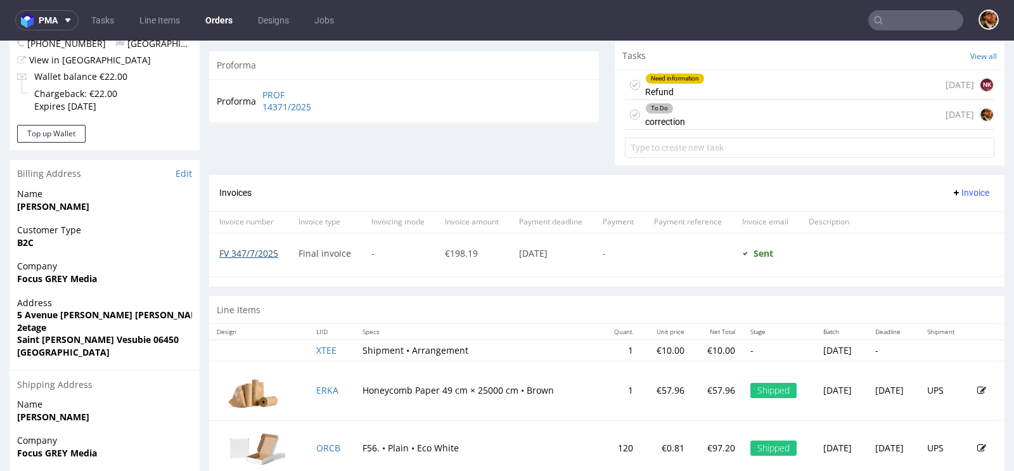
click at [266, 252] on link "FV 347/7/2025" at bounding box center [248, 253] width 59 height 12
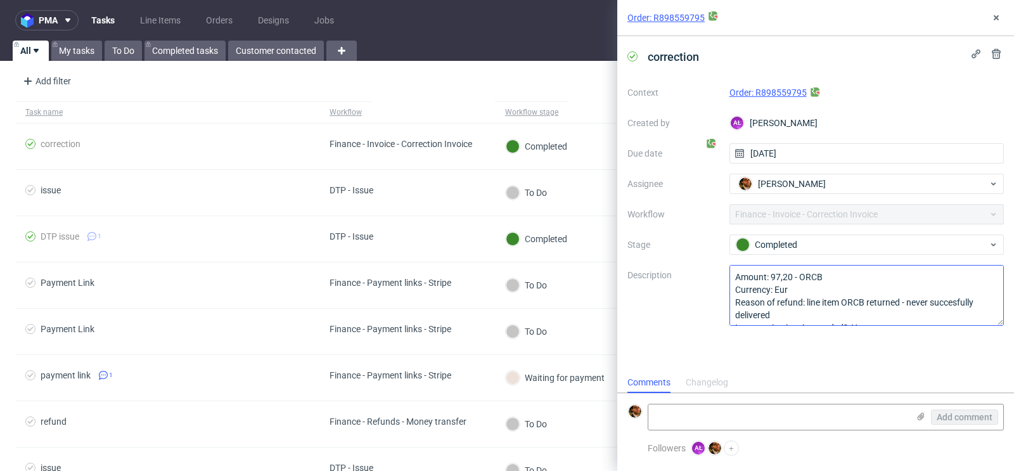
scroll to position [26, 0]
click at [996, 20] on icon at bounding box center [996, 18] width 10 height 10
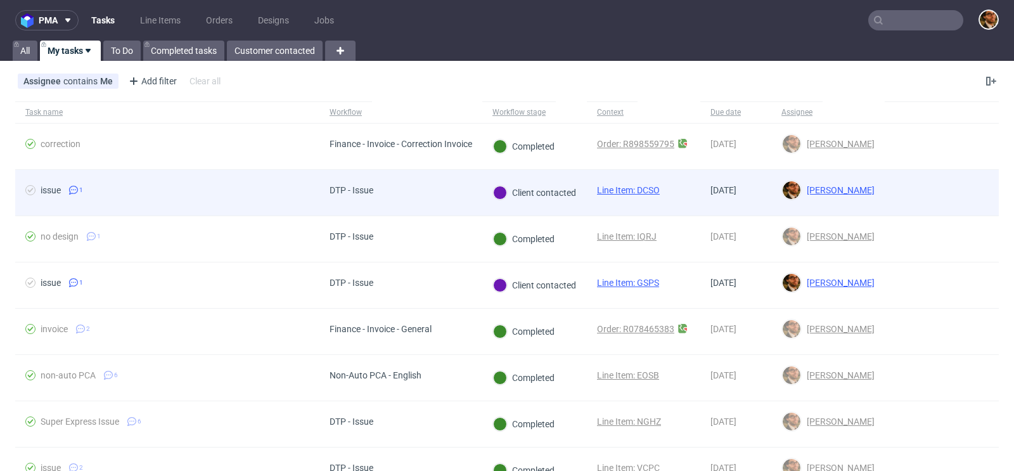
click at [979, 192] on div at bounding box center [942, 193] width 114 height 46
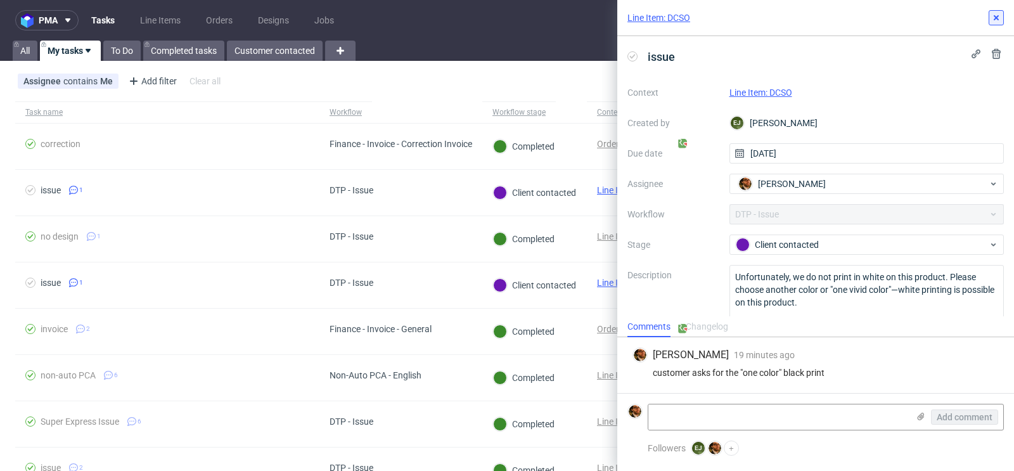
click at [996, 14] on icon at bounding box center [996, 18] width 10 height 10
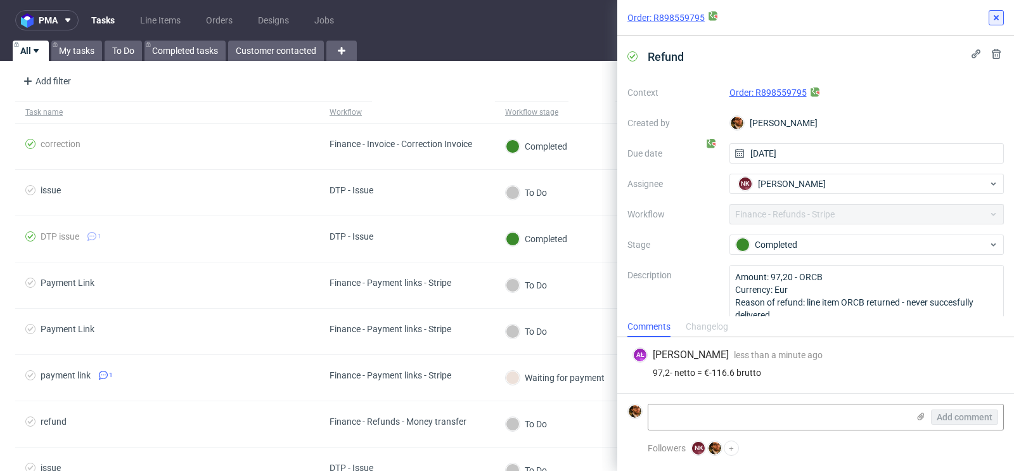
click at [994, 18] on icon at bounding box center [996, 18] width 10 height 10
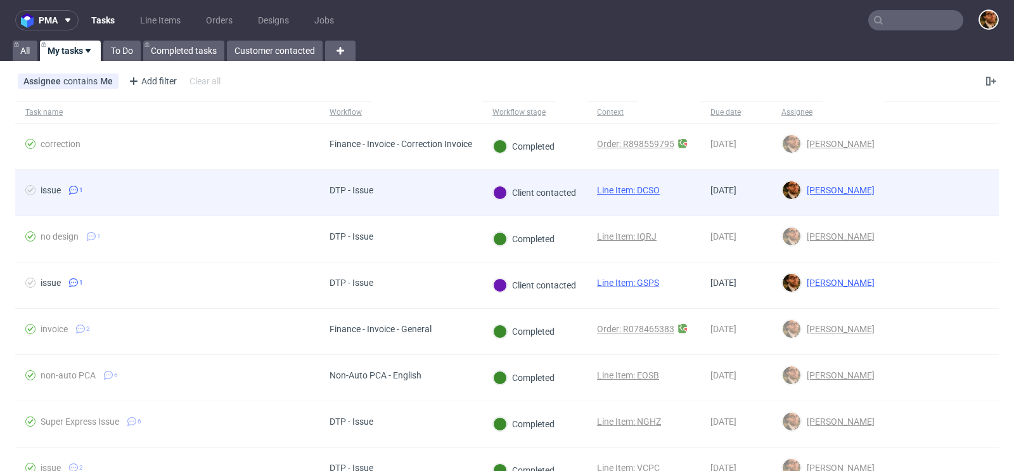
click at [953, 197] on div at bounding box center [942, 193] width 114 height 46
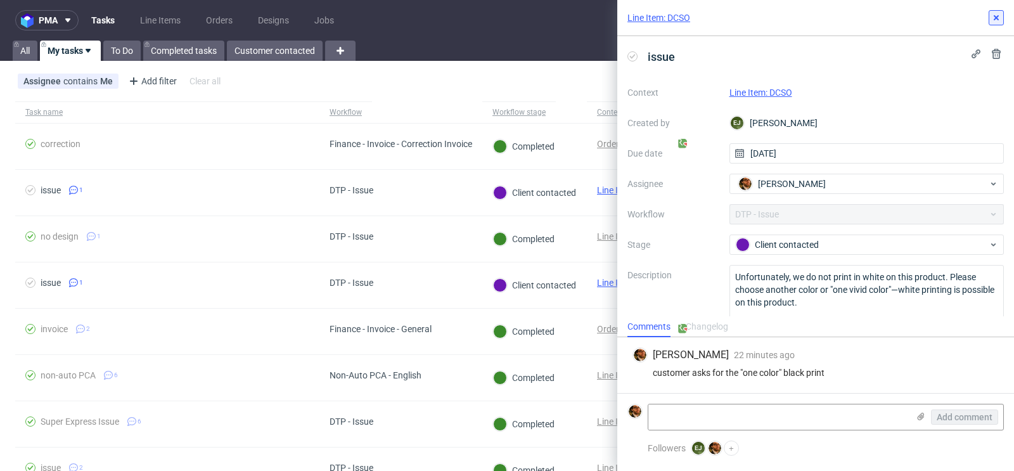
click at [994, 20] on use at bounding box center [996, 17] width 5 height 5
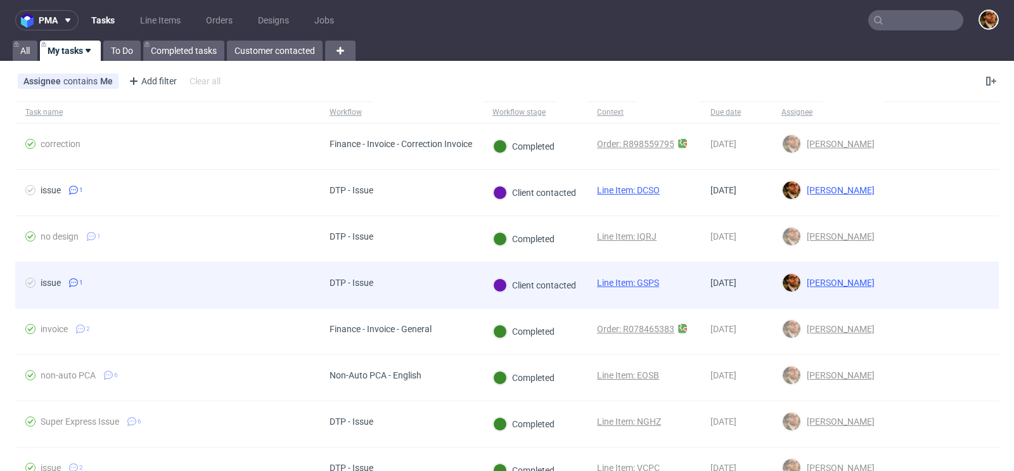
click at [963, 278] on div at bounding box center [942, 285] width 114 height 46
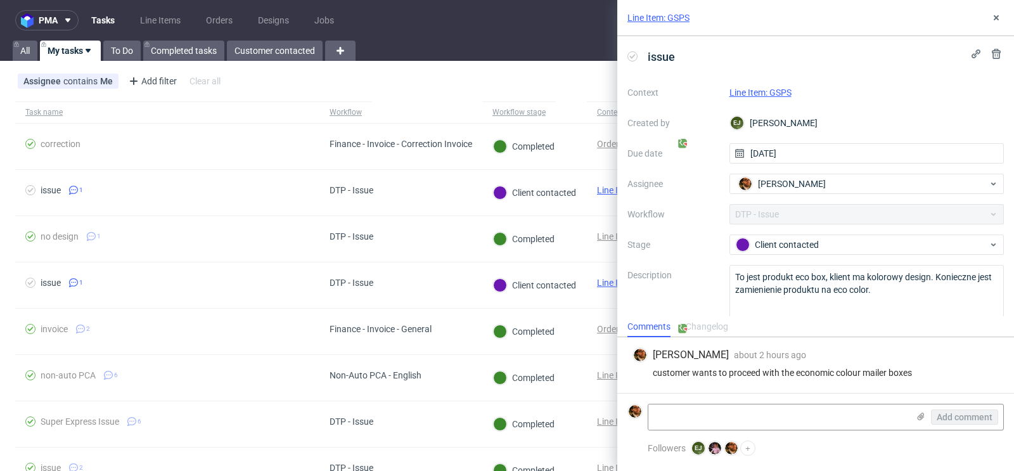
click at [755, 95] on link "Line Item: GSPS" at bounding box center [760, 92] width 62 height 10
click at [999, 22] on icon at bounding box center [996, 18] width 10 height 10
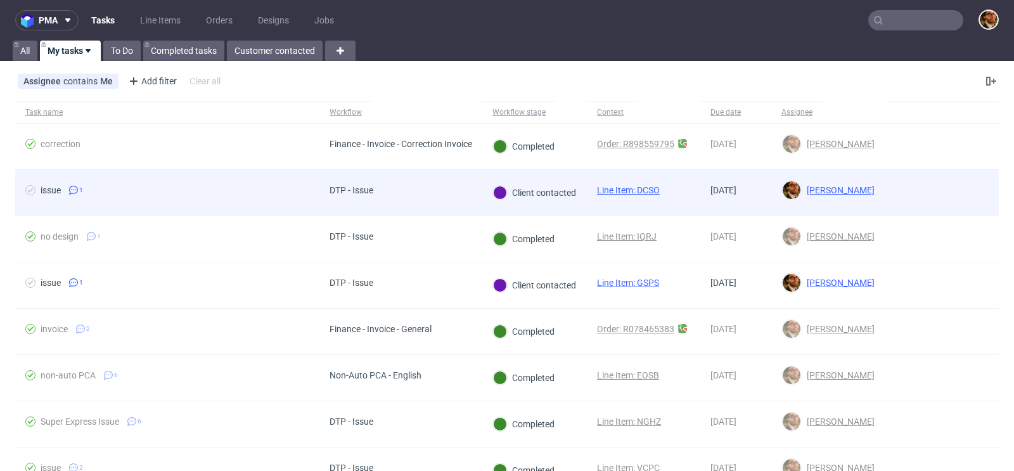
click at [944, 187] on div at bounding box center [942, 193] width 114 height 46
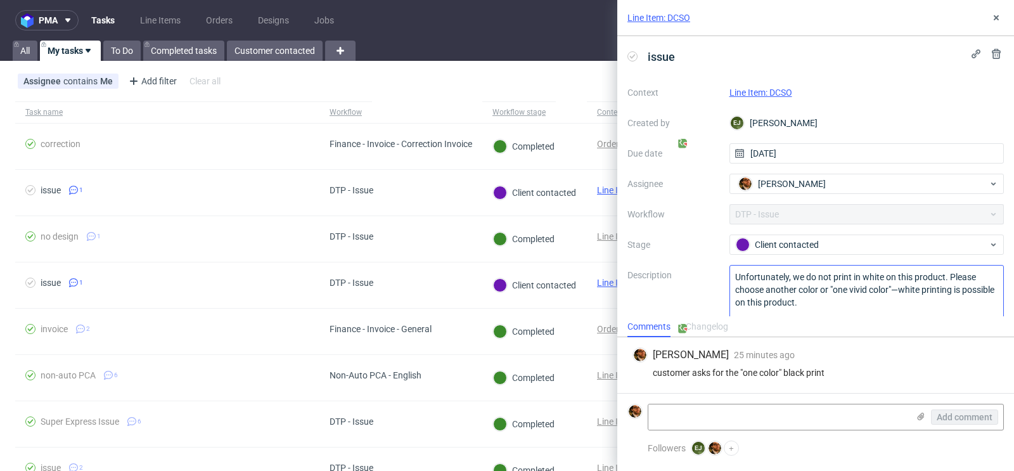
scroll to position [18, 0]
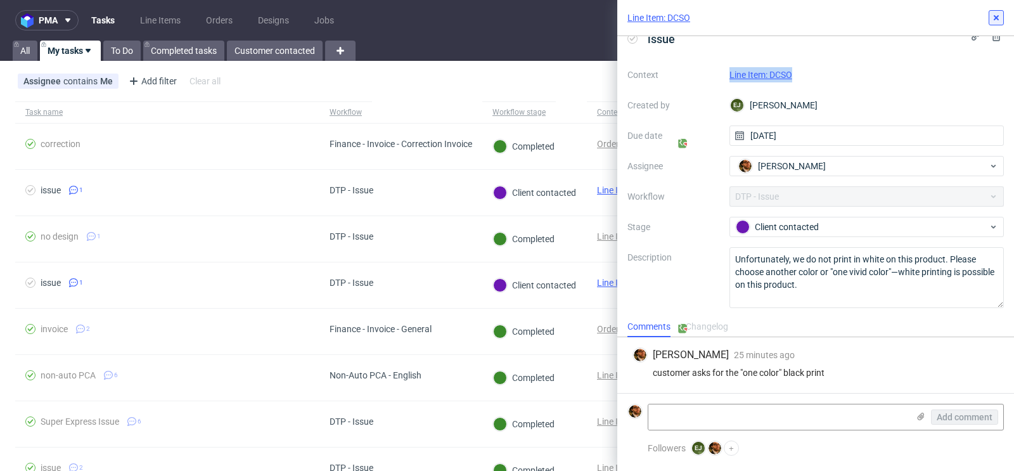
click at [1001, 18] on icon at bounding box center [996, 18] width 10 height 10
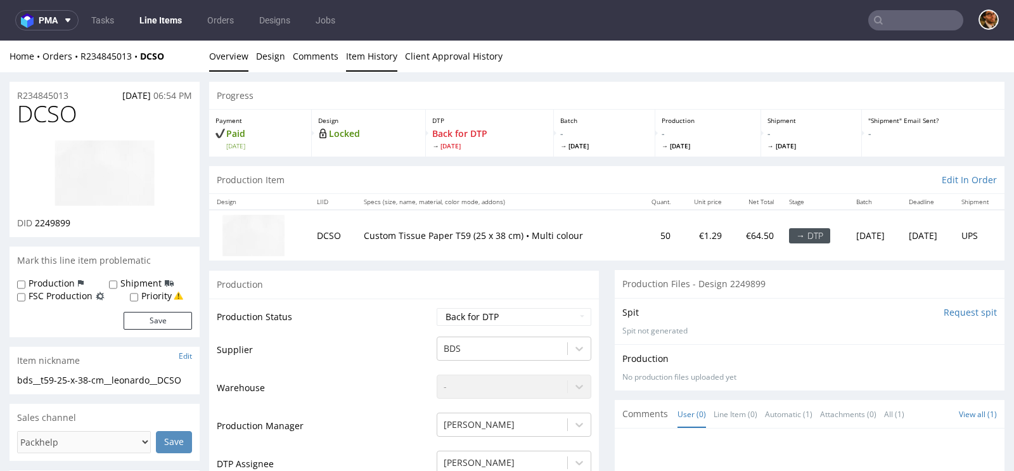
click at [362, 60] on link "Item History" at bounding box center [371, 56] width 51 height 31
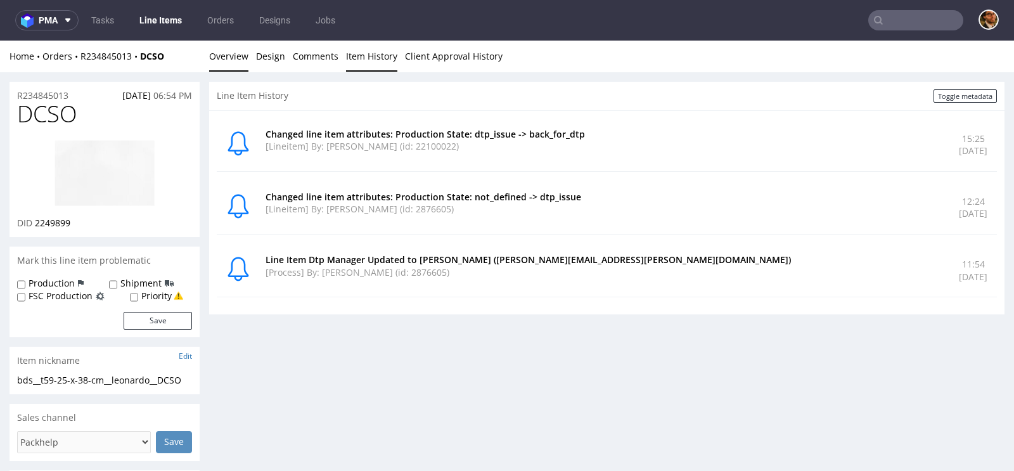
click at [229, 56] on link "Overview" at bounding box center [228, 56] width 39 height 31
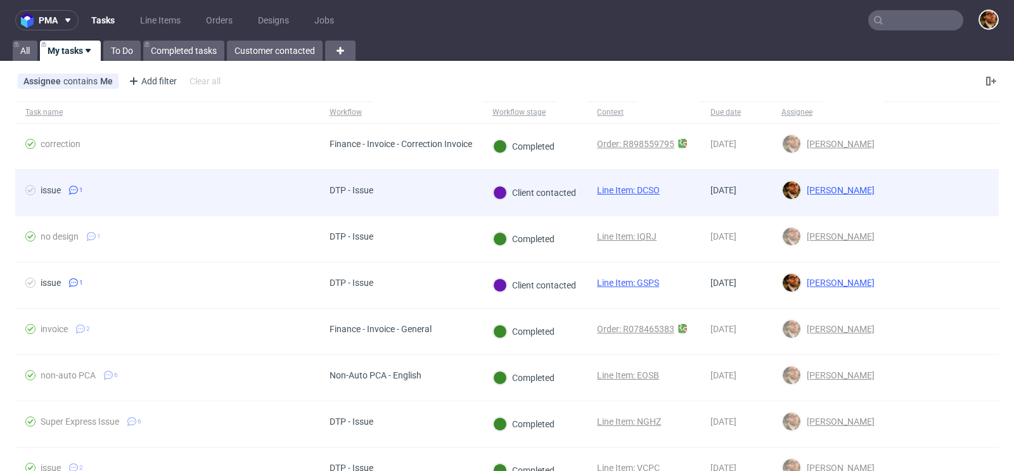
click at [953, 195] on div at bounding box center [942, 193] width 114 height 46
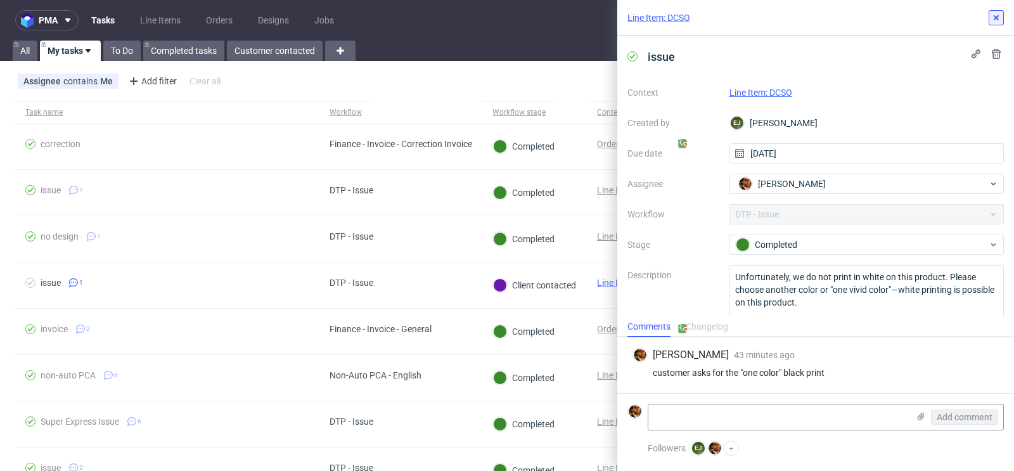
click at [994, 24] on button at bounding box center [996, 17] width 15 height 15
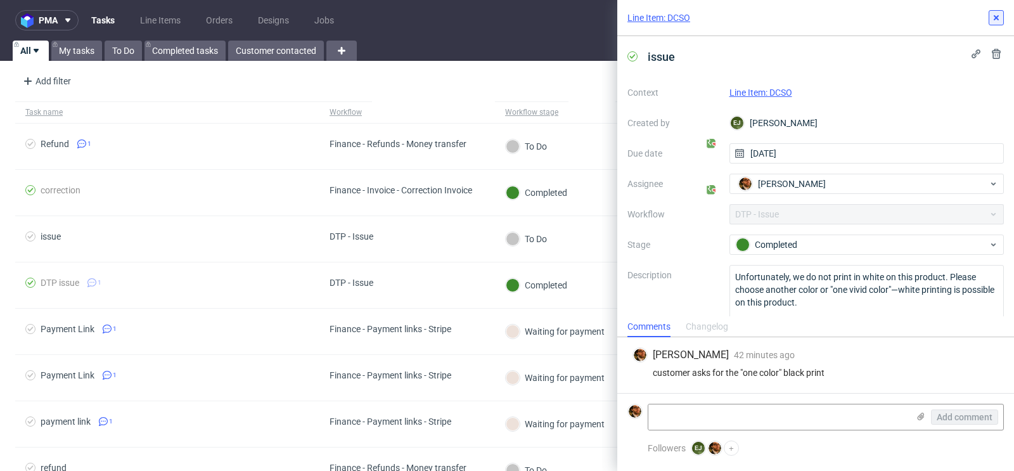
click at [991, 14] on icon at bounding box center [996, 18] width 10 height 10
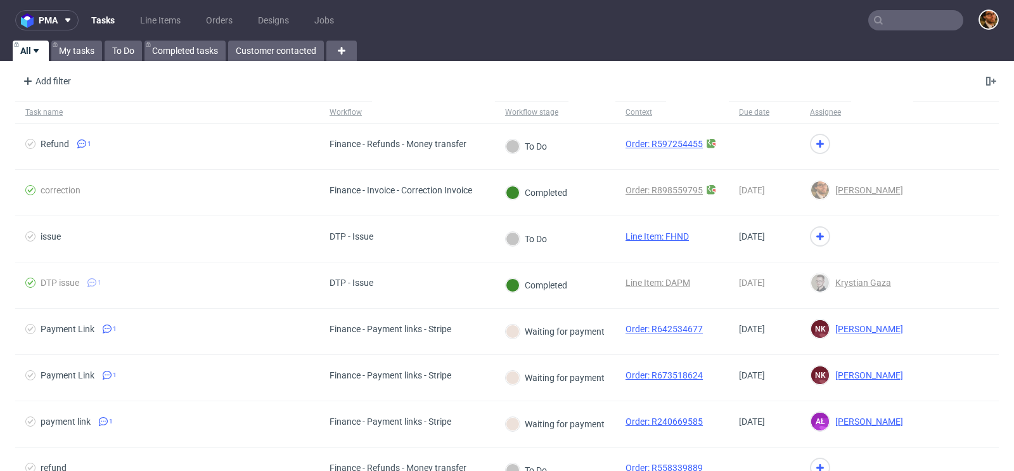
click at [885, 22] on input "text" at bounding box center [915, 20] width 95 height 20
paste input "R234845013"
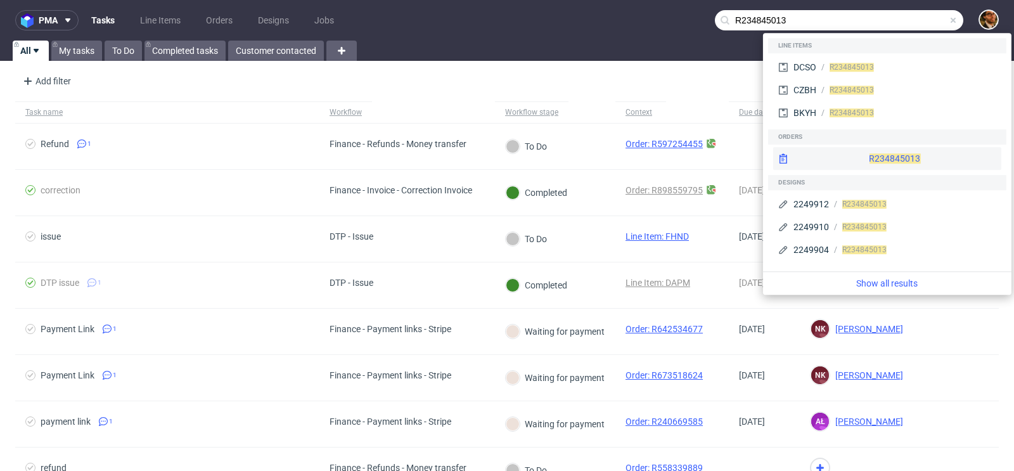
type input "R234845013"
click at [870, 155] on div "R234845013" at bounding box center [887, 158] width 228 height 23
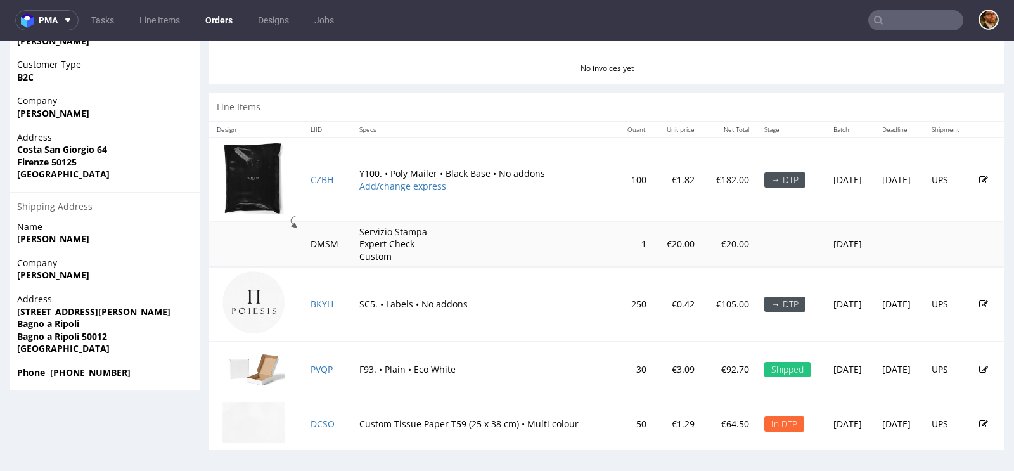
scroll to position [3, 0]
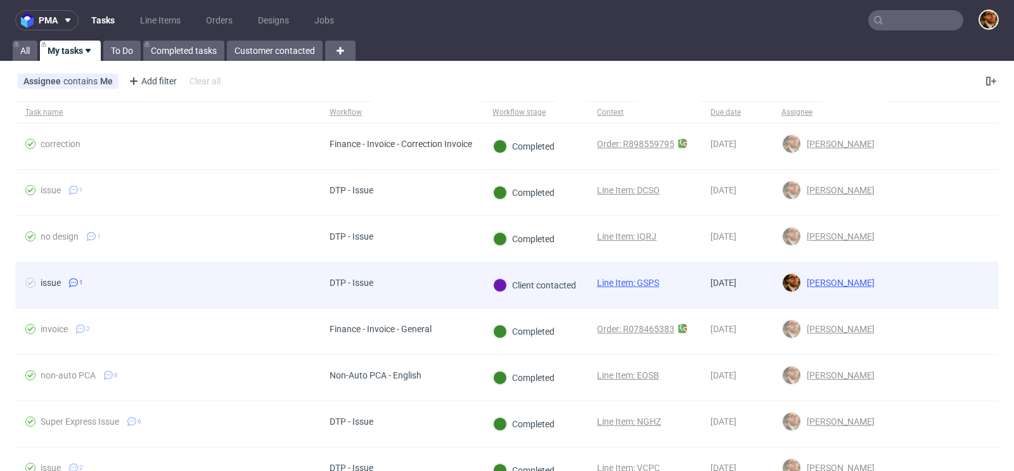
click at [970, 286] on div at bounding box center [942, 285] width 114 height 46
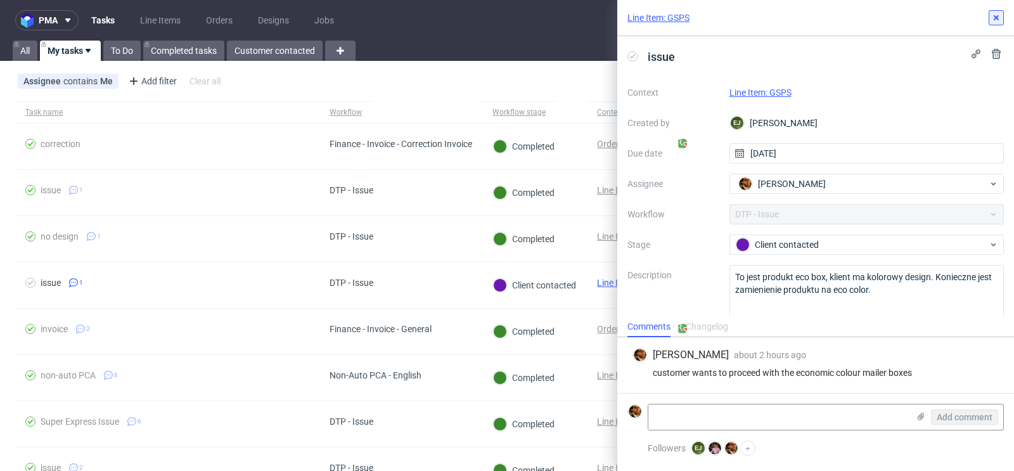
click at [996, 23] on button at bounding box center [996, 17] width 15 height 15
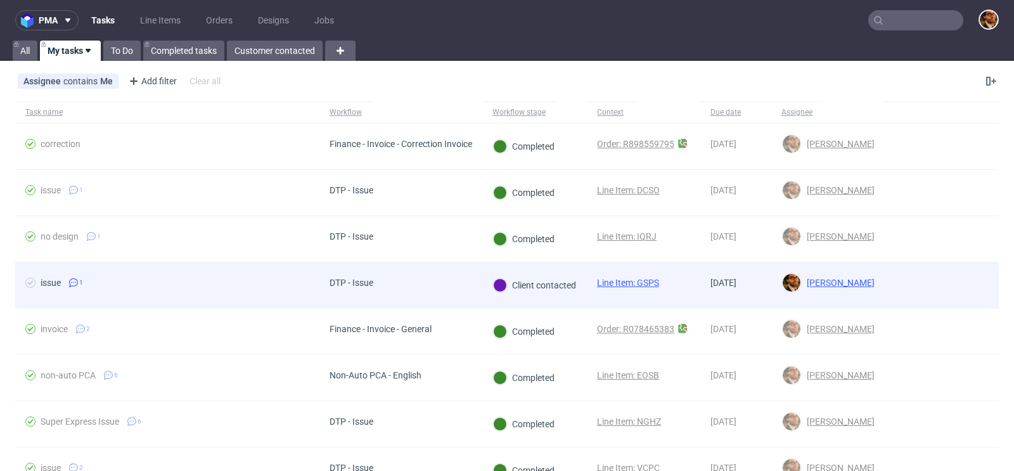
click at [904, 270] on div at bounding box center [942, 285] width 114 height 46
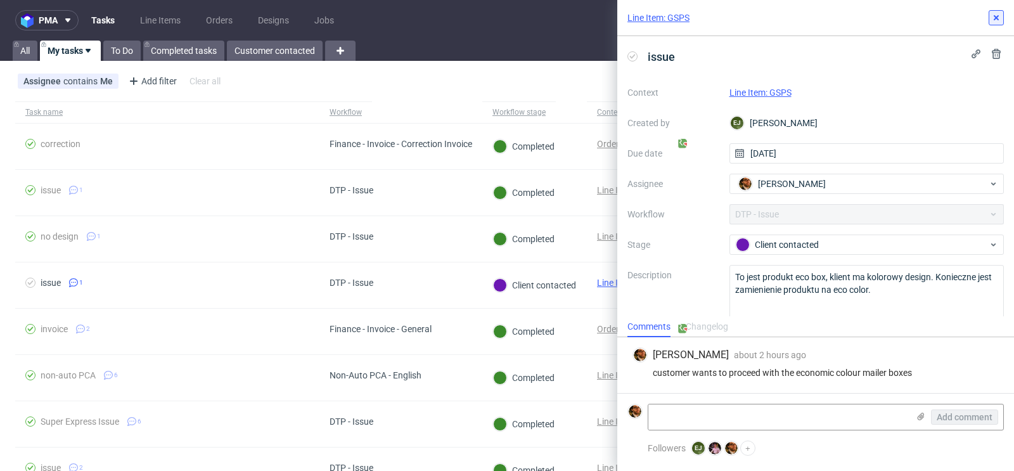
click at [999, 18] on icon at bounding box center [996, 18] width 10 height 10
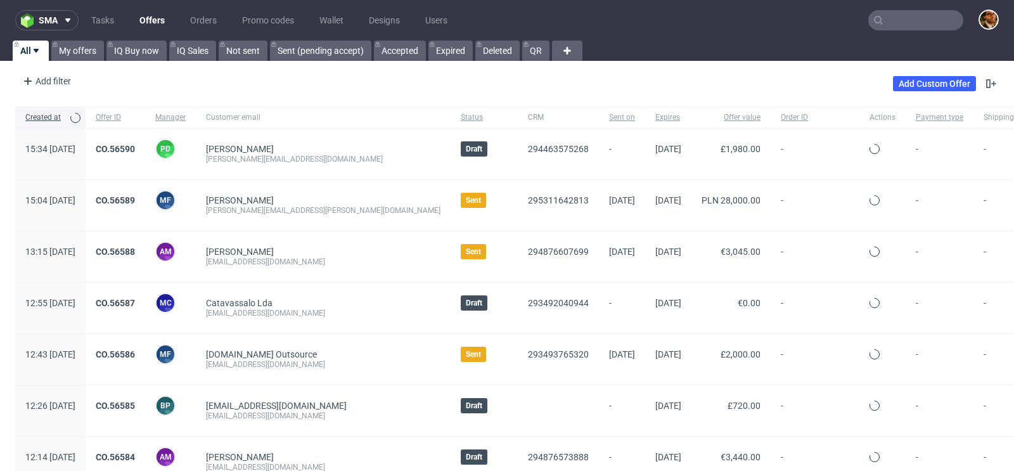
click at [885, 20] on input "text" at bounding box center [915, 20] width 95 height 20
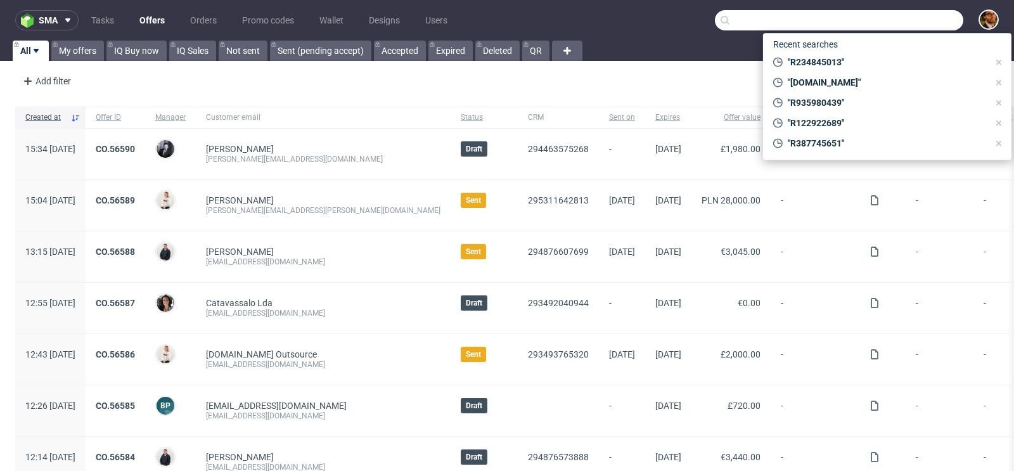
paste input "R850333154"
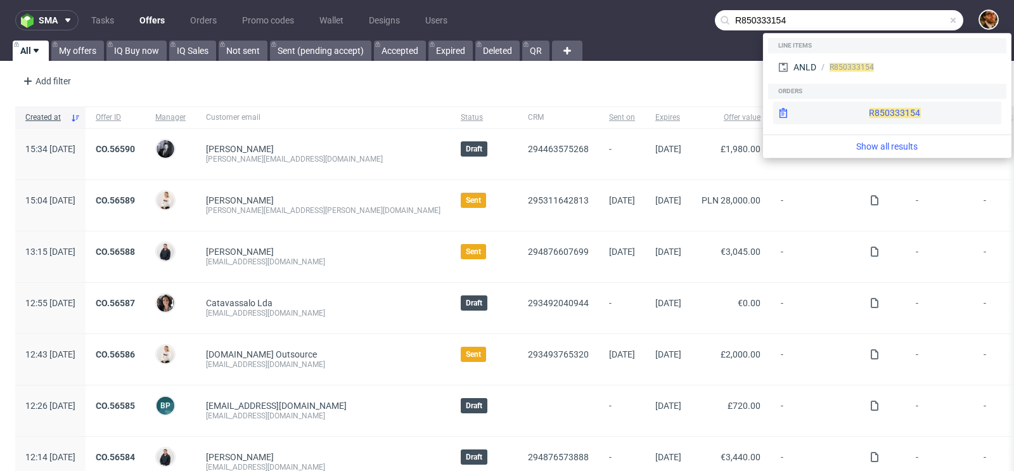
type input "R850333154"
click at [880, 110] on div "R850333154" at bounding box center [887, 112] width 228 height 23
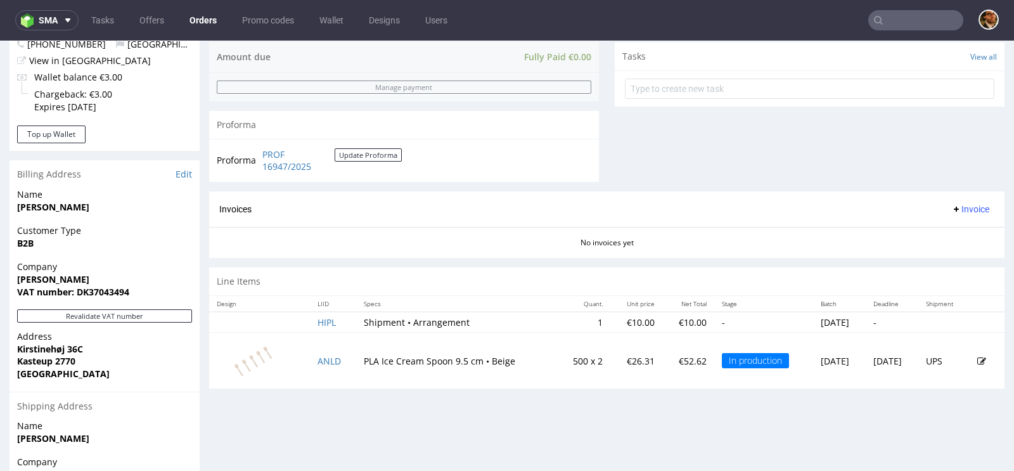
scroll to position [574, 0]
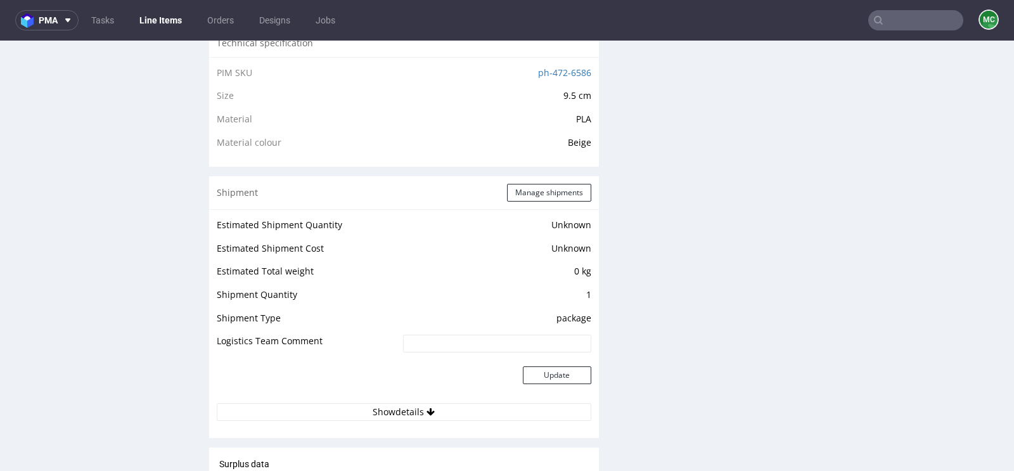
scroll to position [987, 0]
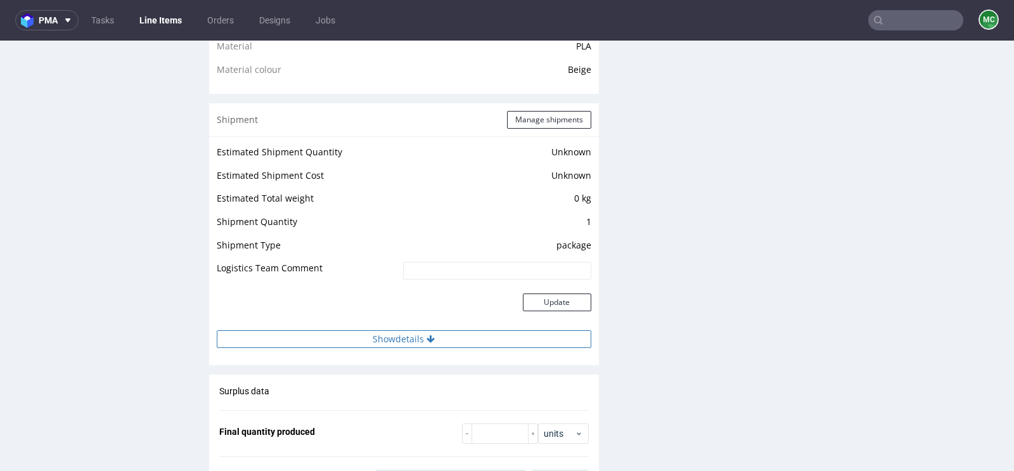
click at [427, 337] on icon at bounding box center [431, 339] width 8 height 9
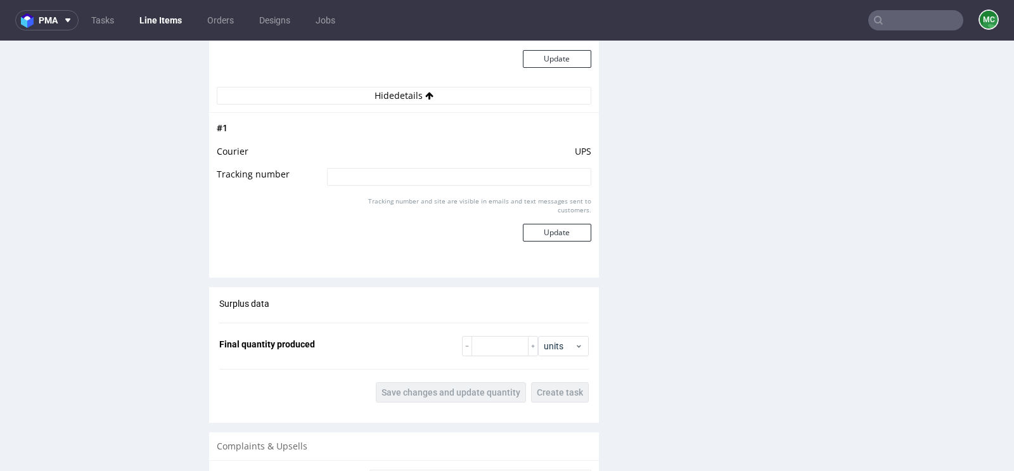
scroll to position [1473, 0]
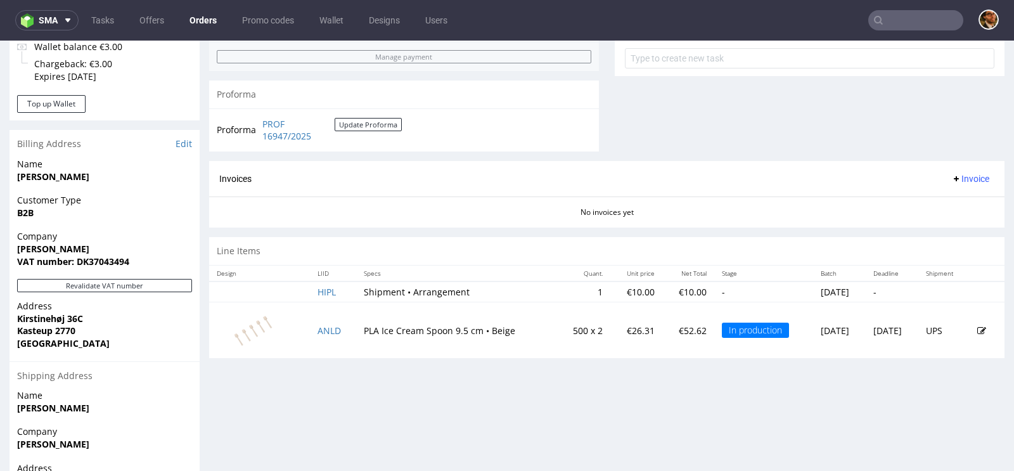
scroll to position [487, 0]
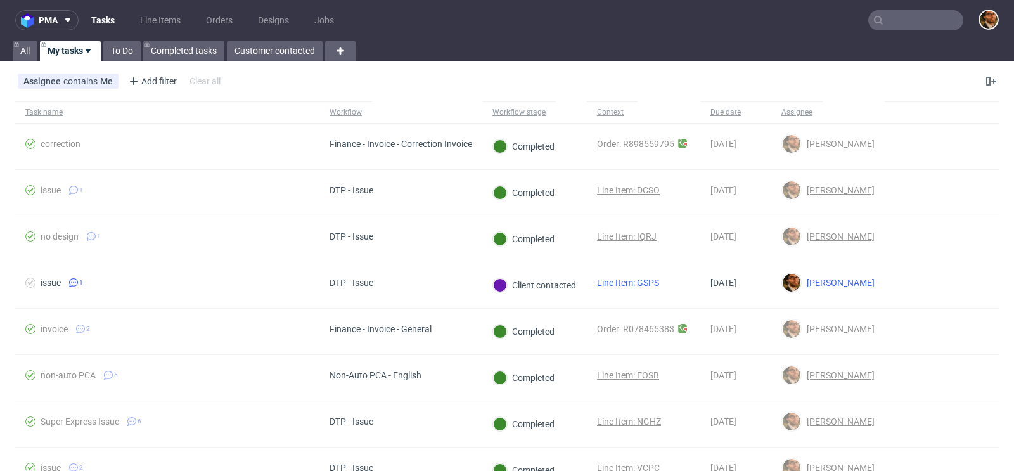
click at [895, 19] on input "text" at bounding box center [915, 20] width 95 height 20
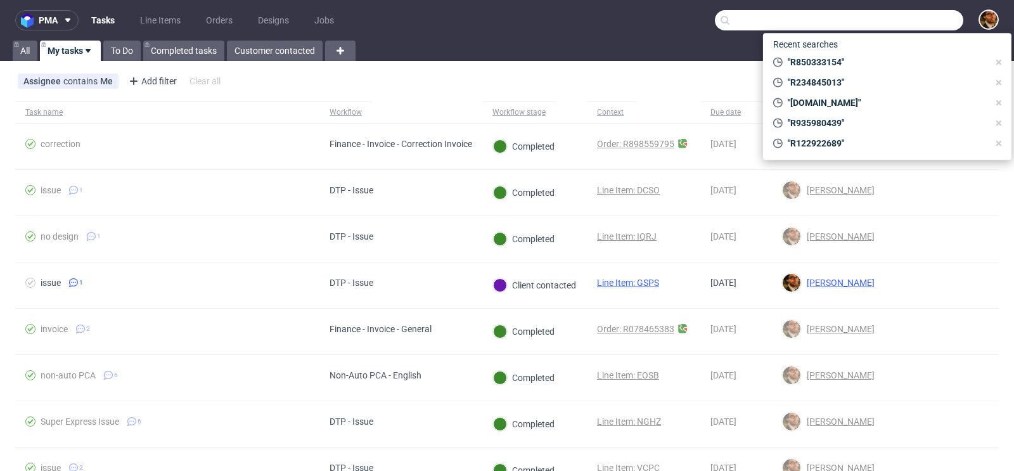
paste input "R850333154"
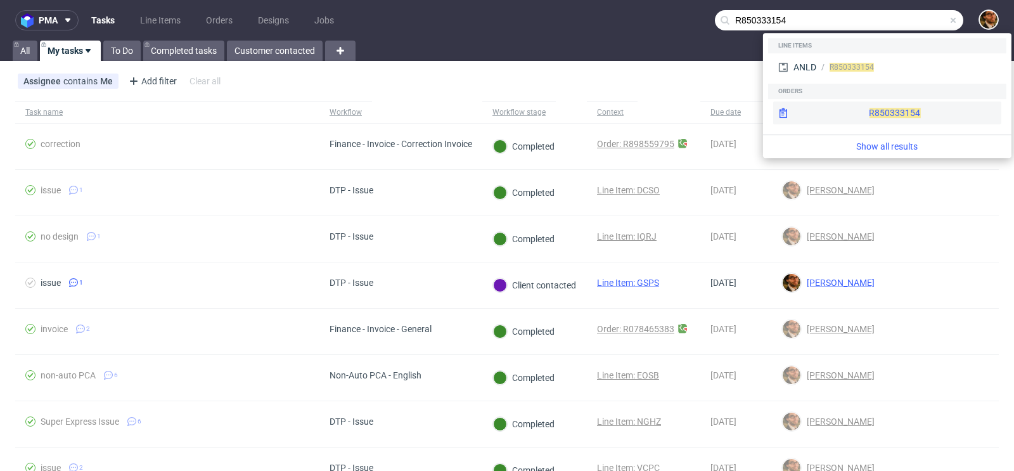
type input "R850333154"
click at [866, 113] on div "R850333154" at bounding box center [887, 112] width 228 height 23
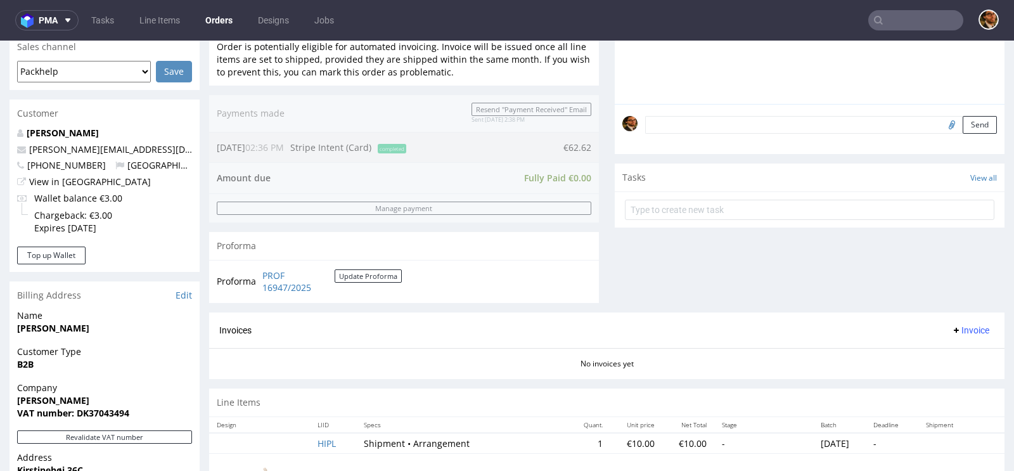
scroll to position [574, 0]
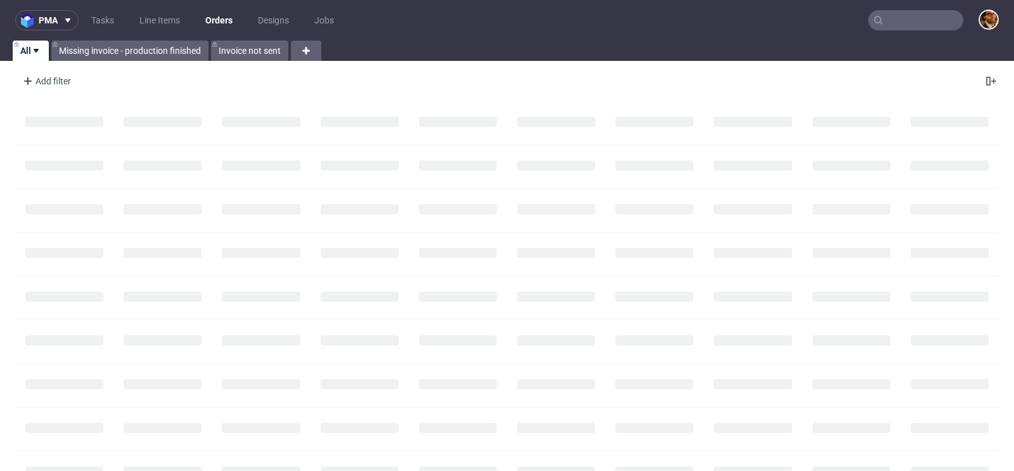
click at [909, 15] on input "text" at bounding box center [915, 20] width 95 height 20
paste input "[EMAIL_ADDRESS][DOMAIN_NAME]"
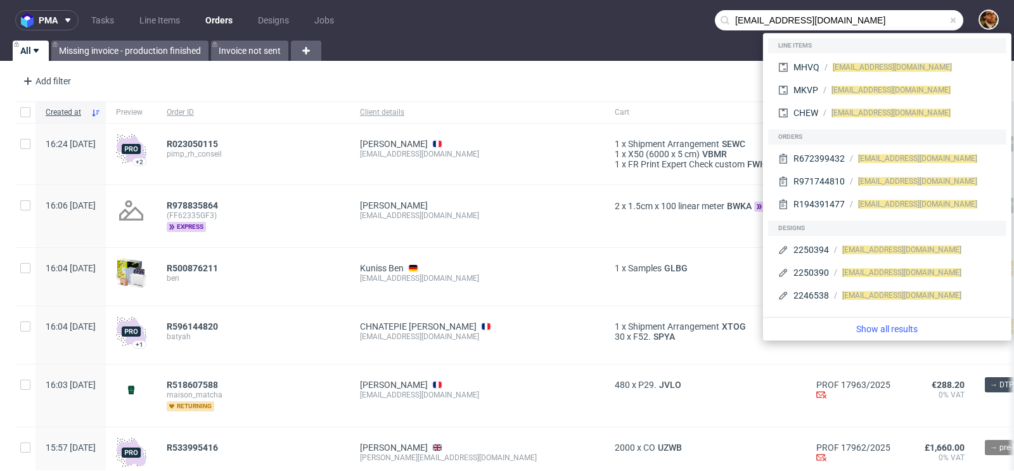
type input "[EMAIL_ADDRESS][DOMAIN_NAME]"
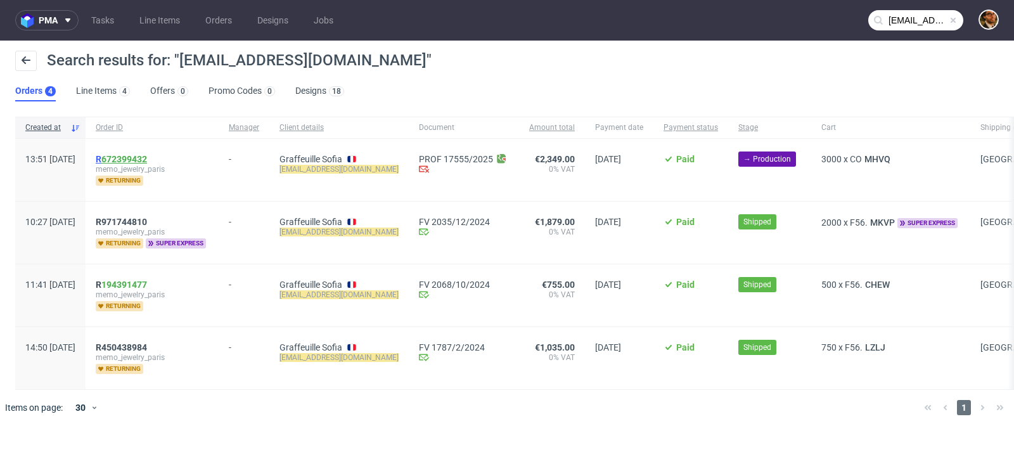
click at [142, 160] on link "672399432" at bounding box center [124, 159] width 46 height 10
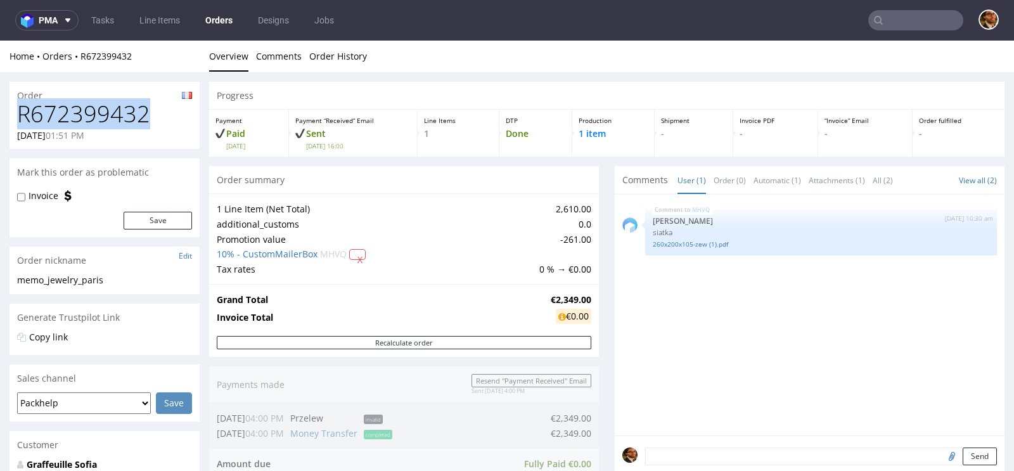
drag, startPoint x: 150, startPoint y: 113, endPoint x: 22, endPoint y: 117, distance: 127.5
click at [22, 117] on h1 "R672399432" at bounding box center [104, 113] width 175 height 25
copy h1 "R672399432"
click at [890, 23] on input "text" at bounding box center [915, 20] width 95 height 20
paste input "R905106375"
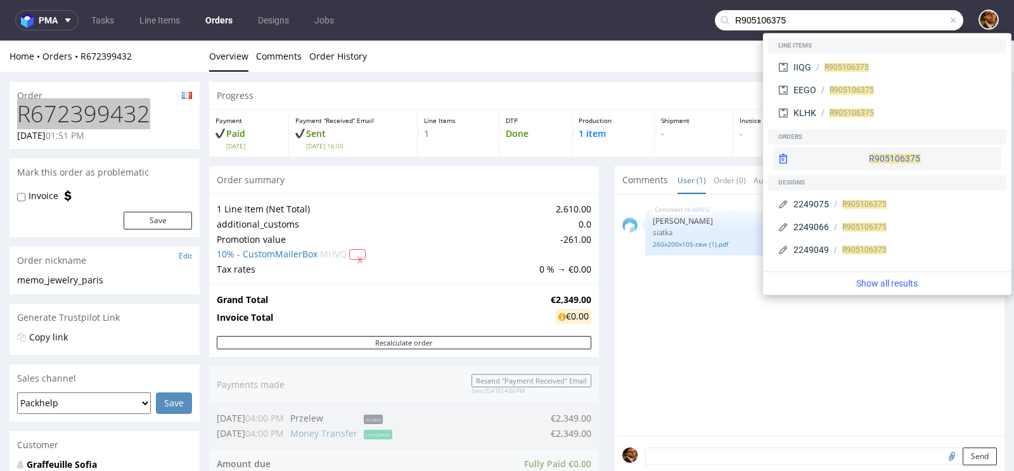
type input "R905106375"
click at [866, 169] on div "R905106375" at bounding box center [887, 158] width 228 height 23
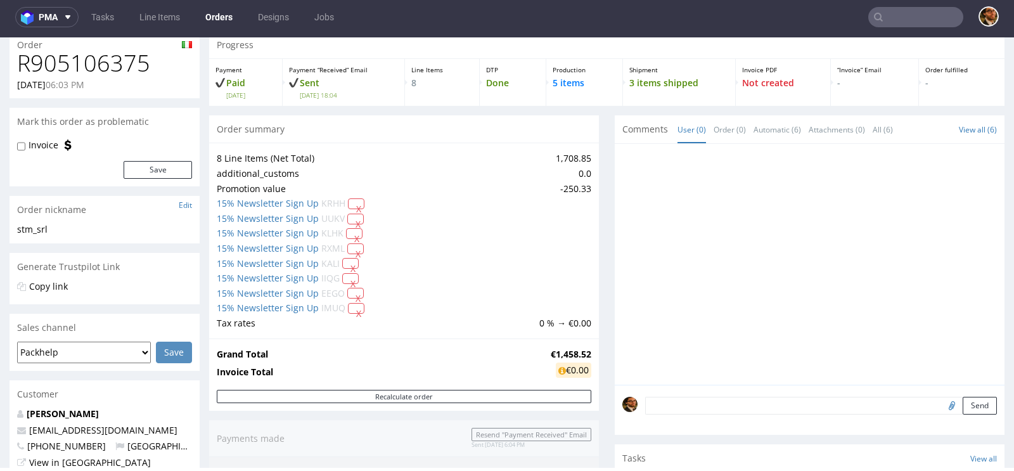
scroll to position [49, 0]
